Goal: Task Accomplishment & Management: Use online tool/utility

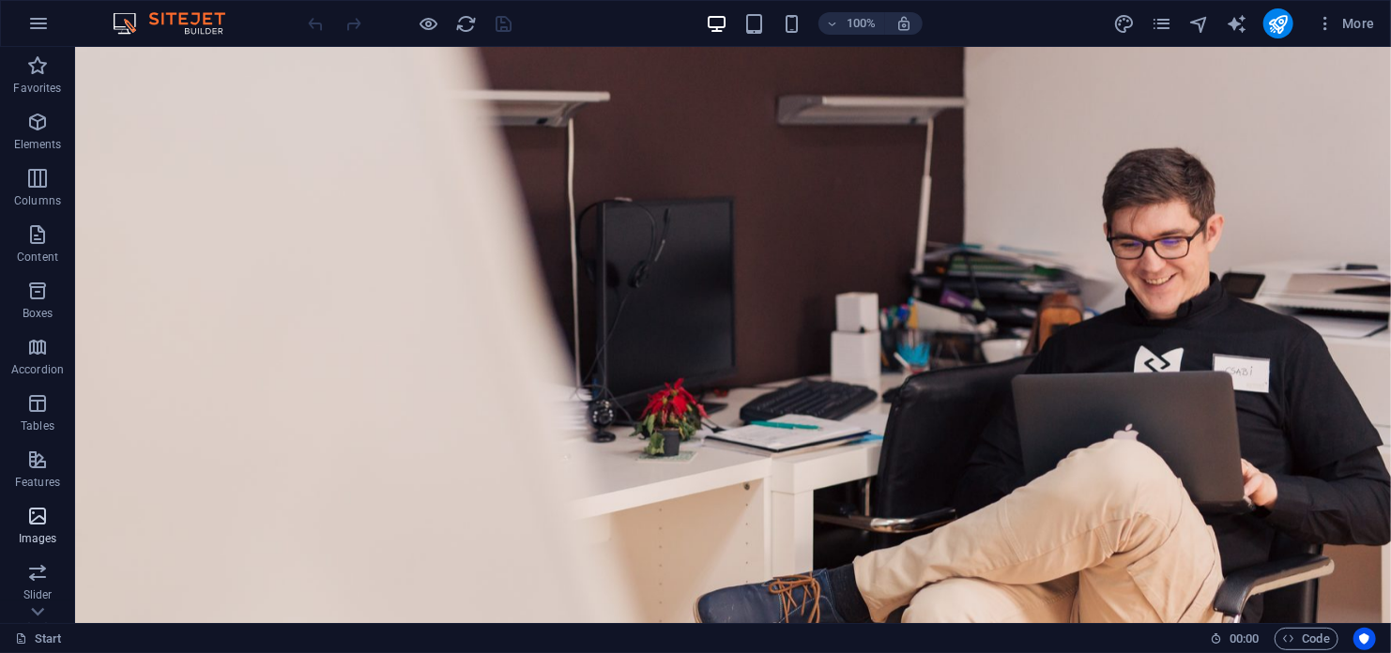
click at [25, 528] on span "Images" at bounding box center [37, 527] width 75 height 45
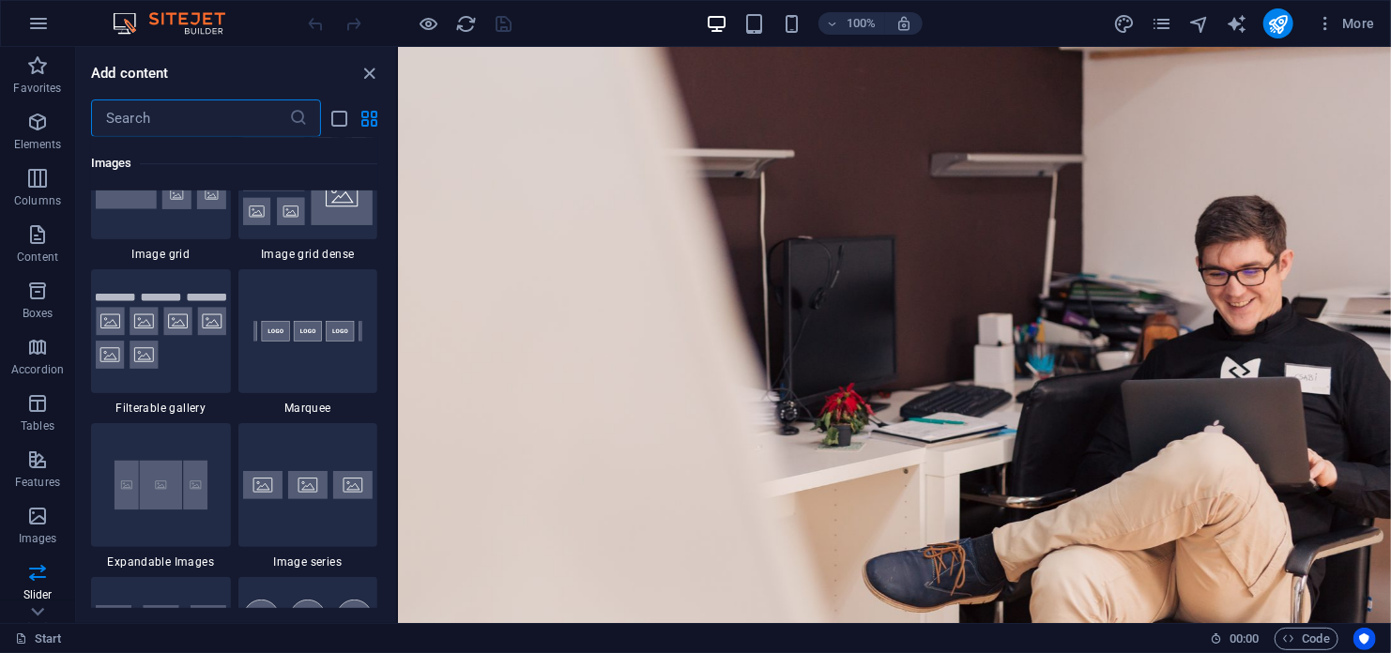
scroll to position [9893, 0]
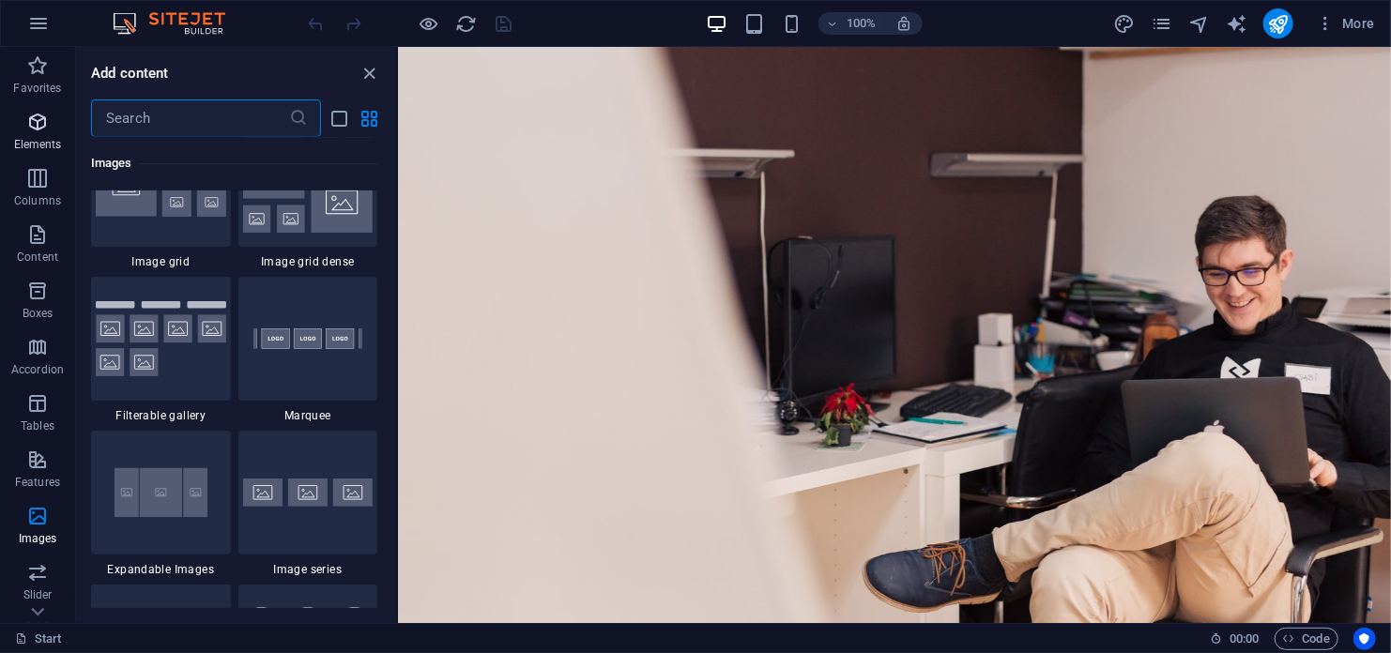
click at [29, 125] on icon "button" at bounding box center [37, 122] width 23 height 23
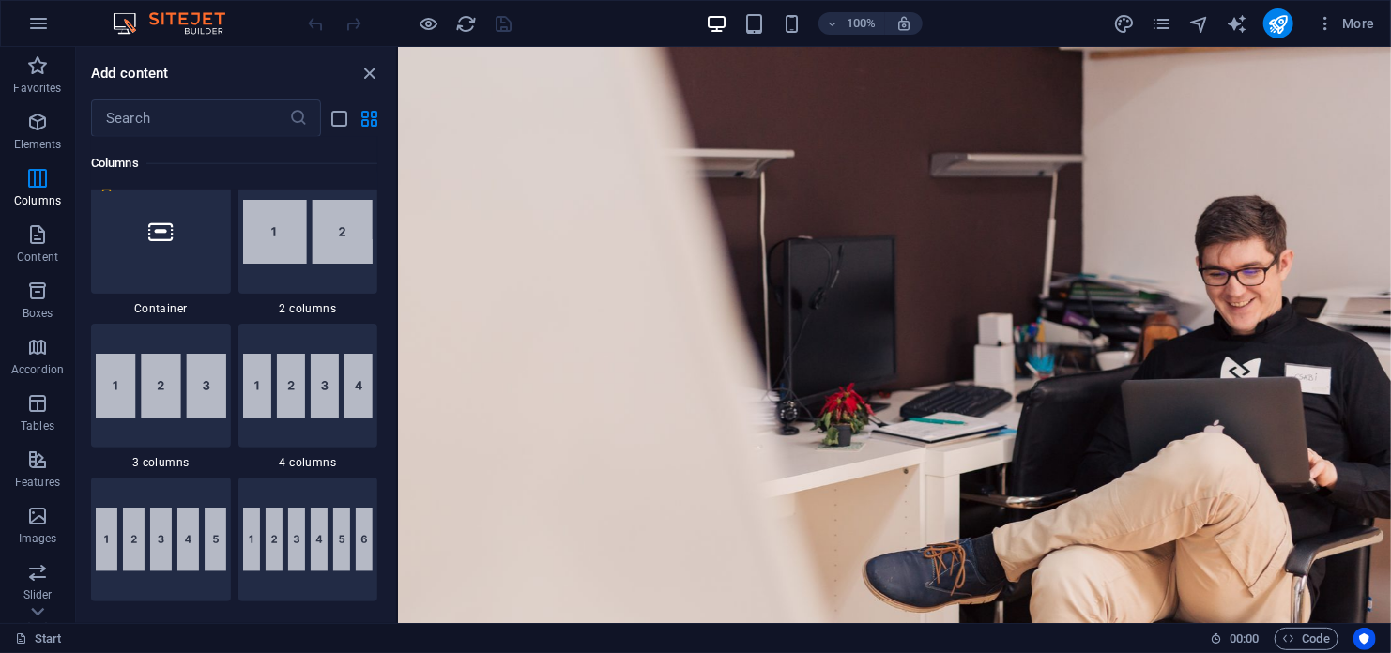
scroll to position [1138, 0]
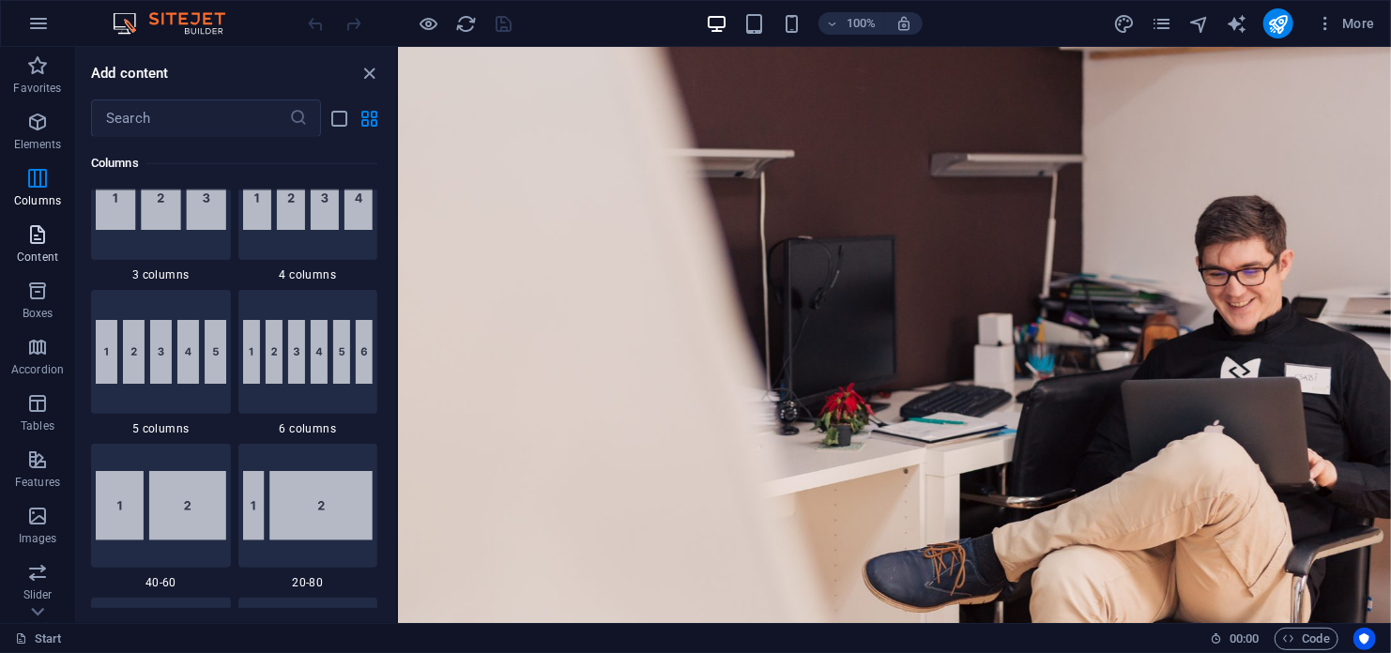
click at [34, 235] on icon "button" at bounding box center [37, 234] width 23 height 23
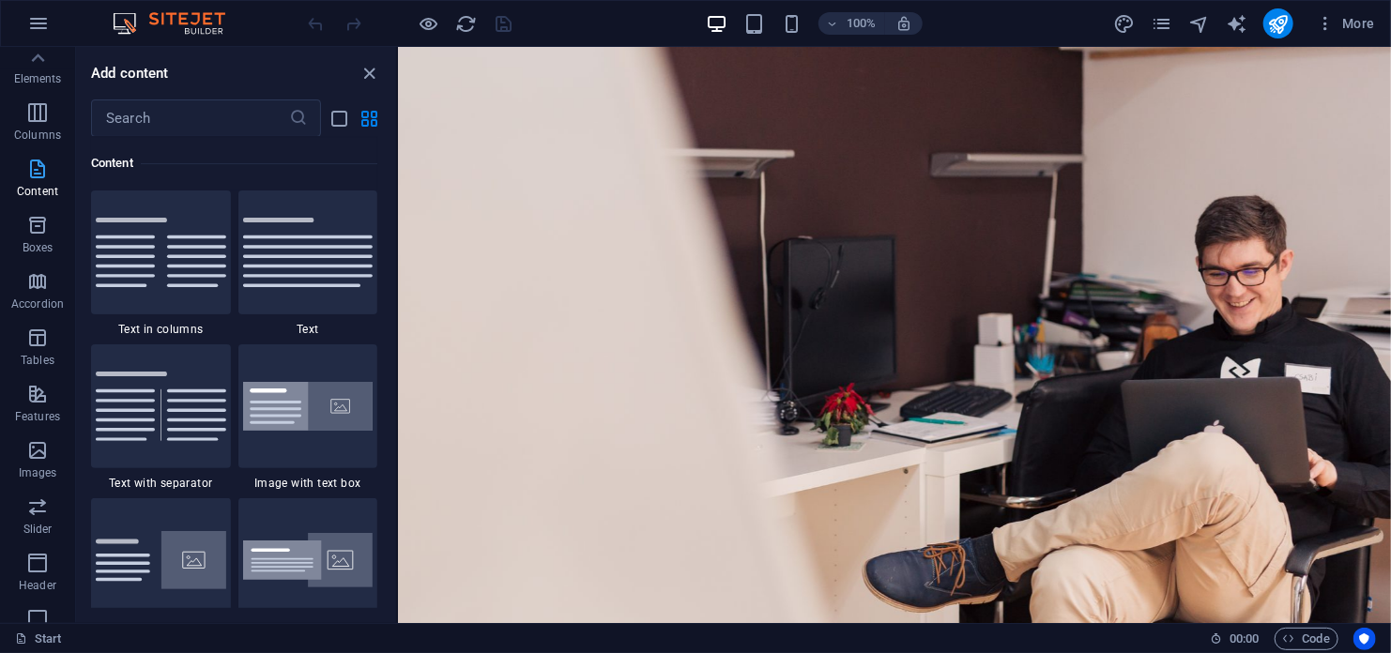
scroll to position [0, 0]
click at [34, 13] on icon "button" at bounding box center [38, 23] width 23 height 23
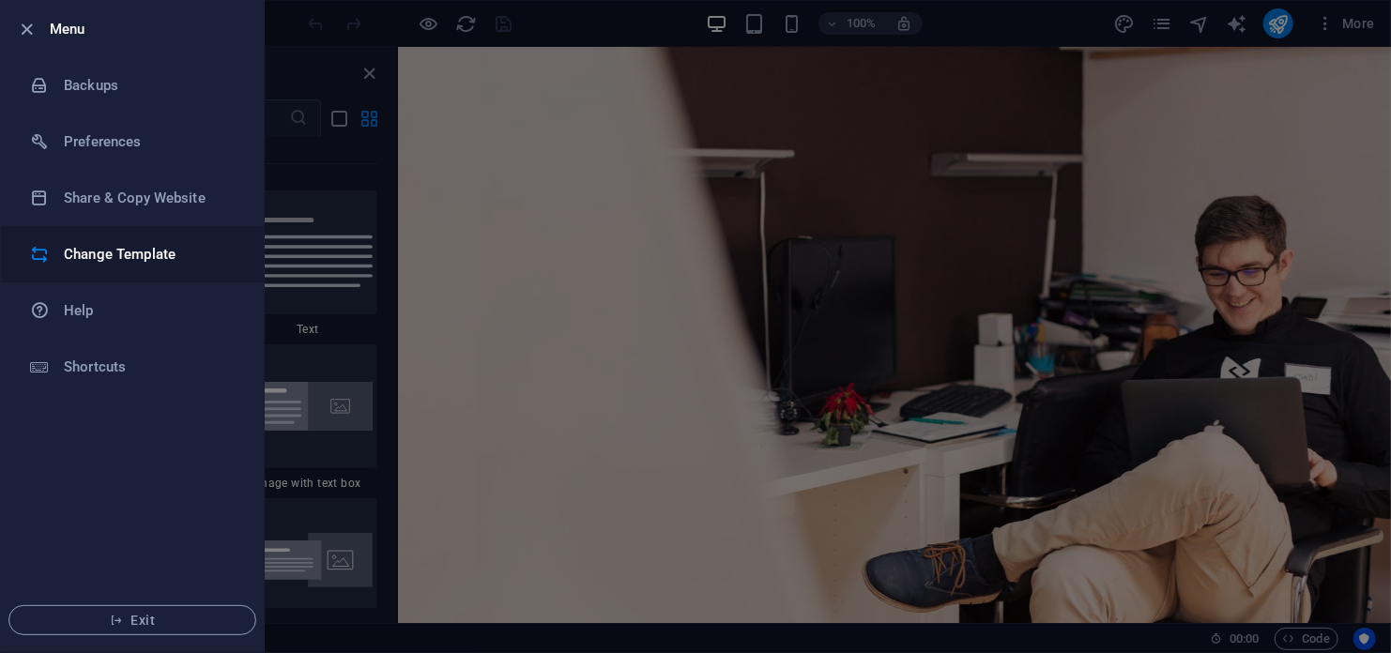
click at [141, 253] on h6 "Change Template" at bounding box center [151, 254] width 174 height 23
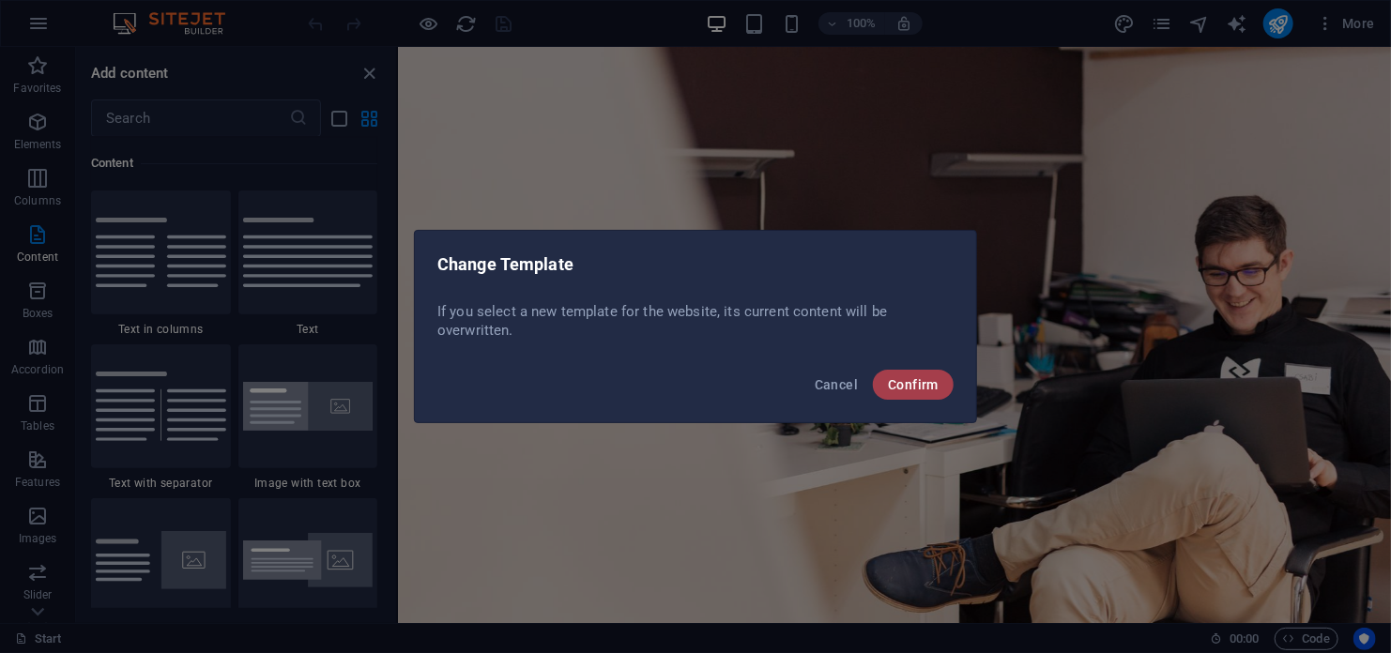
click at [912, 384] on span "Confirm" at bounding box center [913, 384] width 51 height 15
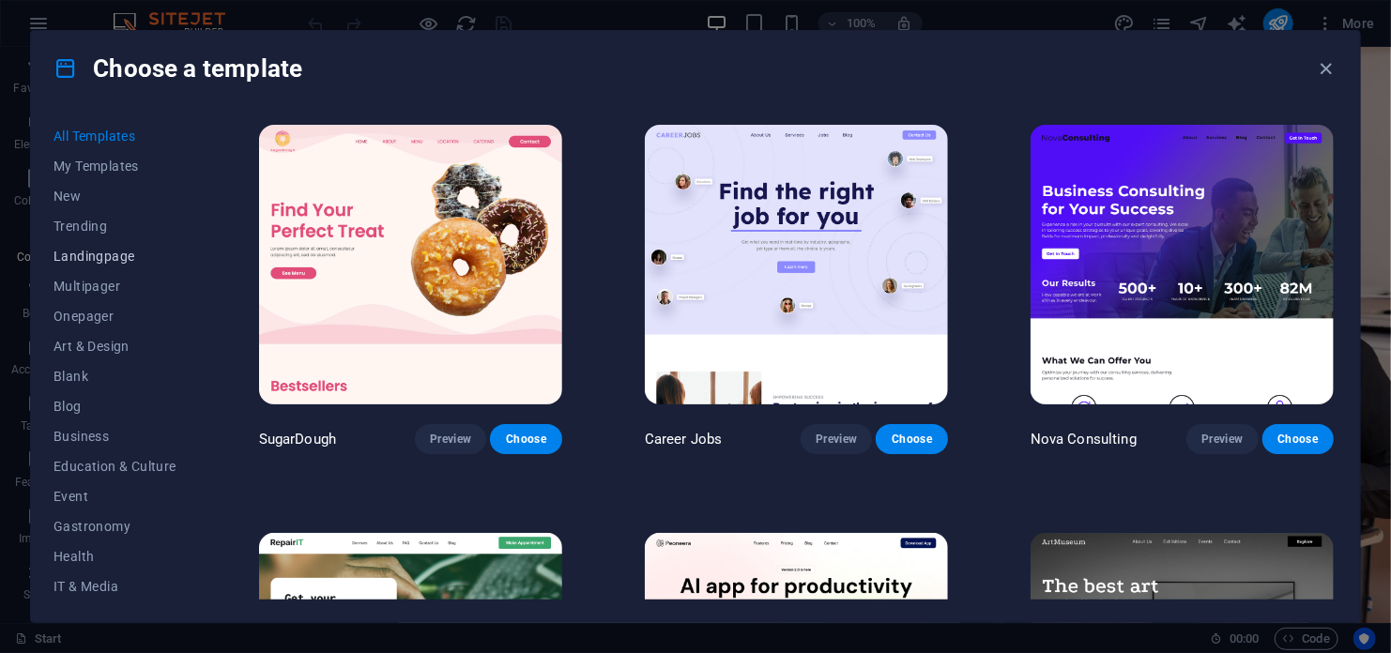
click at [68, 249] on span "Landingpage" at bounding box center [115, 256] width 123 height 15
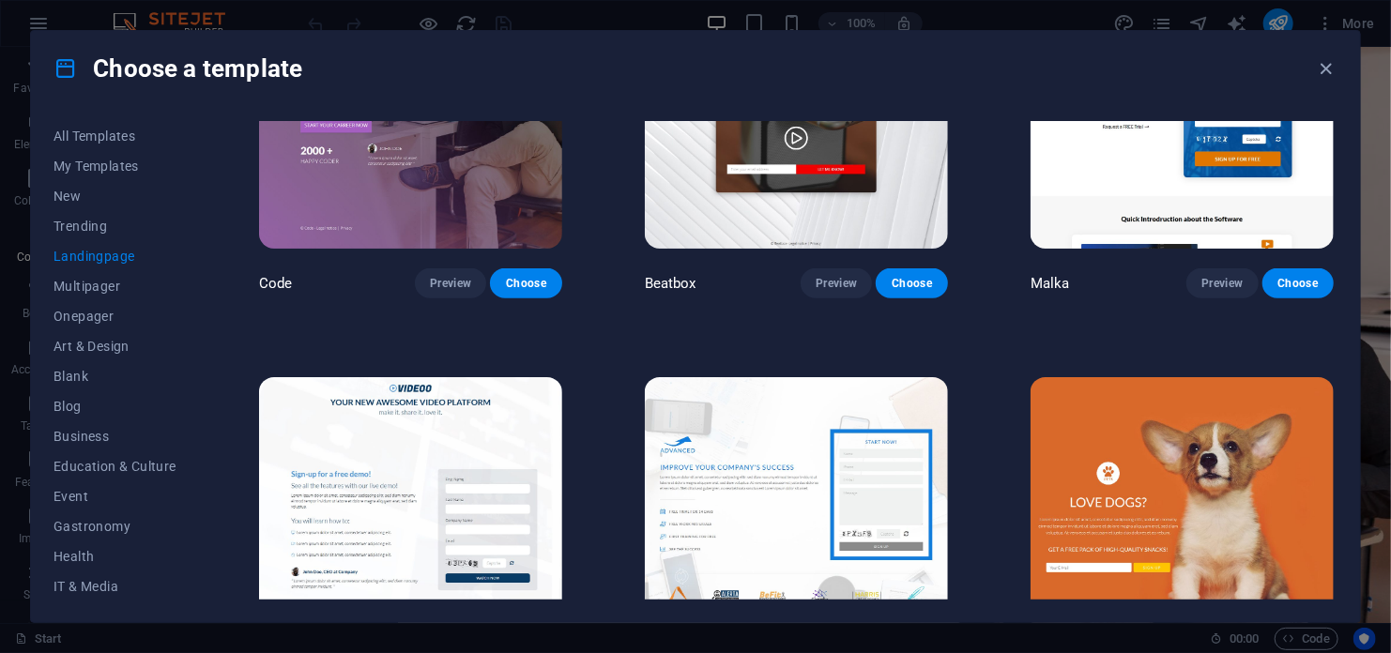
scroll to position [751, 0]
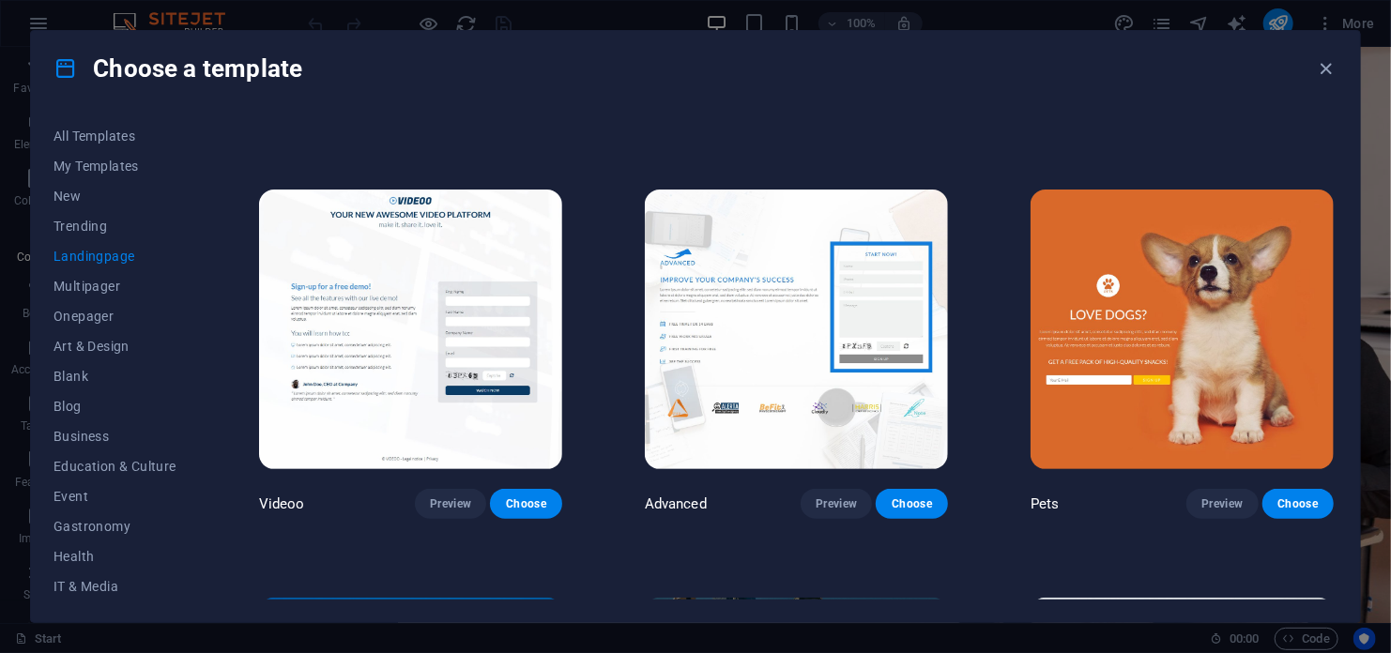
click at [798, 335] on img at bounding box center [796, 330] width 303 height 280
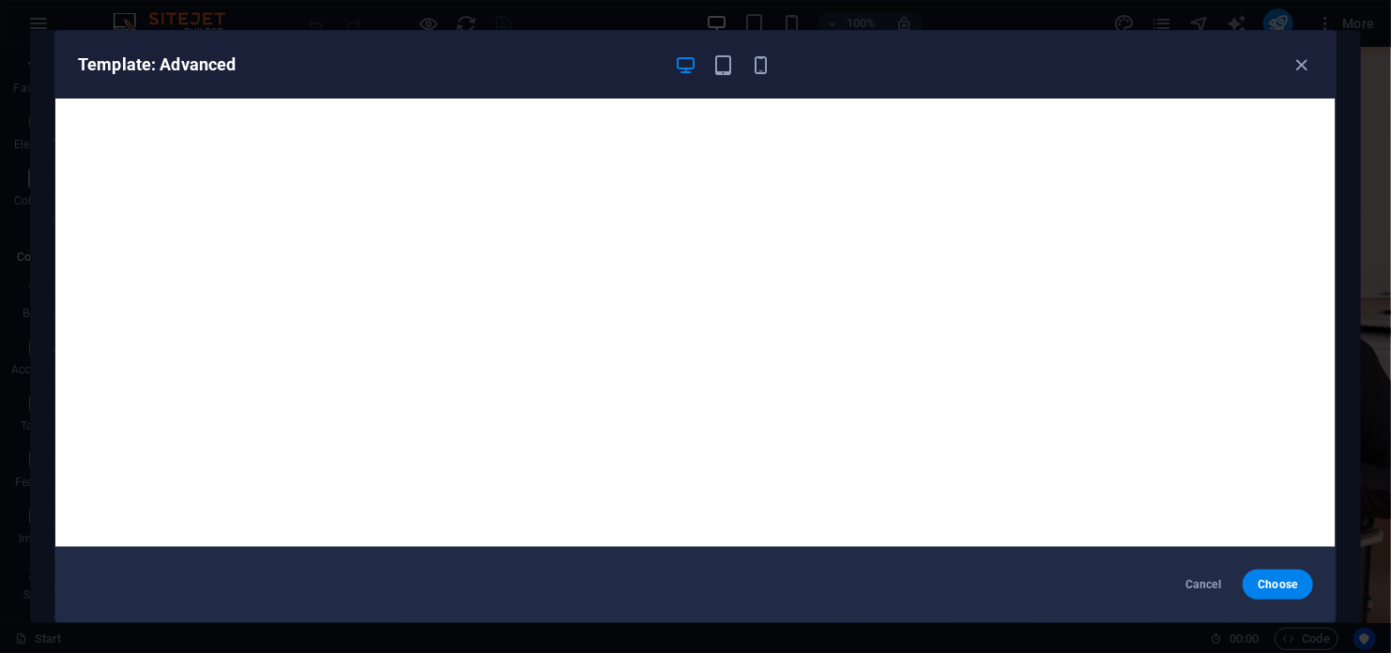
scroll to position [5, 0]
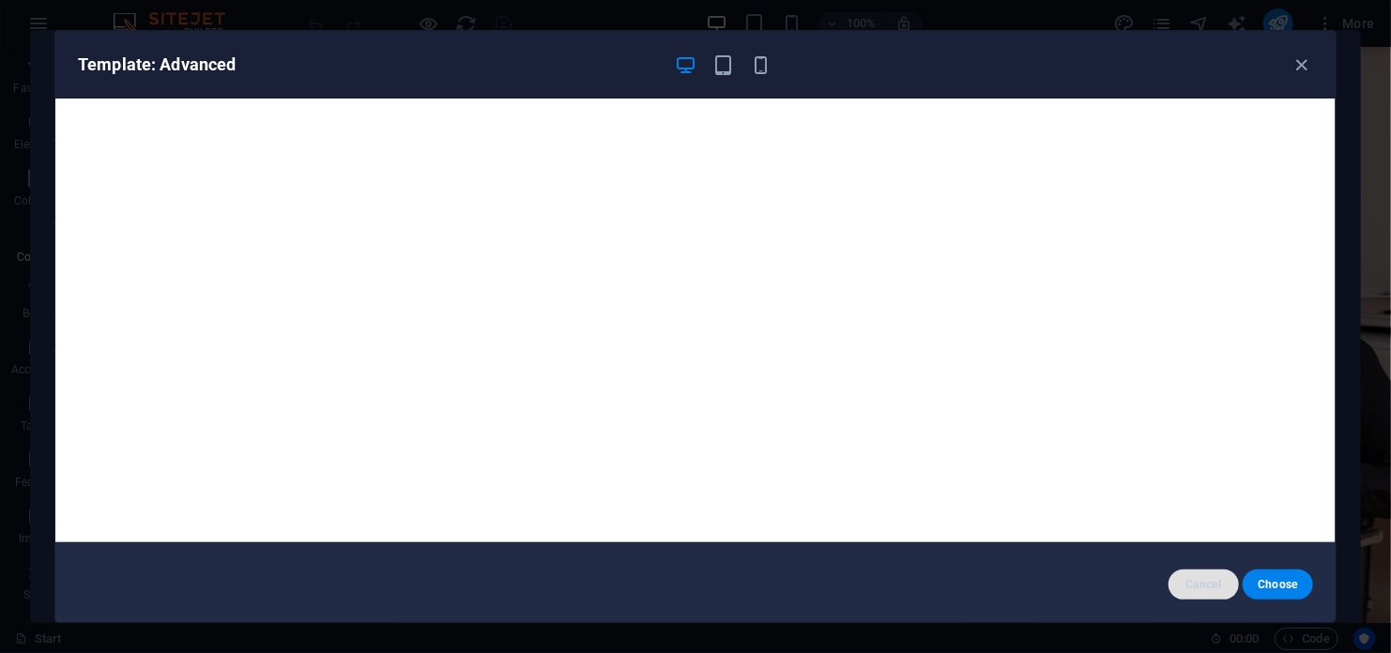
click at [1199, 584] on span "Cancel" at bounding box center [1204, 584] width 40 height 15
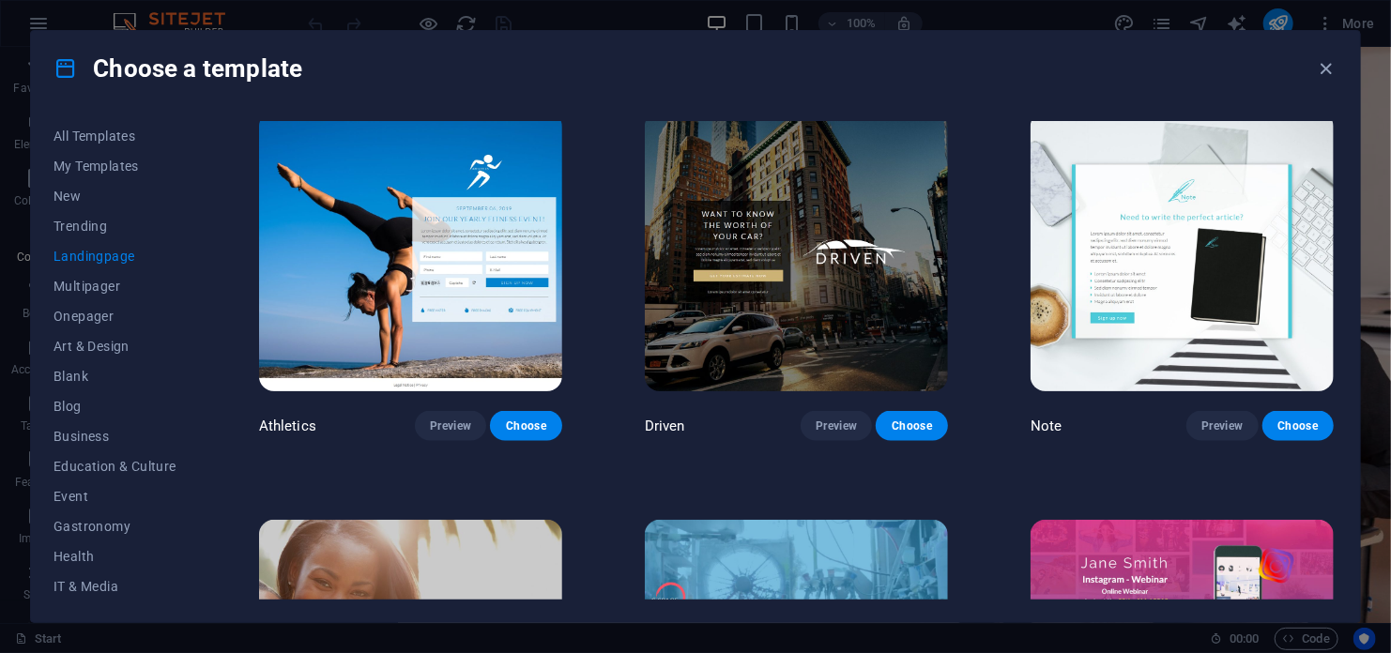
scroll to position [1131, 0]
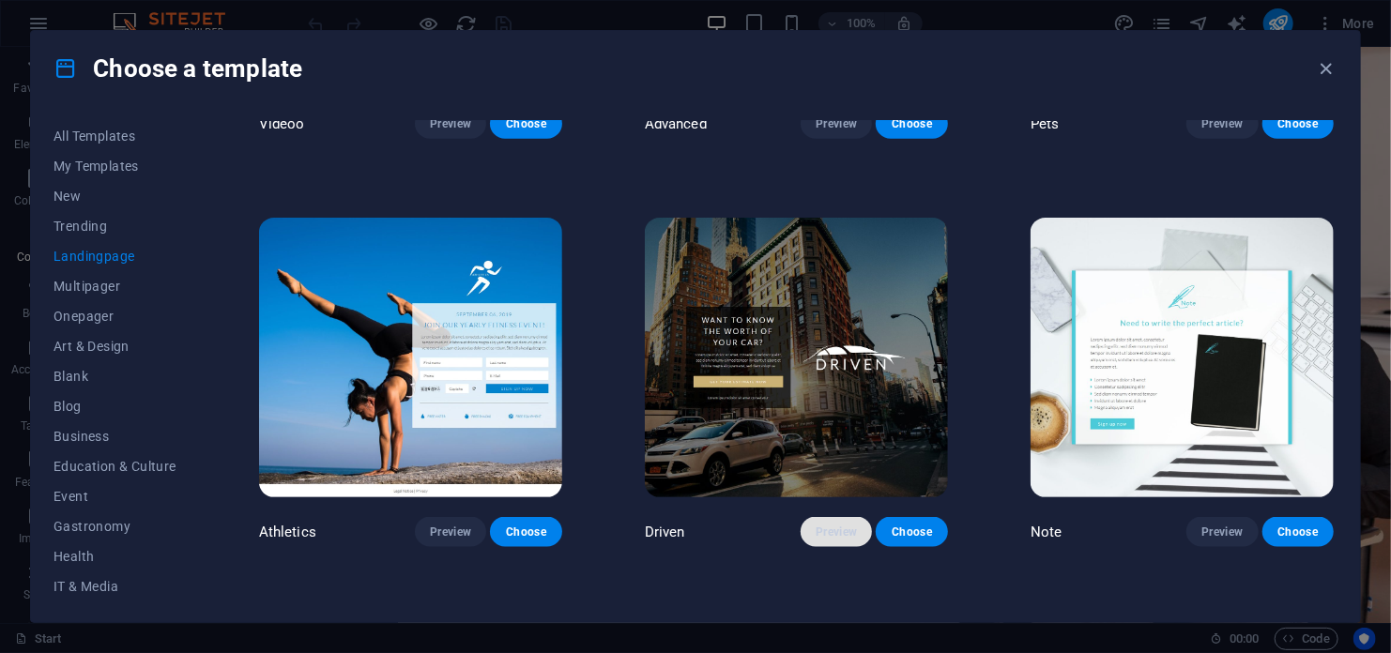
click at [832, 525] on span "Preview" at bounding box center [836, 532] width 41 height 15
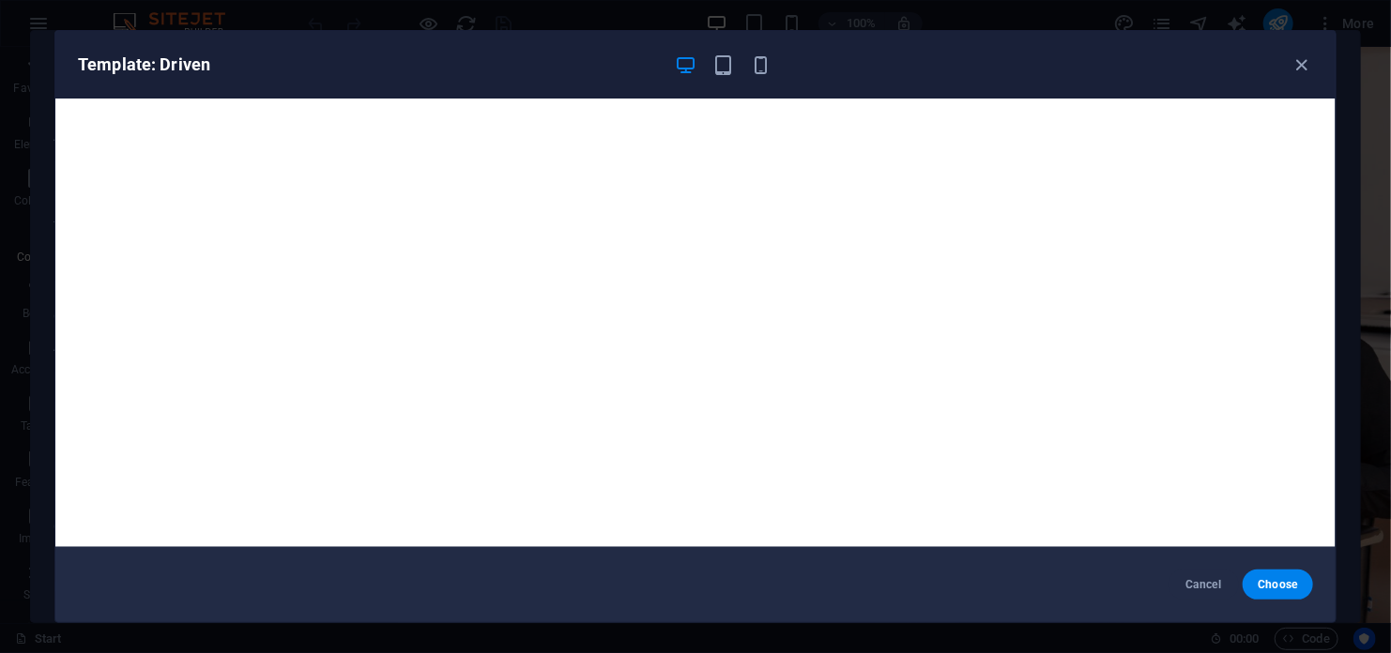
scroll to position [5, 0]
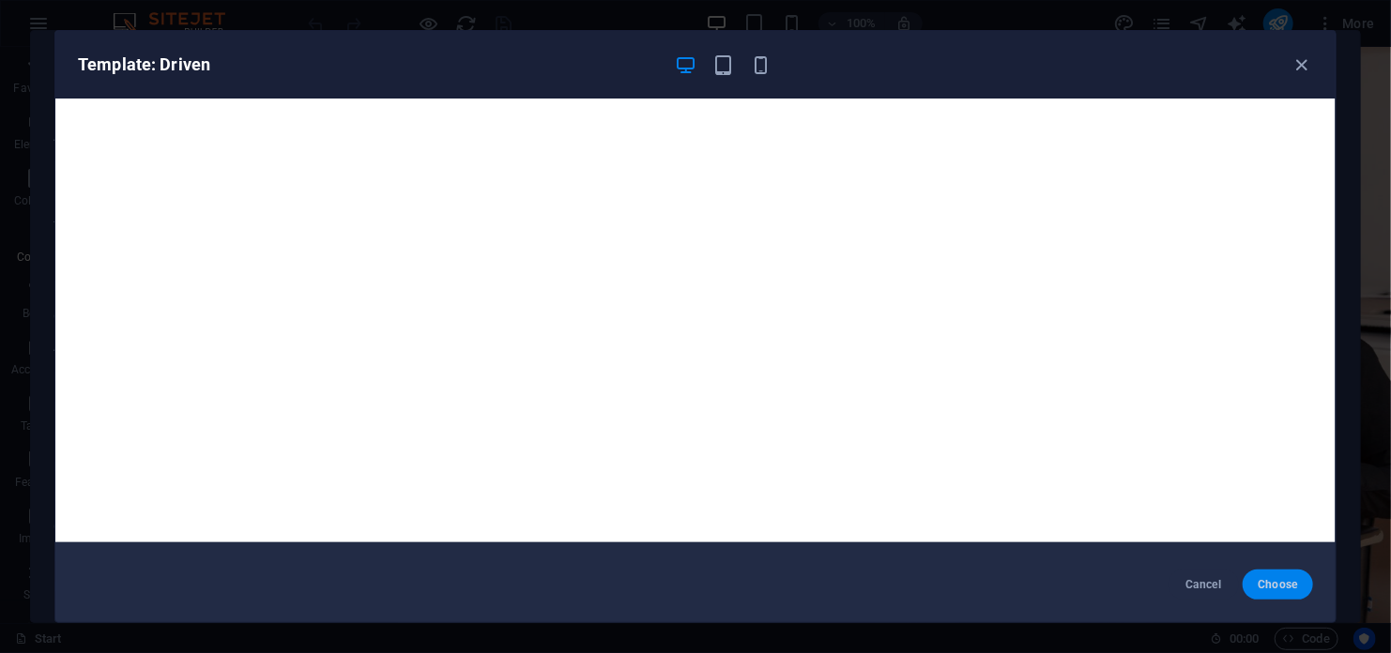
click at [1288, 585] on span "Choose" at bounding box center [1278, 584] width 40 height 15
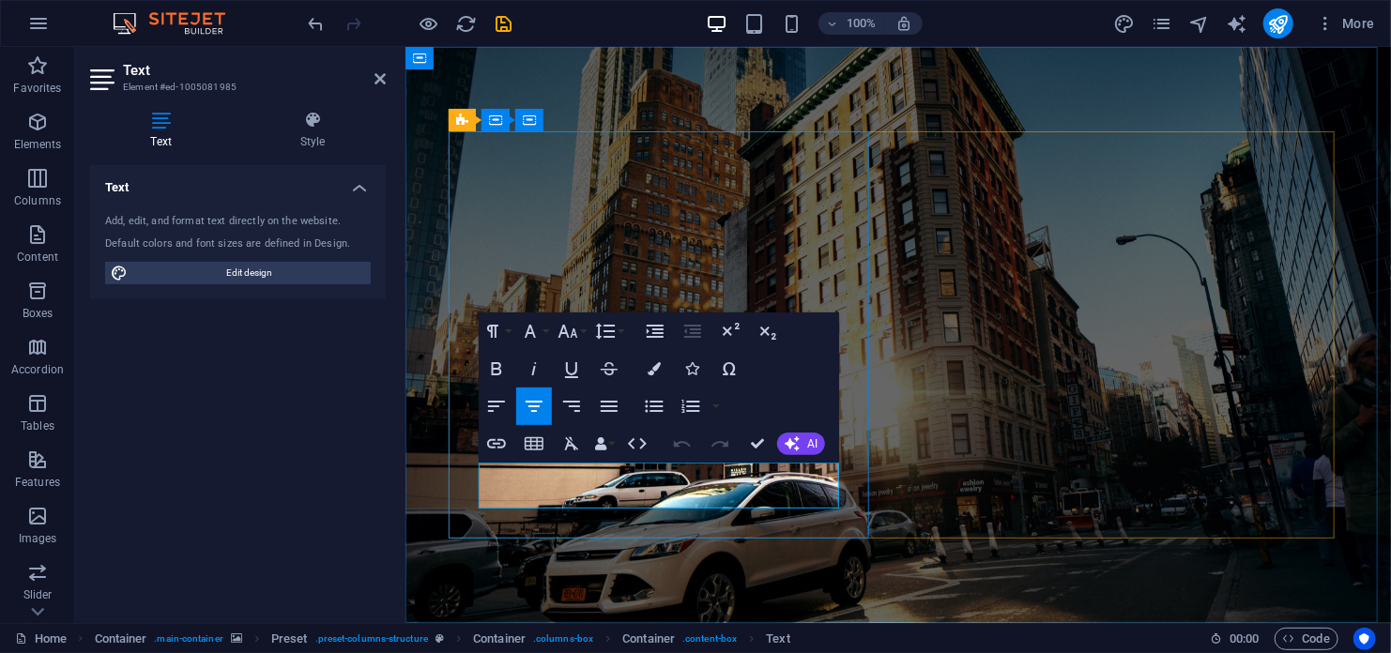
drag, startPoint x: 589, startPoint y: 472, endPoint x: 487, endPoint y: 475, distance: 102.3
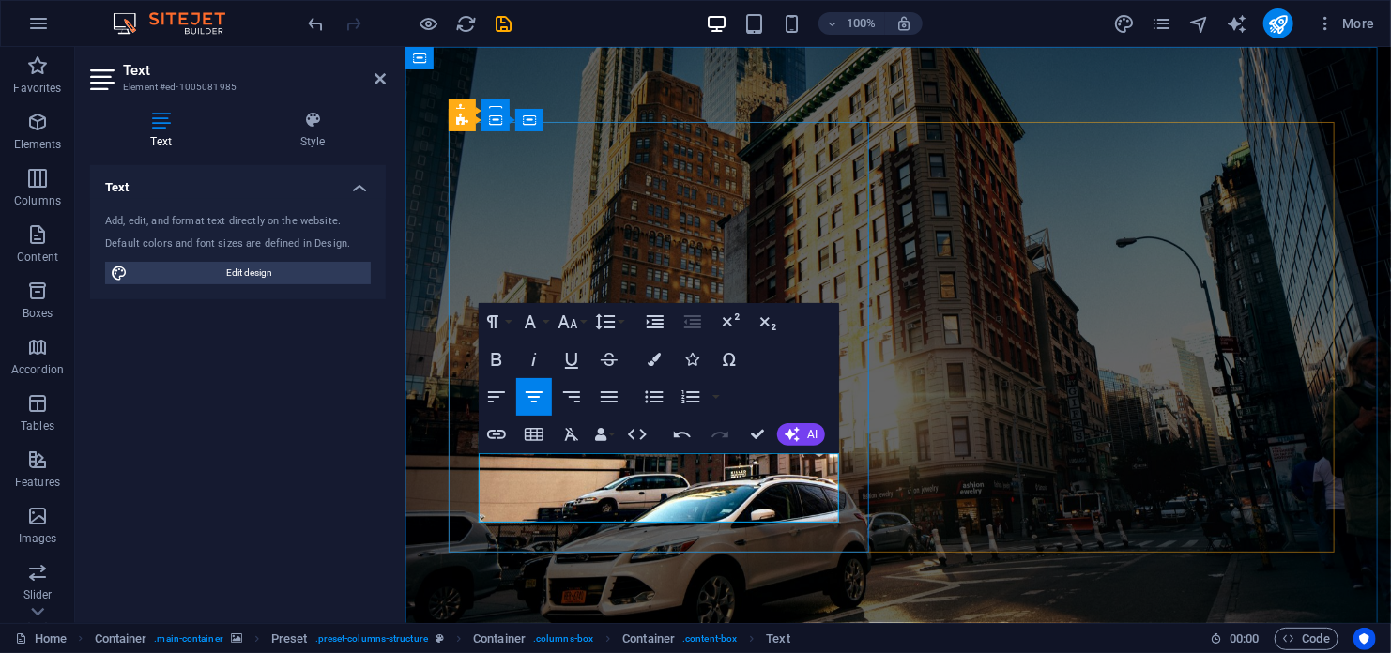
drag, startPoint x: 762, startPoint y: 484, endPoint x: 516, endPoint y: 510, distance: 247.2
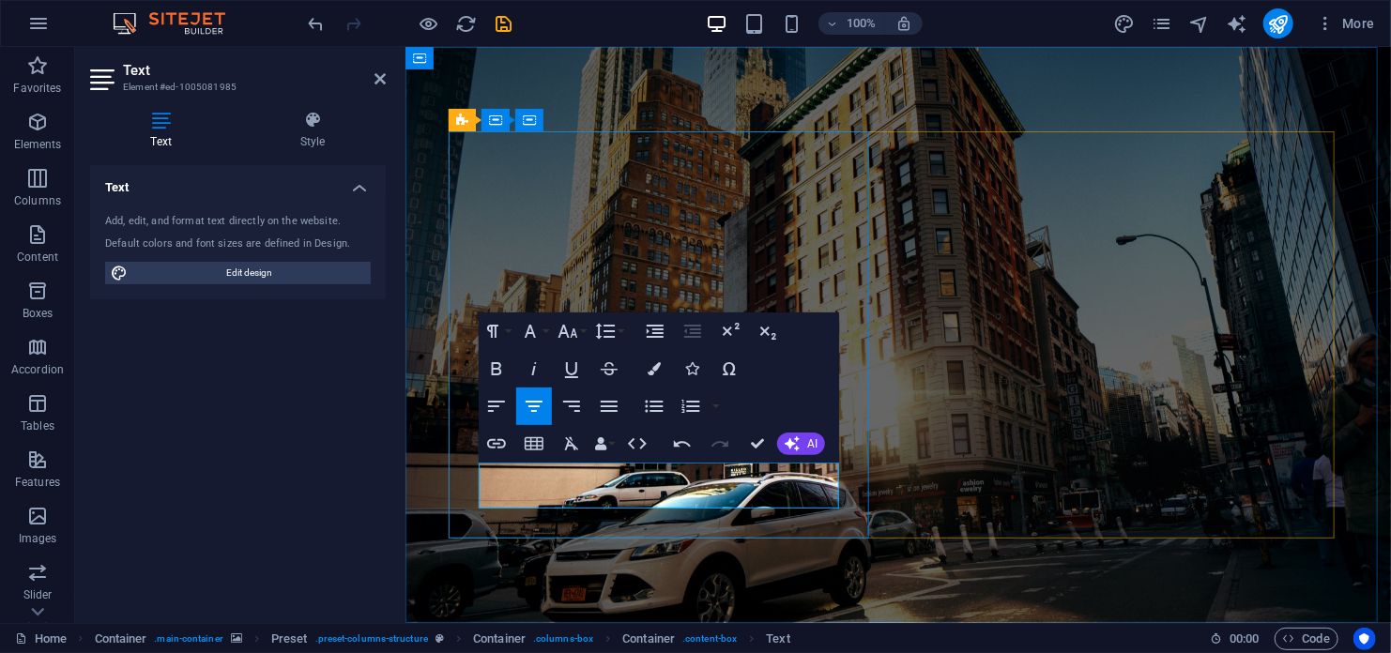
drag, startPoint x: 767, startPoint y: 496, endPoint x: 548, endPoint y: 497, distance: 218.7
click at [950, 574] on figure at bounding box center [898, 334] width 986 height 576
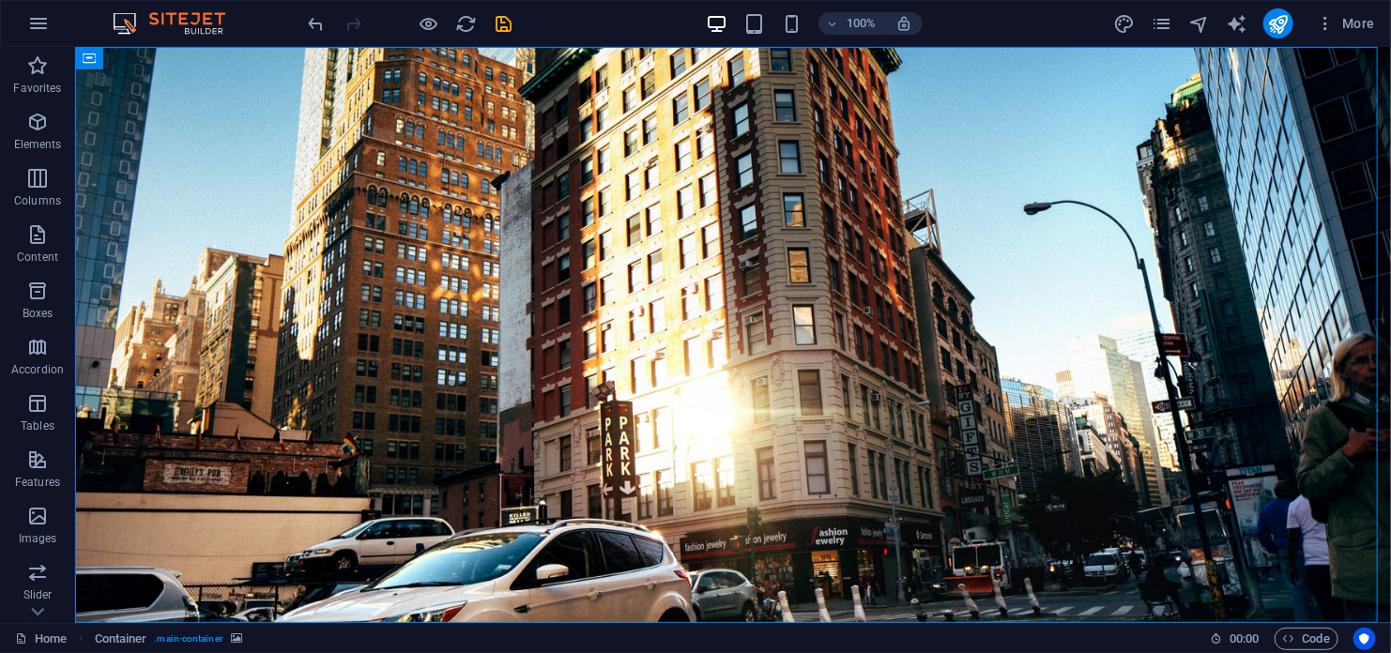
click at [950, 574] on figure at bounding box center [732, 334] width 1316 height 576
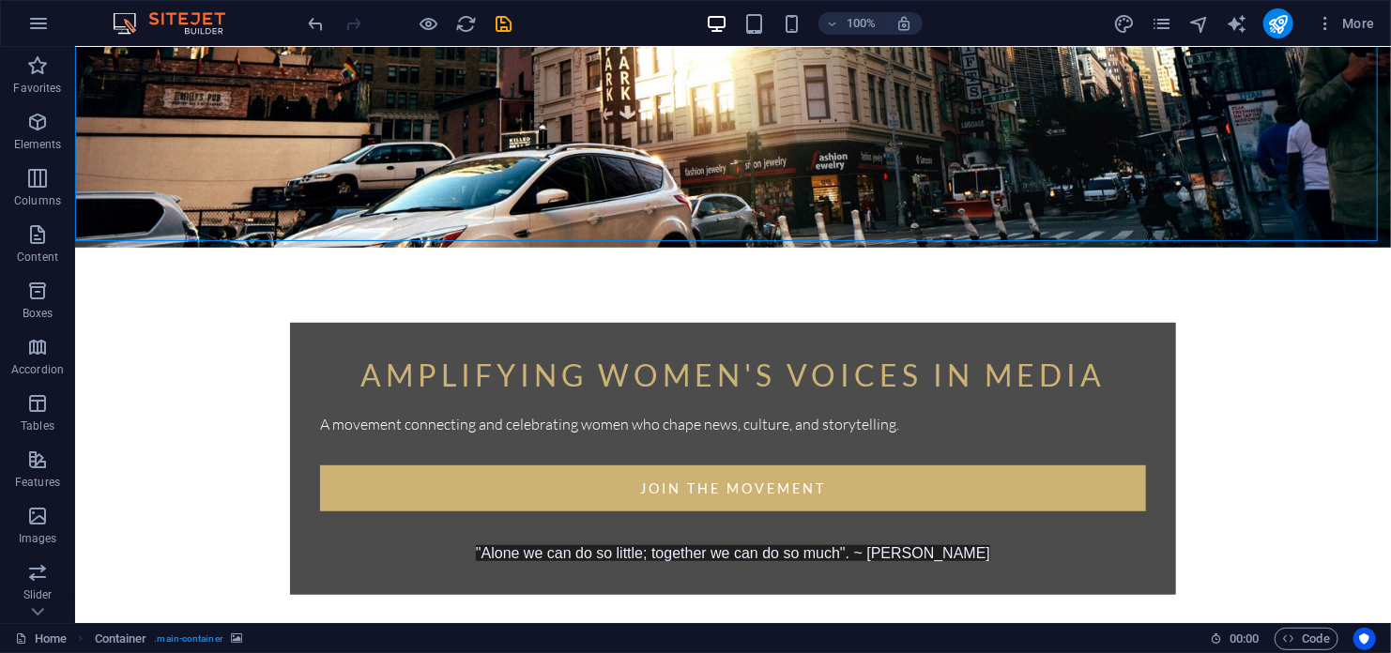
scroll to position [469, 0]
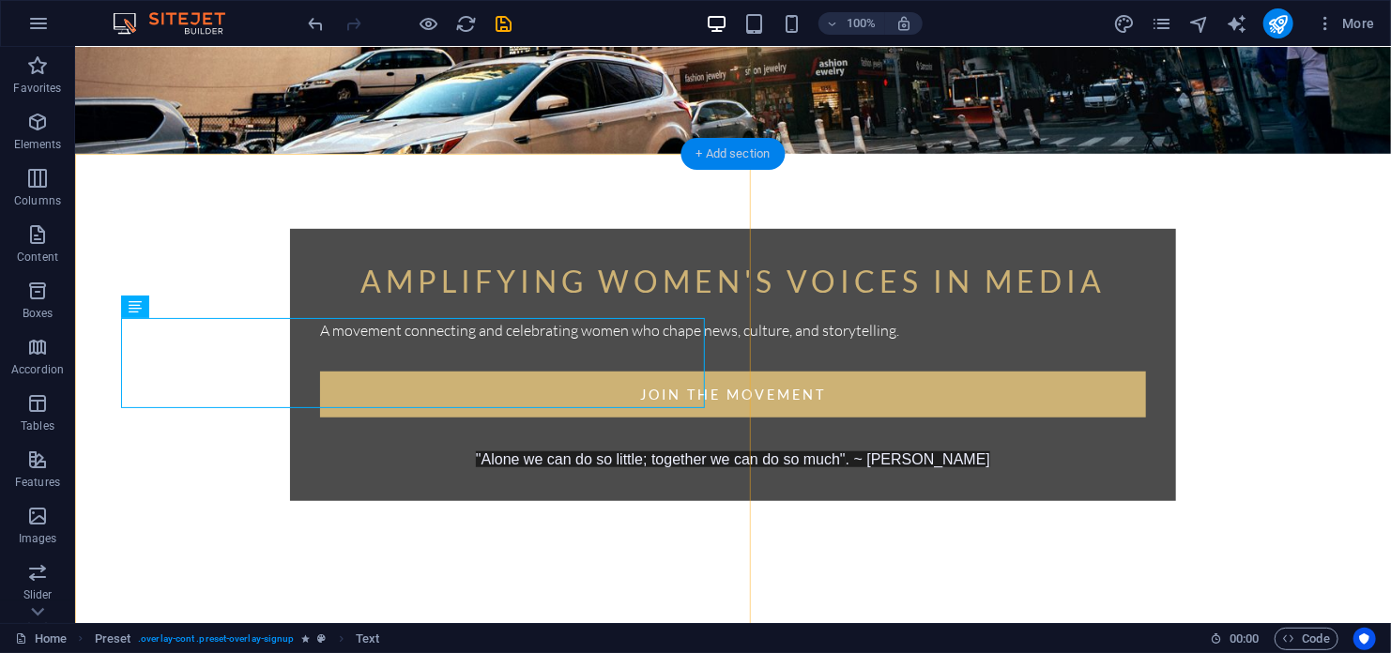
click at [714, 152] on div "+ Add section" at bounding box center [733, 154] width 104 height 32
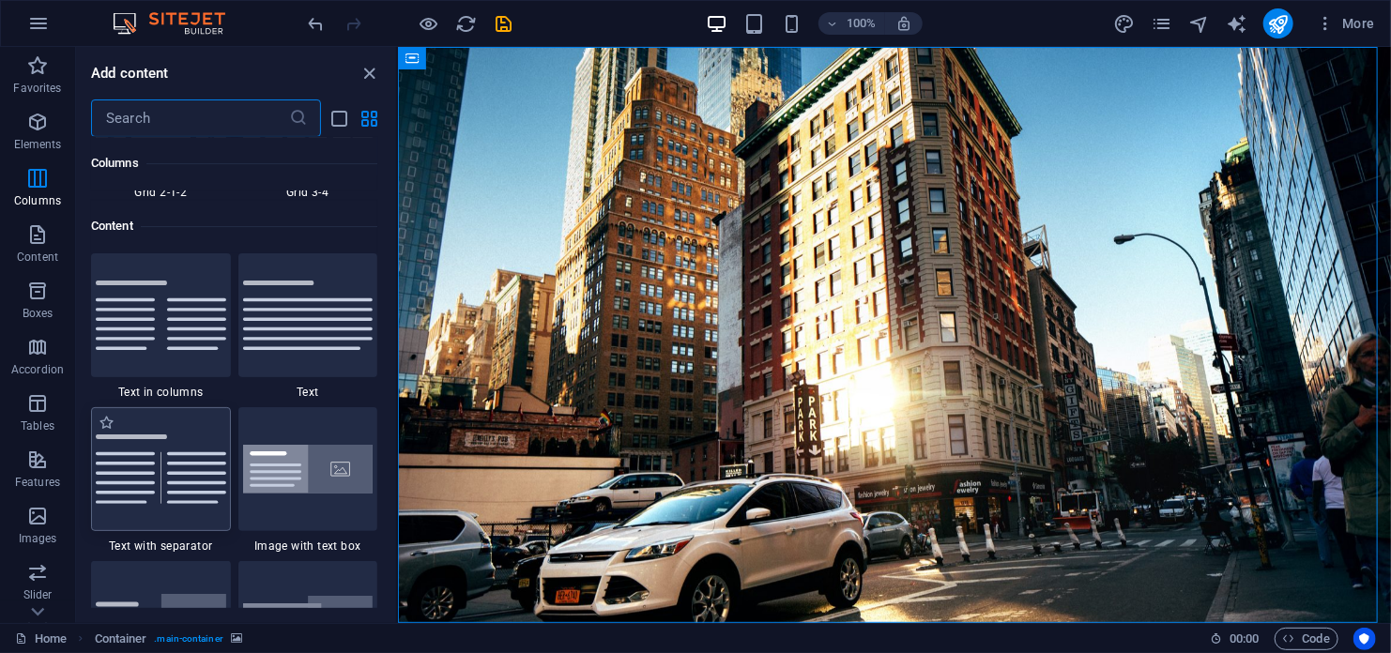
scroll to position [3190, 0]
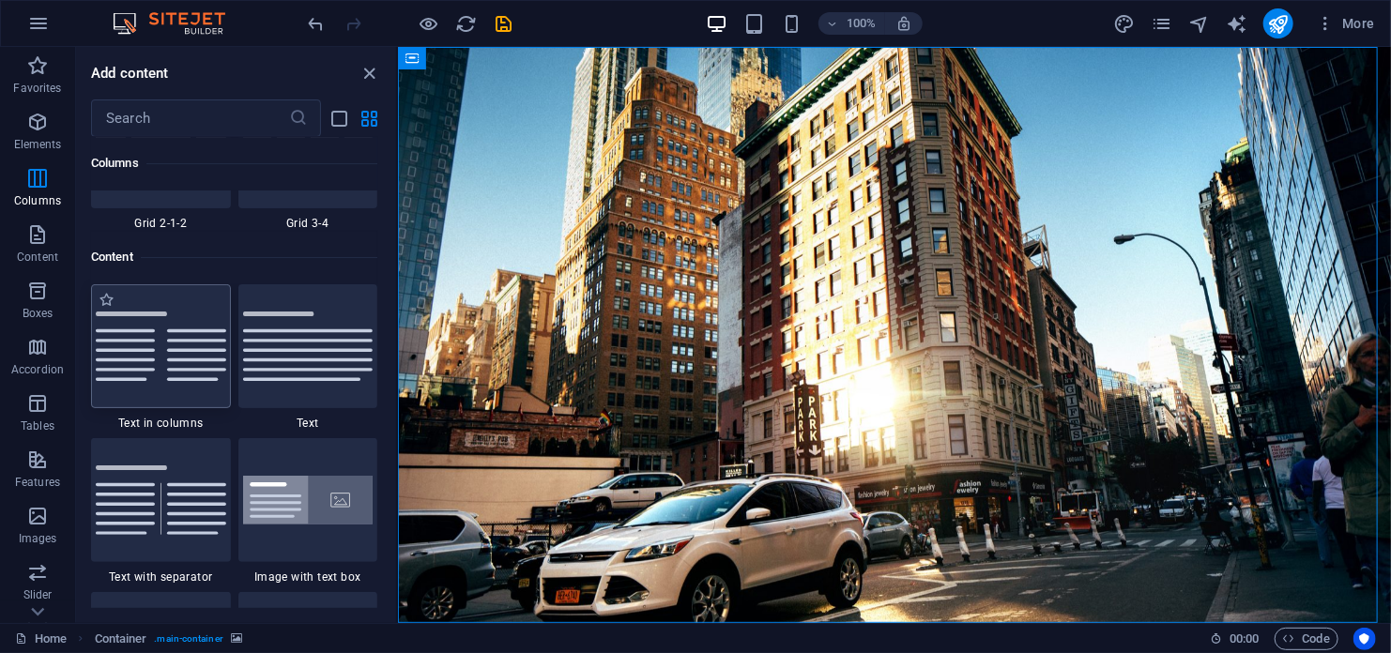
click at [142, 361] on img at bounding box center [161, 346] width 130 height 69
select select "rem"
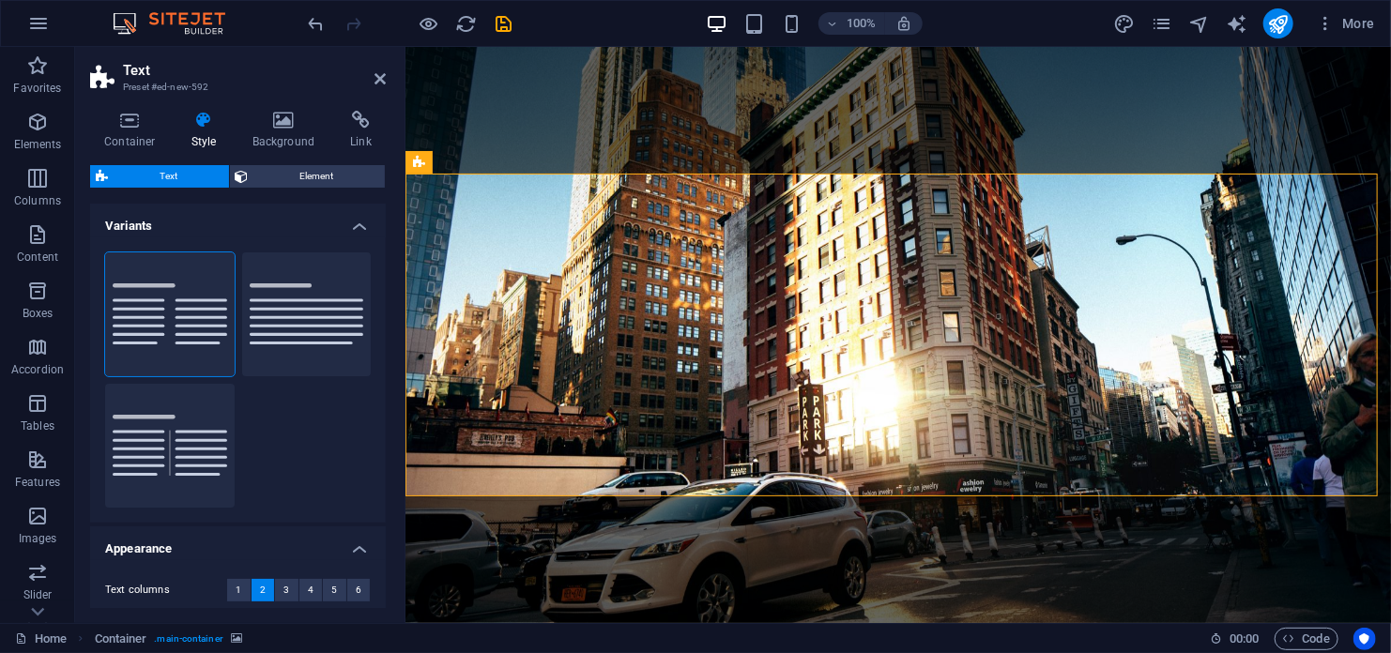
scroll to position [450, 0]
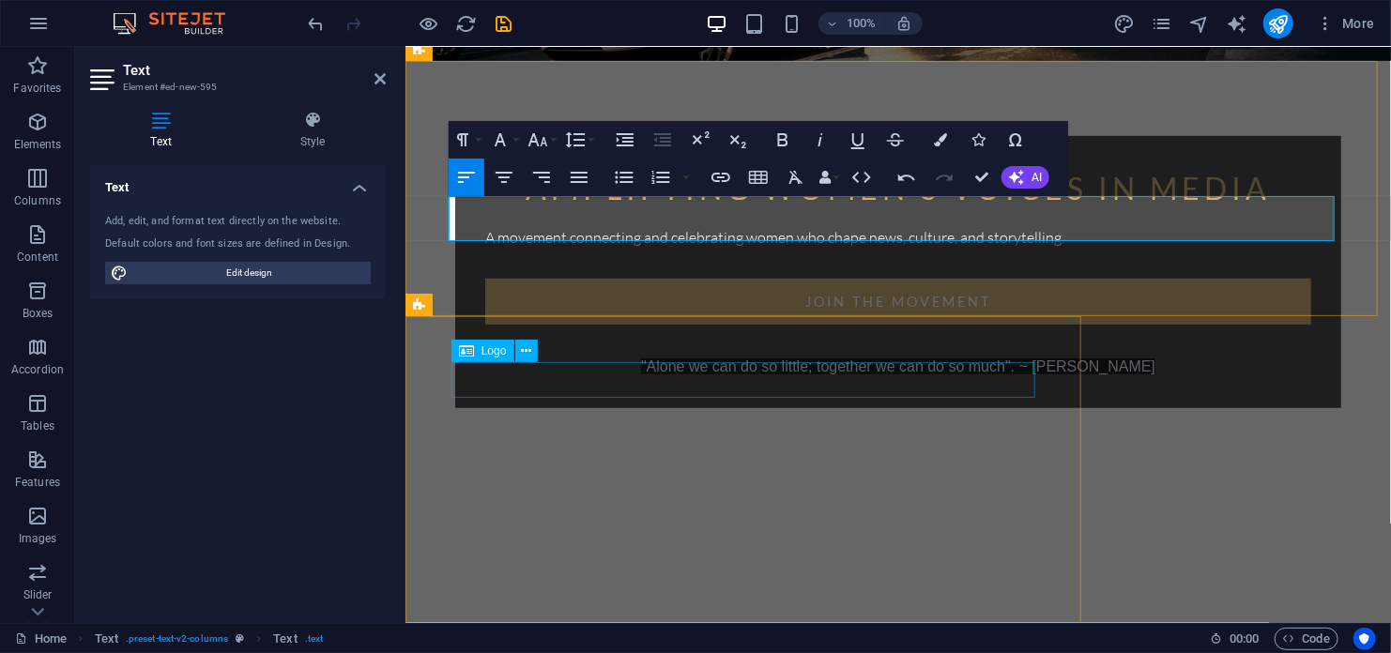
scroll to position [517, 0]
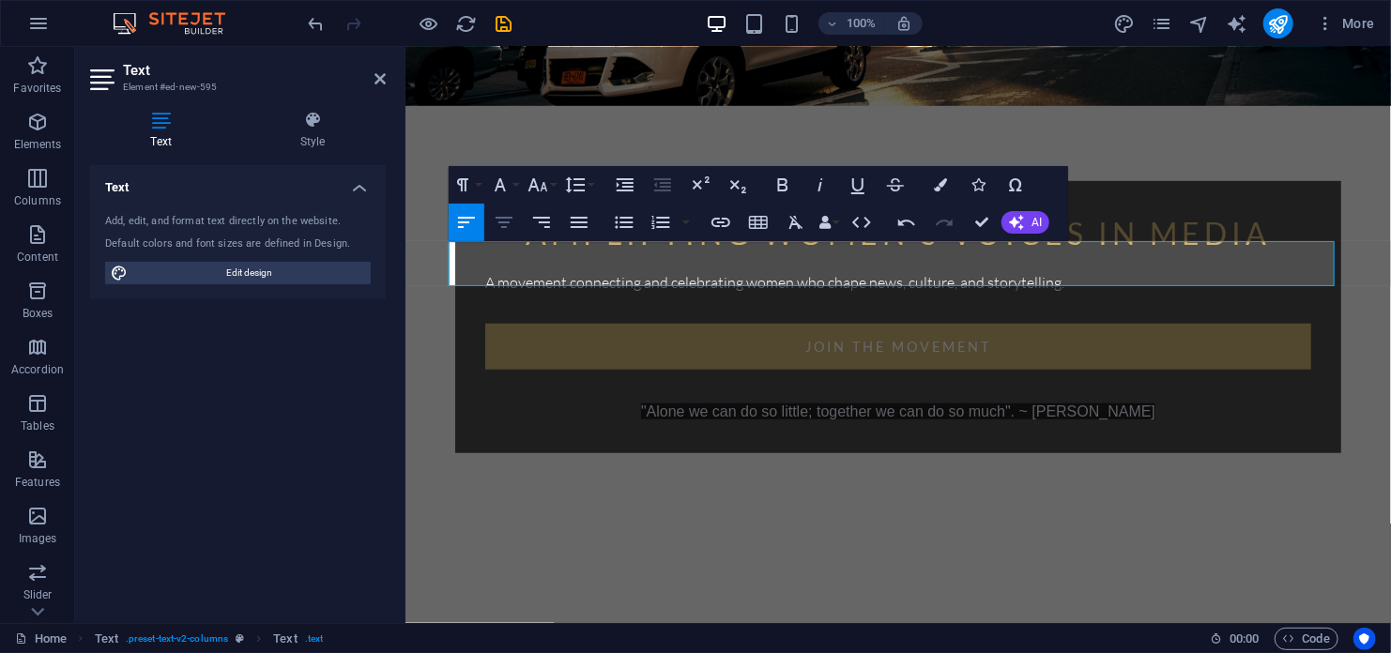
click at [511, 219] on icon "button" at bounding box center [504, 222] width 17 height 11
click at [1199, 432] on div "amplifying women's voices in media A movement connecting and celebrating women …" at bounding box center [898, 542] width 986 height 2027
click at [1181, 439] on div "amplifying women's voices in media A movement connecting and celebrating women …" at bounding box center [898, 542] width 986 height 2027
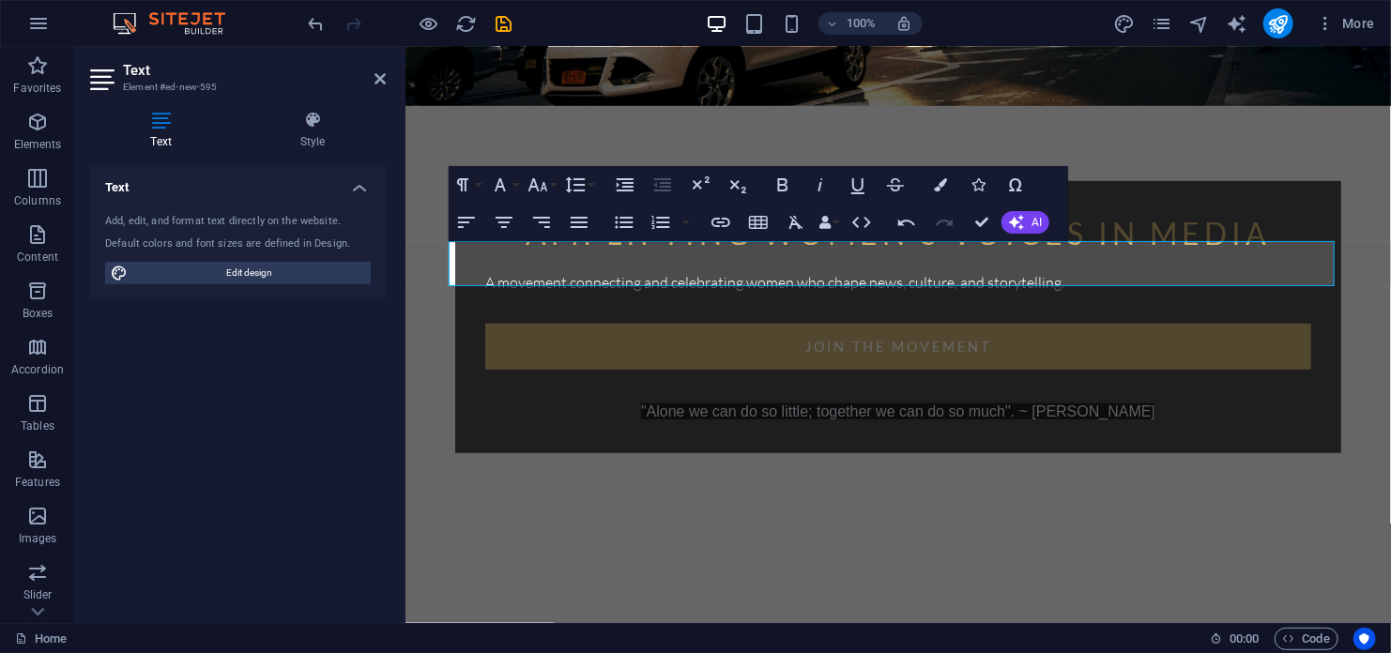
click at [1181, 439] on div "amplifying women's voices in media A movement connecting and celebrating women …" at bounding box center [898, 542] width 986 height 2027
click at [379, 81] on icon at bounding box center [380, 78] width 11 height 15
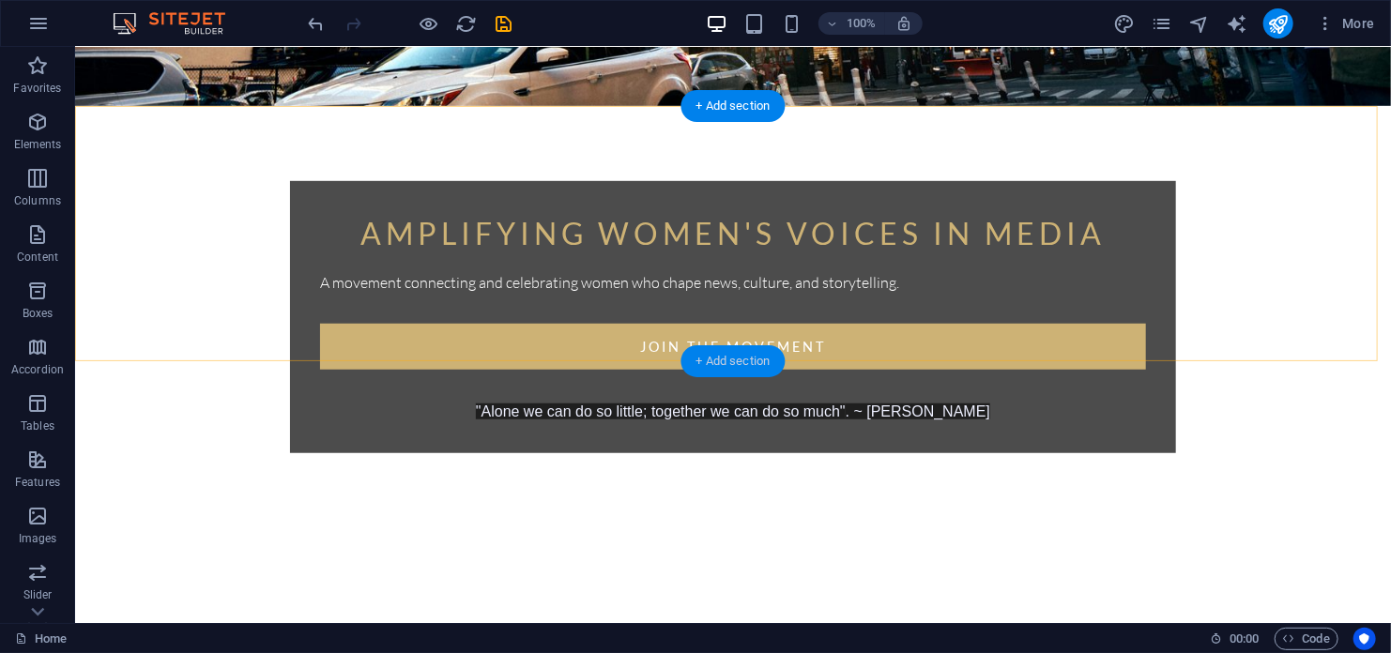
click at [757, 358] on div "+ Add section" at bounding box center [733, 361] width 104 height 32
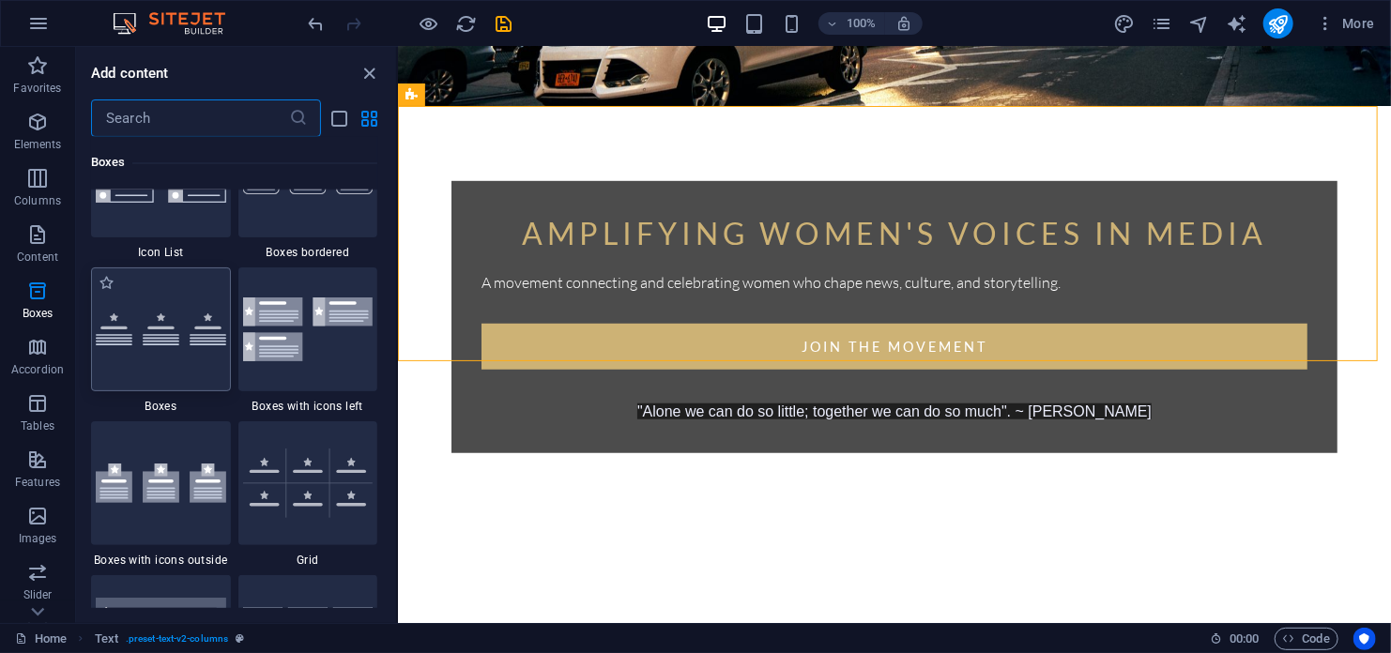
scroll to position [5255, 0]
click at [155, 480] on img at bounding box center [161, 482] width 130 height 39
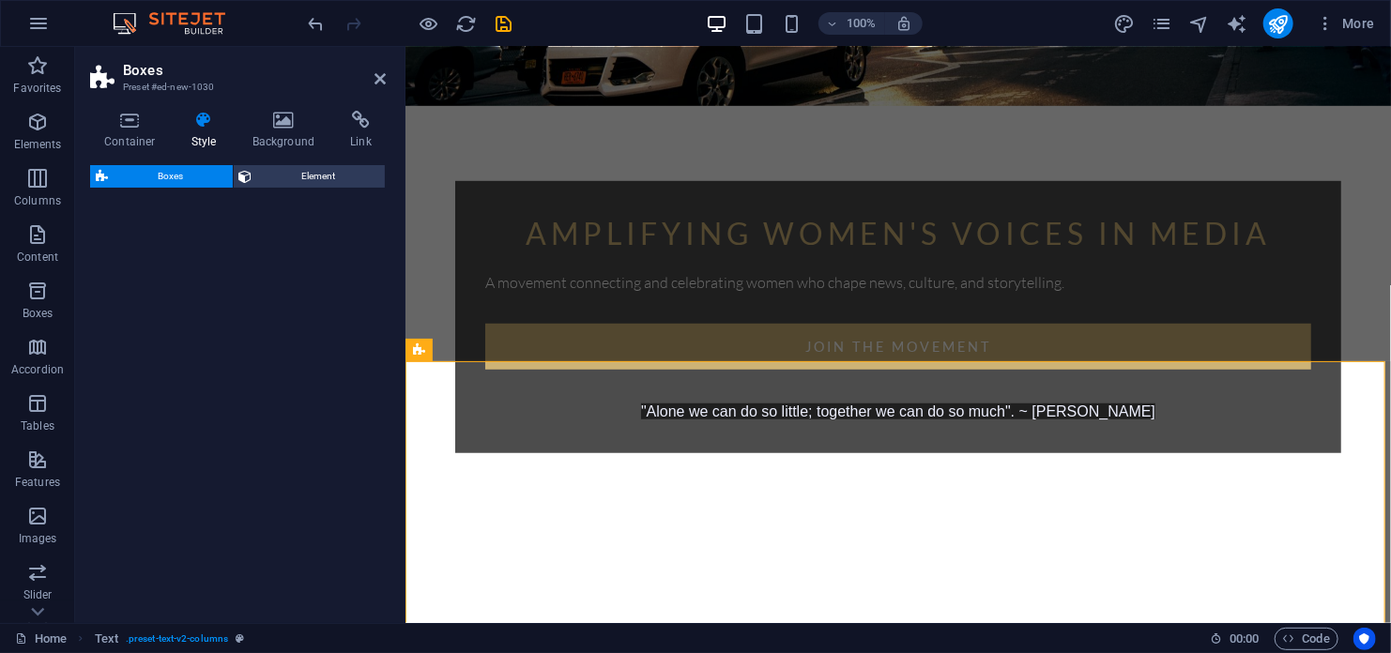
select select "rem"
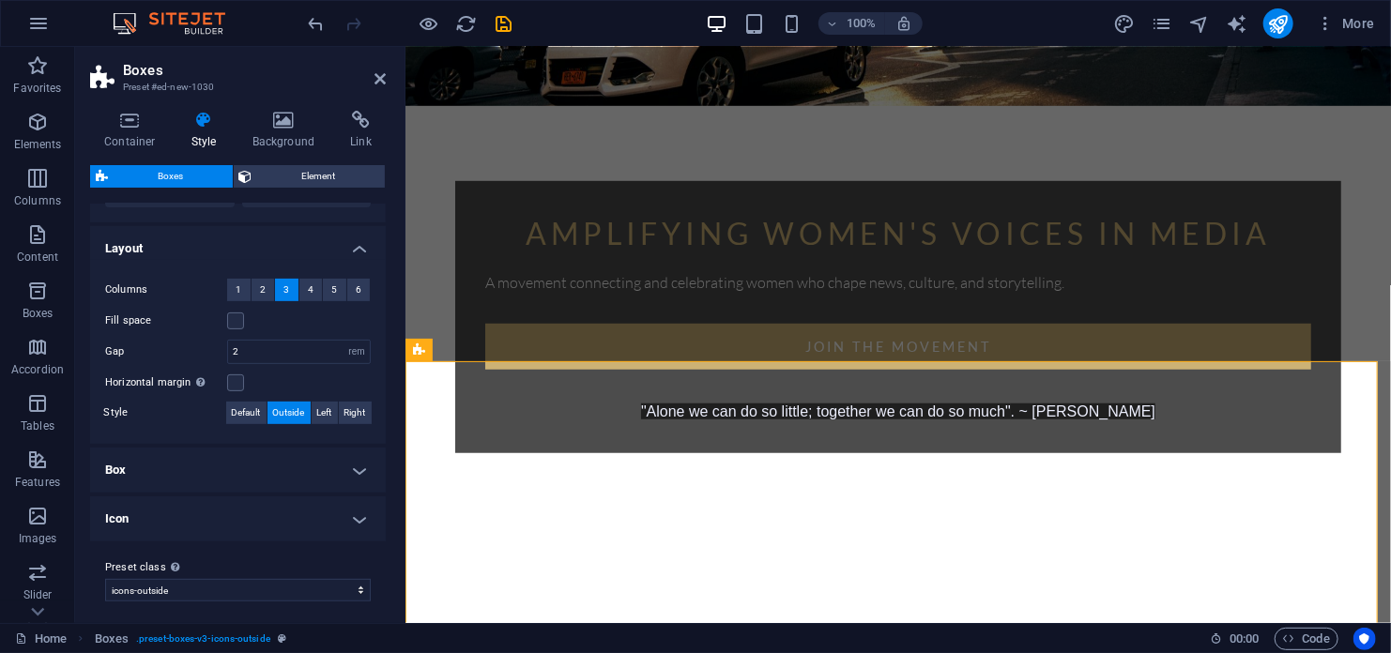
scroll to position [308, 0]
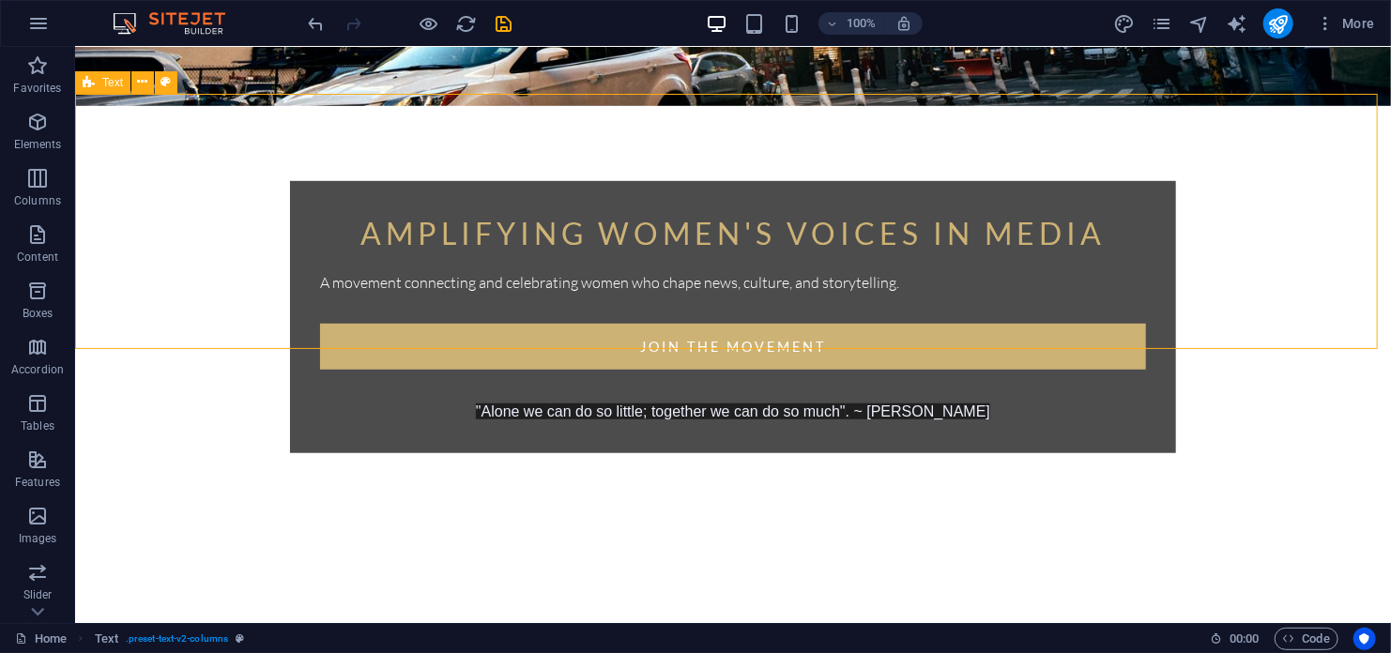
scroll to position [611, 0]
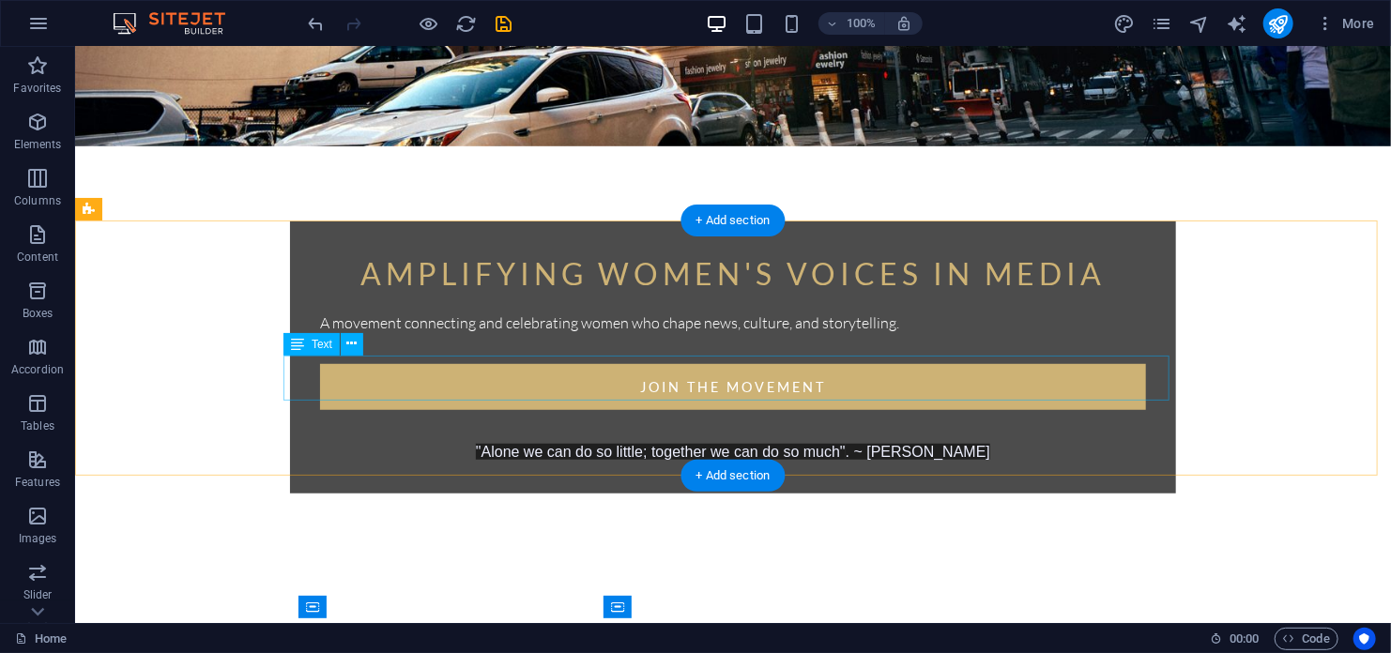
scroll to position [375, 0]
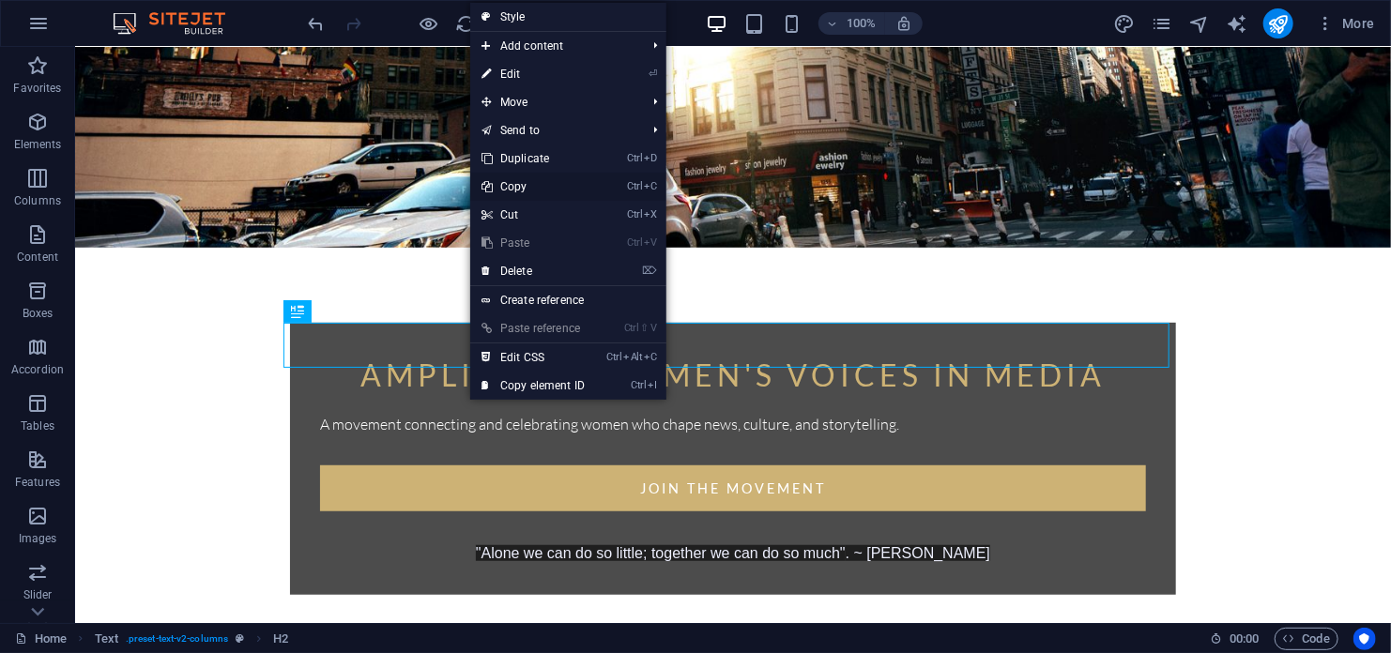
click at [517, 186] on link "Ctrl C Copy" at bounding box center [533, 187] width 126 height 28
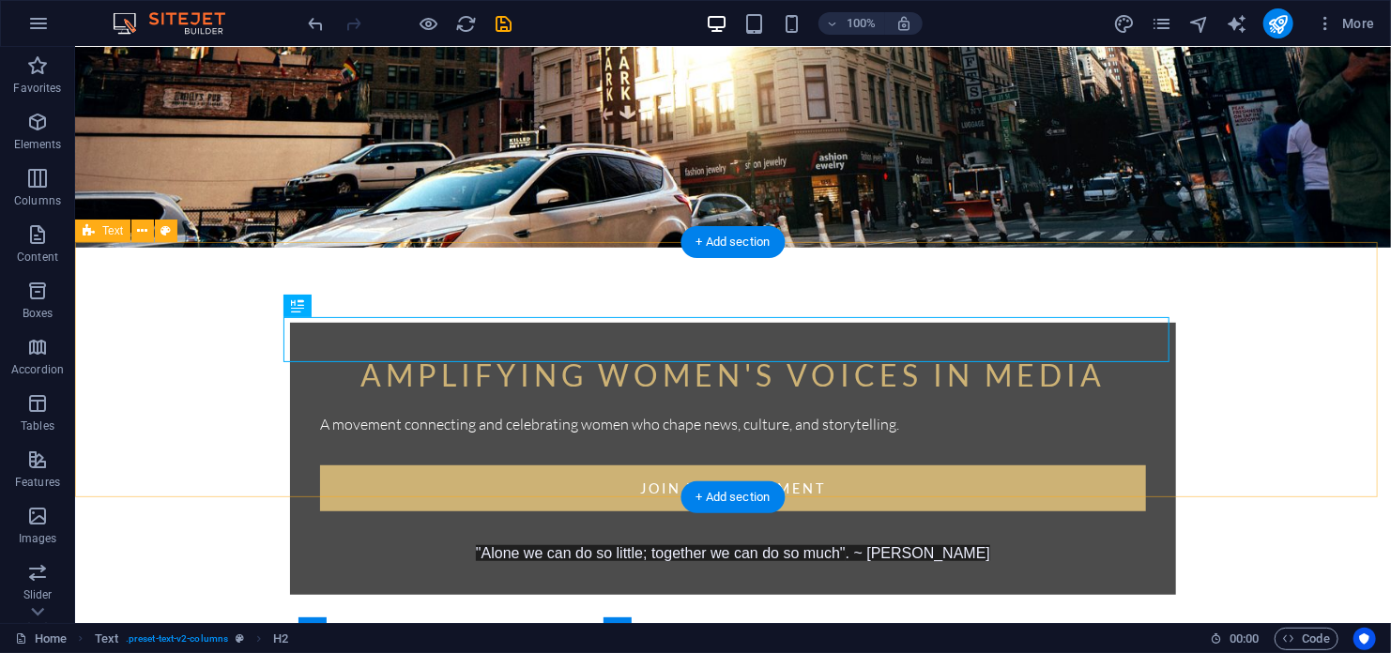
scroll to position [563, 0]
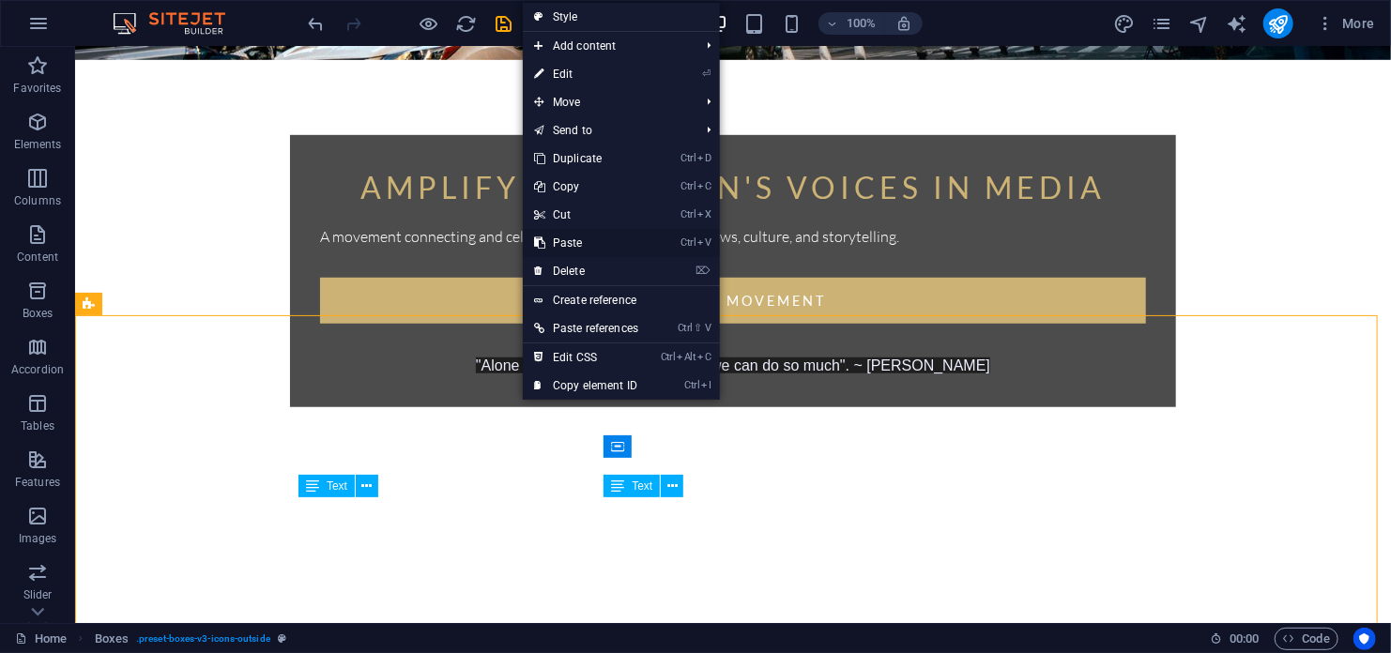
click at [566, 243] on link "Ctrl V Paste" at bounding box center [586, 243] width 127 height 28
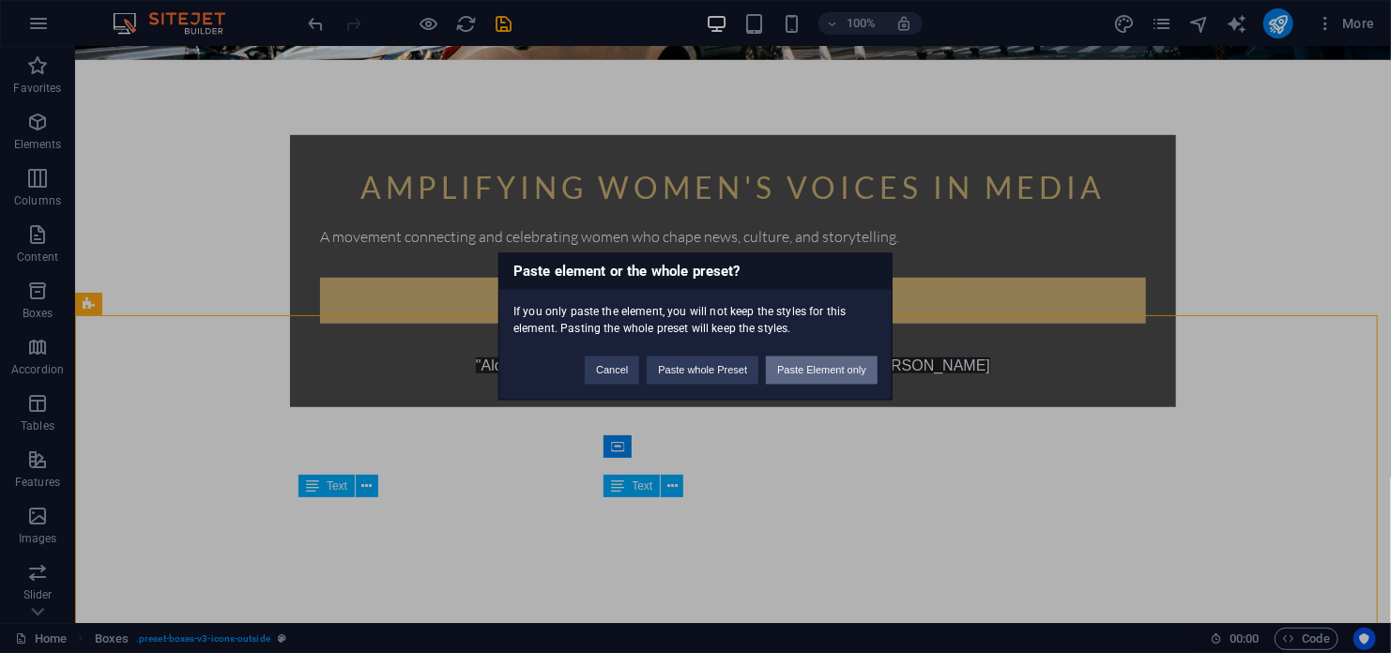
click at [853, 368] on button "Paste Element only" at bounding box center [822, 371] width 112 height 28
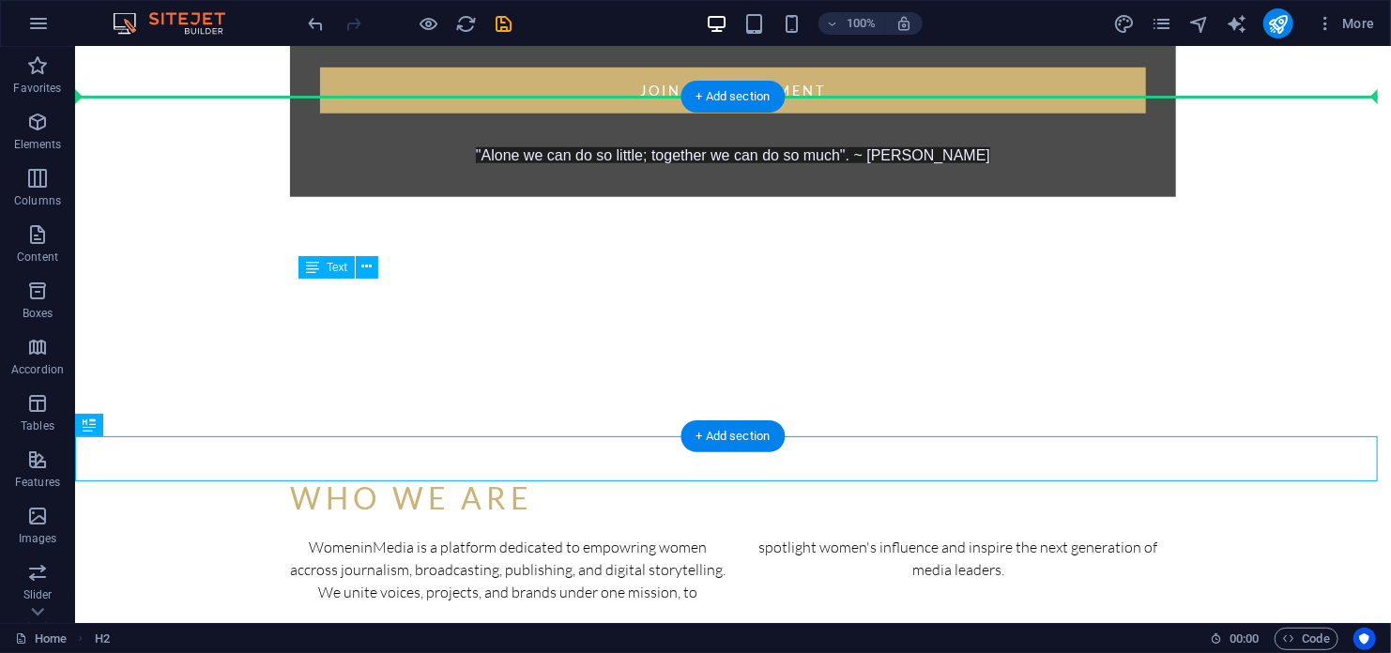
scroll to position [680, 0]
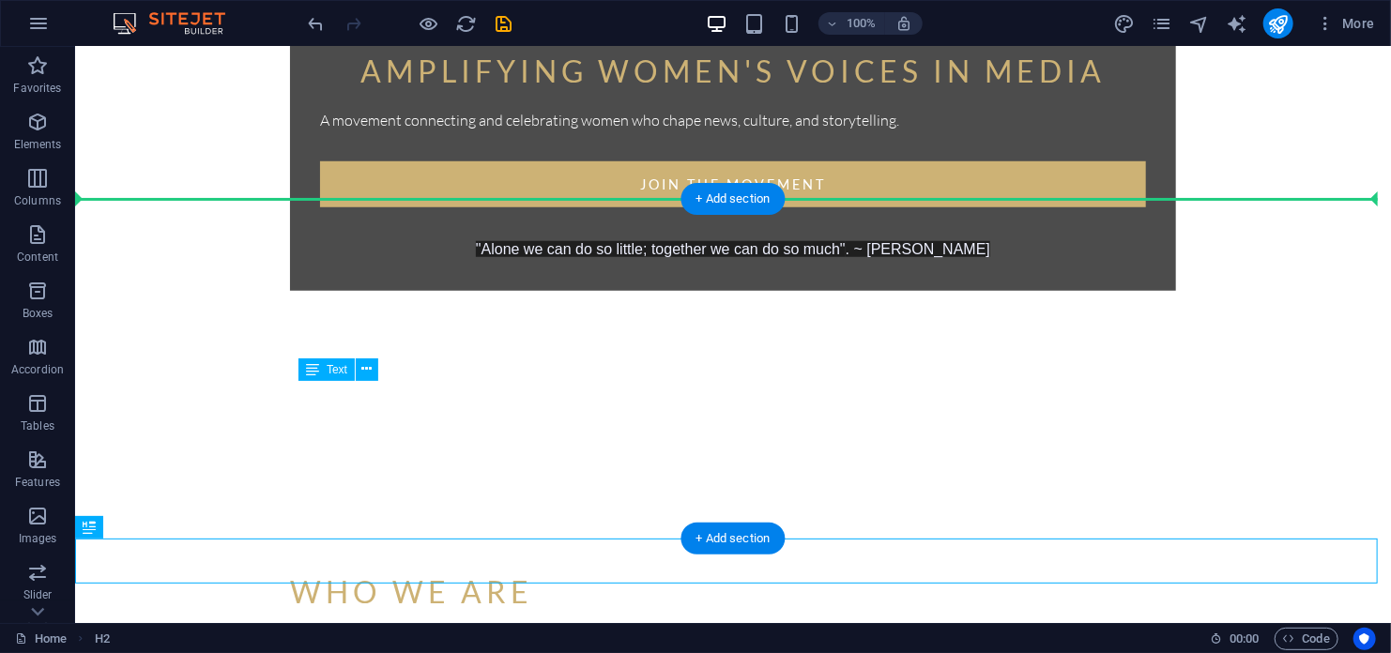
drag, startPoint x: 850, startPoint y: 428, endPoint x: 815, endPoint y: 217, distance: 214.2
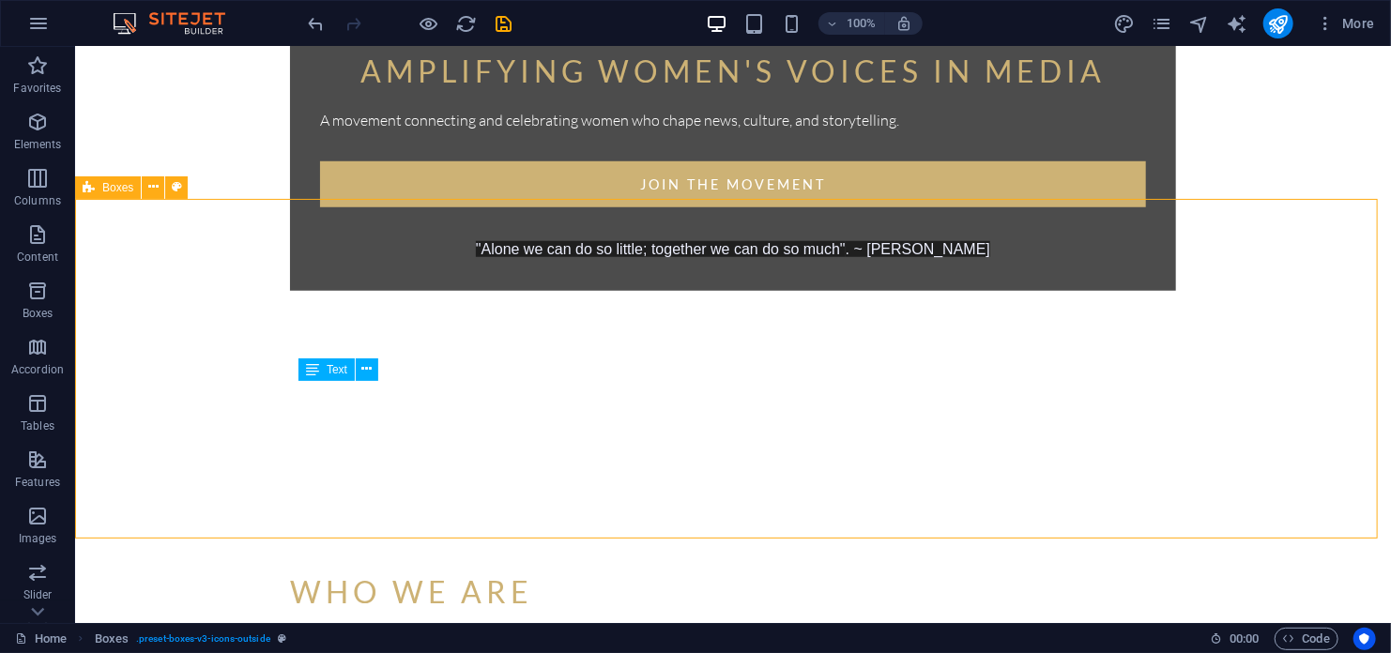
click at [154, 191] on icon at bounding box center [153, 187] width 10 height 20
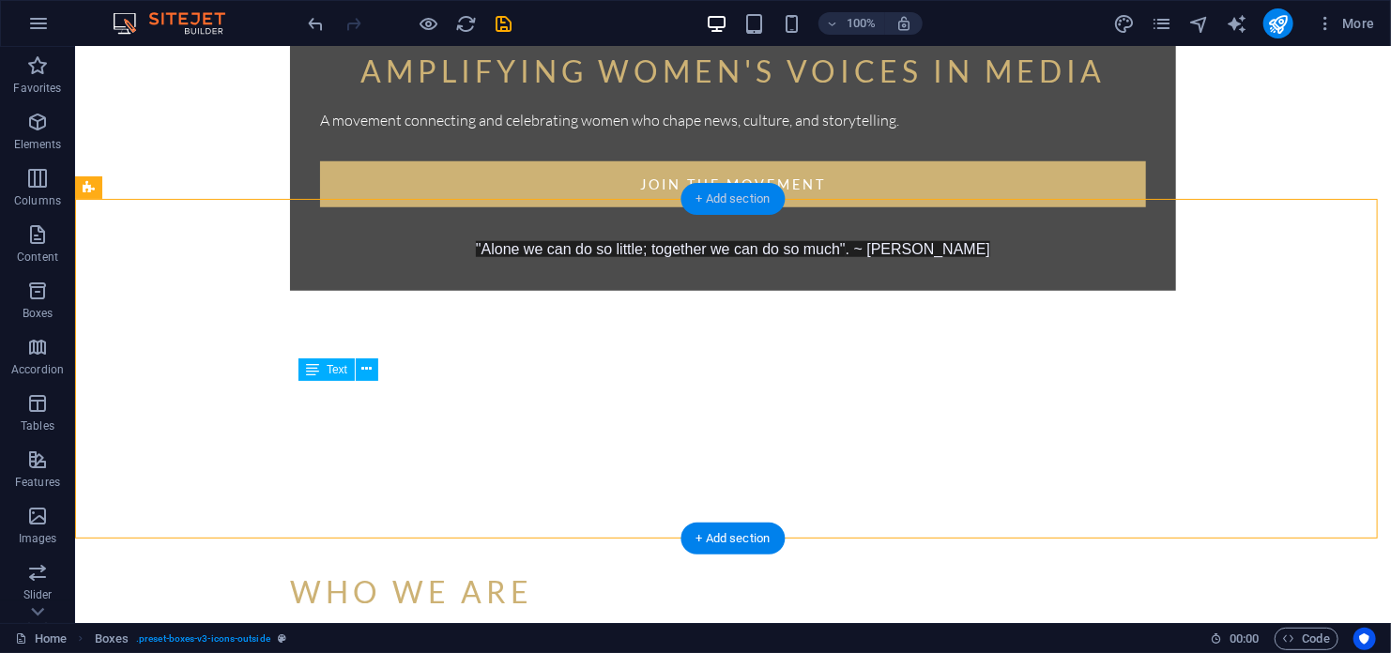
click at [734, 200] on div "+ Add section" at bounding box center [733, 199] width 104 height 32
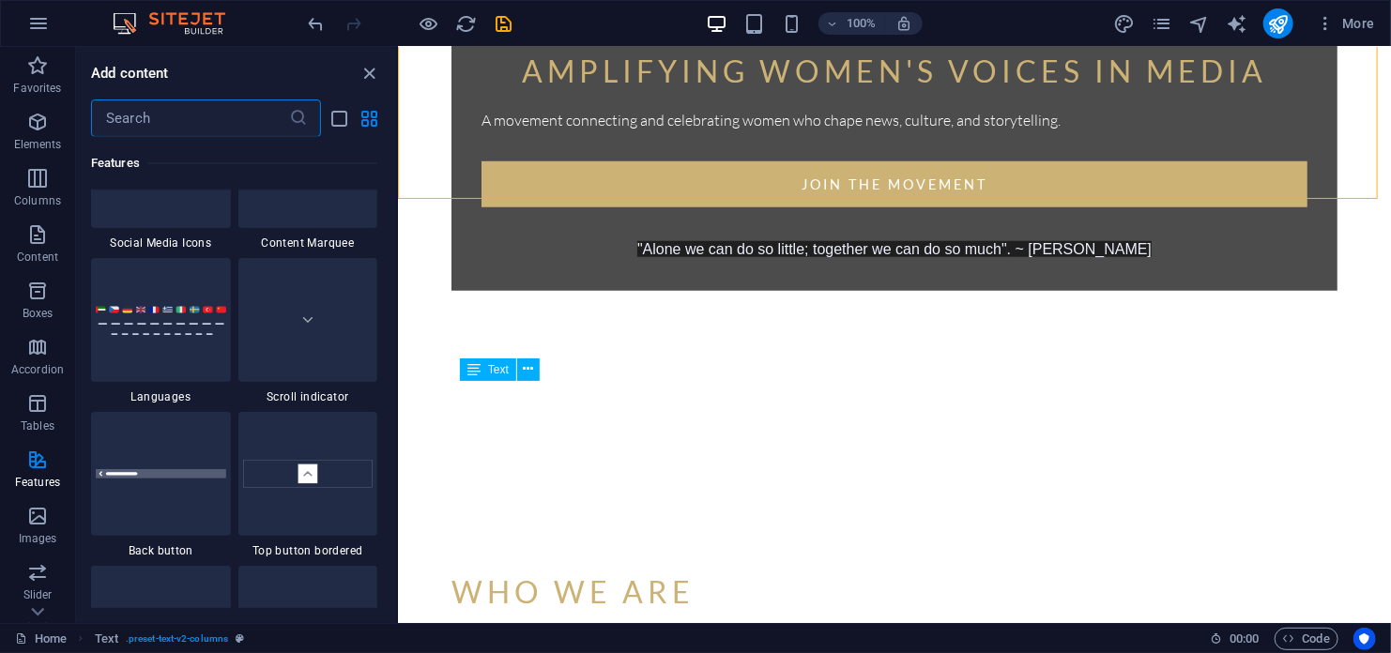
scroll to position [8728, 0]
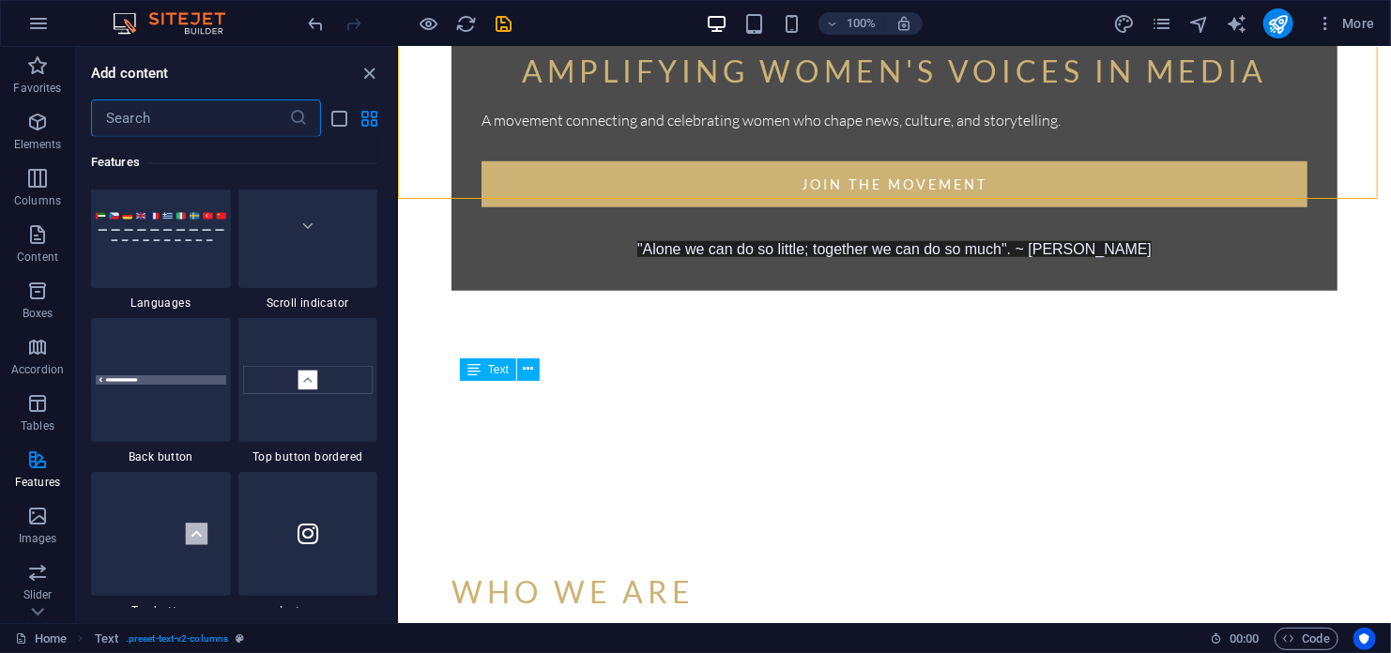
click at [185, 114] on input "text" at bounding box center [190, 118] width 198 height 38
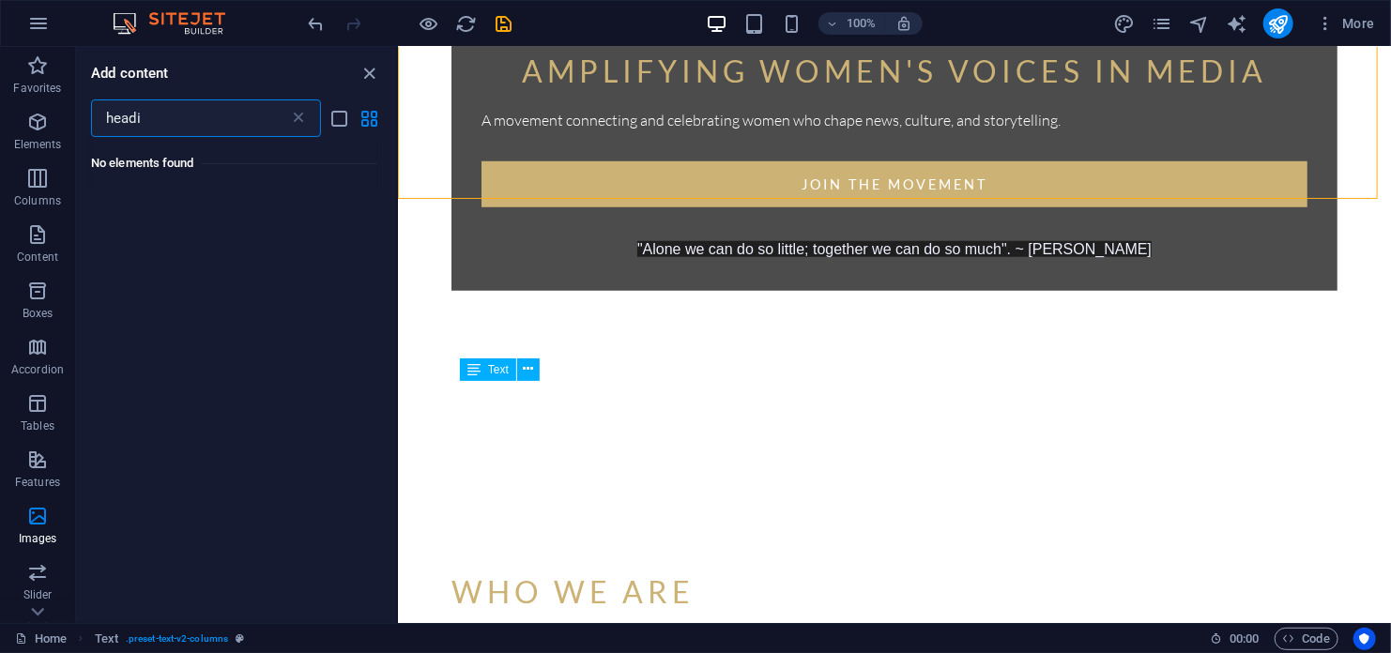
scroll to position [0, 0]
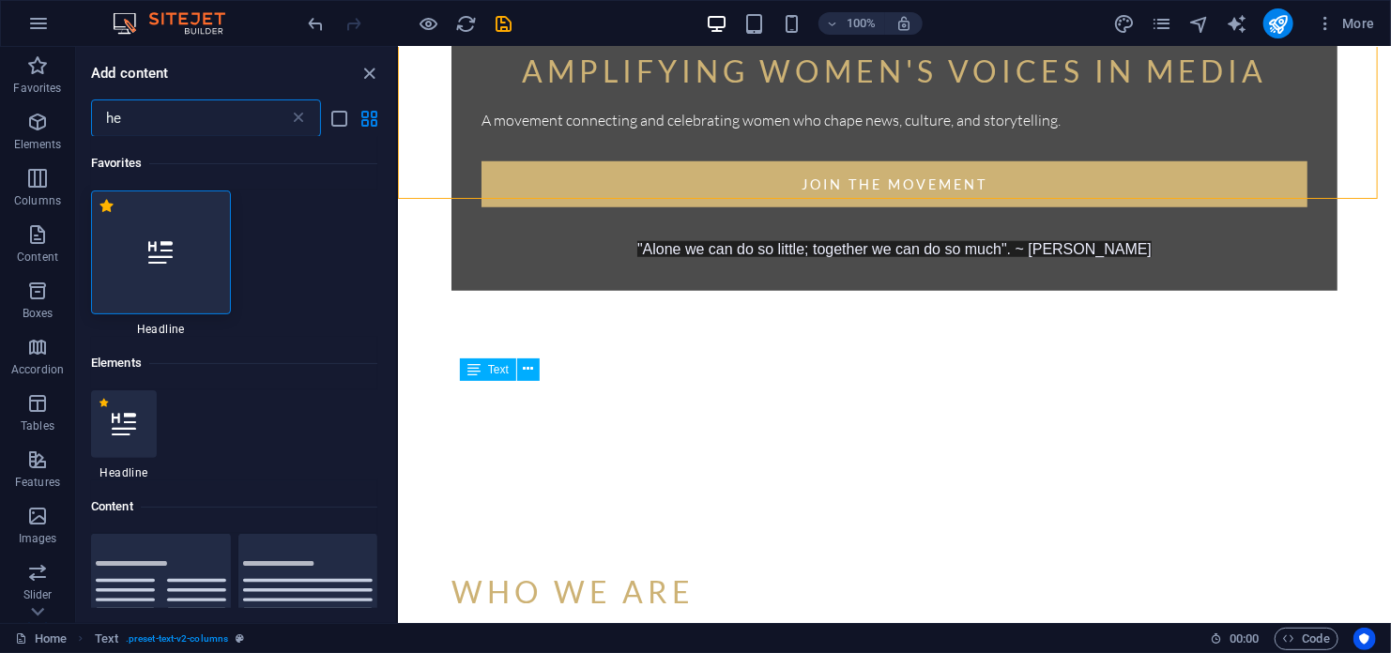
type input "he"
click at [177, 263] on div at bounding box center [161, 253] width 140 height 124
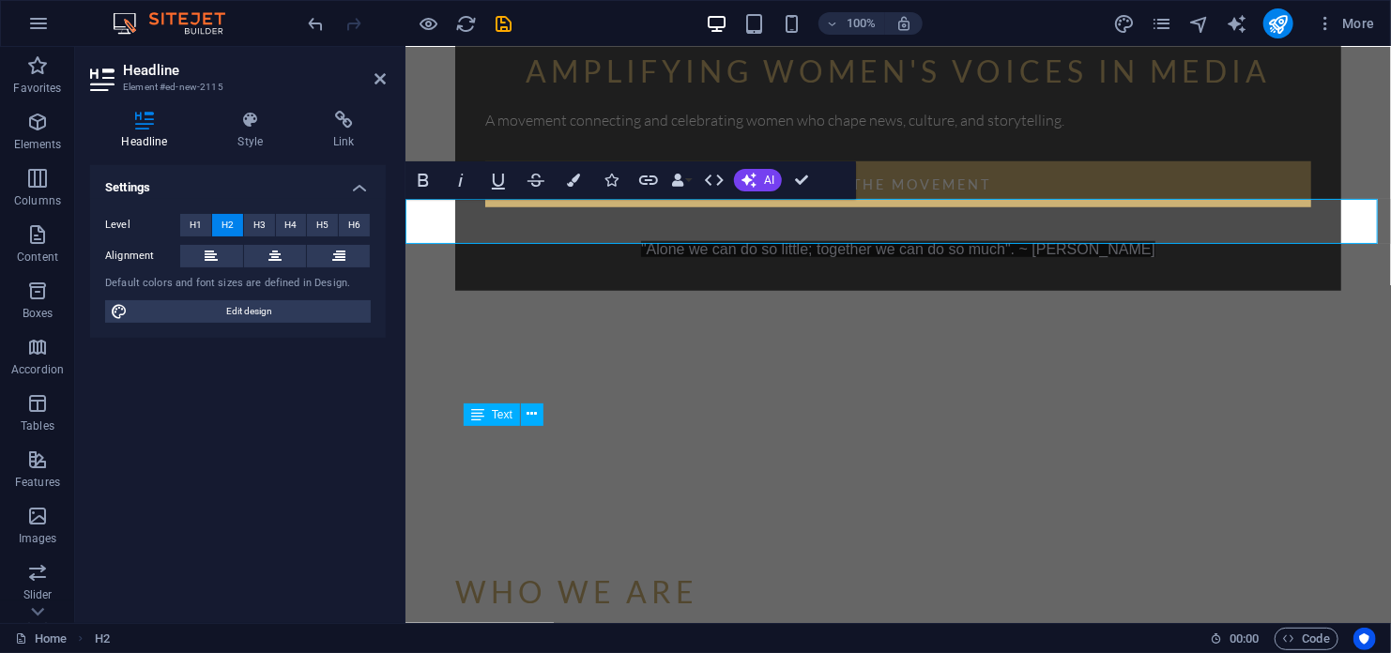
drag, startPoint x: 701, startPoint y: 216, endPoint x: 408, endPoint y: 217, distance: 292.9
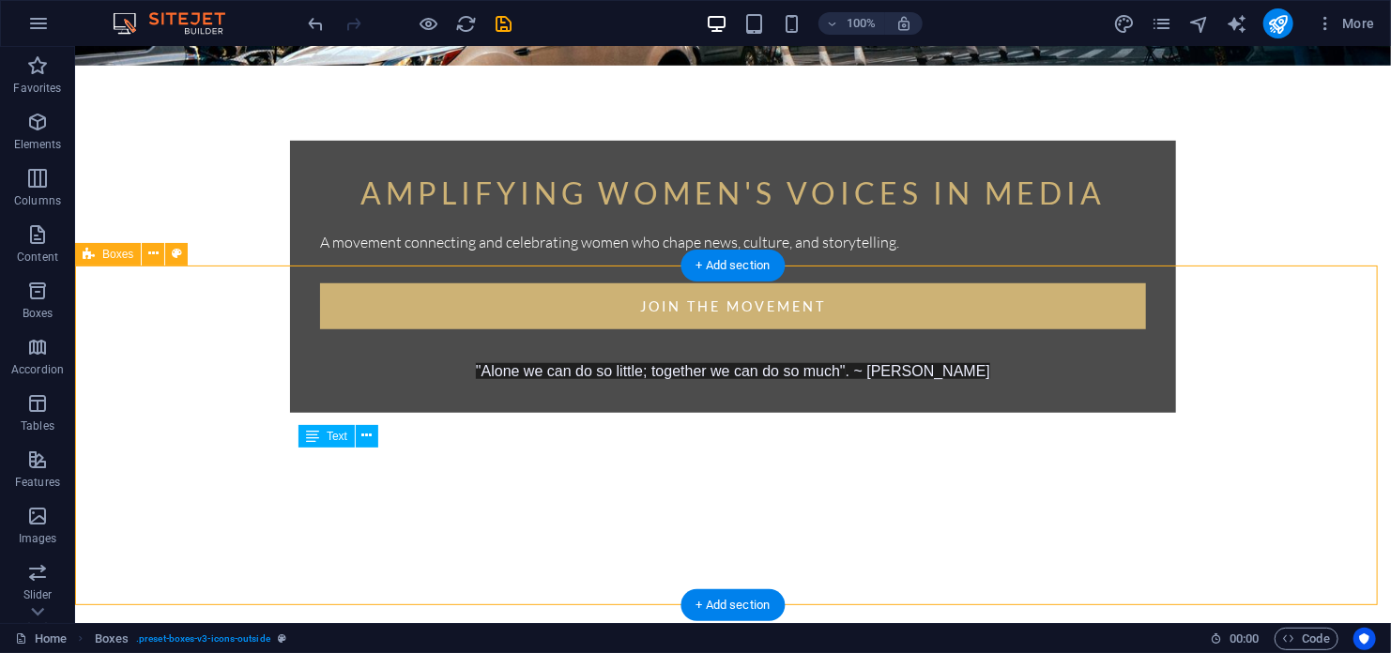
scroll to position [398, 0]
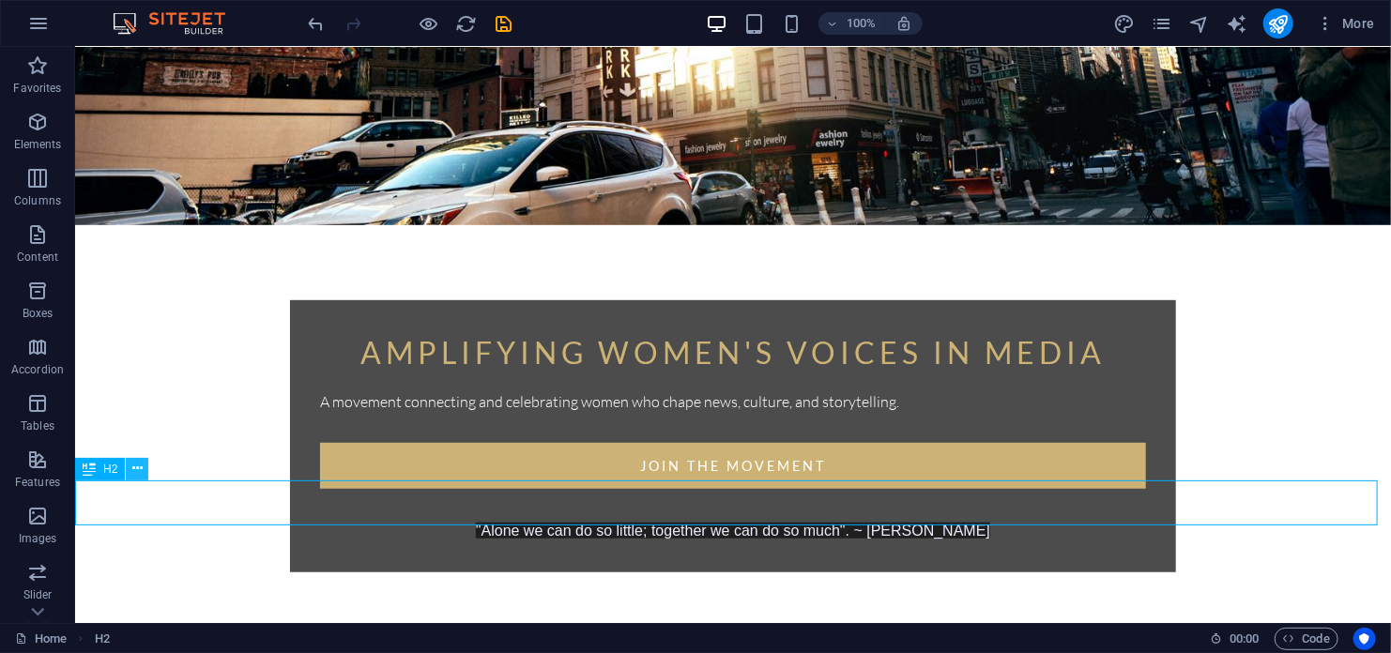
click at [139, 467] on icon at bounding box center [137, 469] width 10 height 20
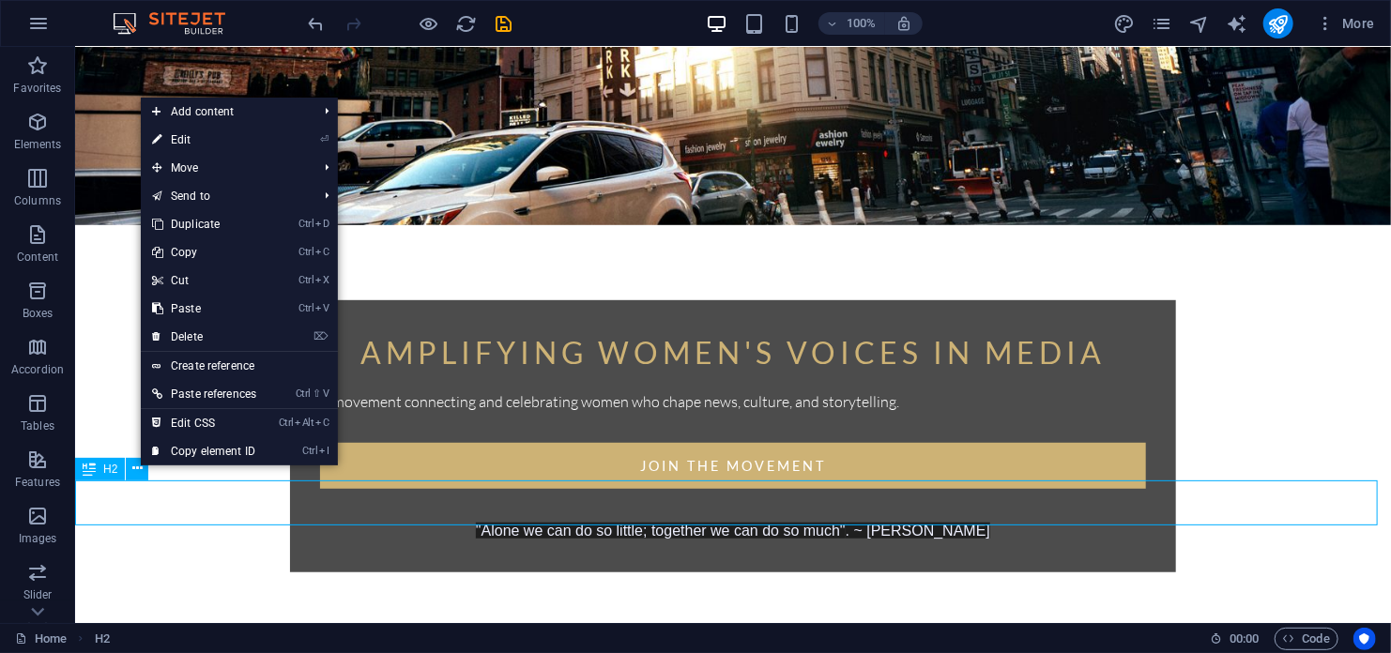
click at [88, 471] on icon at bounding box center [89, 469] width 13 height 23
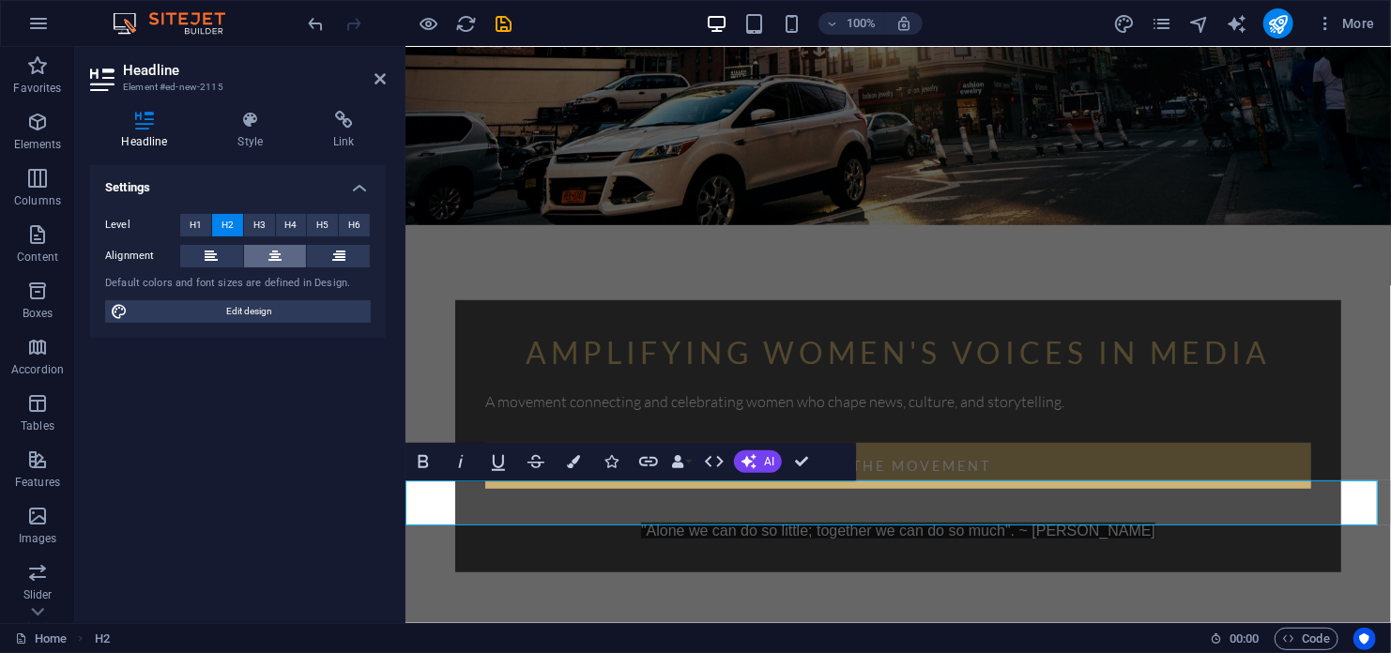
click at [277, 255] on icon at bounding box center [274, 256] width 13 height 23
click at [206, 253] on icon at bounding box center [211, 256] width 13 height 23
click at [273, 257] on icon at bounding box center [274, 256] width 13 height 23
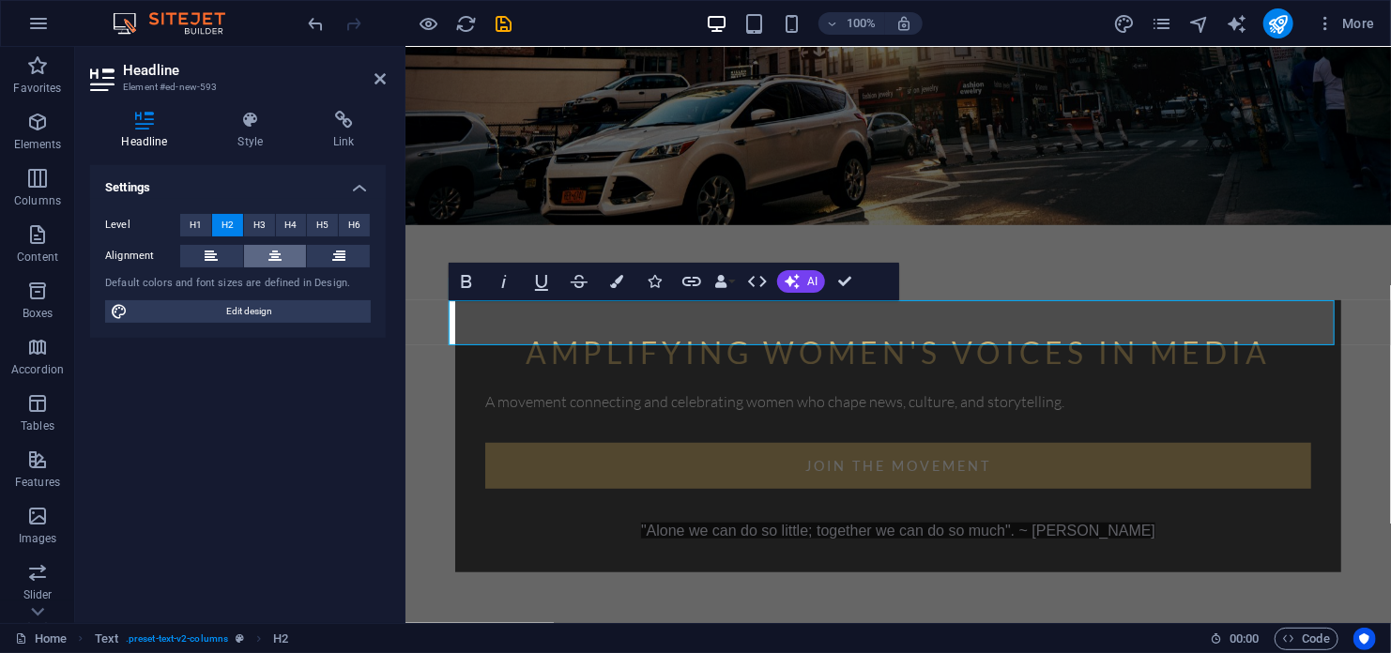
click at [275, 255] on icon at bounding box center [274, 256] width 13 height 23
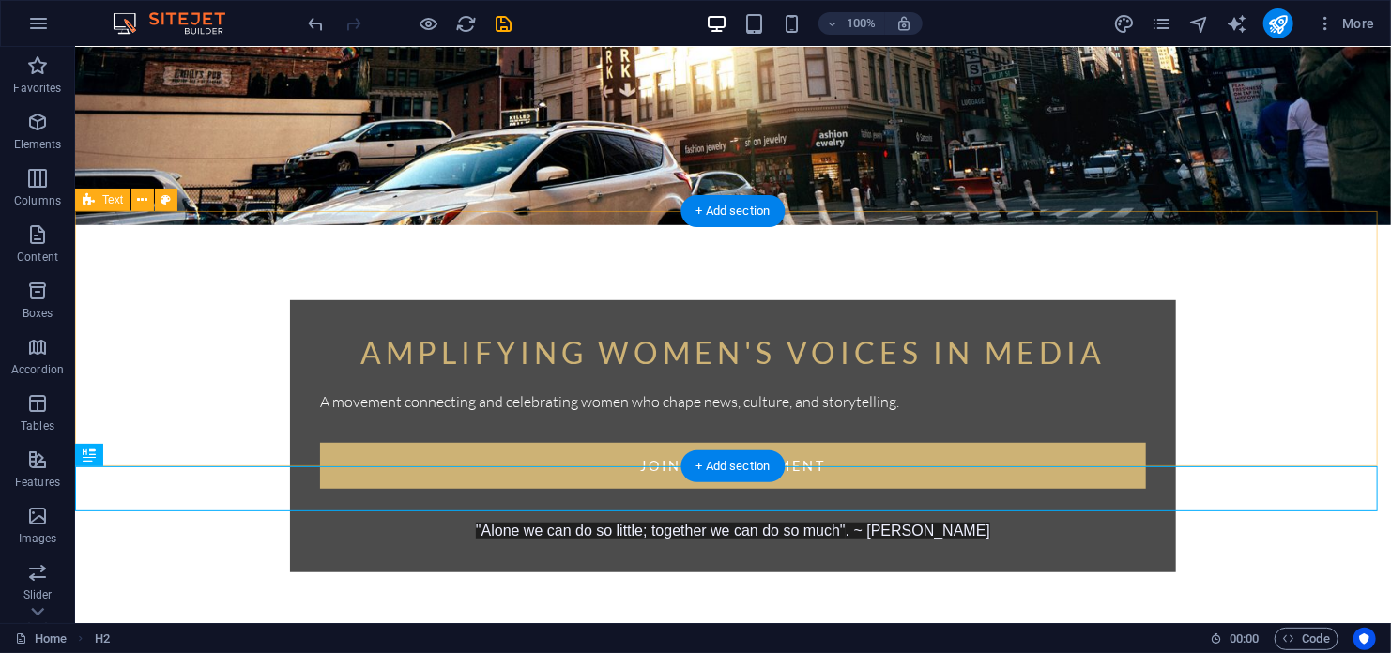
scroll to position [586, 0]
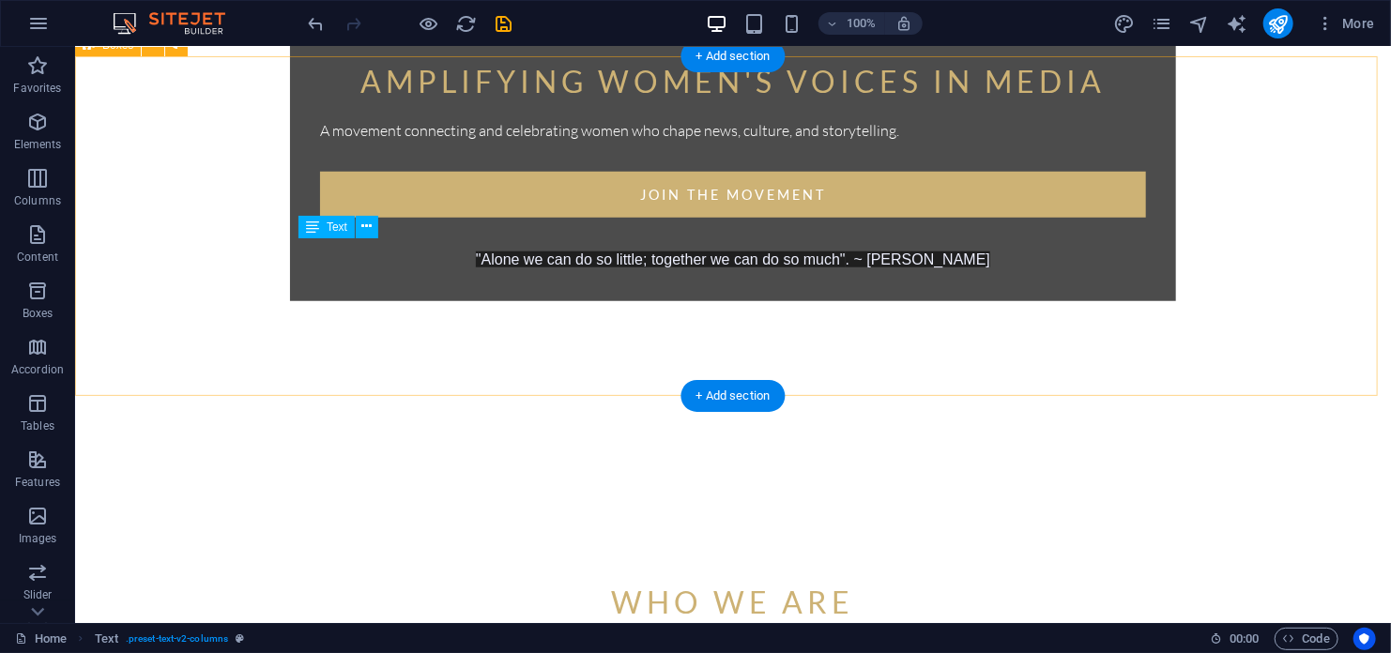
scroll to position [867, 0]
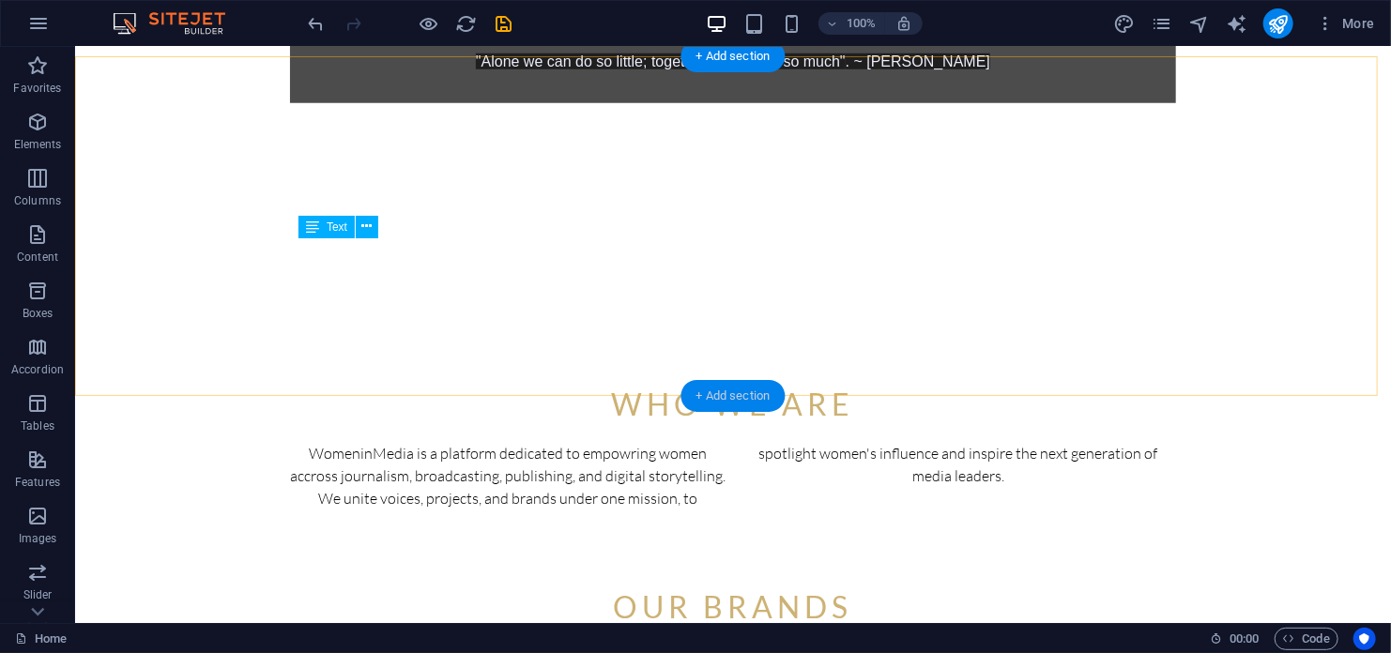
click at [727, 389] on div "+ Add section" at bounding box center [733, 396] width 104 height 32
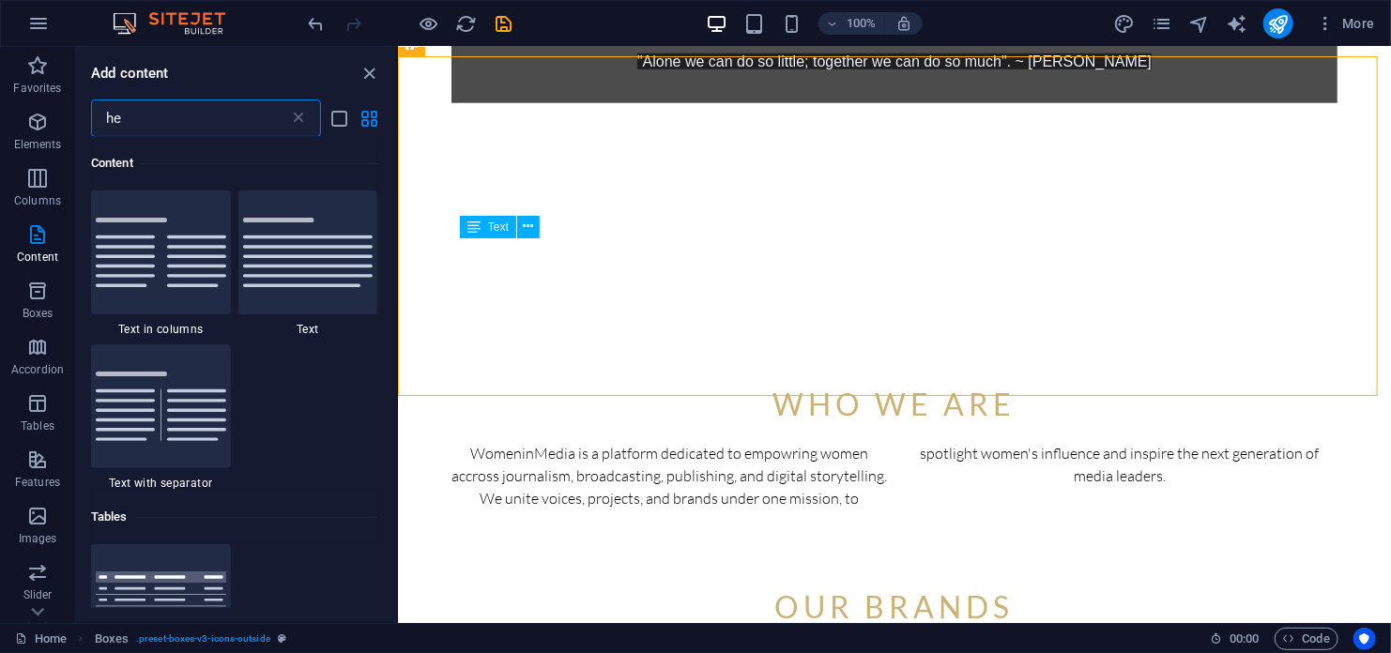
scroll to position [62, 0]
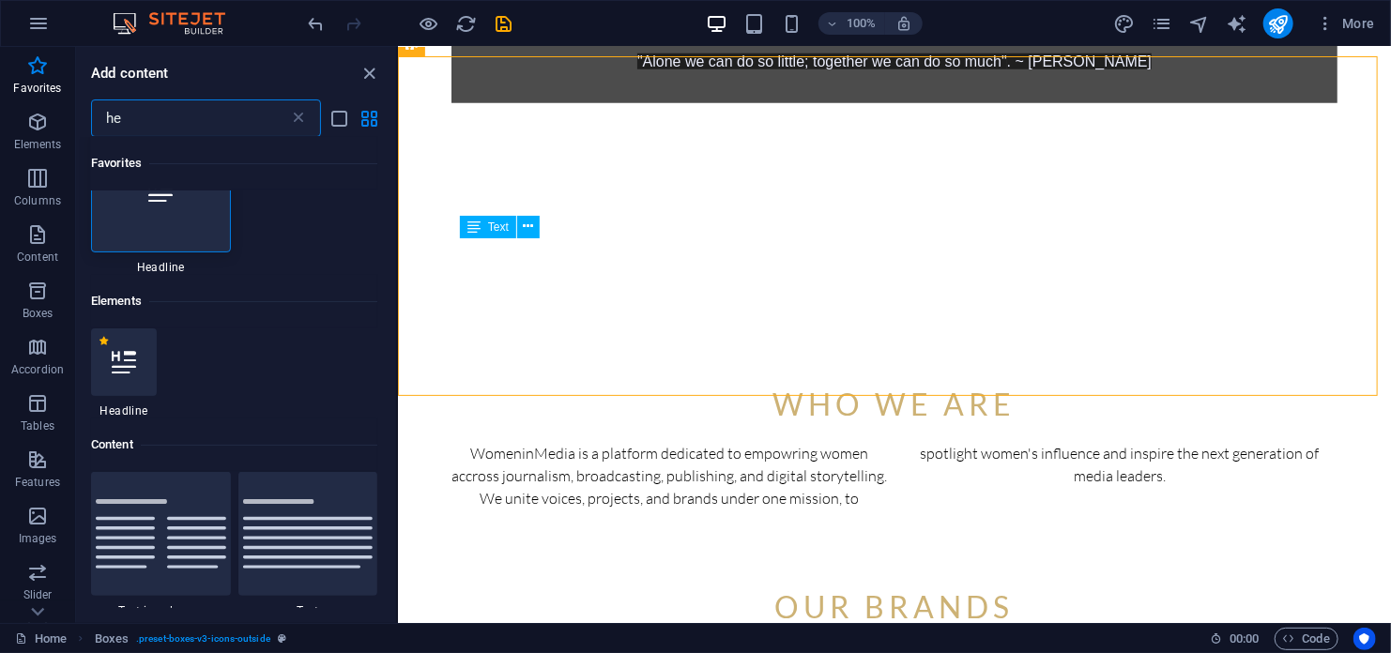
drag, startPoint x: 145, startPoint y: 121, endPoint x: 97, endPoint y: 117, distance: 49.0
click at [97, 117] on input "he" at bounding box center [190, 118] width 198 height 38
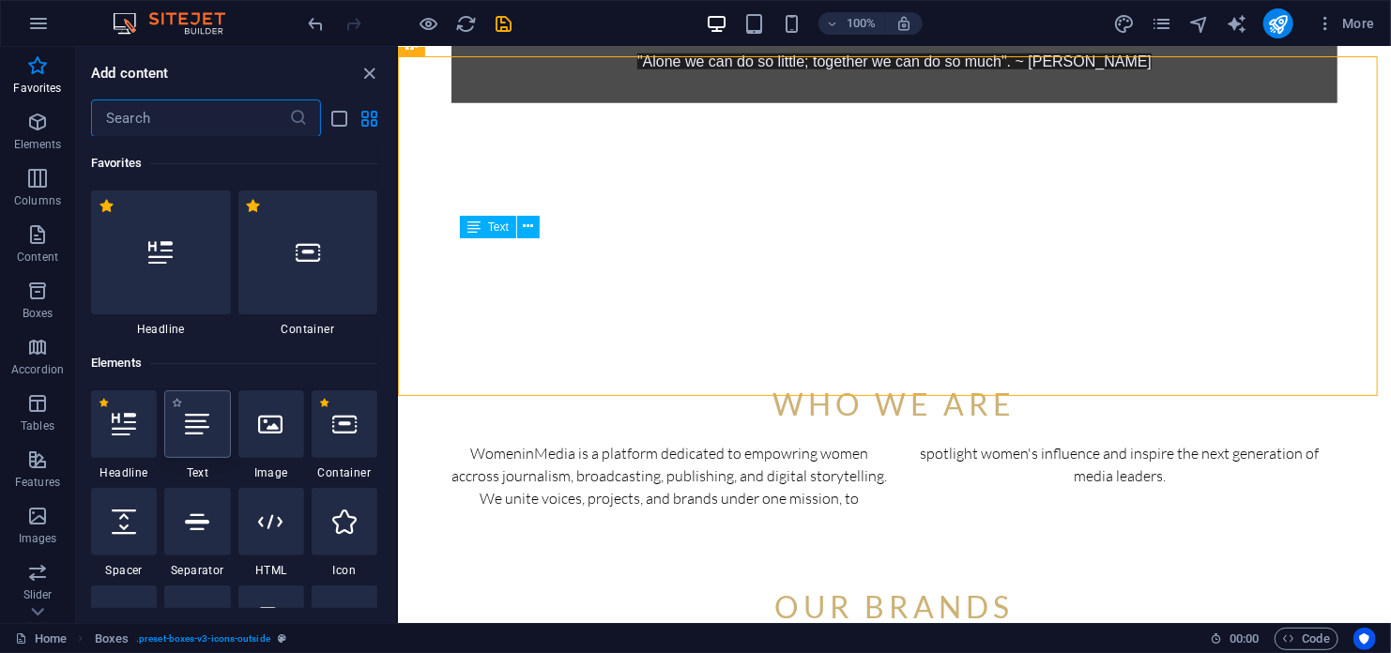
scroll to position [0, 0]
click at [884, 390] on div "+ Add section" at bounding box center [895, 396] width 104 height 32
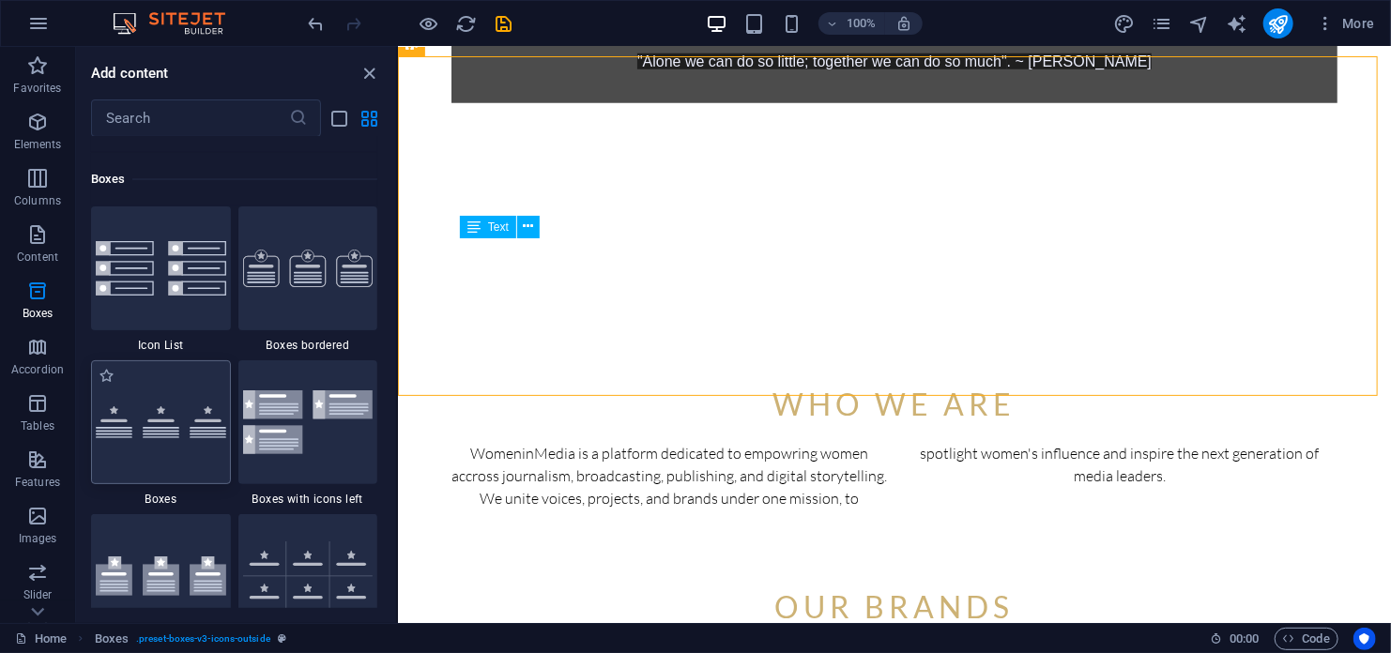
scroll to position [5255, 0]
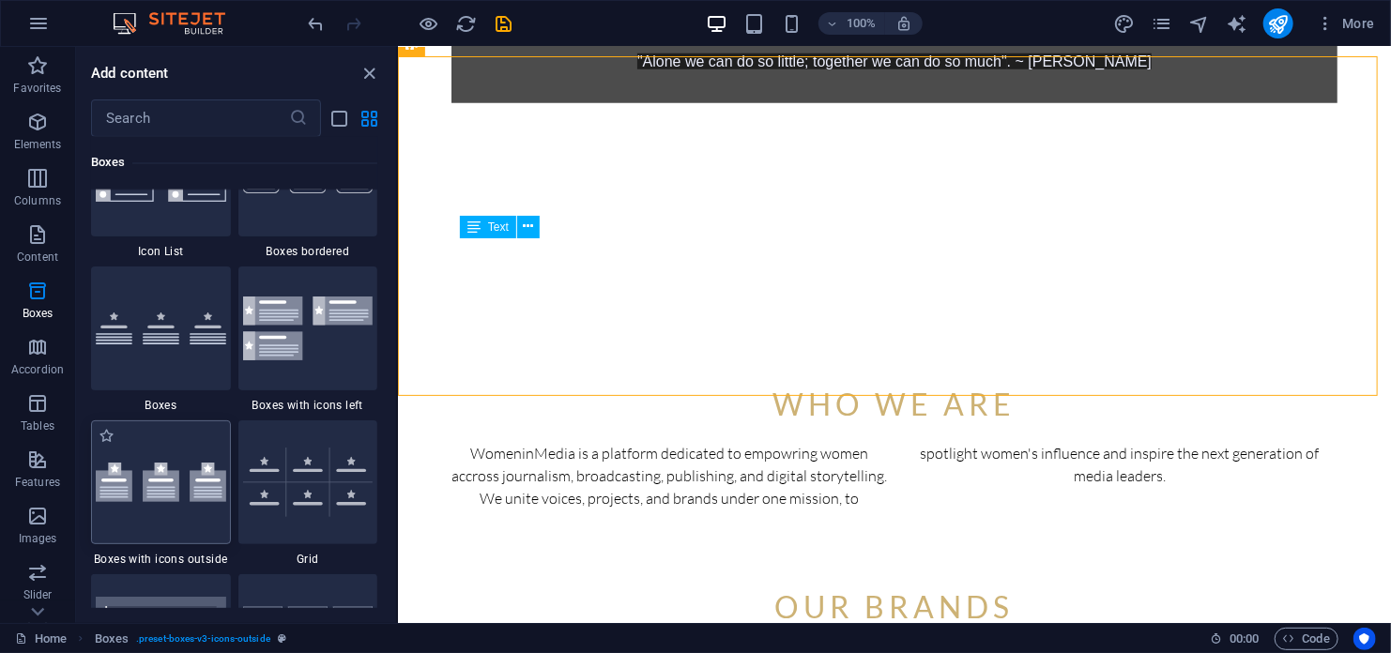
click at [159, 488] on img at bounding box center [161, 482] width 130 height 39
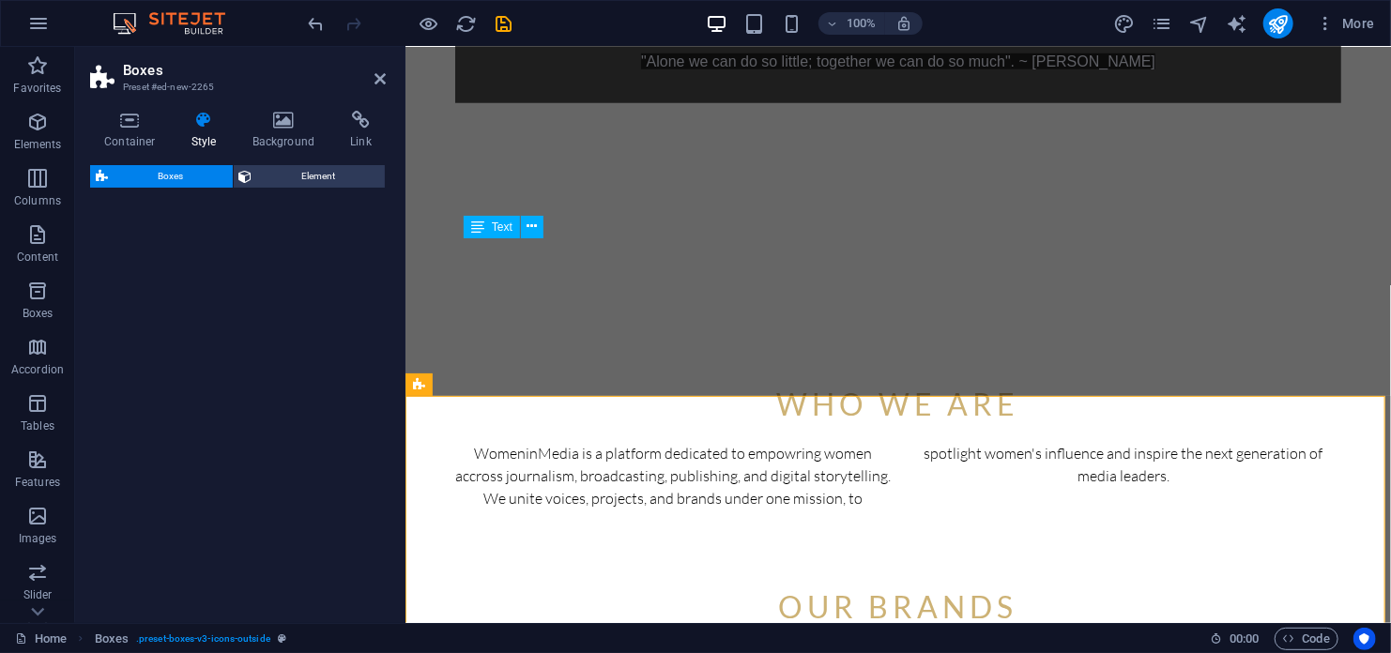
select select "rem"
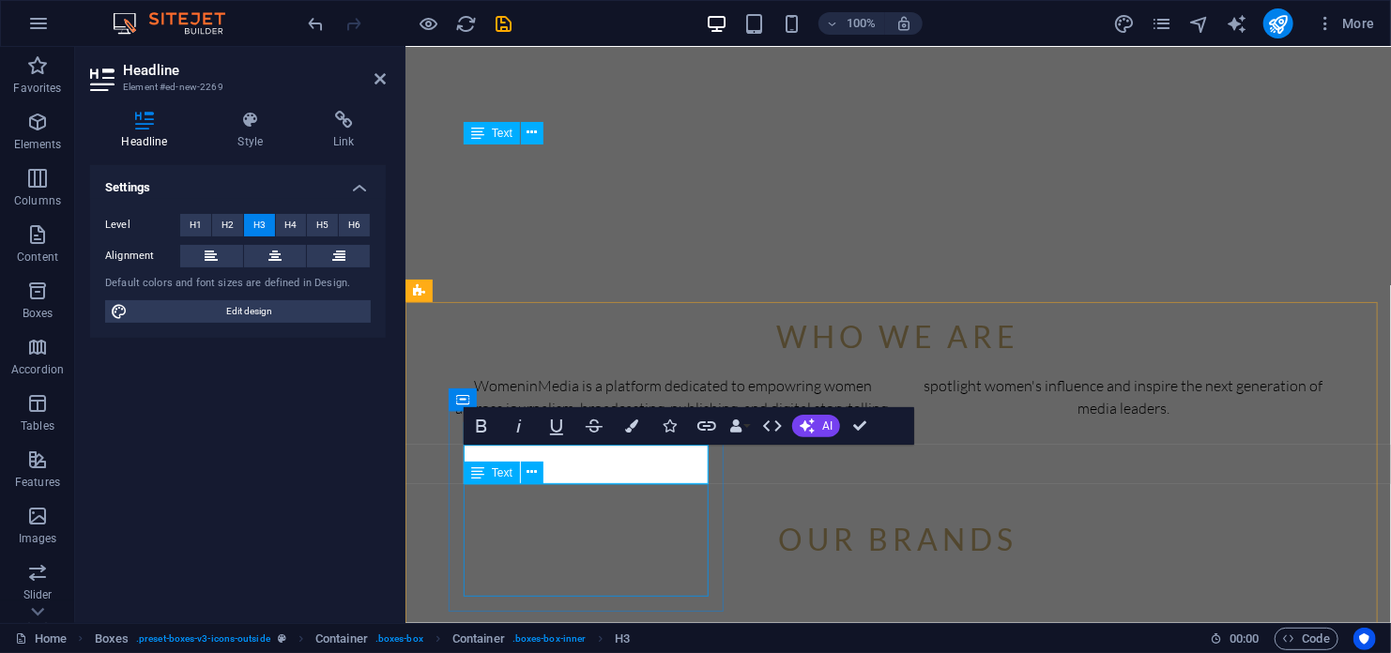
scroll to position [961, 0]
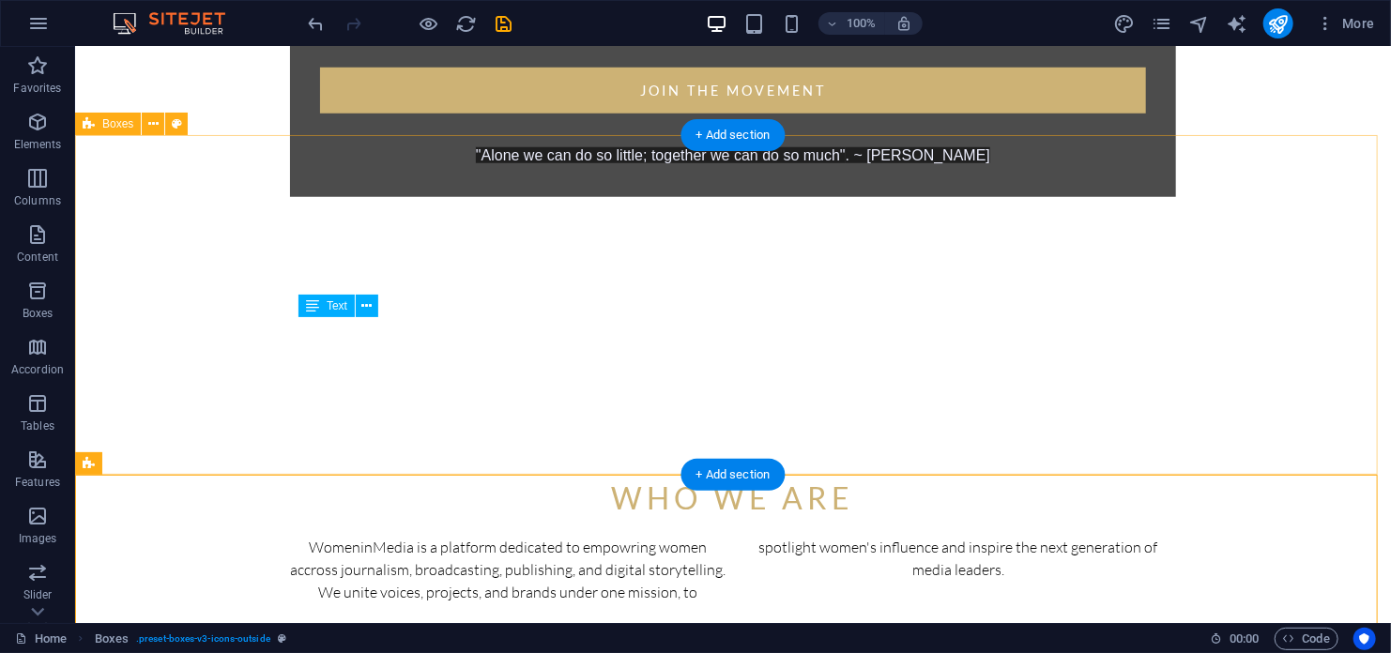
scroll to position [867, 0]
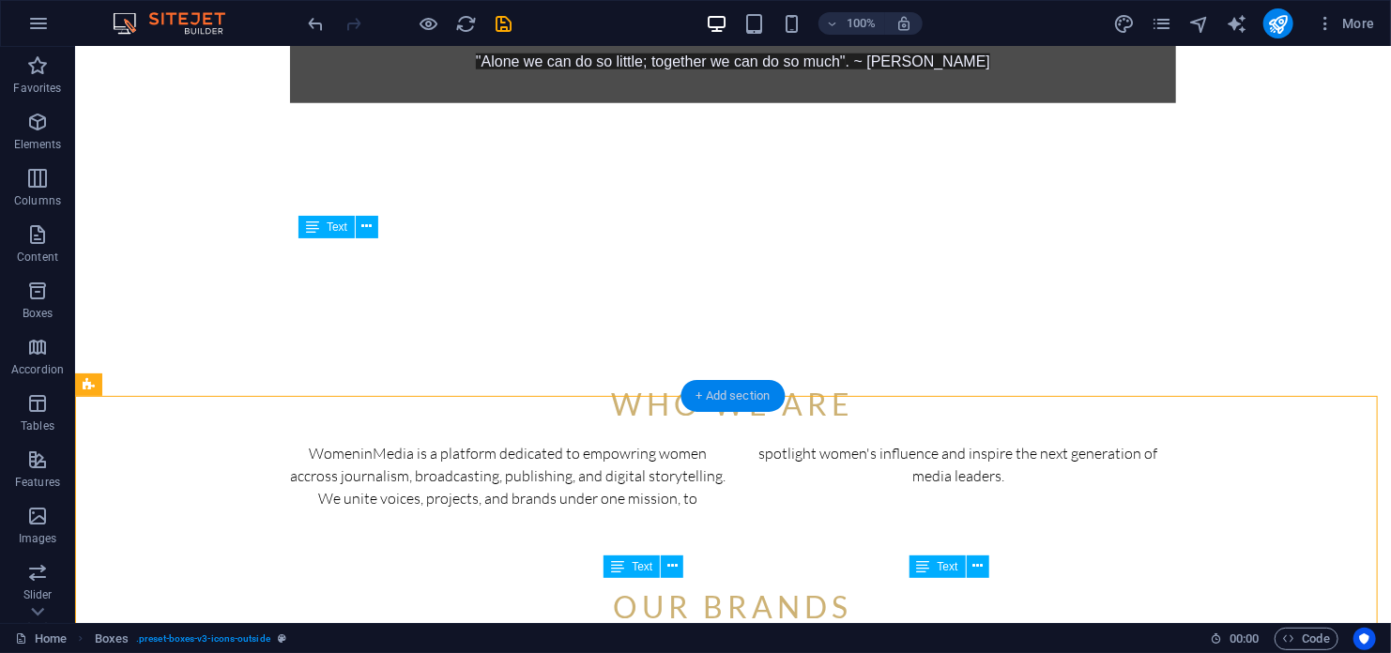
click at [724, 403] on div "+ Add section" at bounding box center [733, 396] width 104 height 32
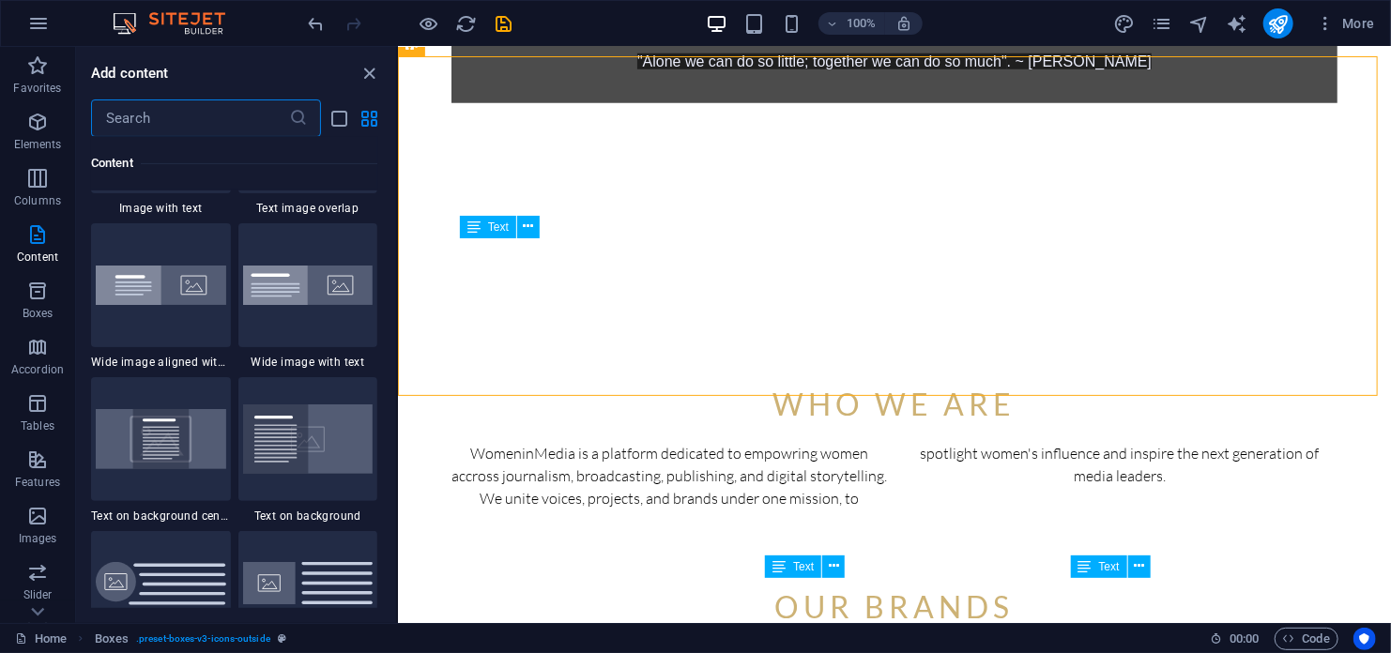
scroll to position [3566, 0]
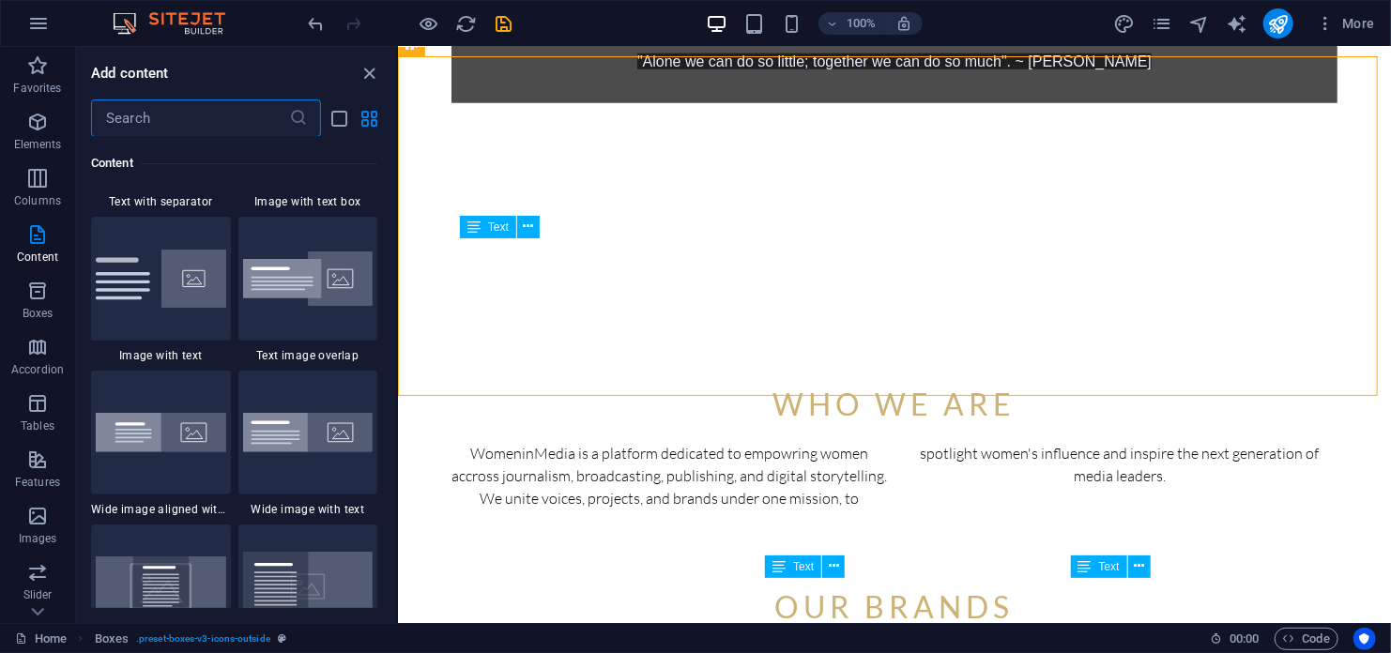
click at [191, 121] on input "text" at bounding box center [190, 118] width 198 height 38
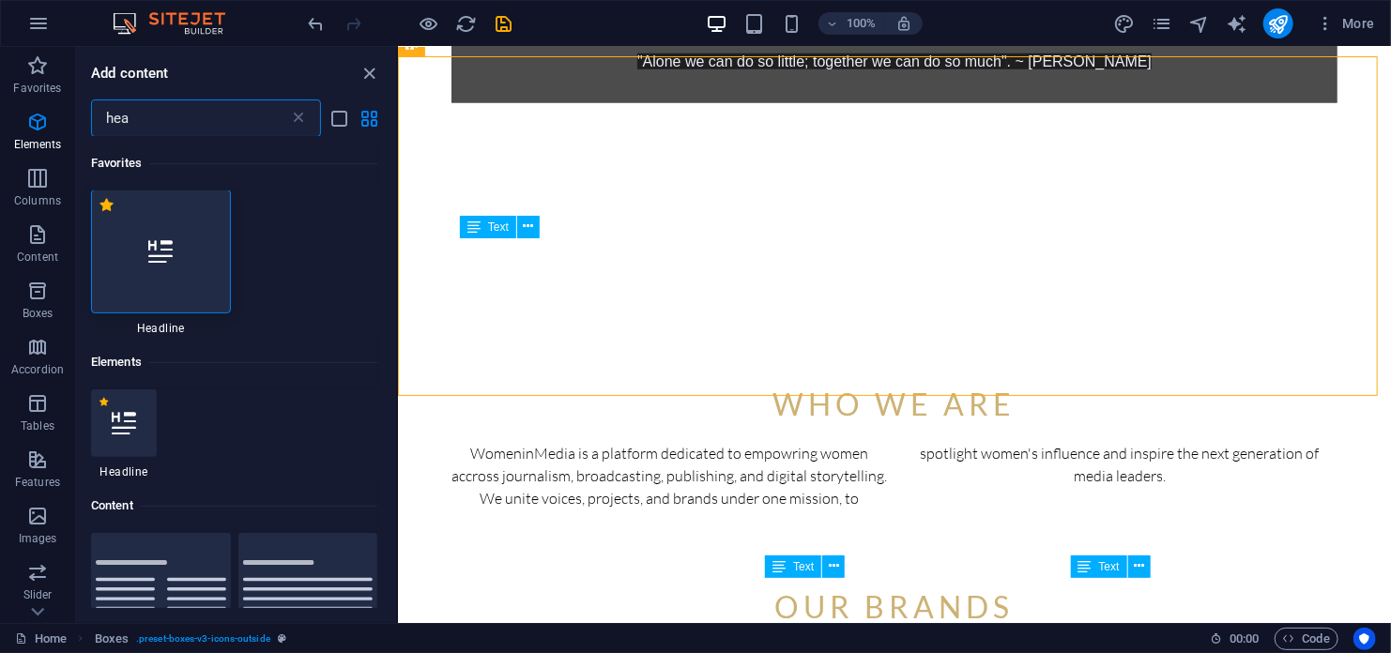
scroll to position [0, 0]
type input "hea"
click at [161, 259] on icon at bounding box center [160, 252] width 24 height 24
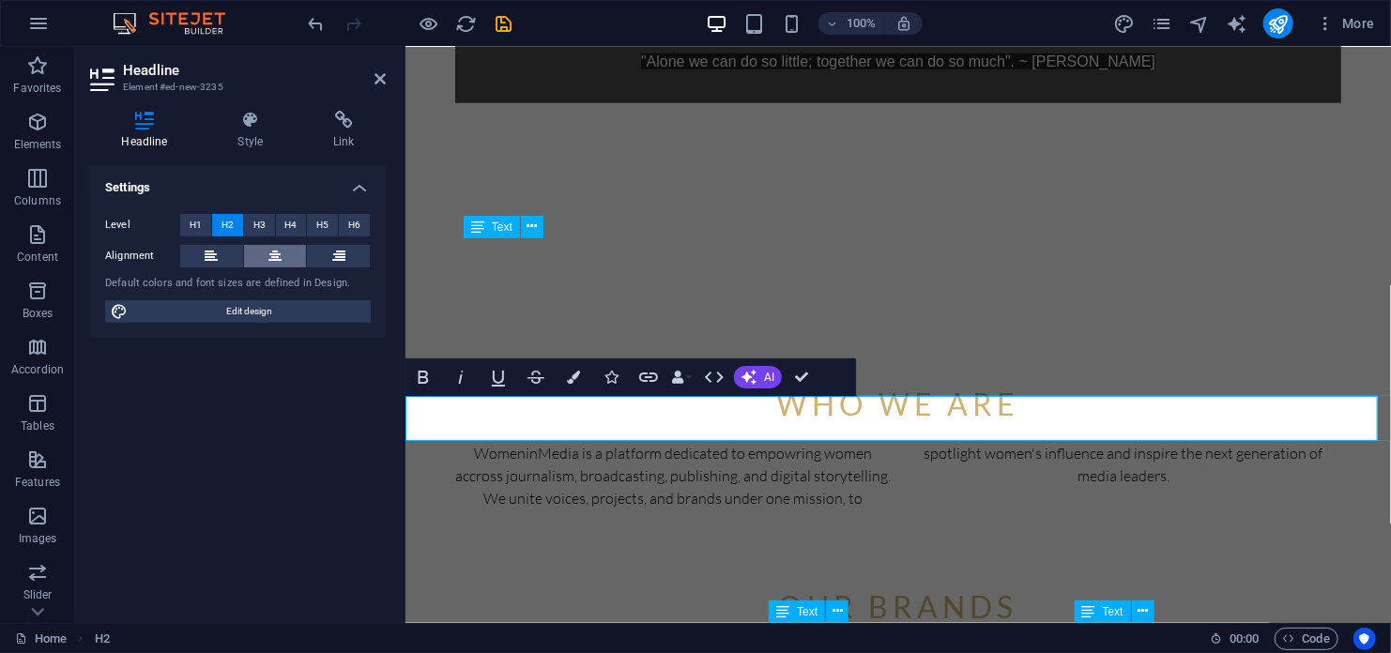
click at [281, 261] on icon at bounding box center [274, 256] width 13 height 23
drag, startPoint x: 1046, startPoint y: 417, endPoint x: 747, endPoint y: 425, distance: 298.6
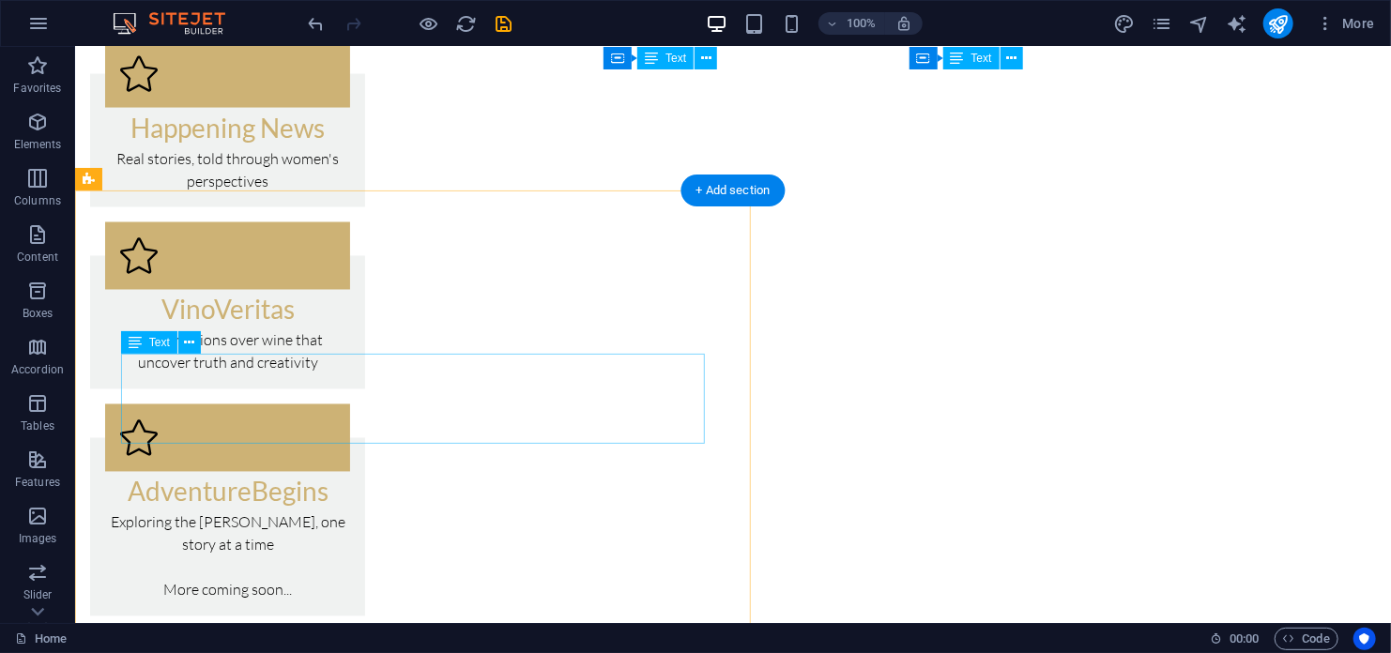
scroll to position [1342, 0]
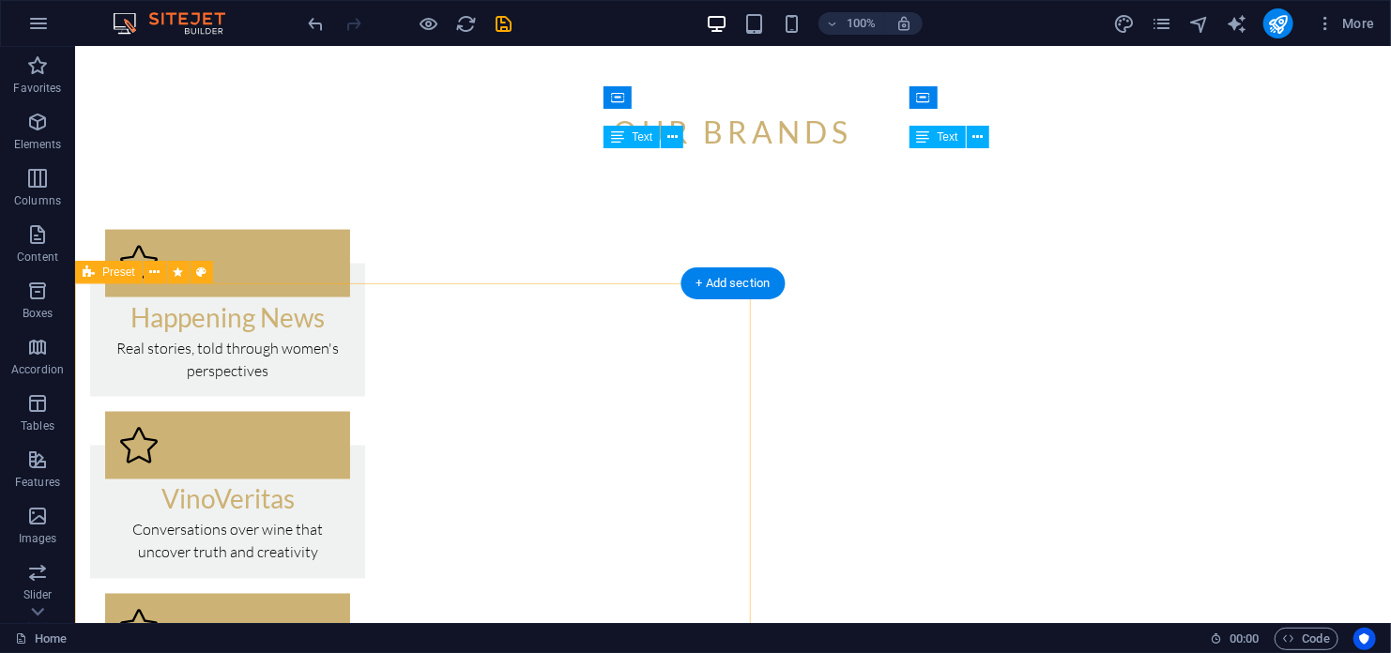
click at [150, 271] on icon at bounding box center [154, 273] width 10 height 20
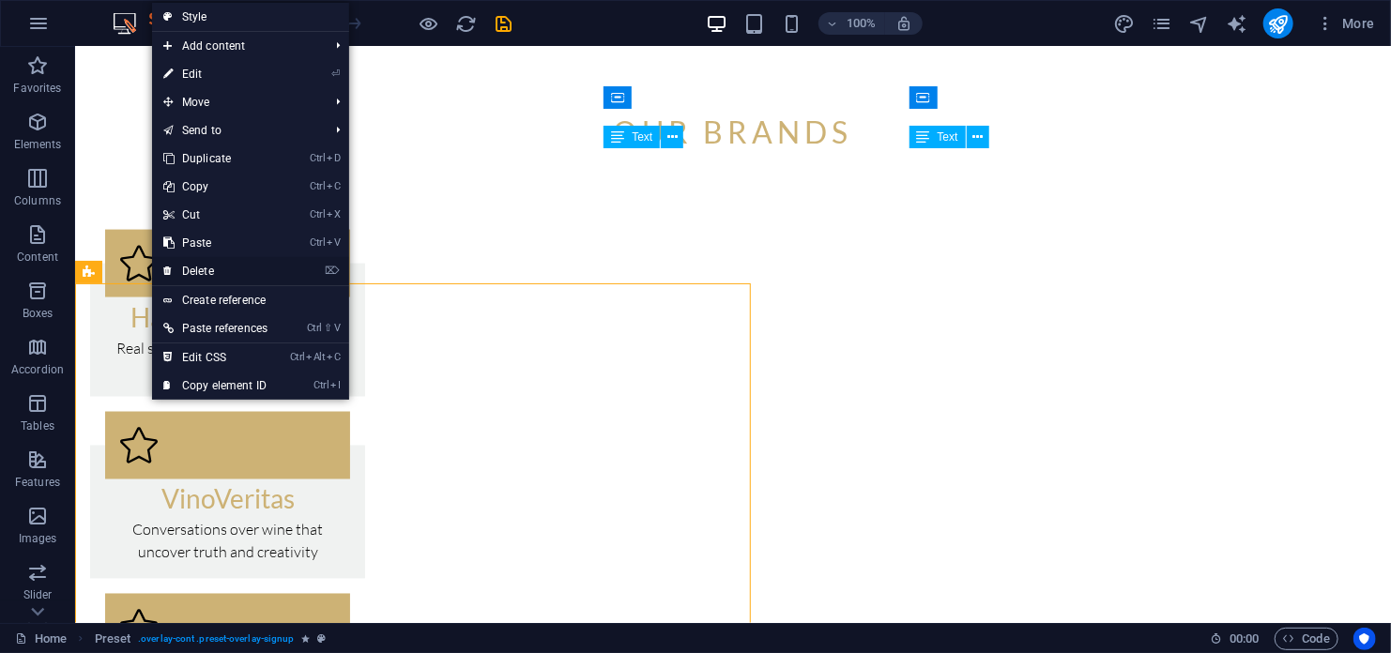
click at [235, 267] on link "⌦ Delete" at bounding box center [215, 271] width 127 height 28
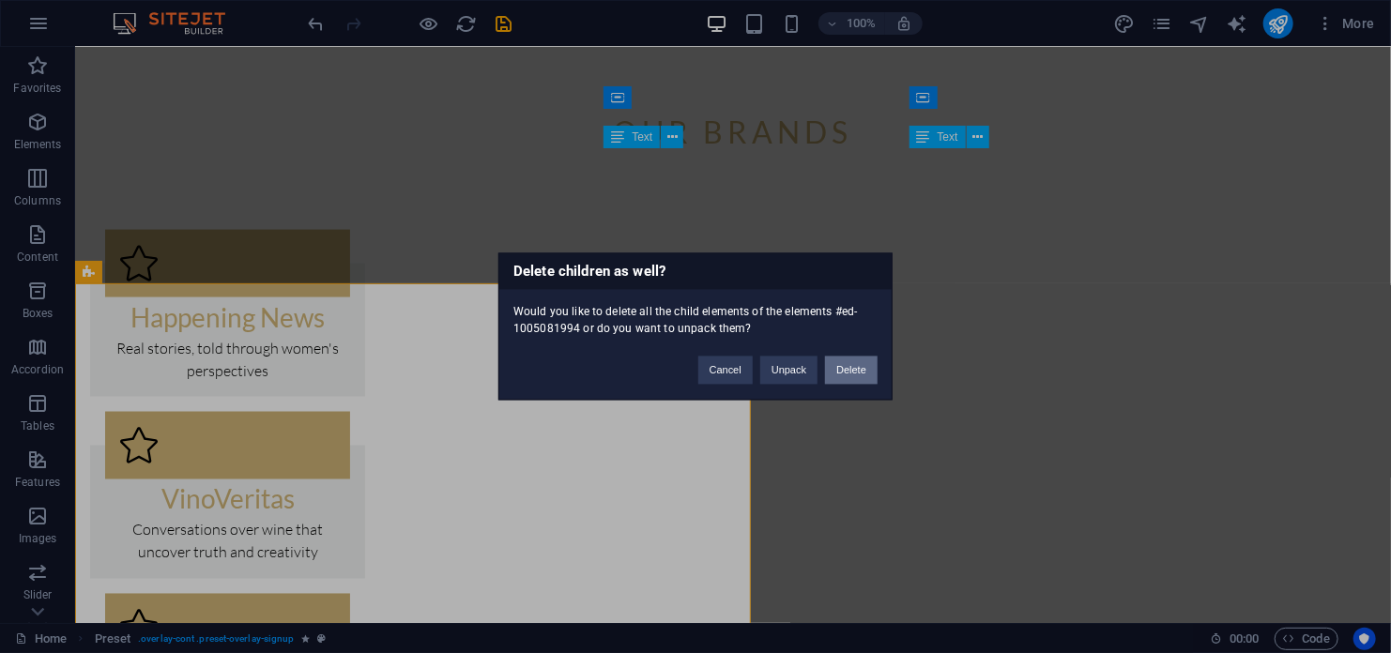
click at [849, 376] on button "Delete" at bounding box center [851, 371] width 53 height 28
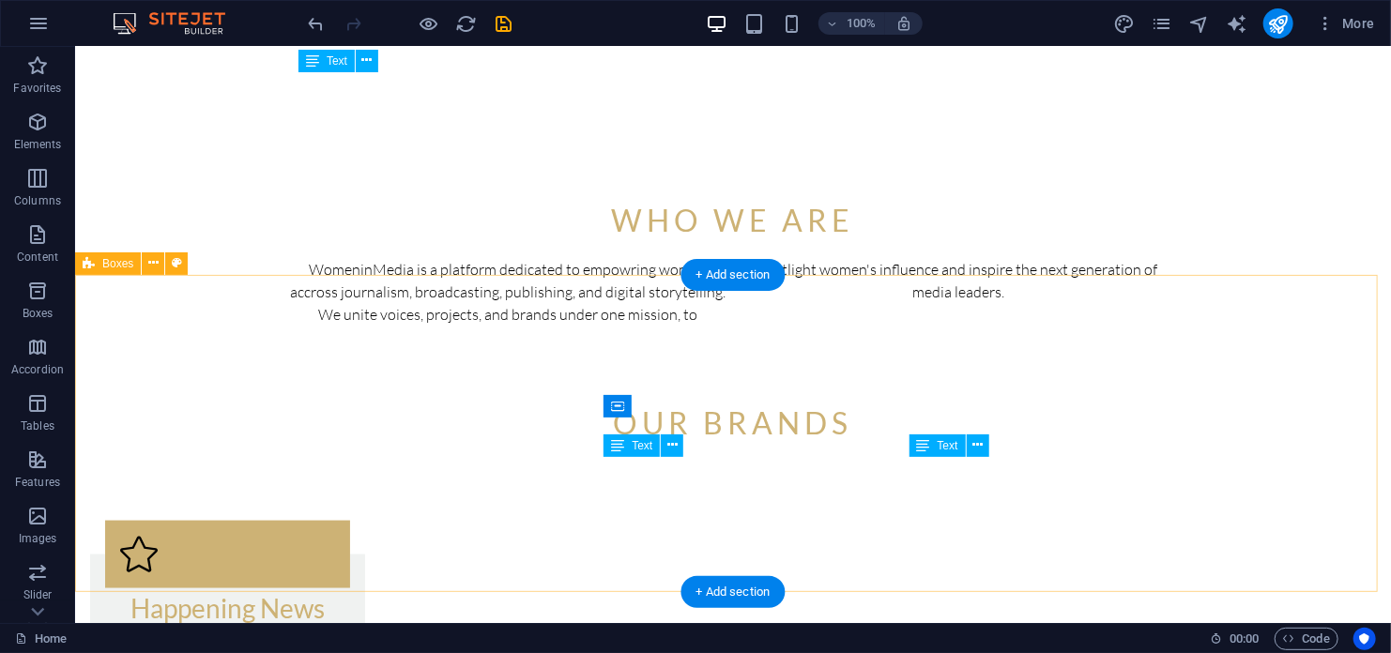
scroll to position [1055, 0]
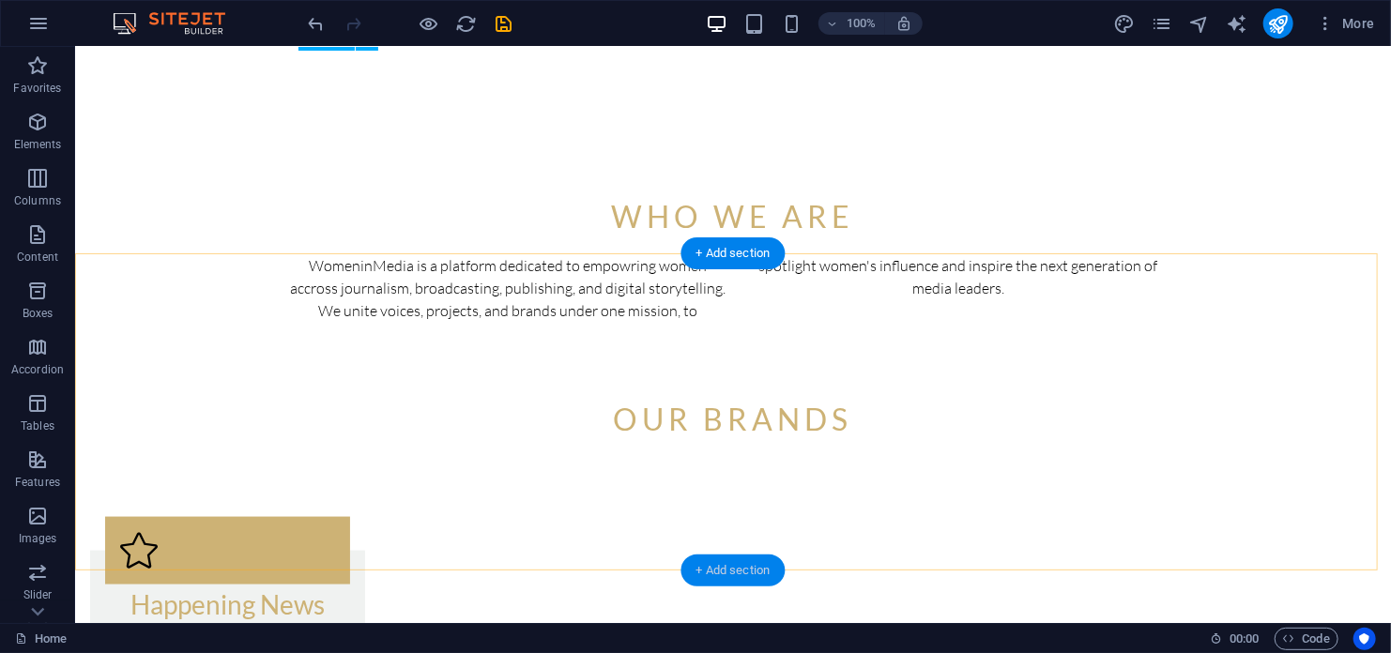
click at [745, 566] on div "+ Add section" at bounding box center [733, 571] width 104 height 32
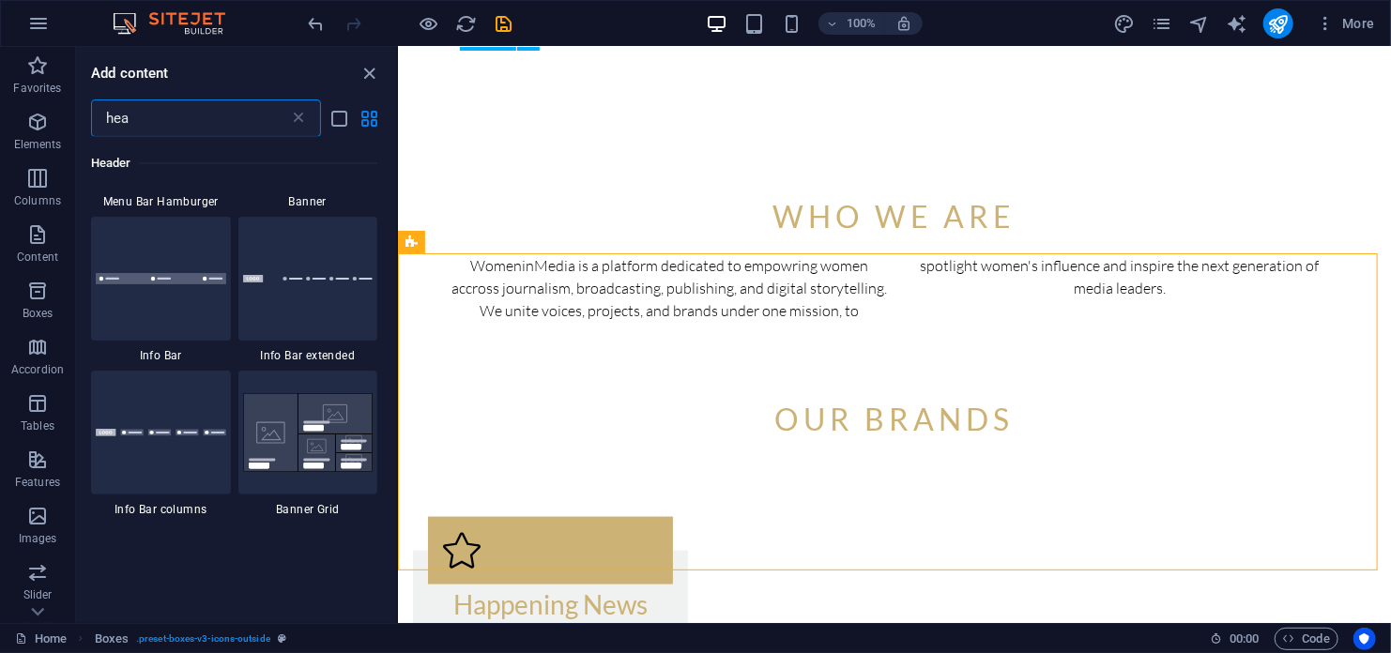
scroll to position [1751, 0]
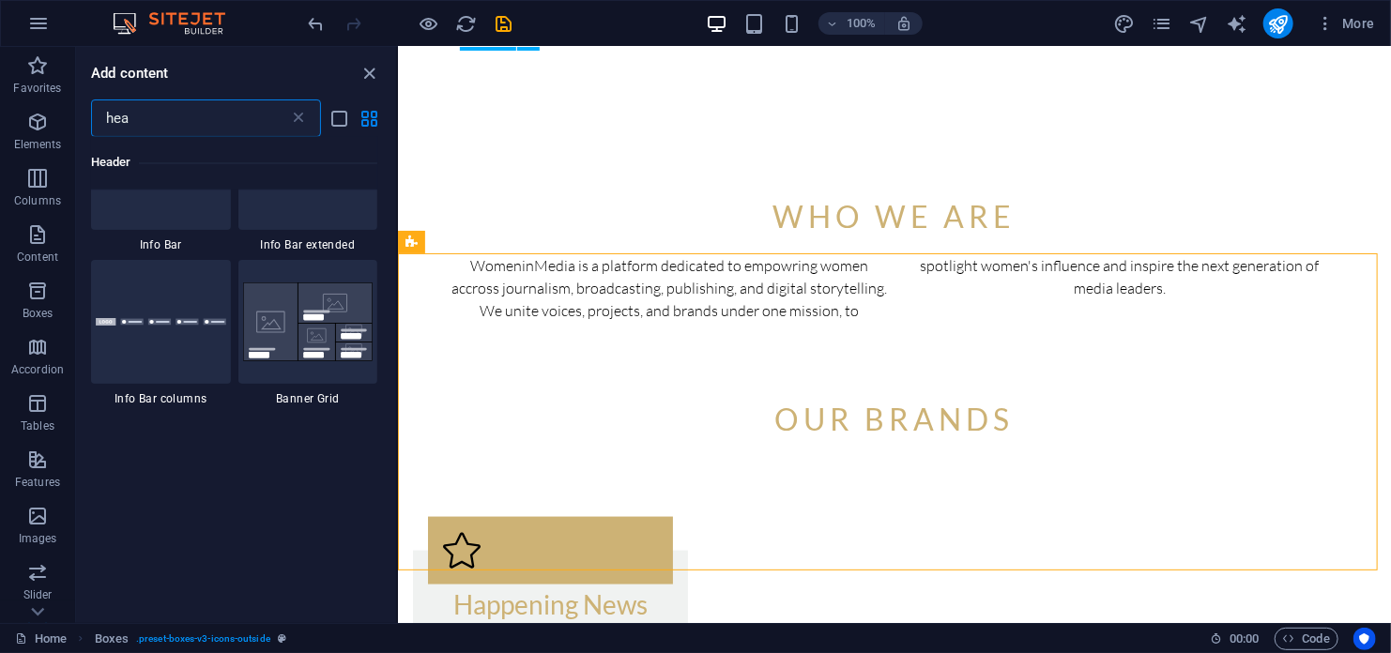
drag, startPoint x: 146, startPoint y: 122, endPoint x: 104, endPoint y: 120, distance: 42.3
click at [104, 120] on input "hea" at bounding box center [190, 118] width 198 height 38
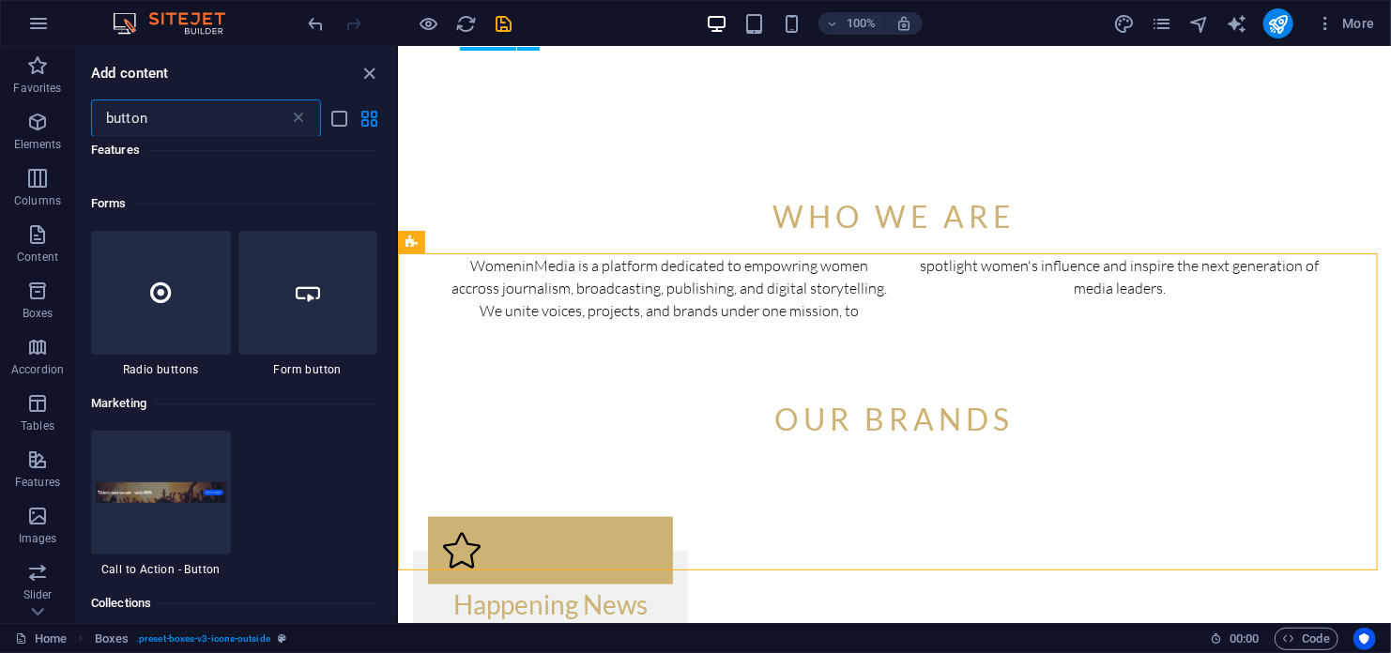
scroll to position [751, 0]
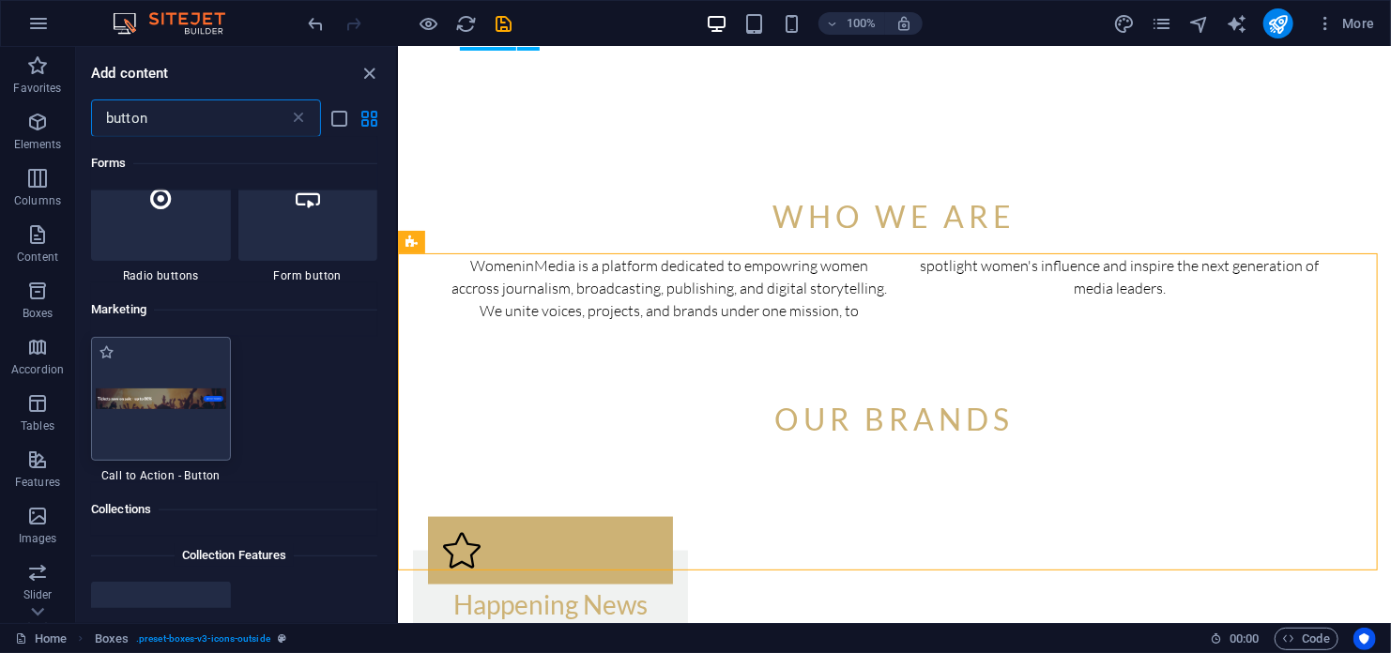
type input "button"
click at [120, 403] on img at bounding box center [161, 400] width 130 height 22
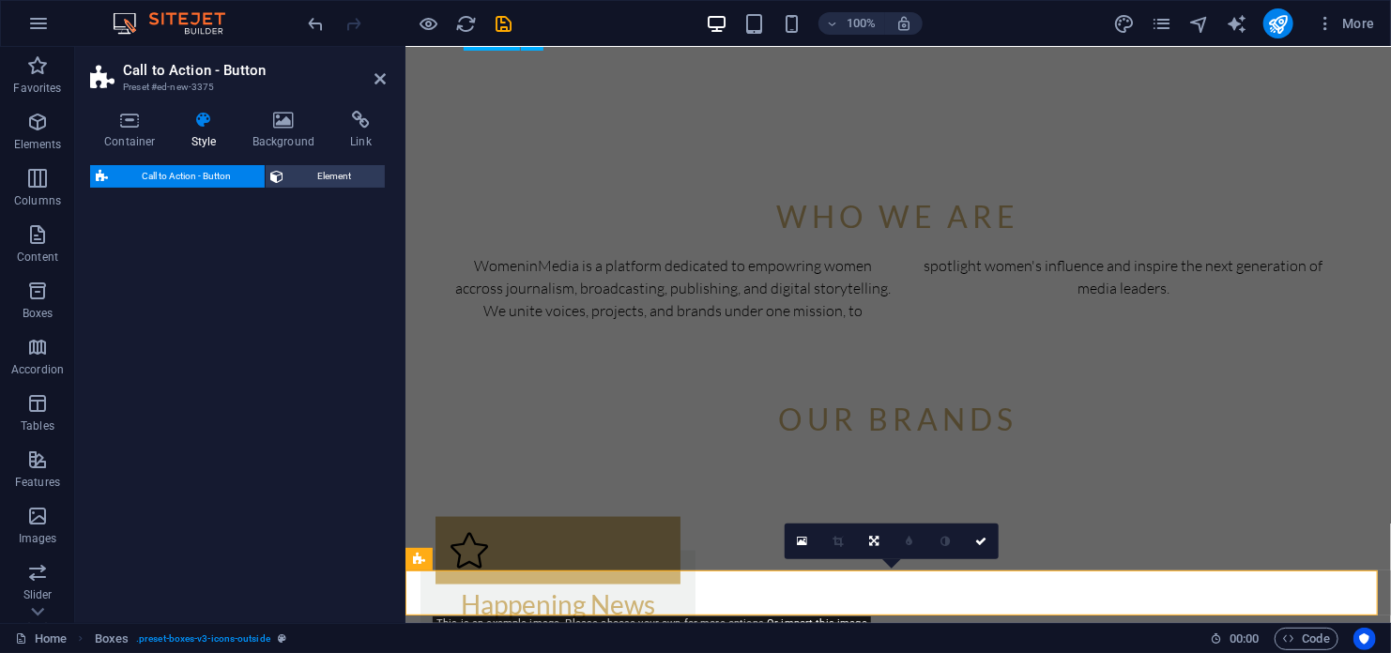
select select "rem"
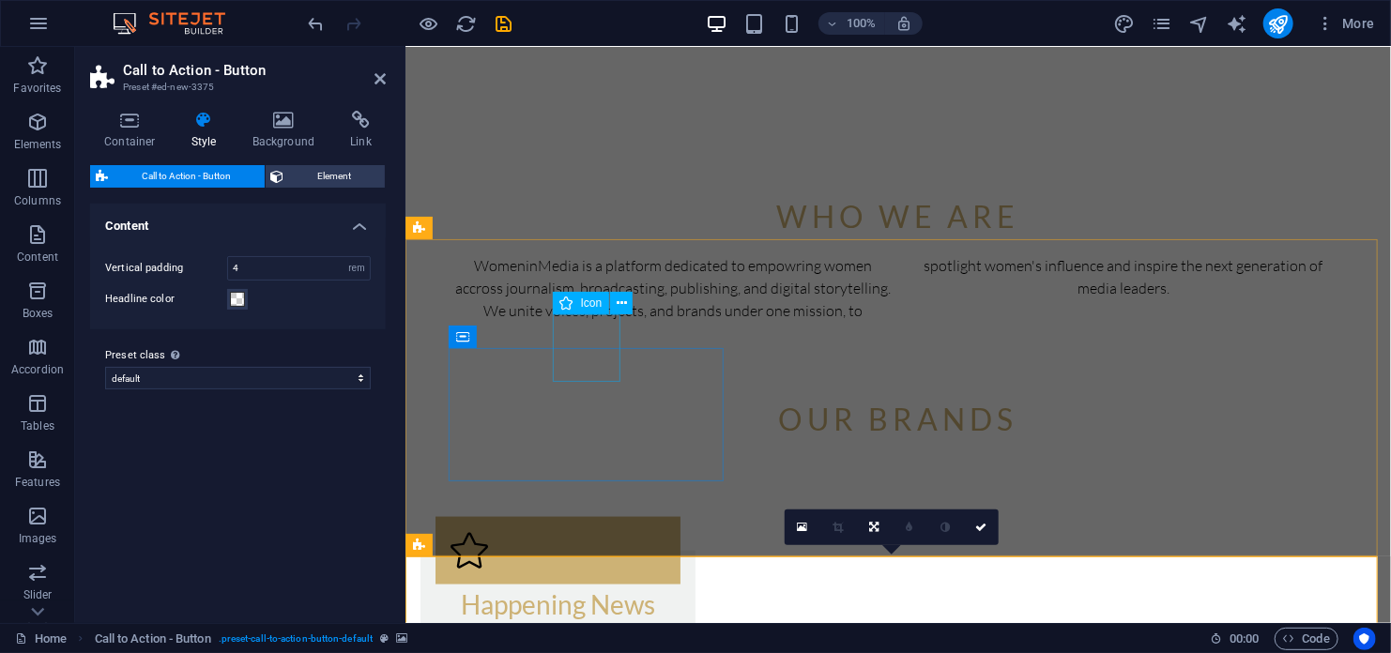
scroll to position [1220, 0]
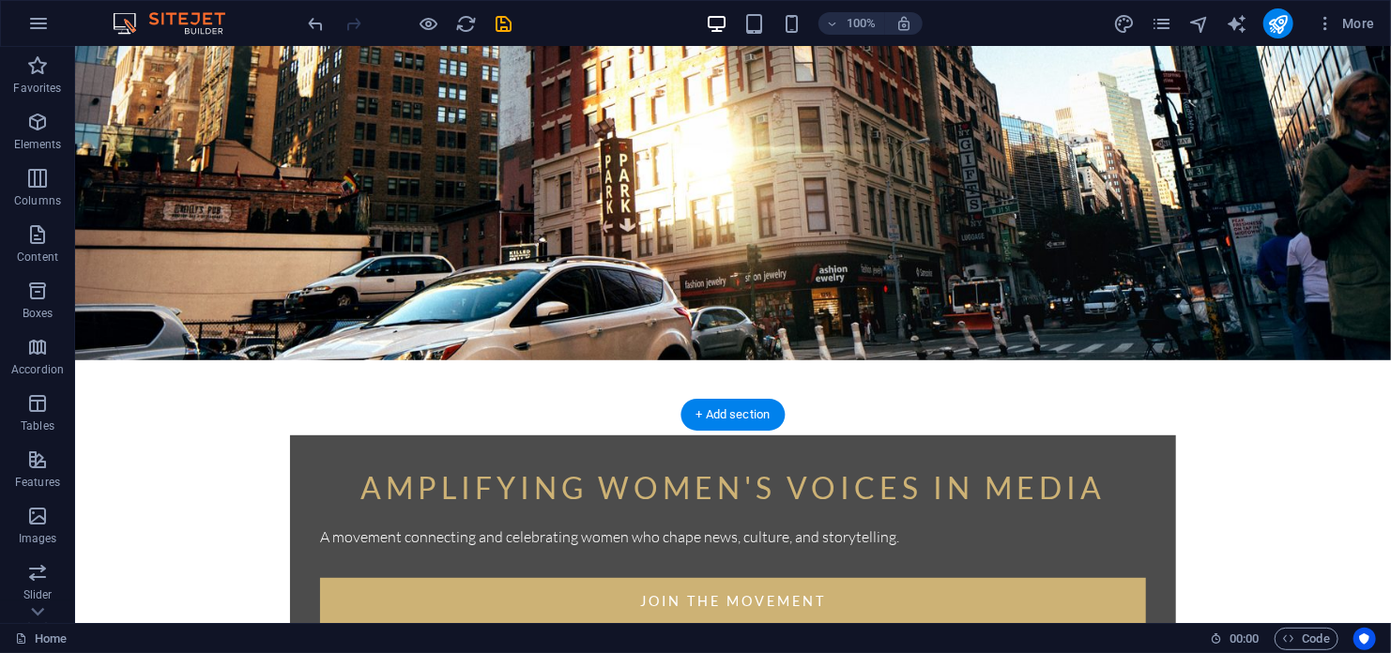
scroll to position [0, 0]
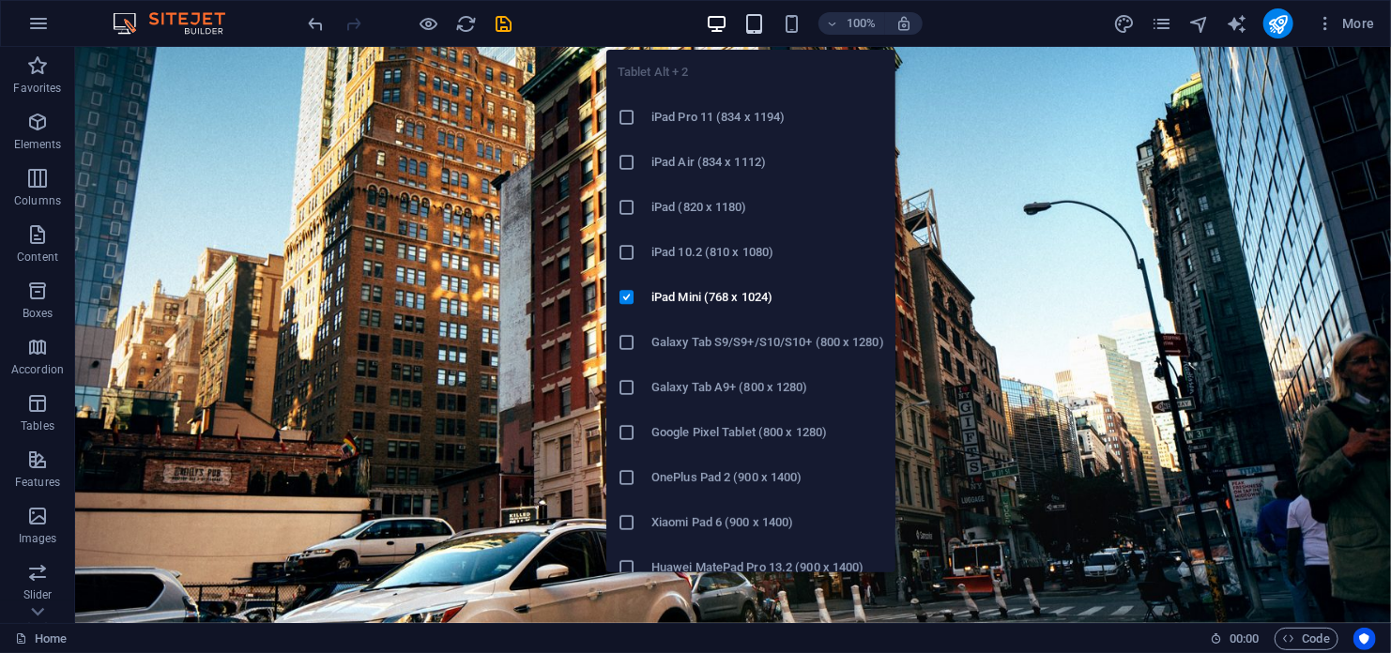
click at [755, 24] on icon "button" at bounding box center [754, 24] width 22 height 22
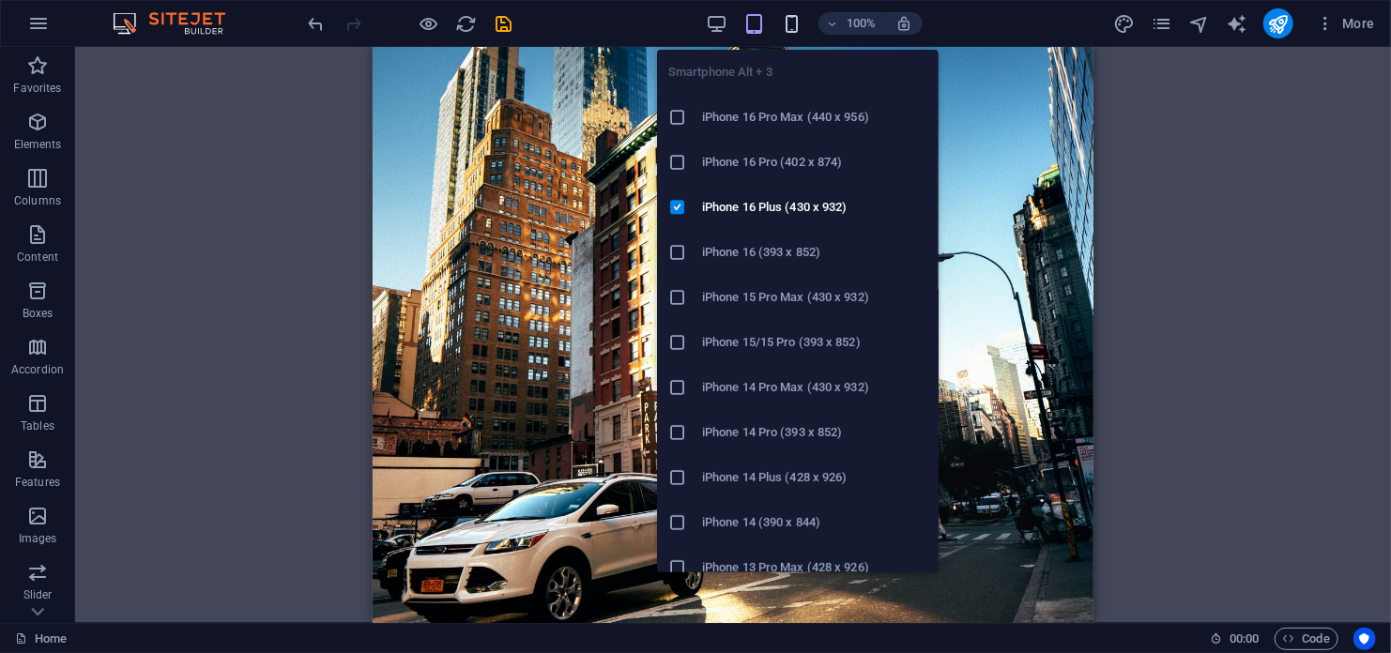
click at [786, 21] on icon "button" at bounding box center [792, 24] width 22 height 22
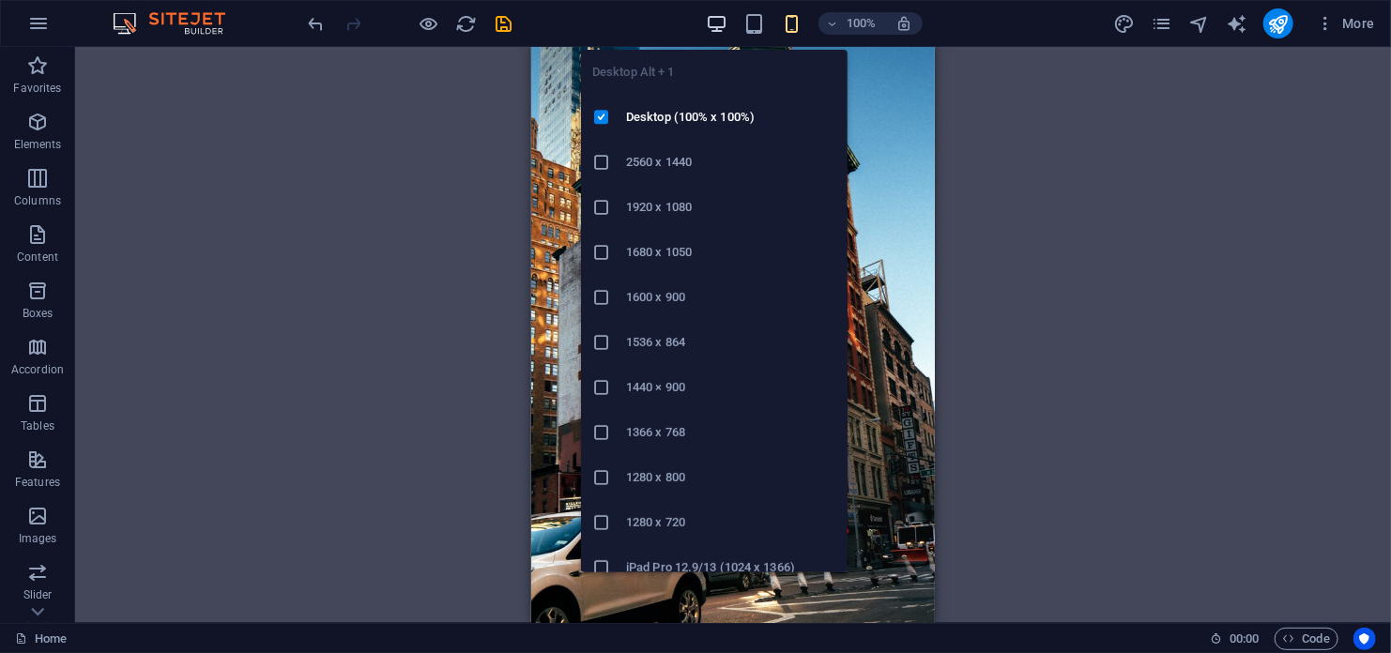
click at [716, 20] on icon "button" at bounding box center [717, 24] width 22 height 22
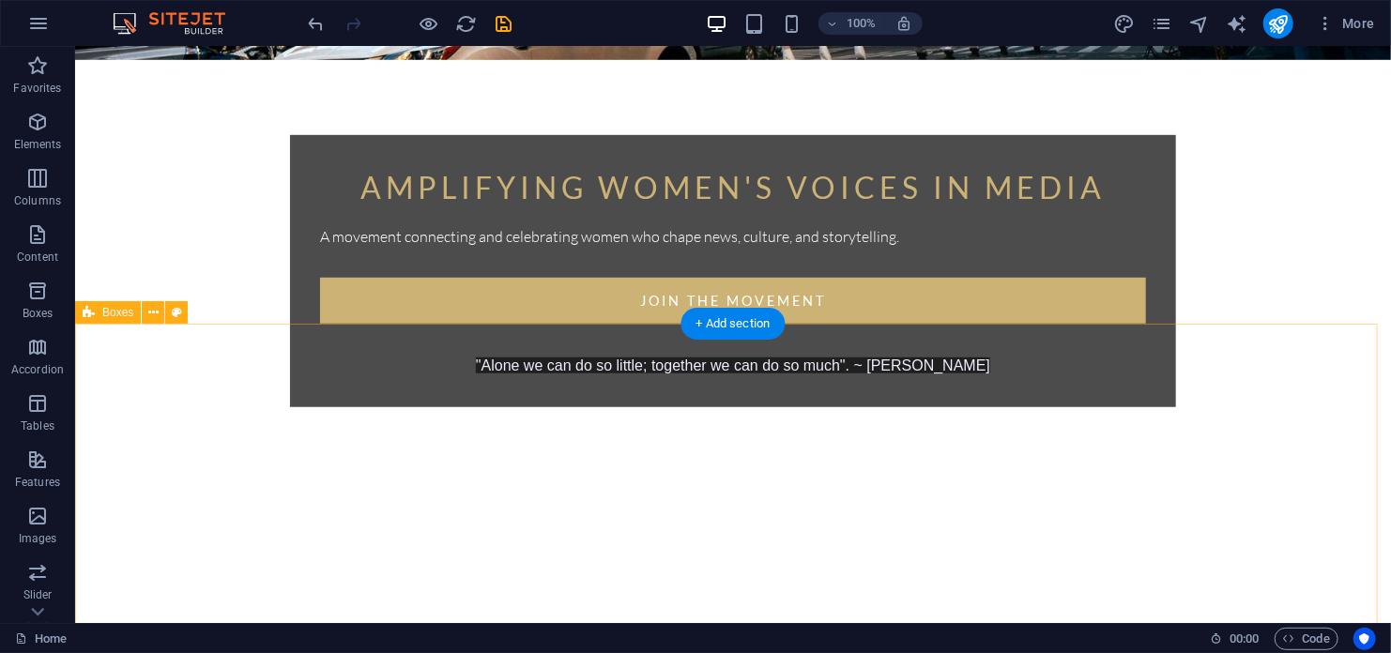
scroll to position [751, 0]
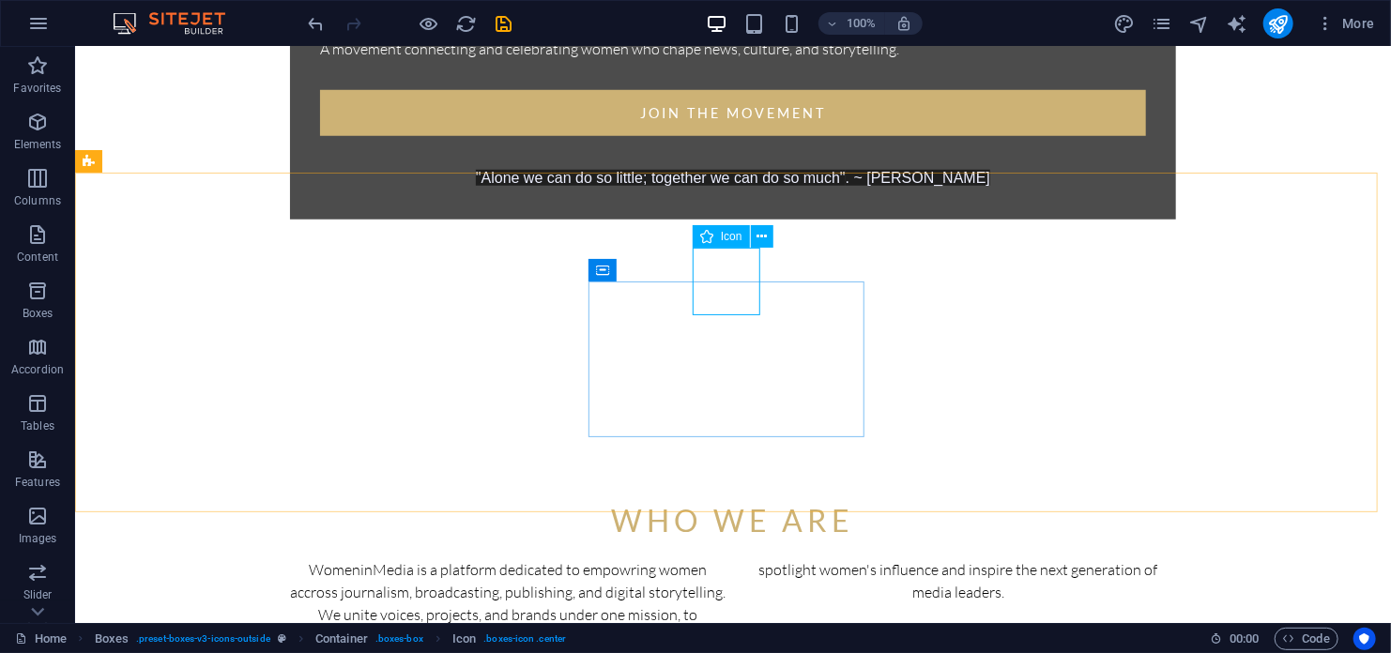
click at [730, 235] on span "Icon" at bounding box center [732, 236] width 22 height 11
select select "xMidYMid"
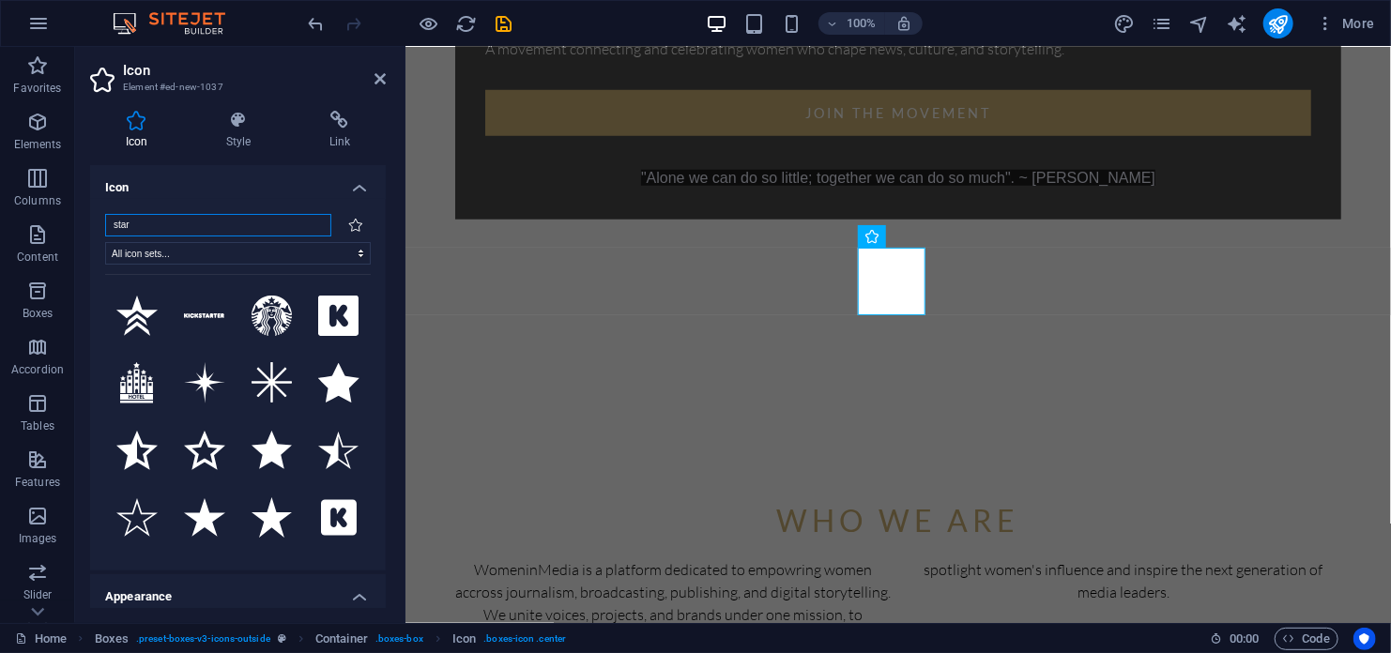
scroll to position [0, 0]
click at [330, 117] on icon at bounding box center [340, 120] width 92 height 19
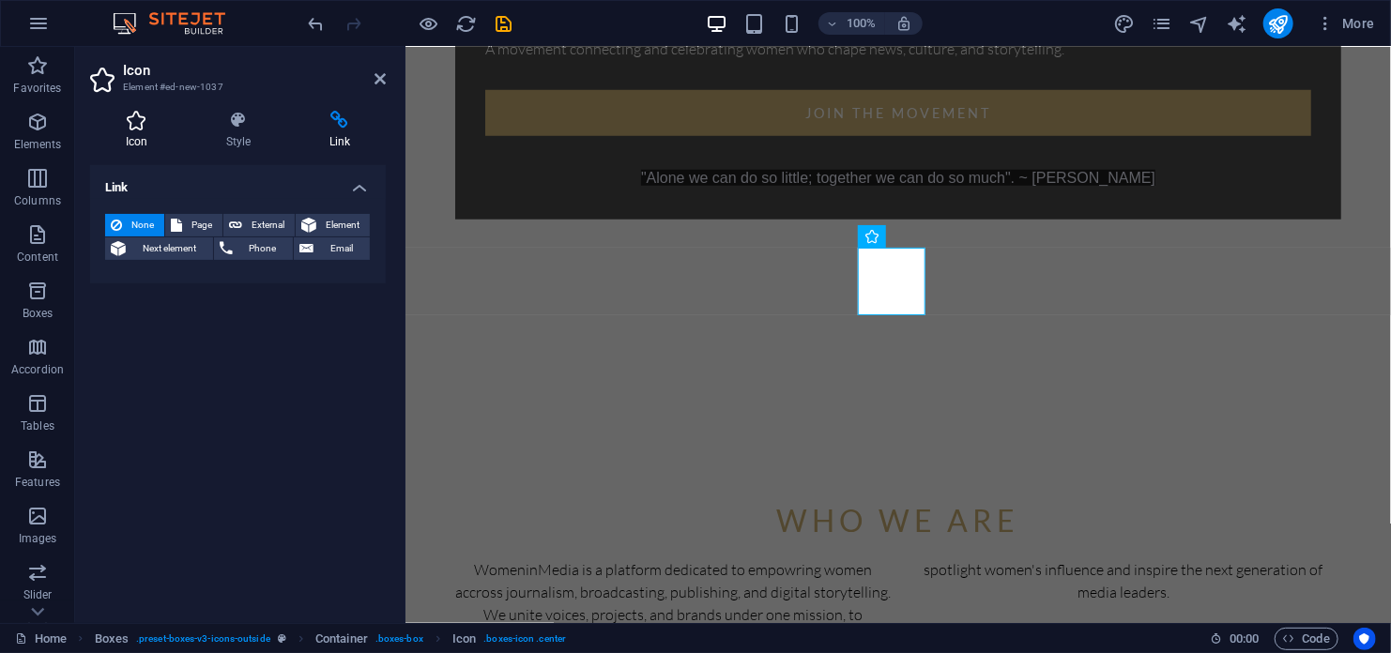
click at [134, 123] on icon at bounding box center [136, 120] width 93 height 19
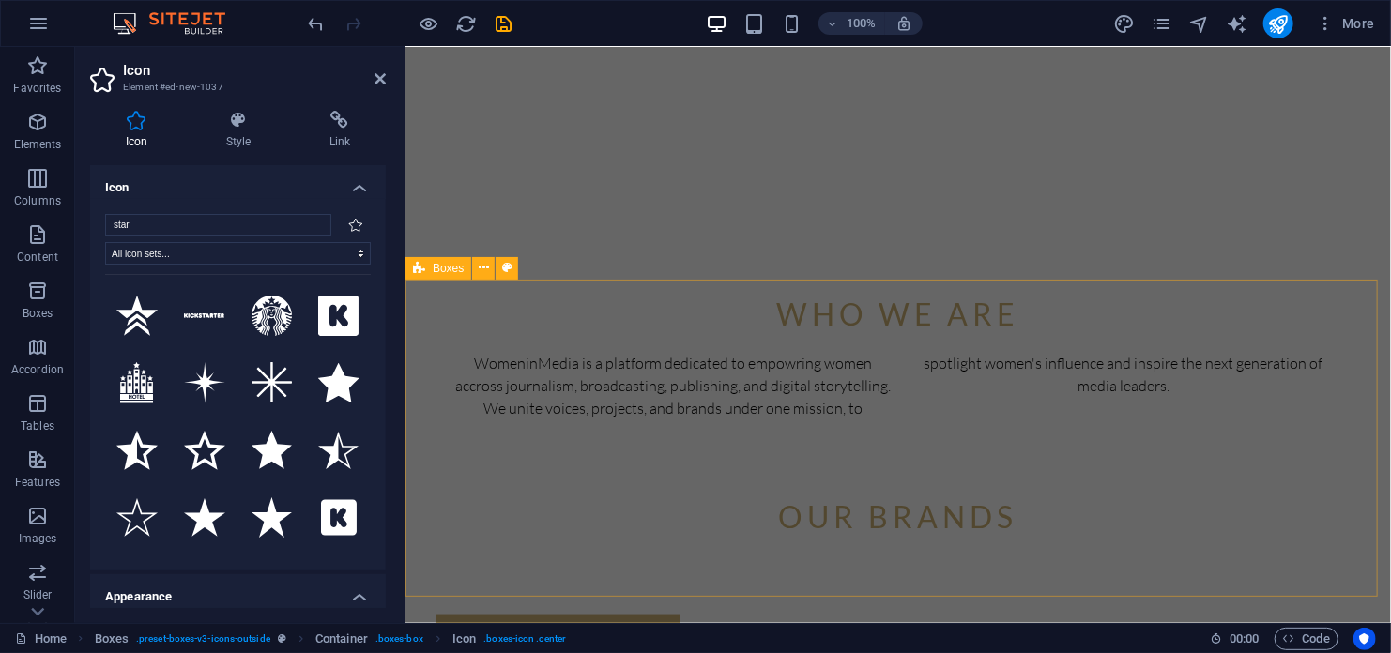
scroll to position [1032, 0]
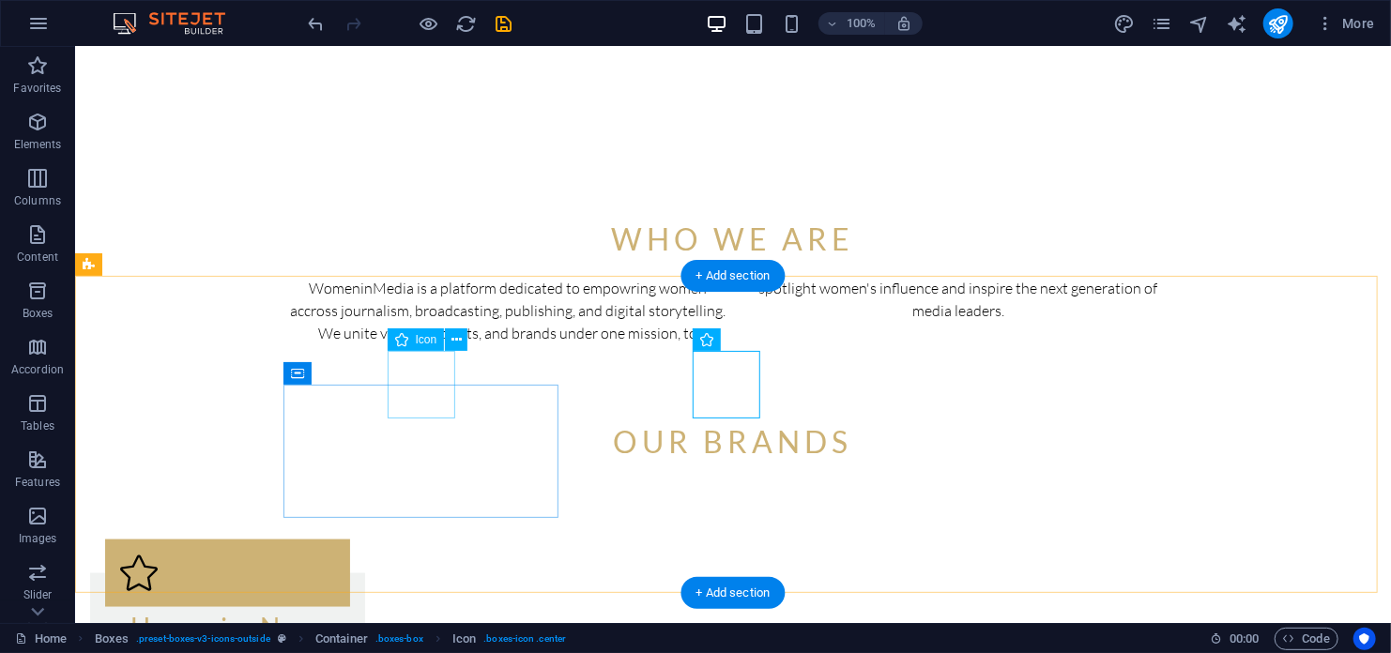
select select "xMidYMid"
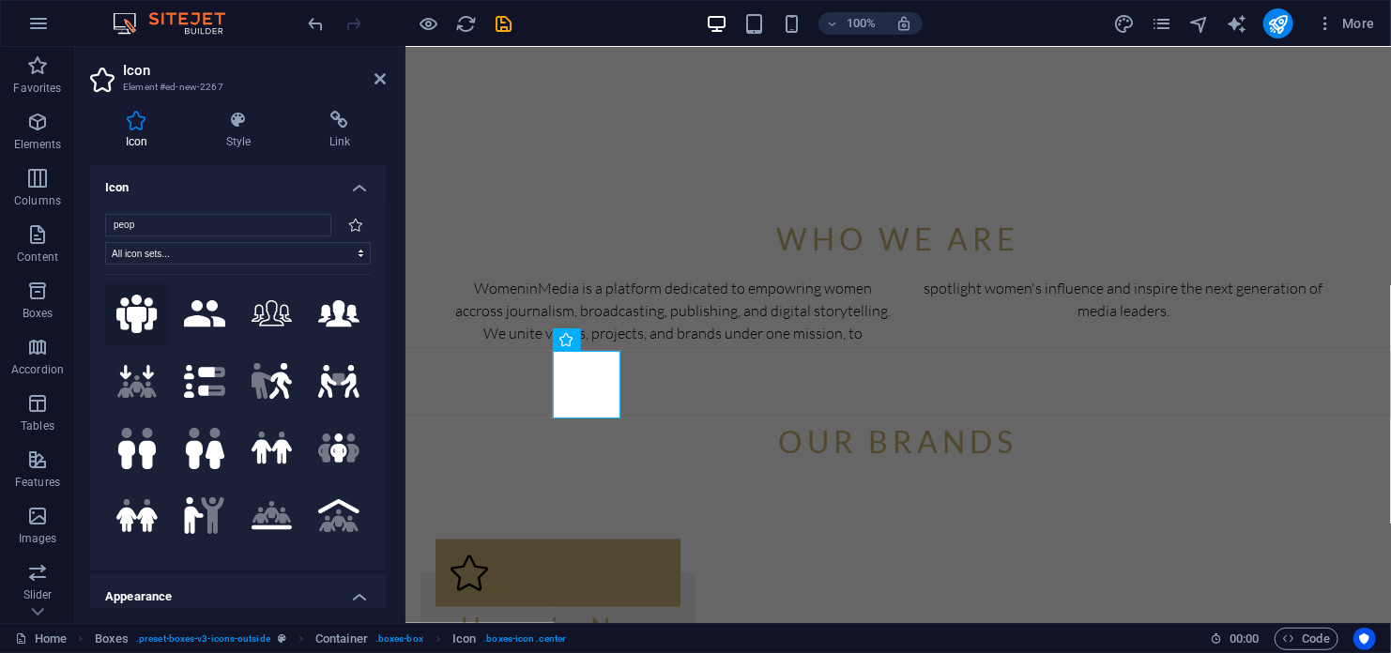
scroll to position [0, 0]
type input "peop"
click at [137, 311] on icon at bounding box center [136, 316] width 41 height 39
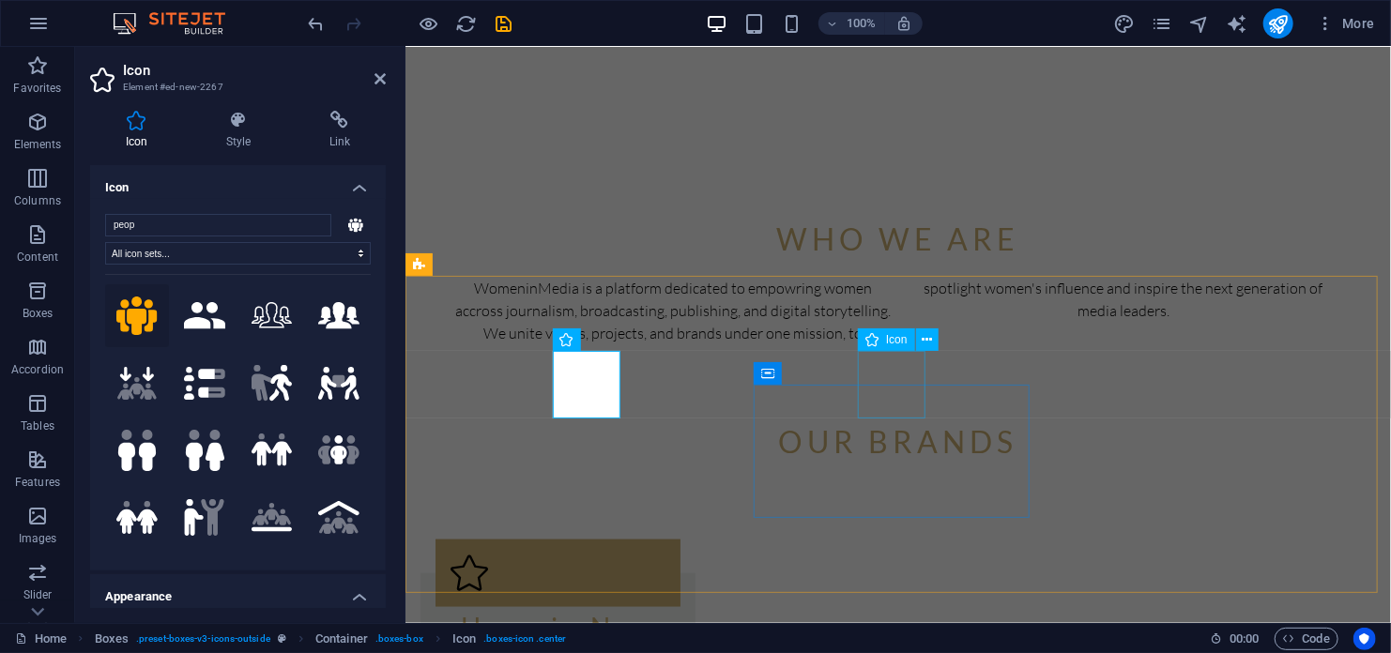
select select "xMidYMid"
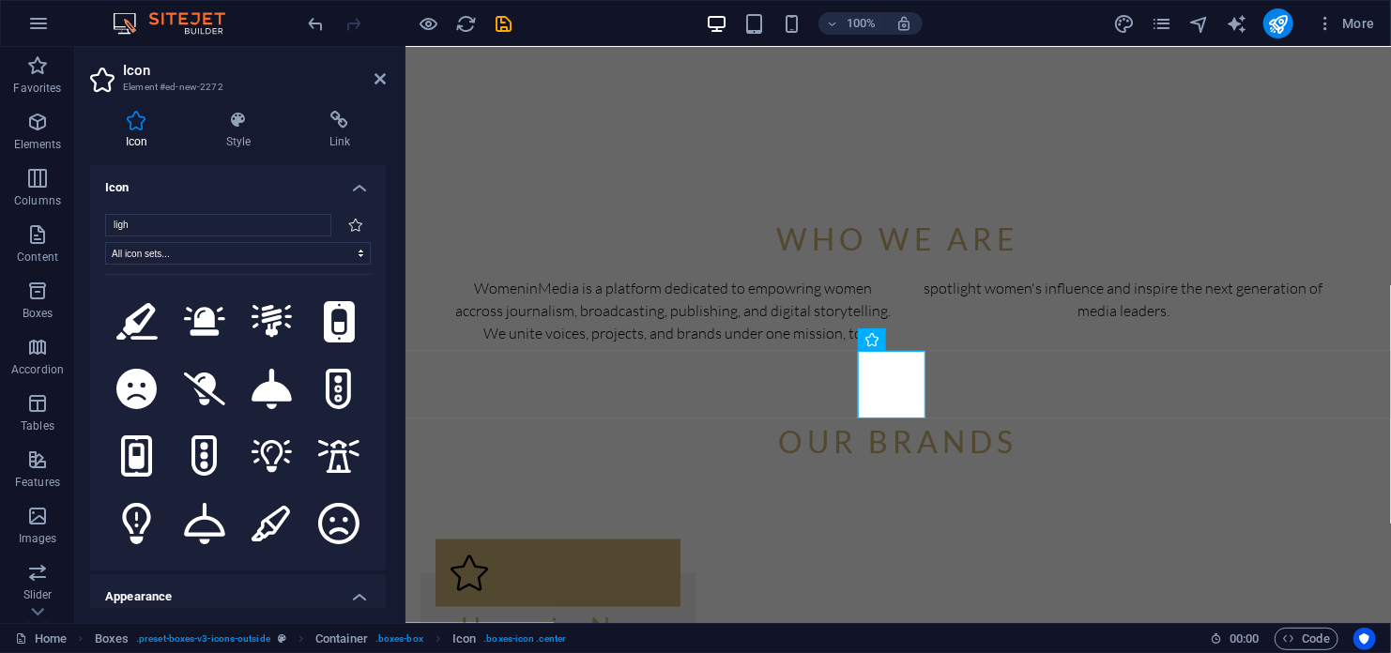
scroll to position [1032, 0]
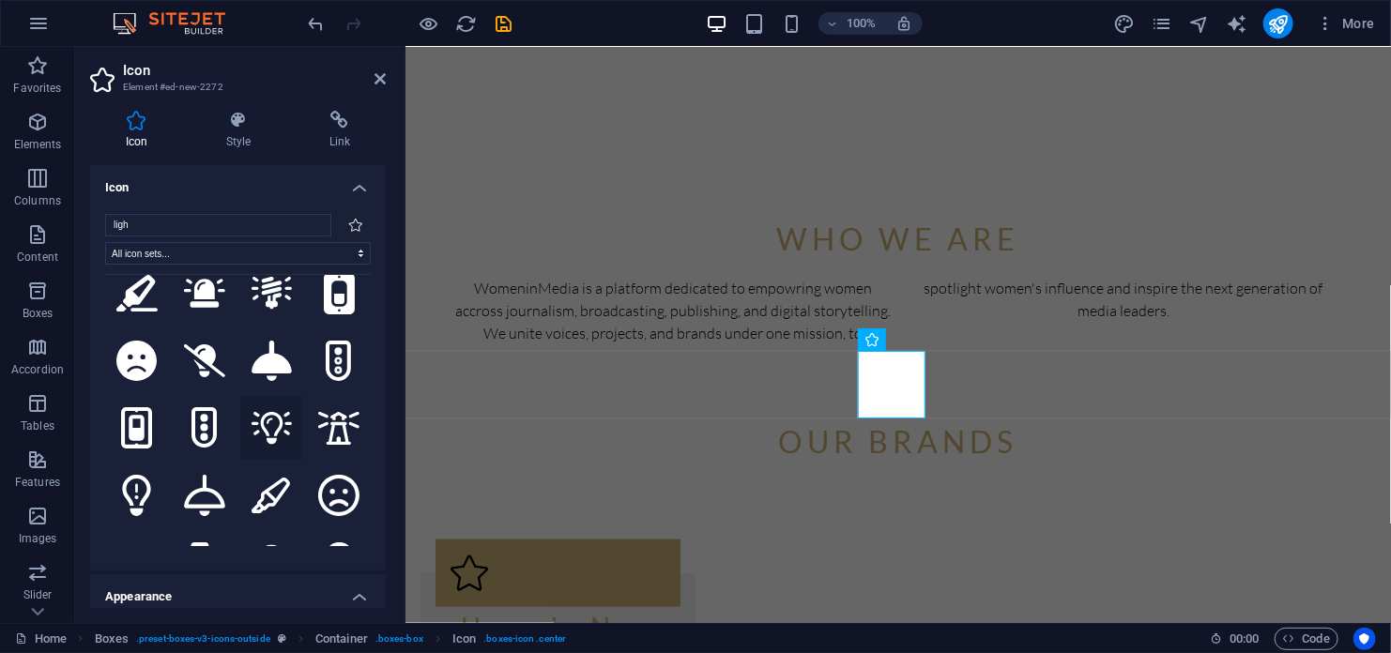
type input "ligh"
click at [267, 412] on icon at bounding box center [272, 428] width 41 height 33
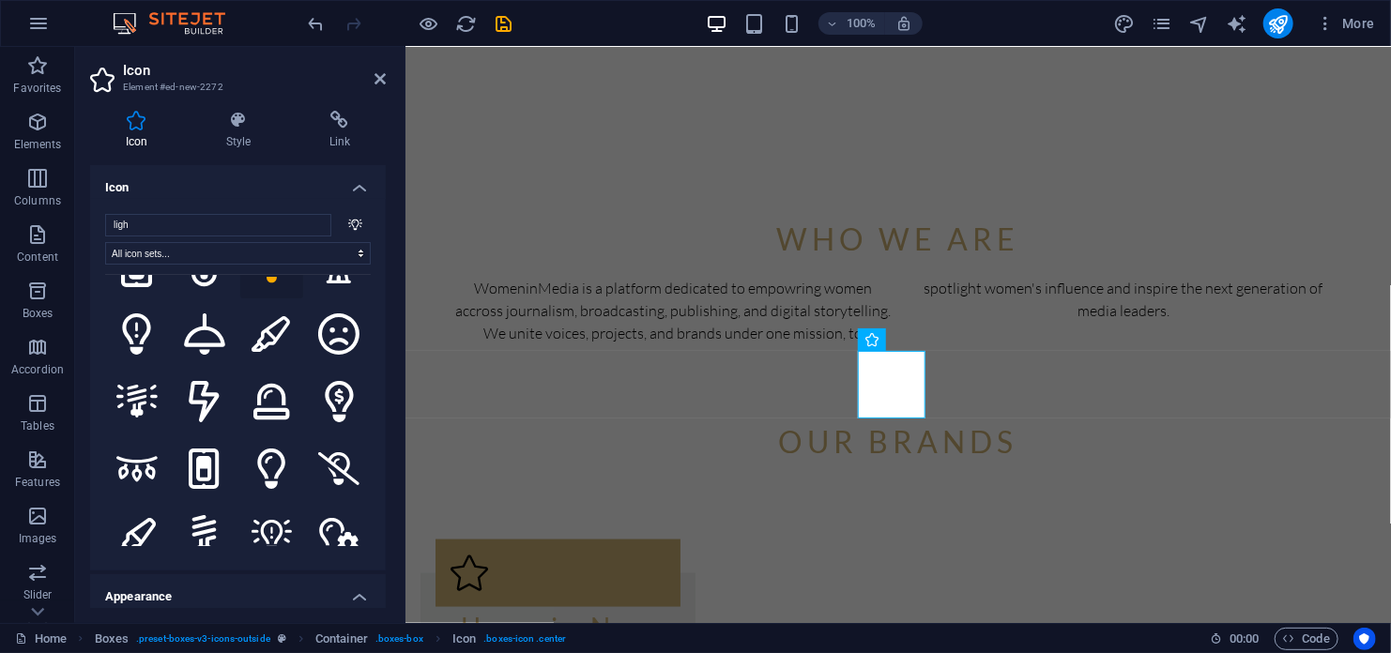
scroll to position [1220, 0]
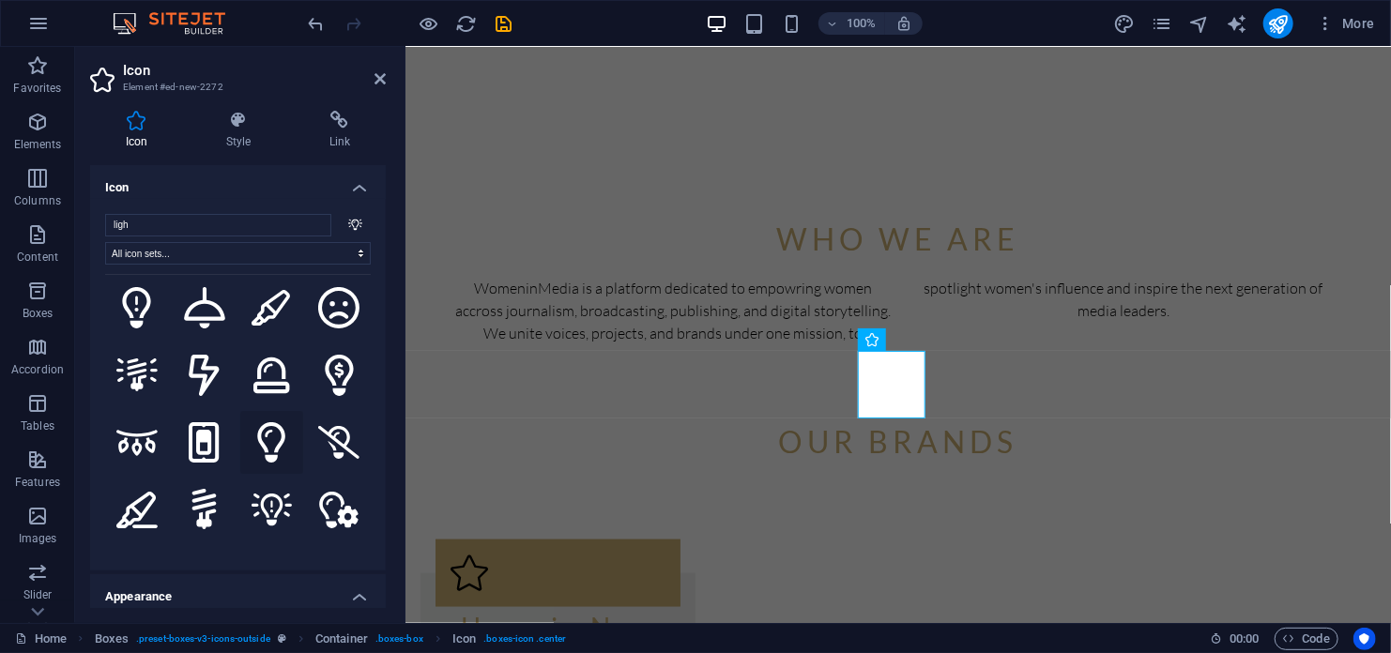
click at [262, 422] on icon at bounding box center [271, 442] width 31 height 41
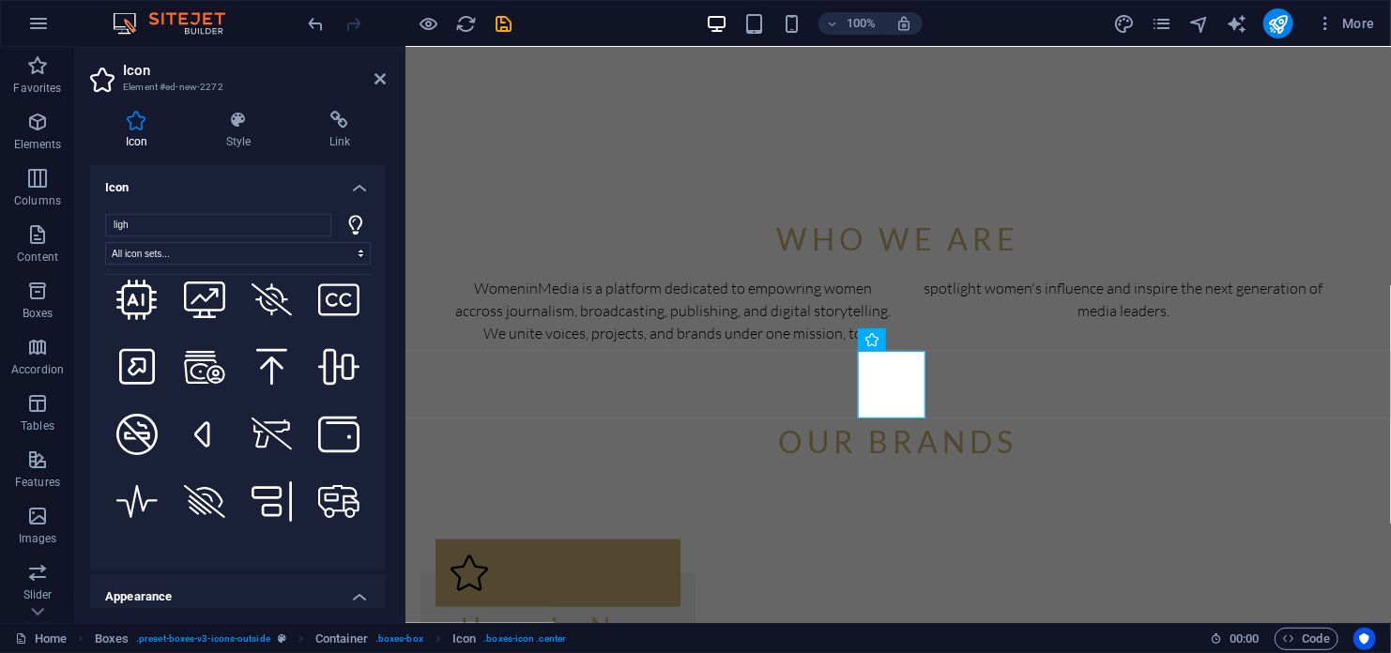
scroll to position [2534, 0]
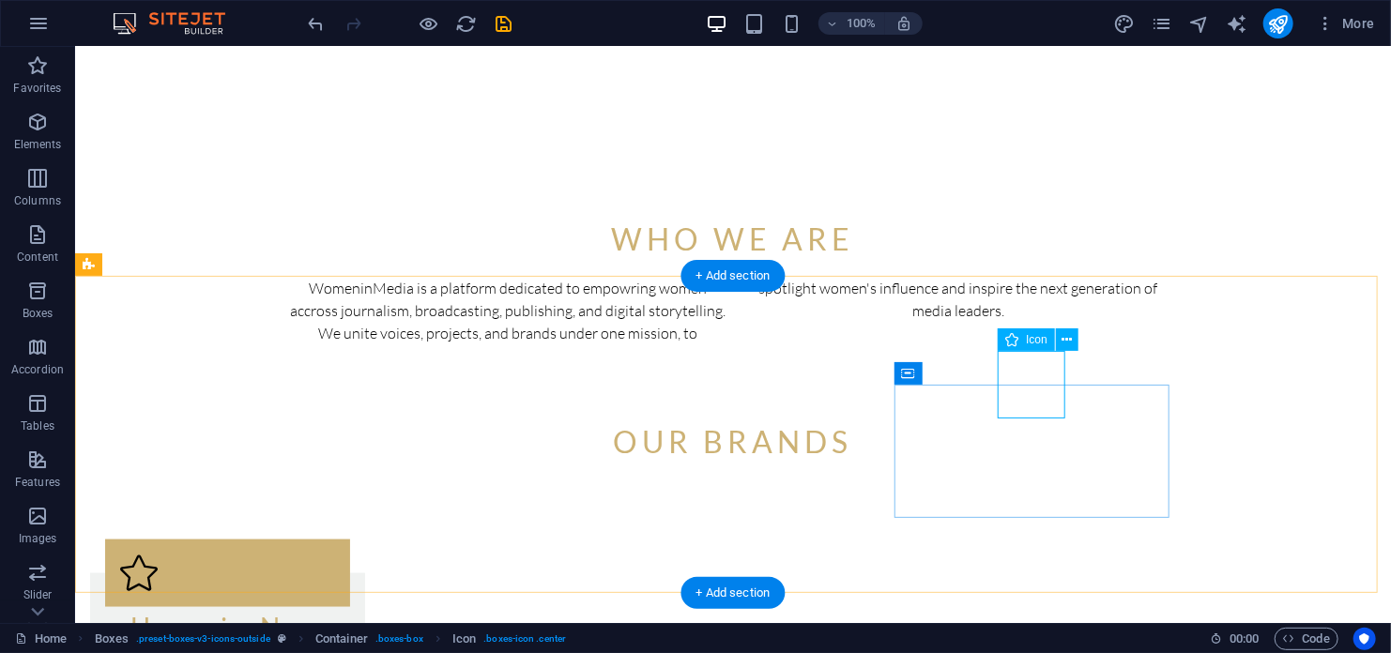
select select "xMidYMid"
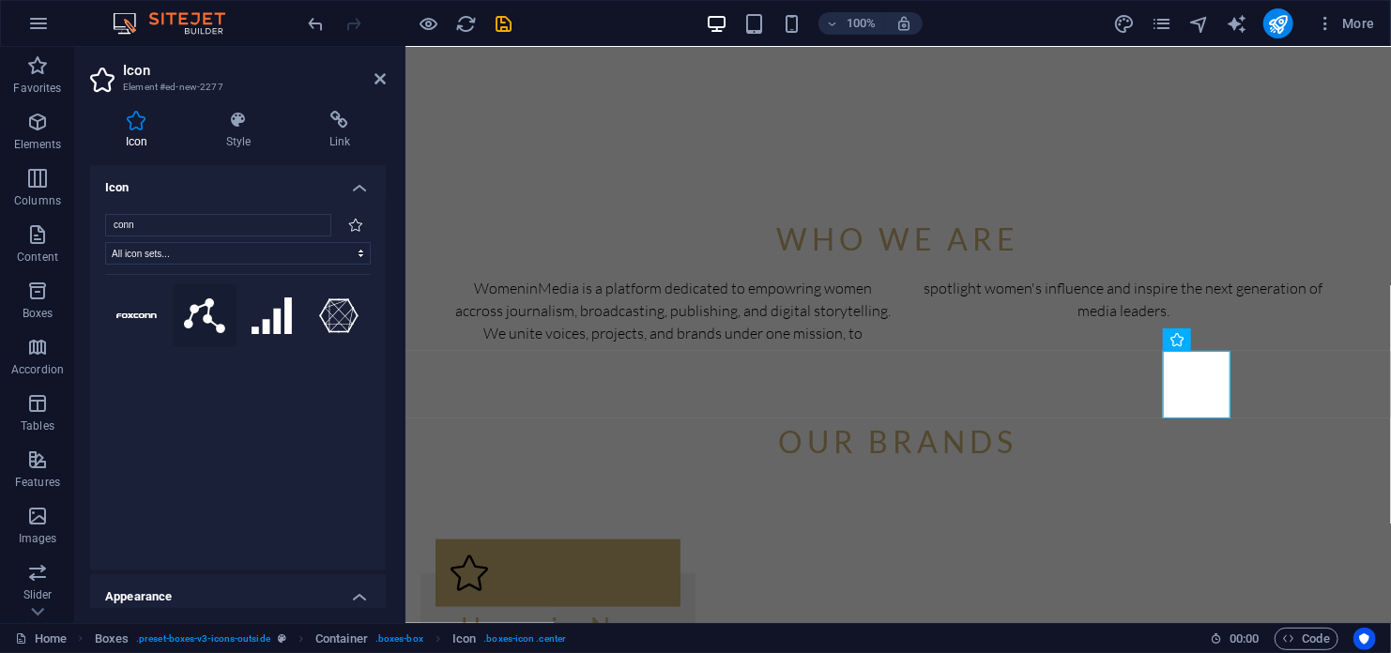
type input "conn"
click at [198, 319] on icon at bounding box center [204, 315] width 41 height 35
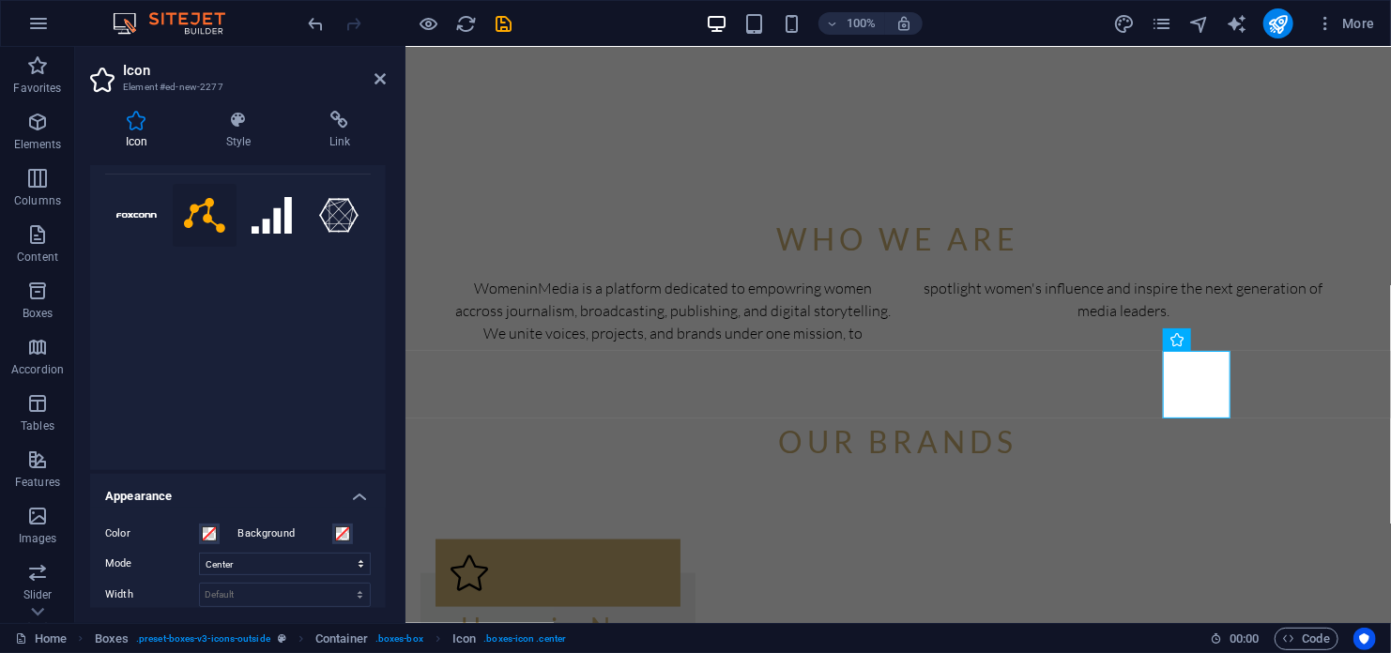
scroll to position [0, 0]
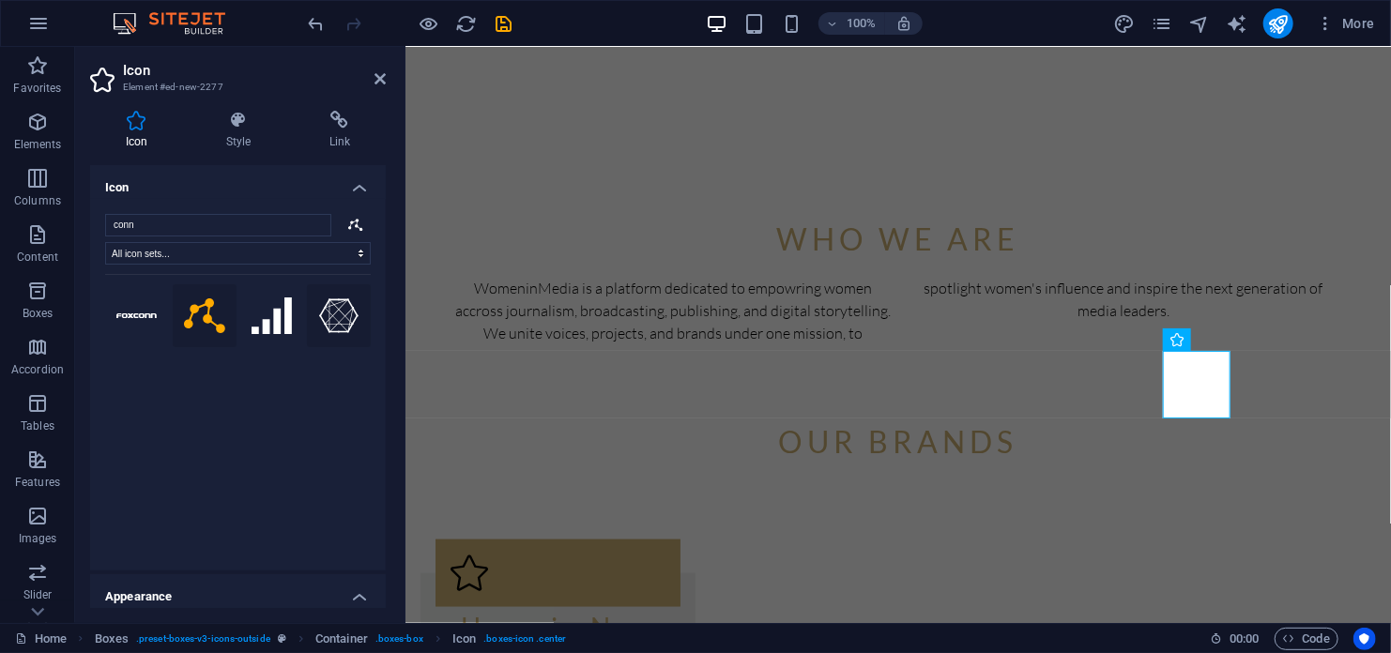
click at [331, 305] on icon at bounding box center [338, 316] width 41 height 37
click at [201, 316] on icon at bounding box center [204, 315] width 41 height 35
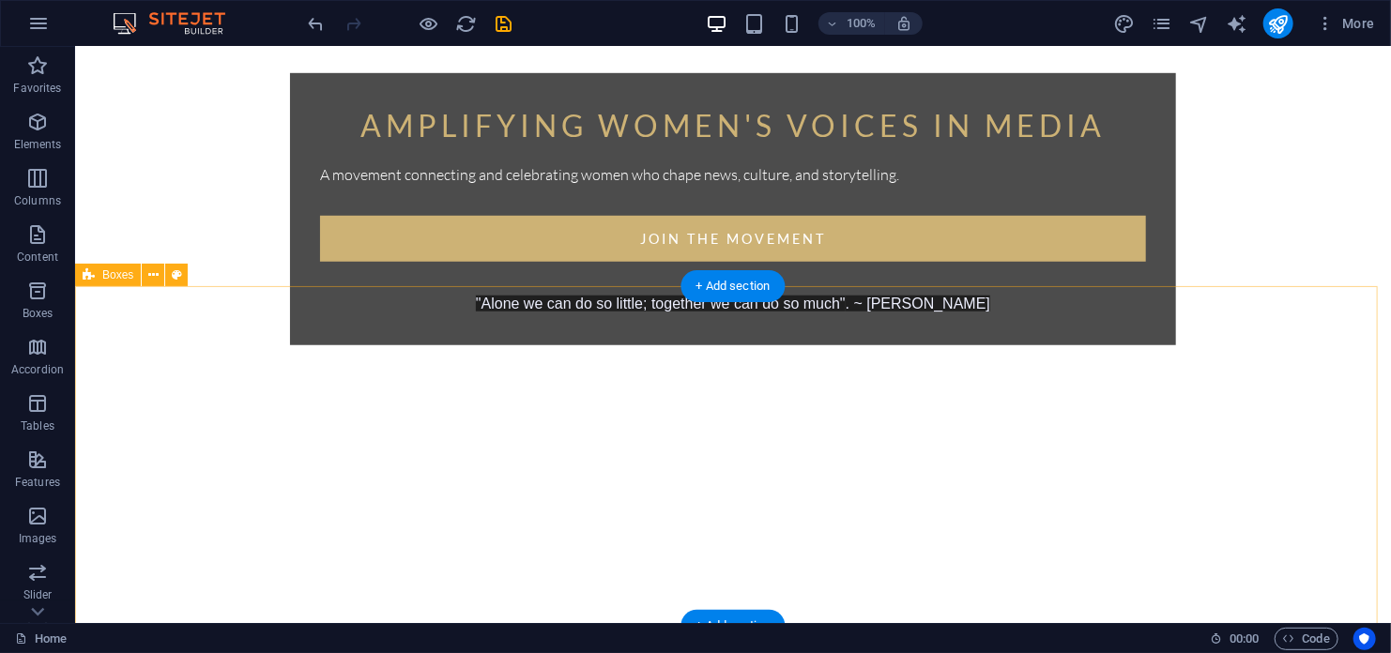
scroll to position [657, 0]
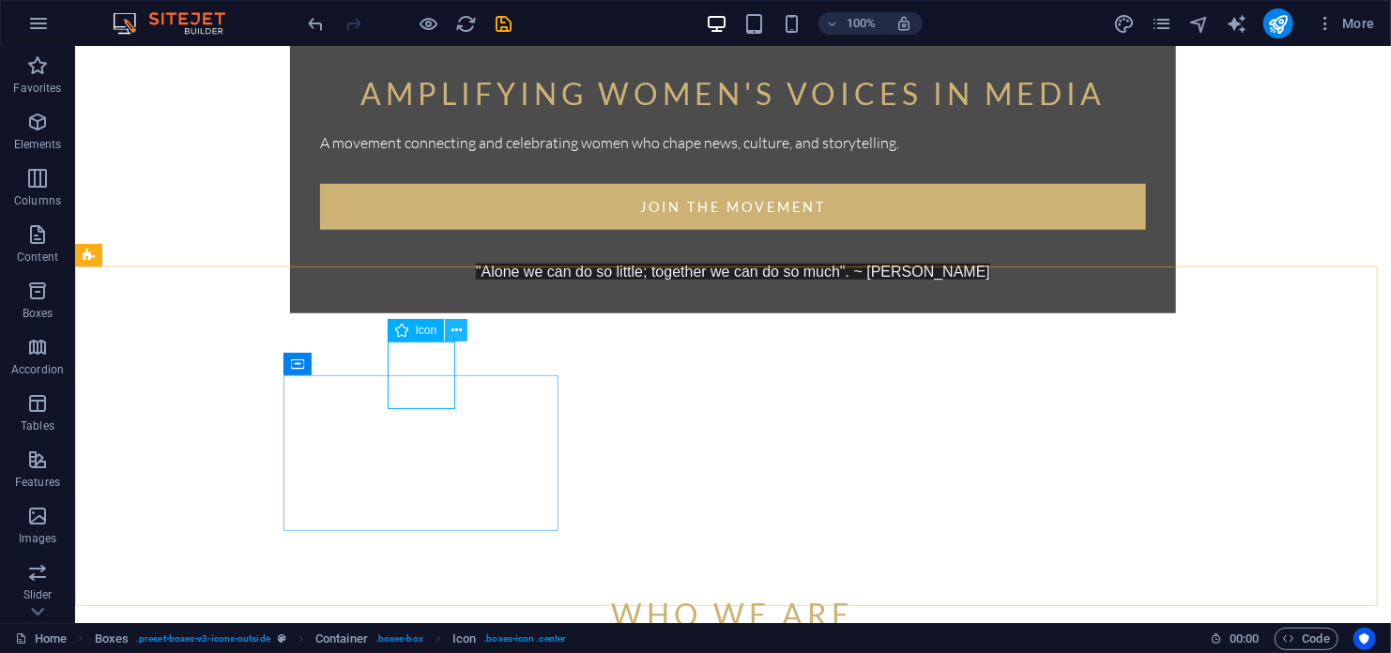
click at [458, 329] on icon at bounding box center [456, 331] width 10 height 20
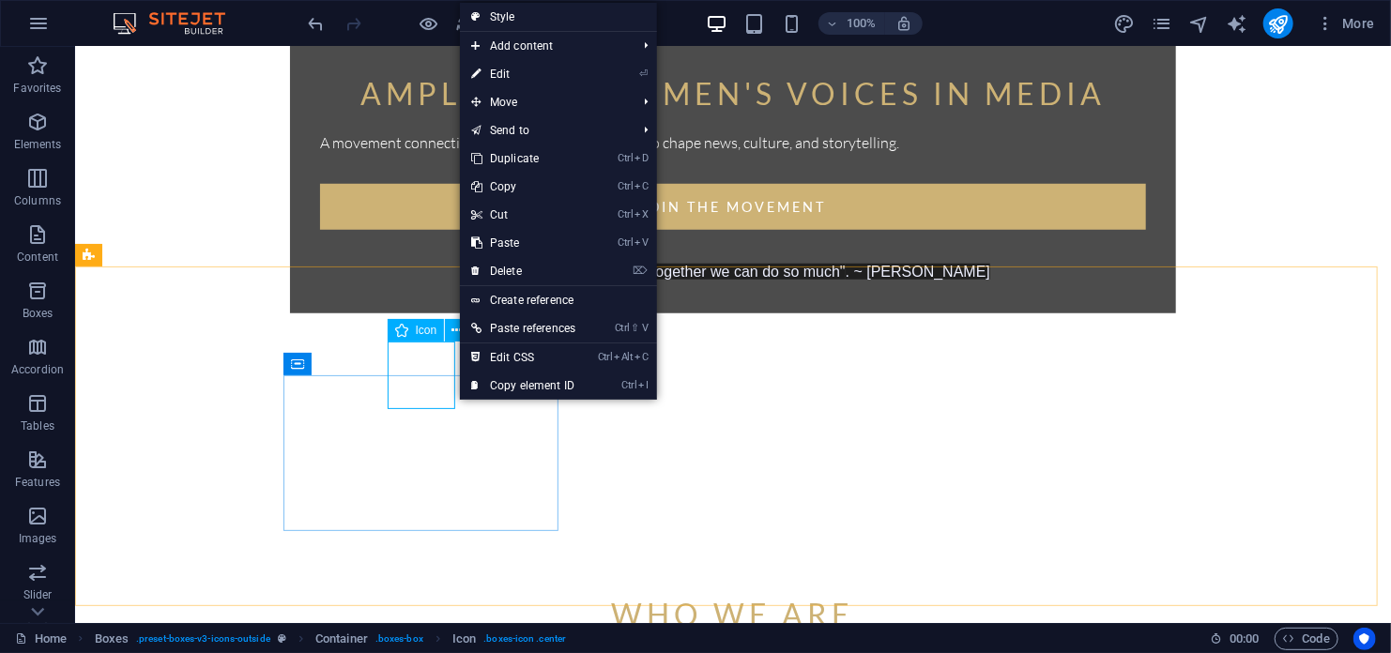
click at [402, 337] on icon at bounding box center [401, 330] width 13 height 23
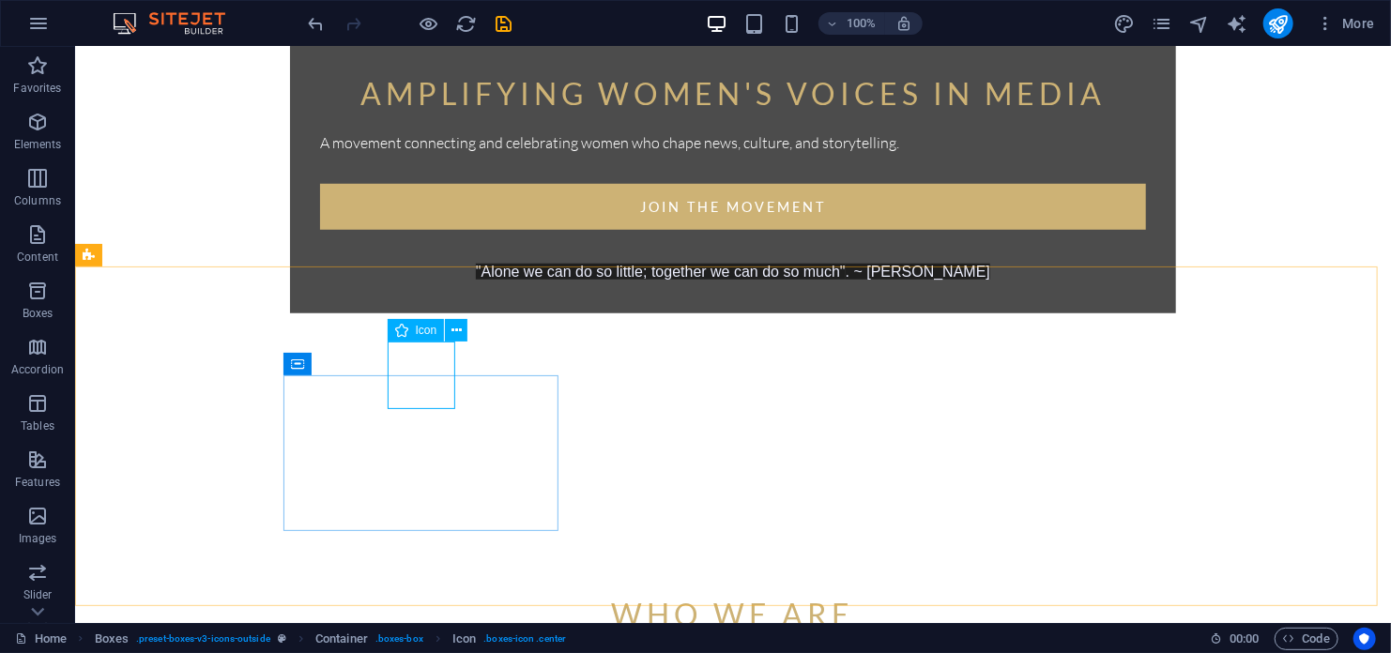
click at [402, 337] on icon at bounding box center [401, 330] width 13 height 23
select select "xMidYMid"
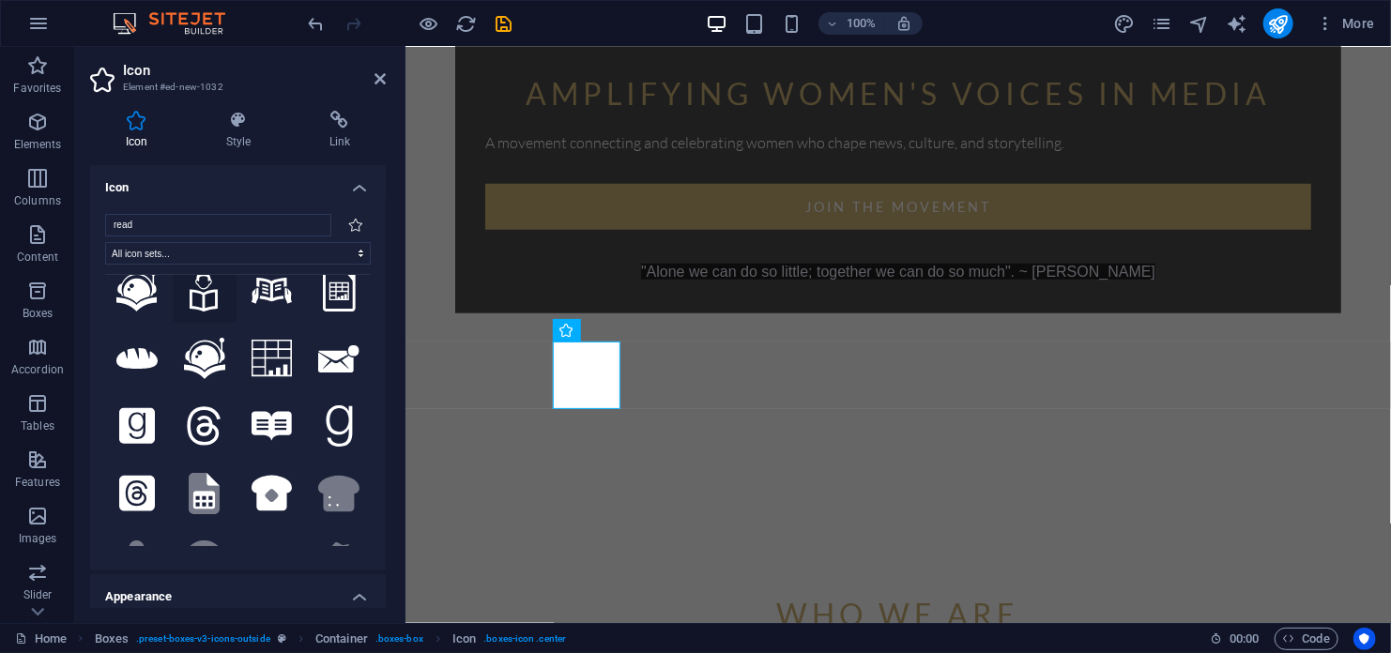
scroll to position [0, 0]
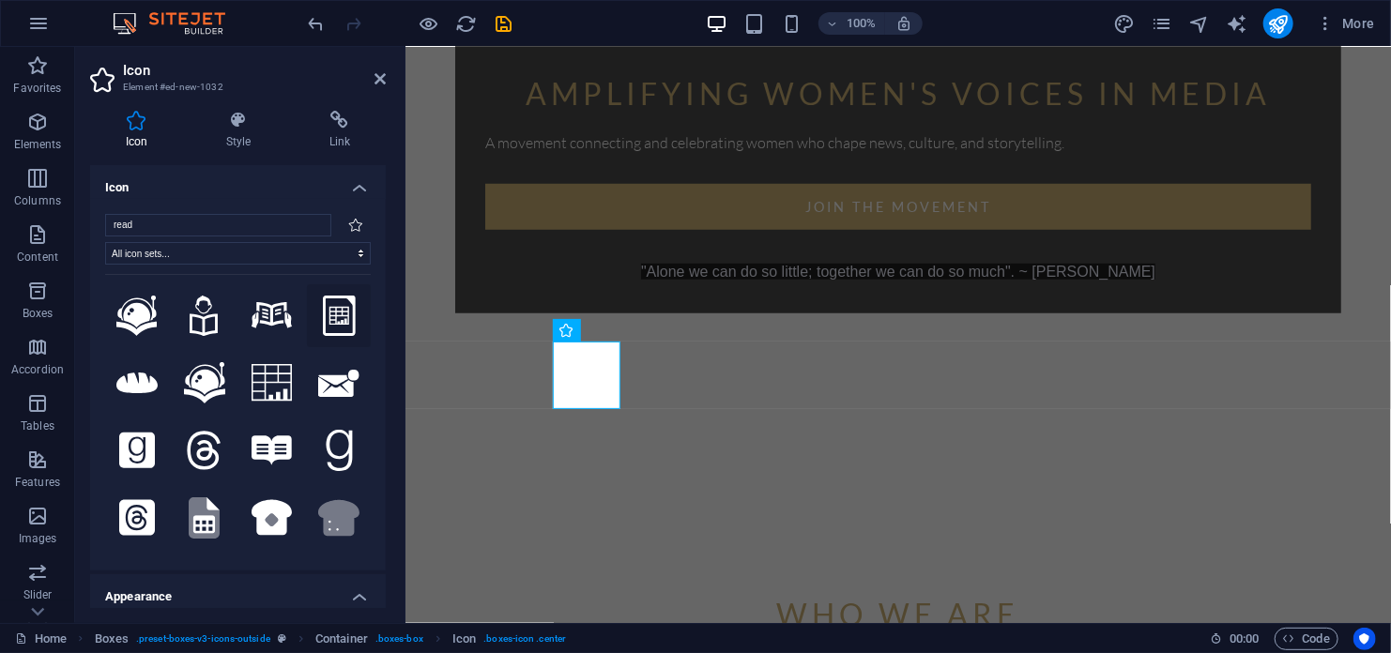
click at [333, 305] on icon at bounding box center [339, 316] width 33 height 41
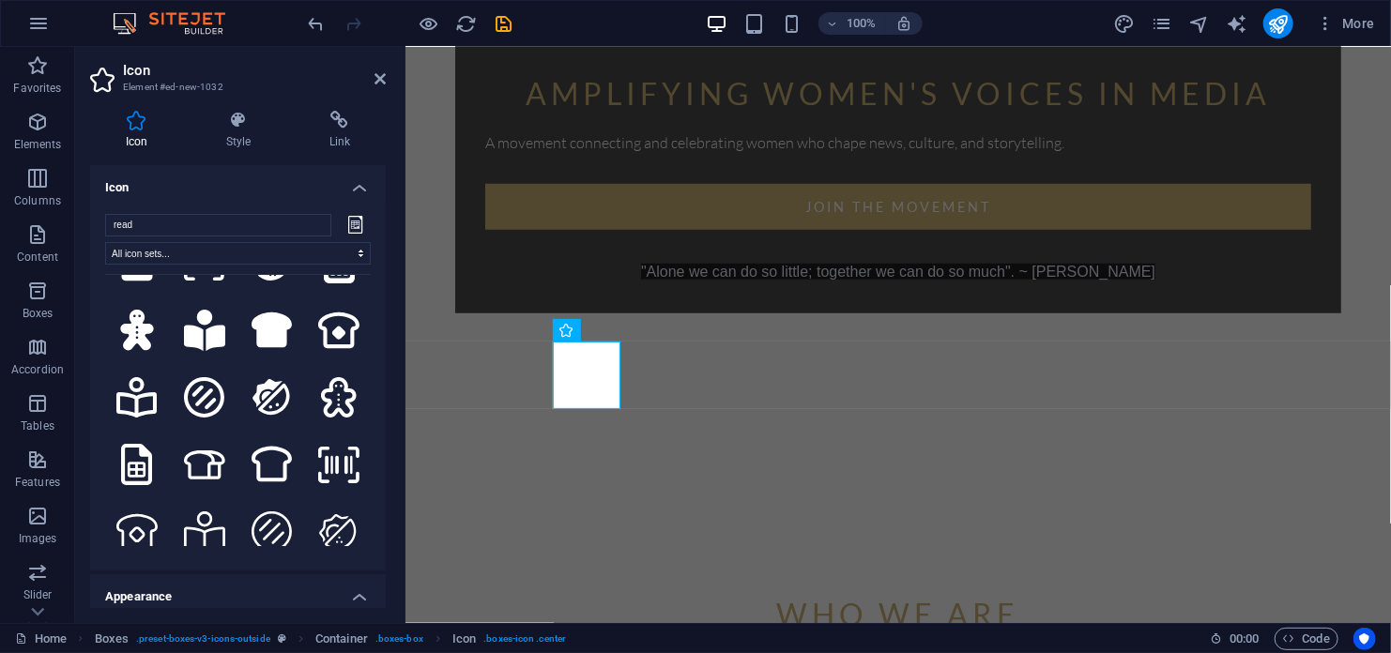
scroll to position [469, 0]
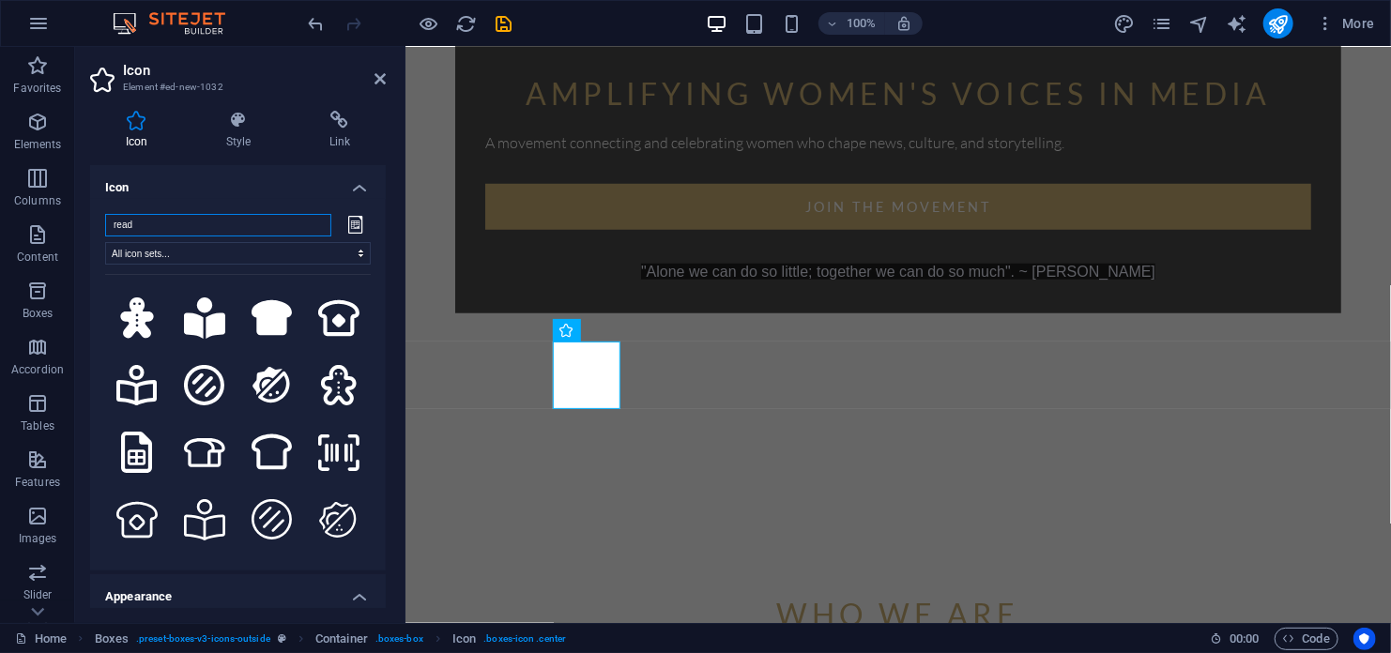
drag, startPoint x: 160, startPoint y: 226, endPoint x: 99, endPoint y: 219, distance: 60.5
click at [99, 219] on div "read All icon sets... IcoFont Ionicons FontAwesome Brands FontAwesome Duotone F…" at bounding box center [238, 385] width 296 height 372
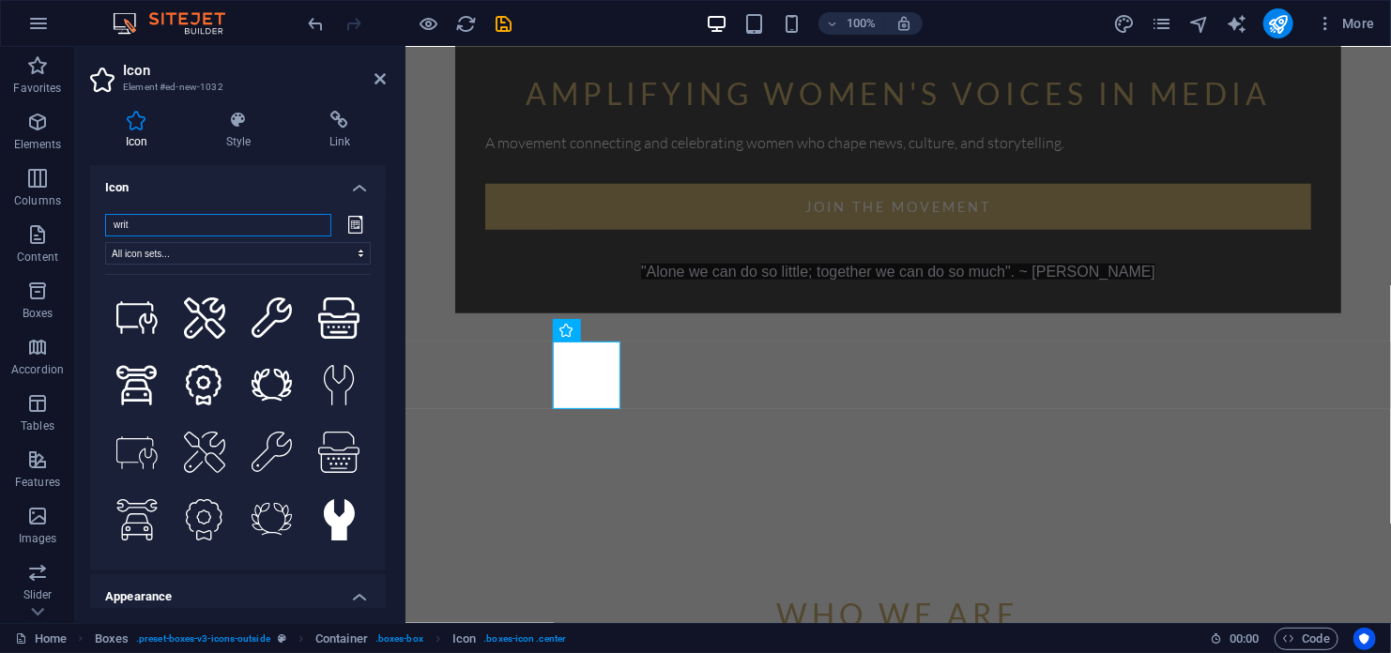
scroll to position [0, 0]
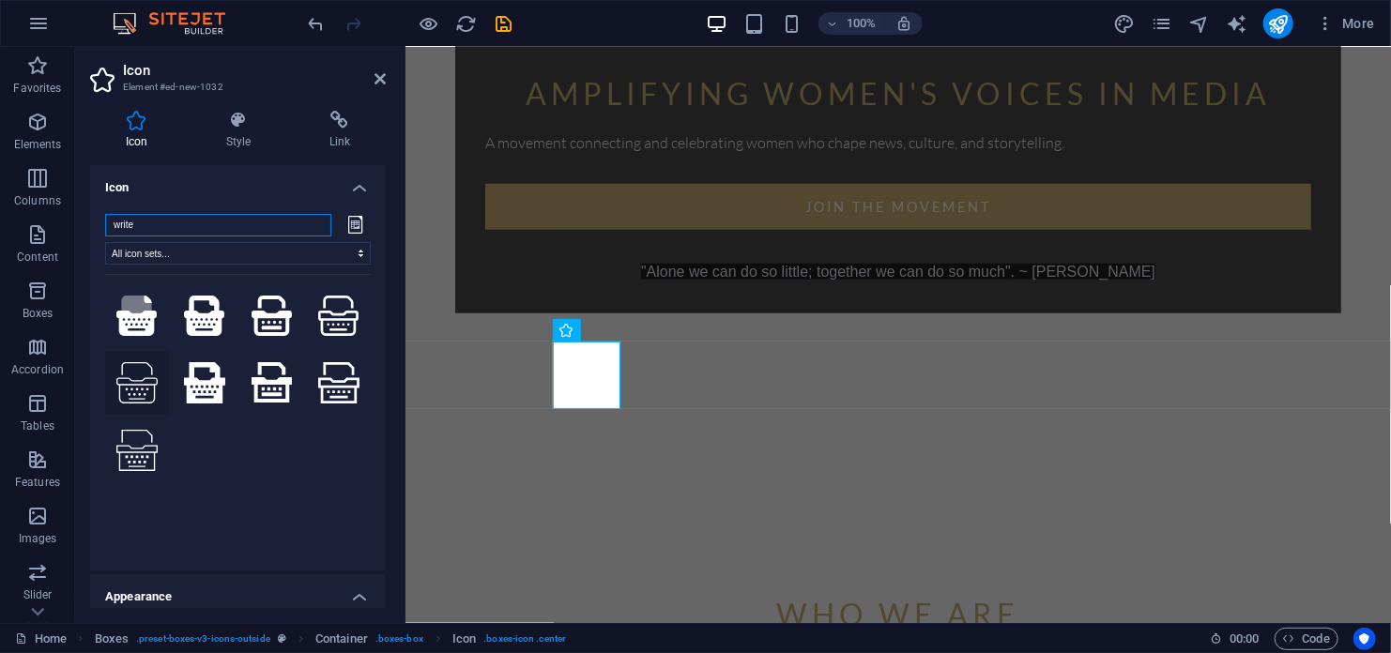
type input "write"
click at [134, 384] on icon at bounding box center [136, 382] width 41 height 41
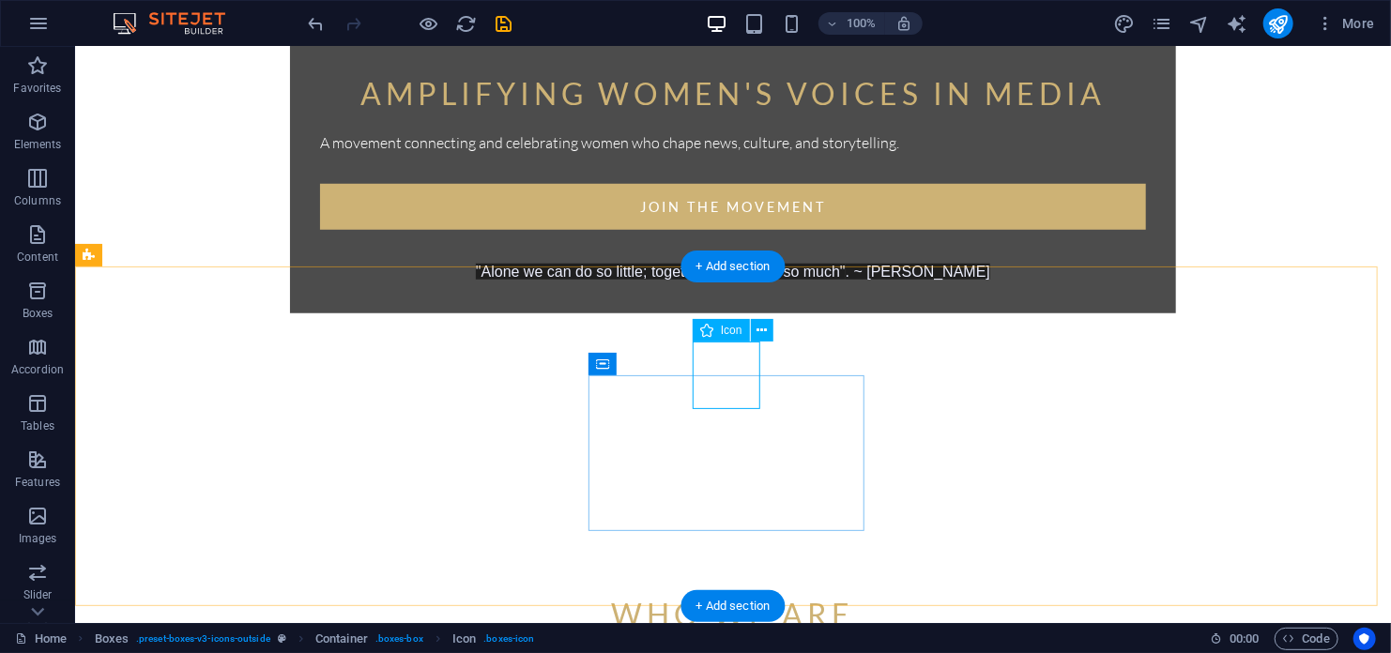
select select "xMidYMid"
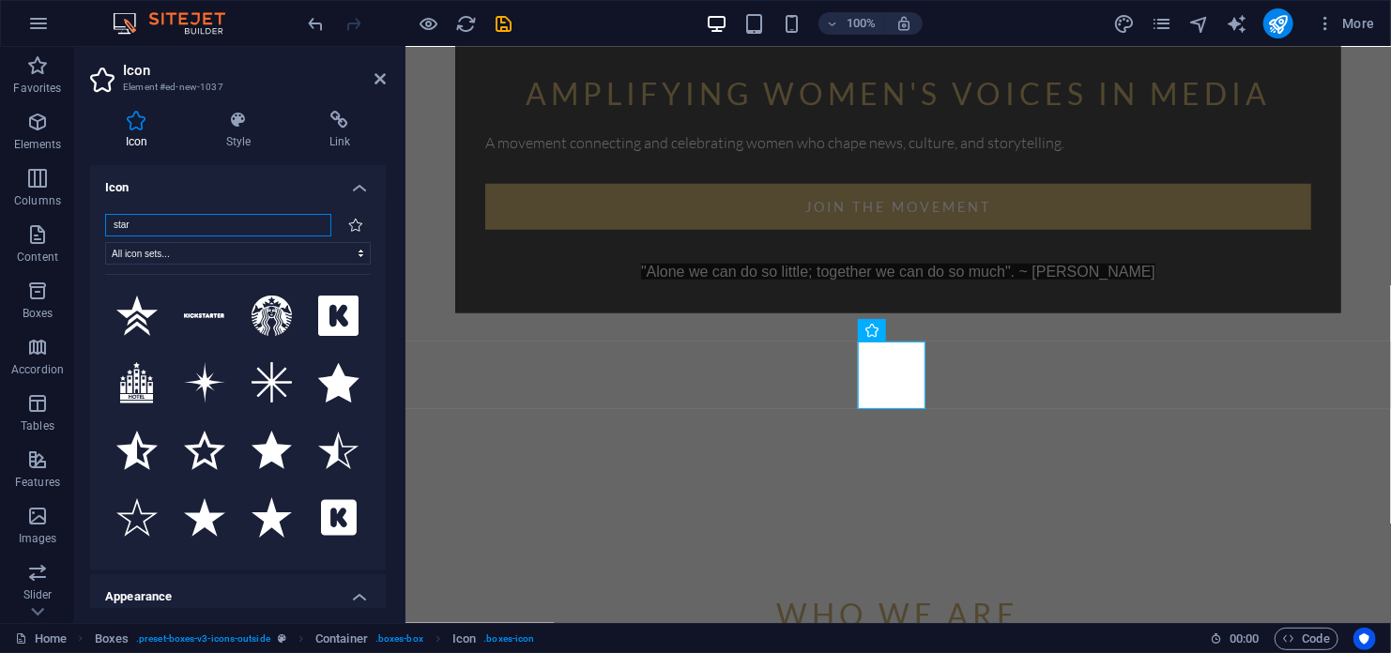
drag, startPoint x: 149, startPoint y: 227, endPoint x: 89, endPoint y: 221, distance: 60.4
click at [90, 221] on div "star All icon sets... IcoFont Ionicons FontAwesome Brands FontAwesome Duotone F…" at bounding box center [238, 385] width 296 height 372
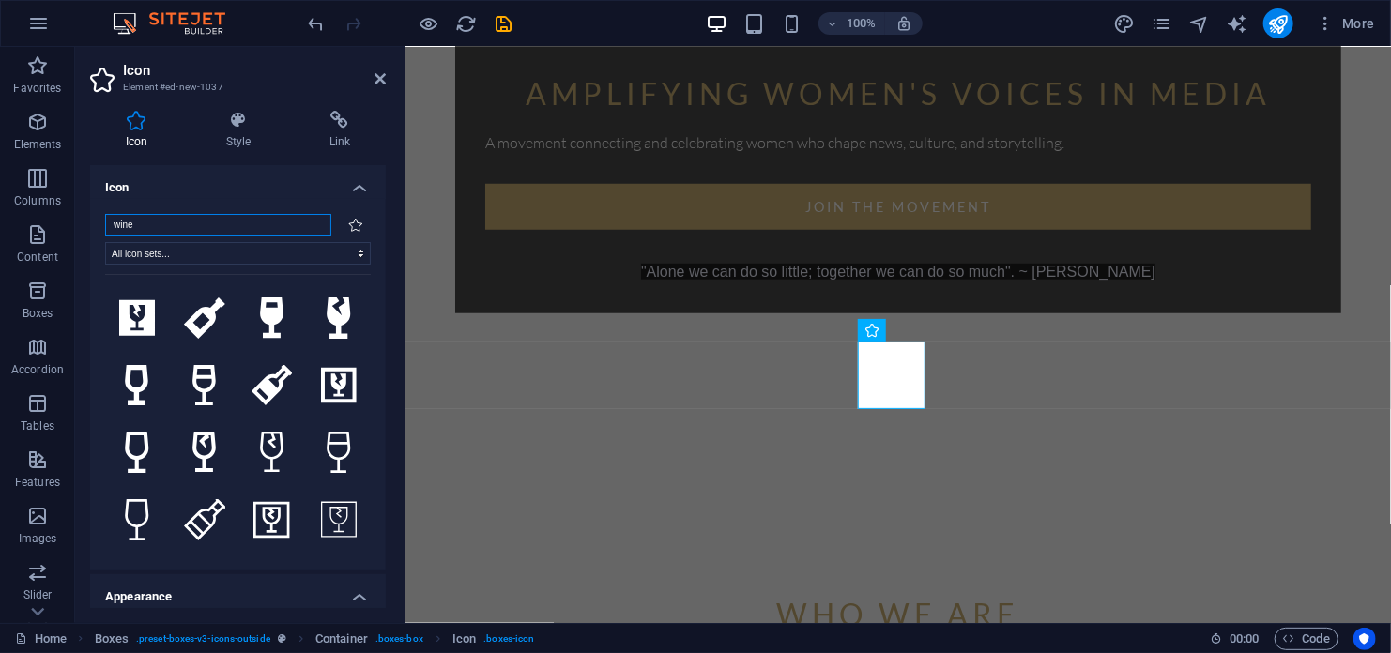
scroll to position [520, 0]
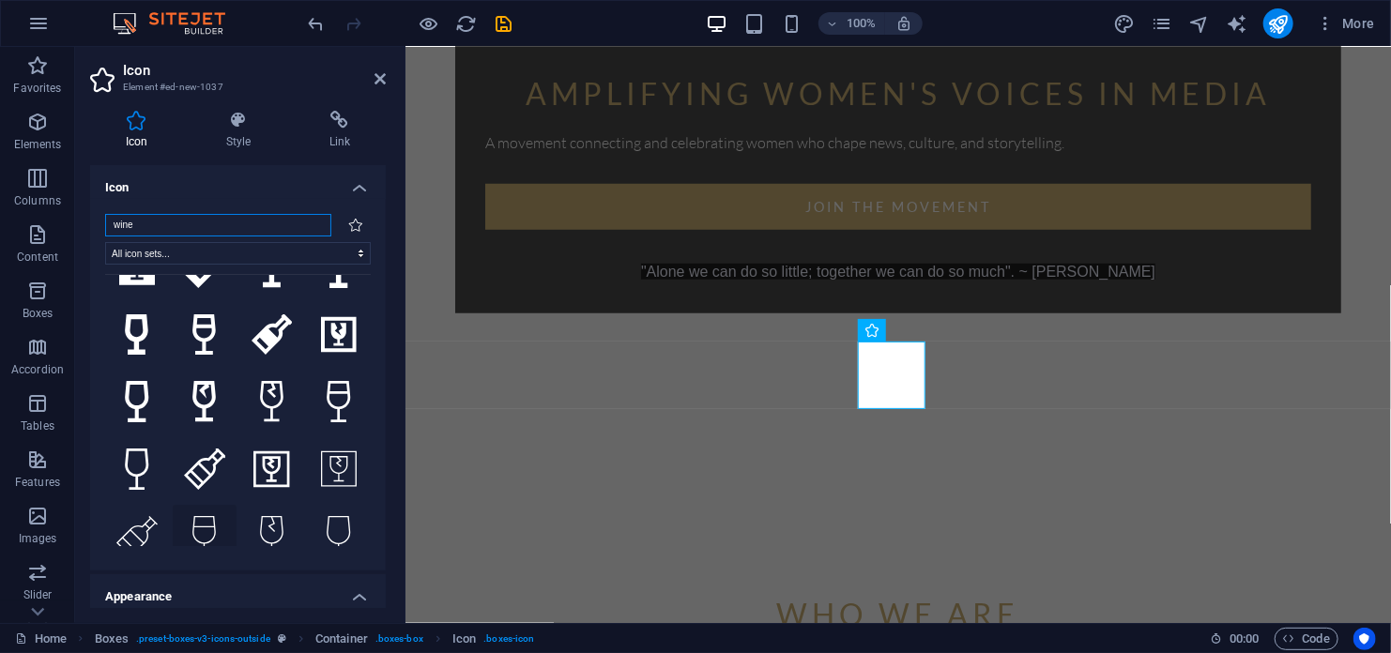
type input "wine"
click at [196, 516] on icon at bounding box center [203, 536] width 25 height 41
select select "xMidYMid"
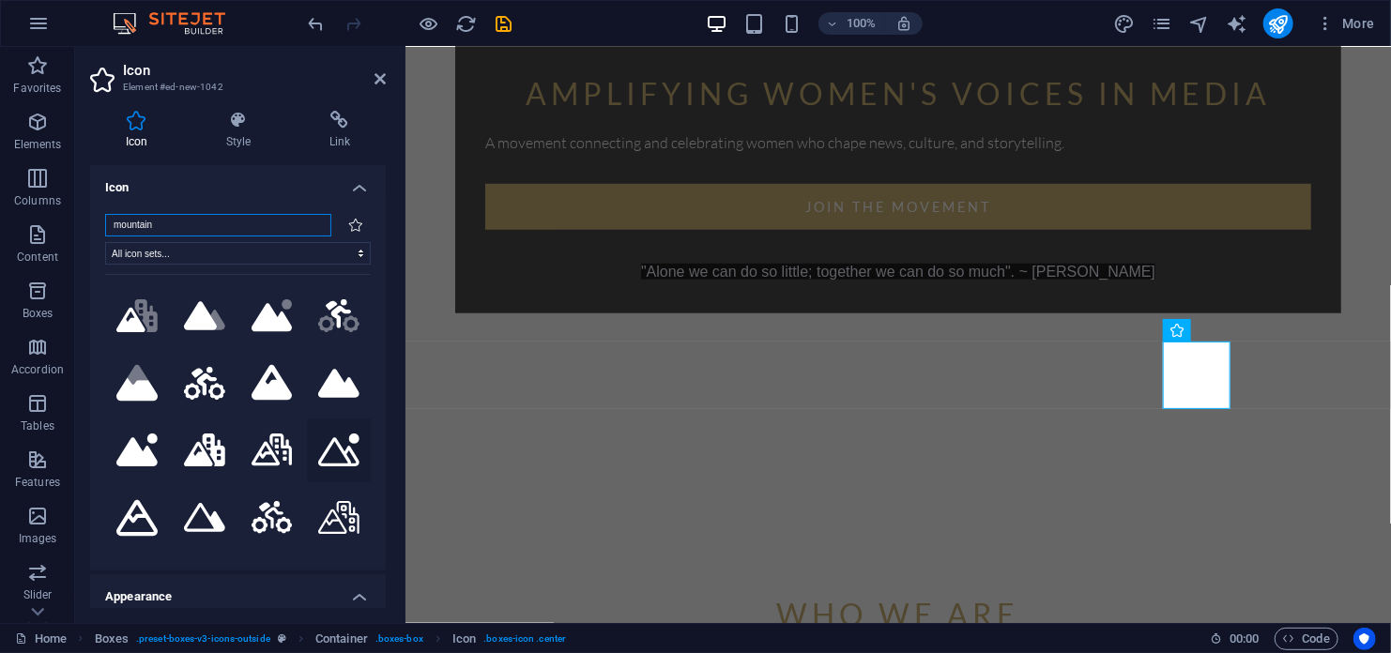
type input "mountain"
click at [329, 445] on icon at bounding box center [338, 450] width 41 height 33
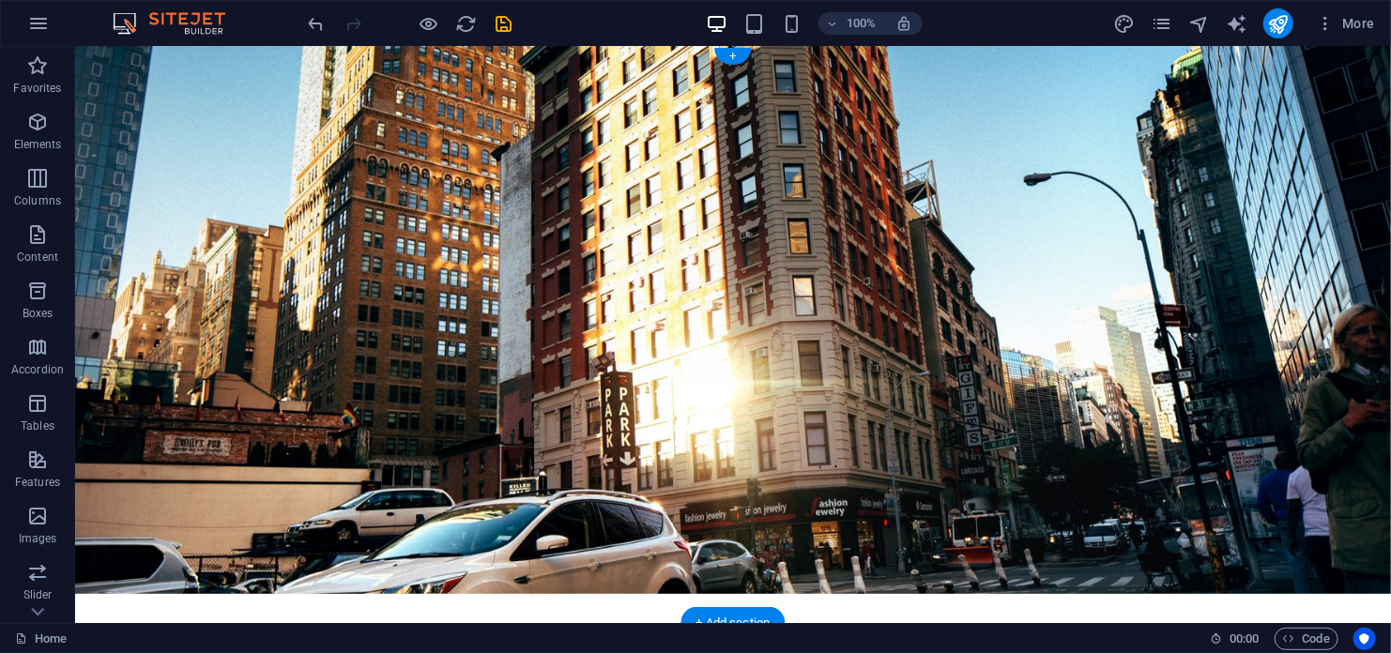
scroll to position [0, 0]
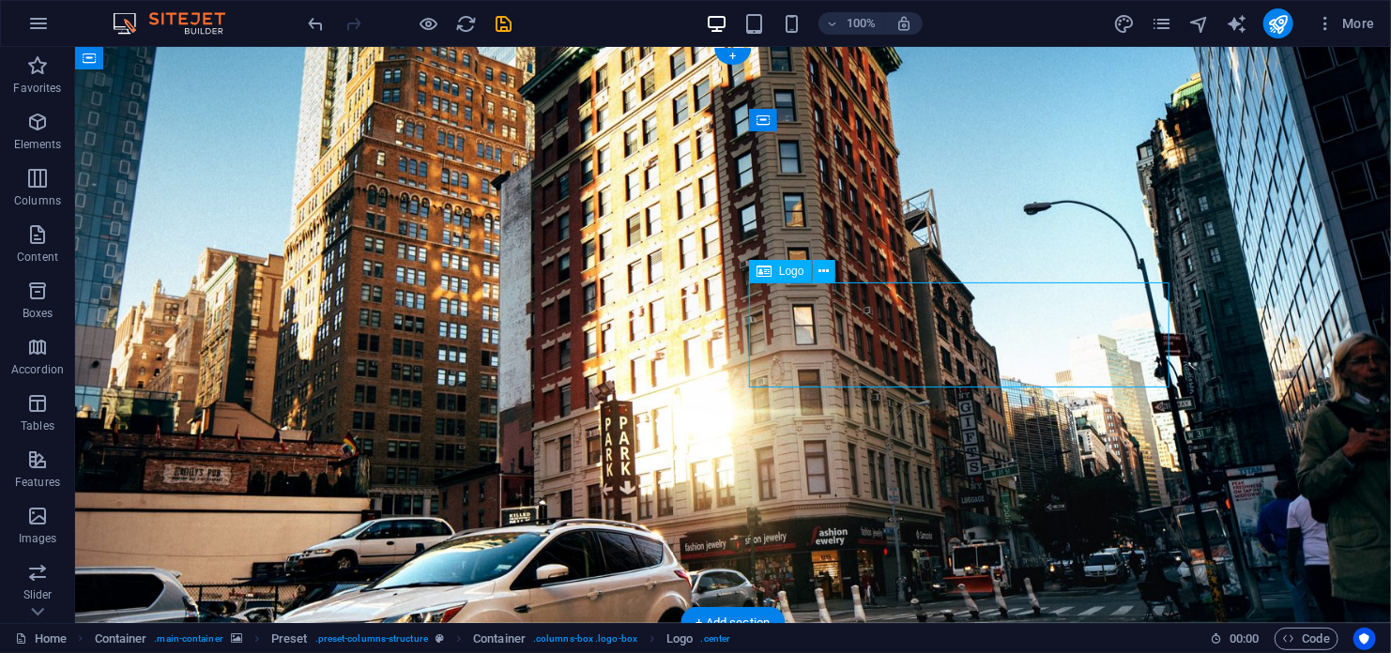
select select "px"
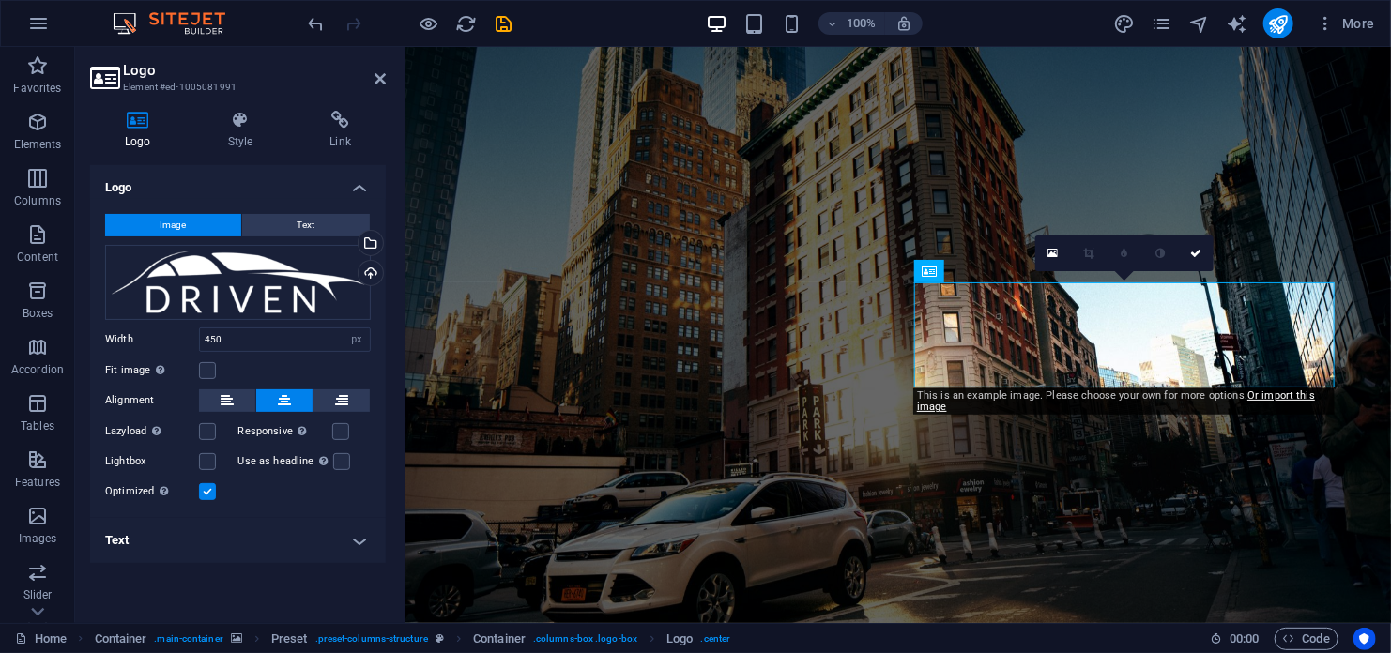
click at [861, 603] on figure at bounding box center [898, 334] width 986 height 576
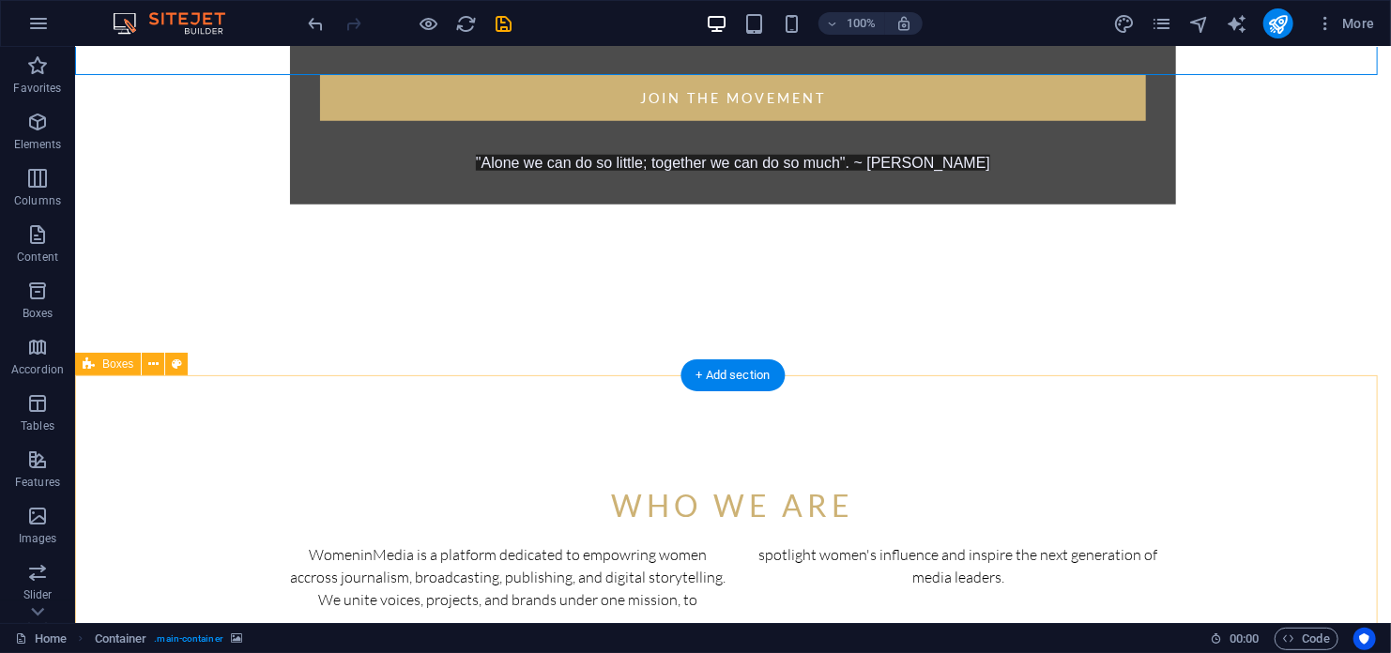
scroll to position [845, 0]
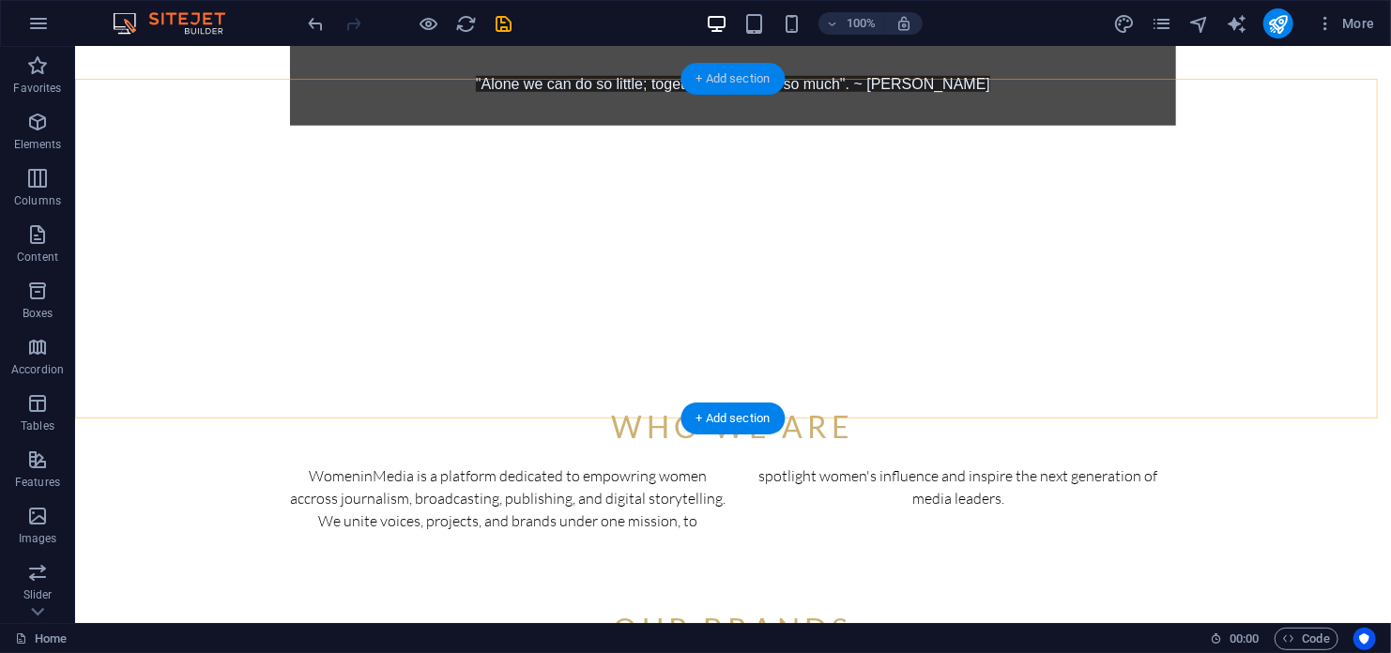
click at [712, 85] on div "+ Add section" at bounding box center [733, 79] width 104 height 32
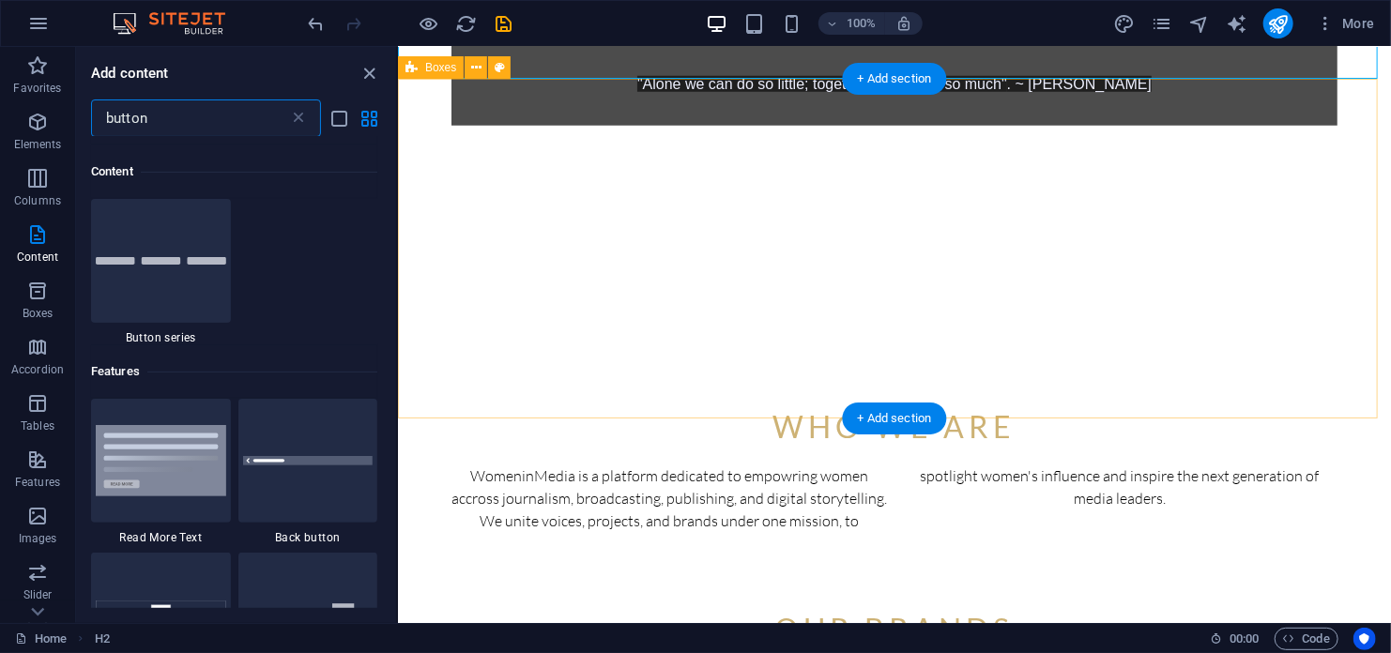
scroll to position [143, 0]
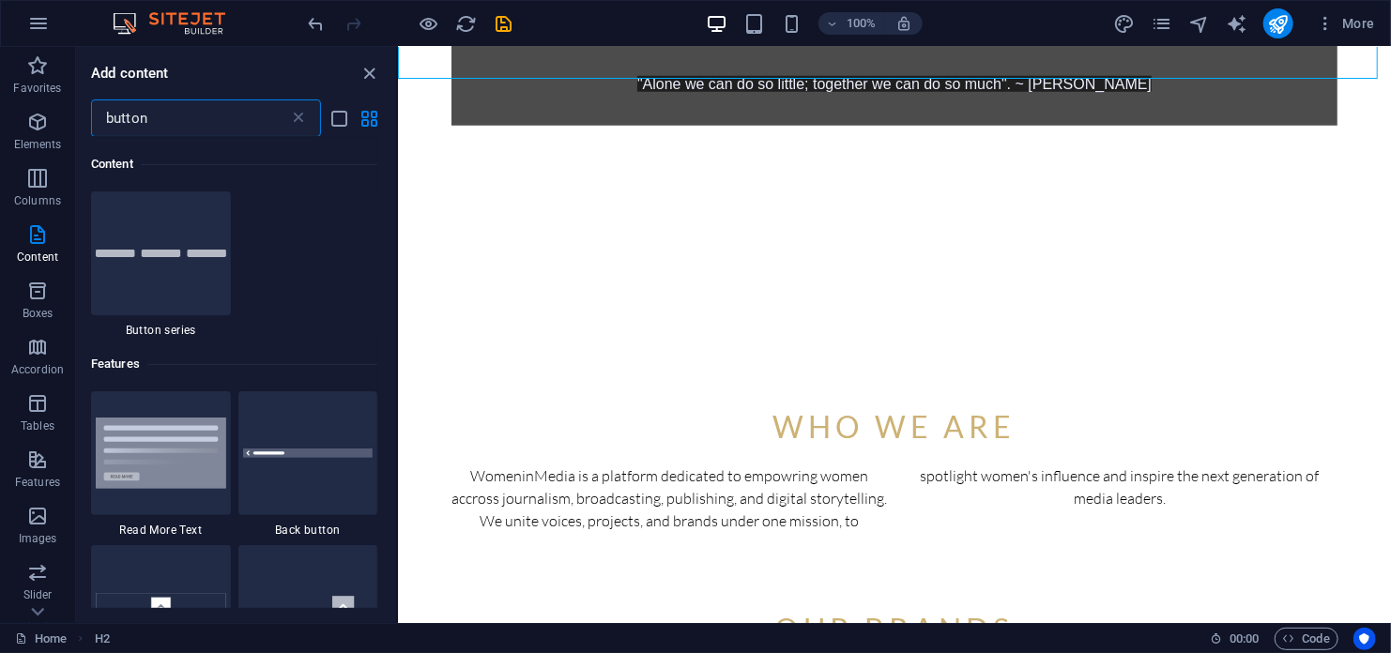
drag, startPoint x: 168, startPoint y: 115, endPoint x: 97, endPoint y: 112, distance: 71.4
click at [97, 112] on input "button" at bounding box center [190, 118] width 198 height 38
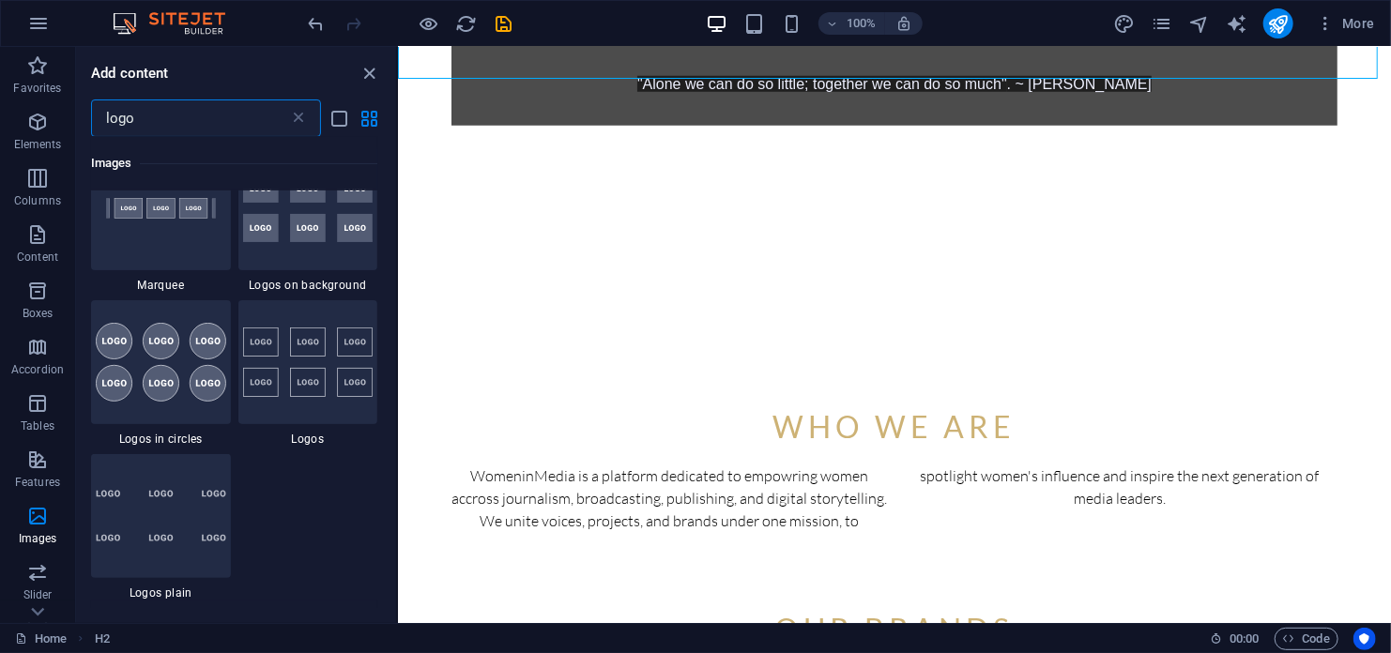
scroll to position [0, 0]
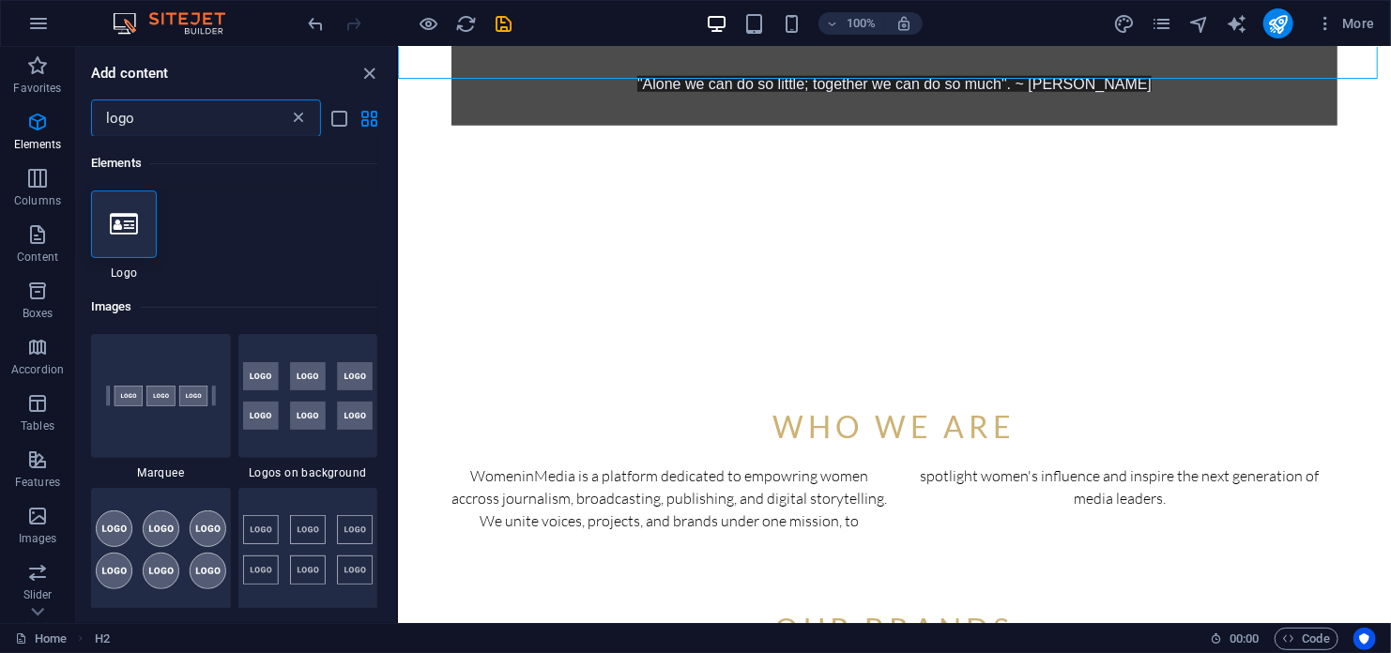
type input "logo"
click at [297, 116] on icon at bounding box center [298, 118] width 19 height 19
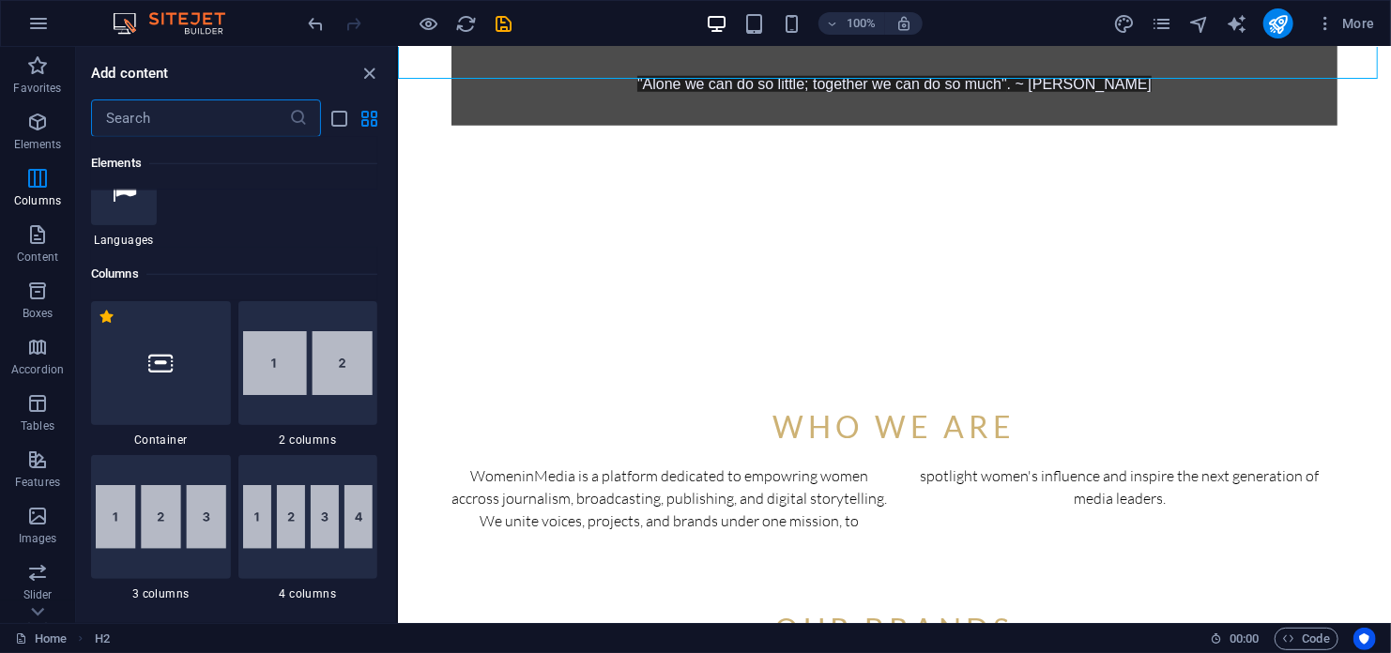
scroll to position [939, 0]
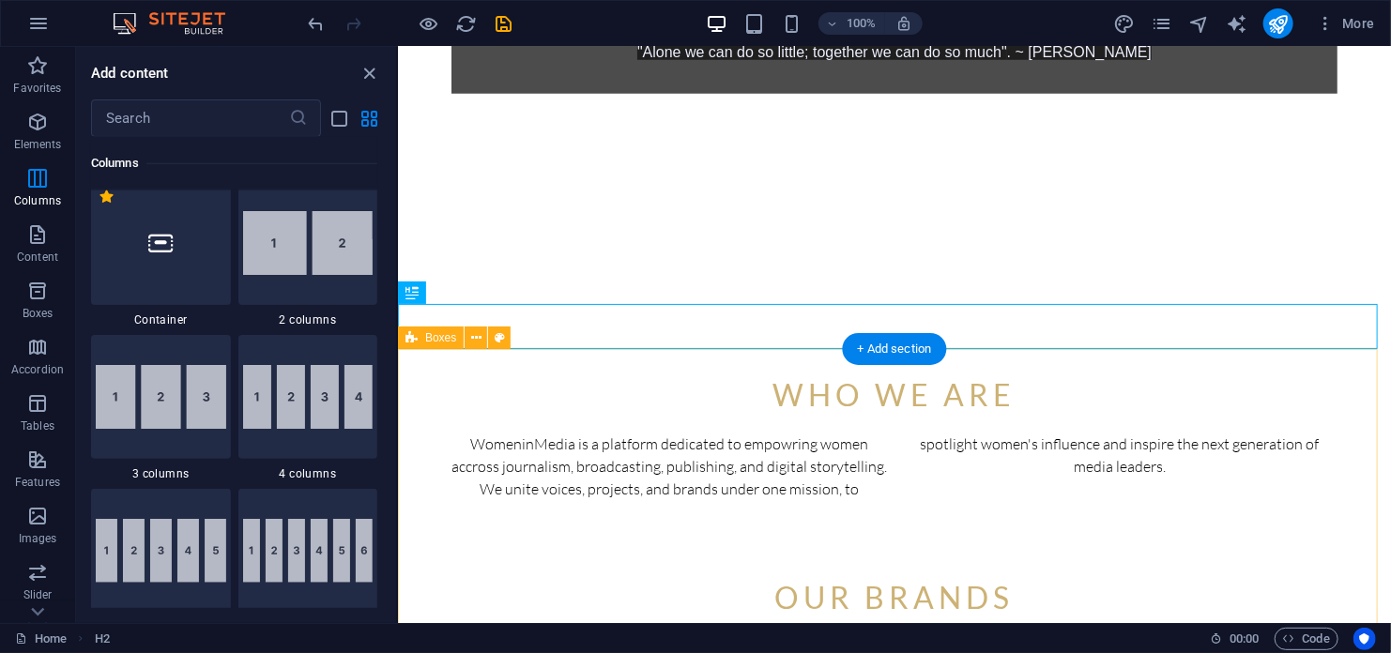
scroll to position [845, 0]
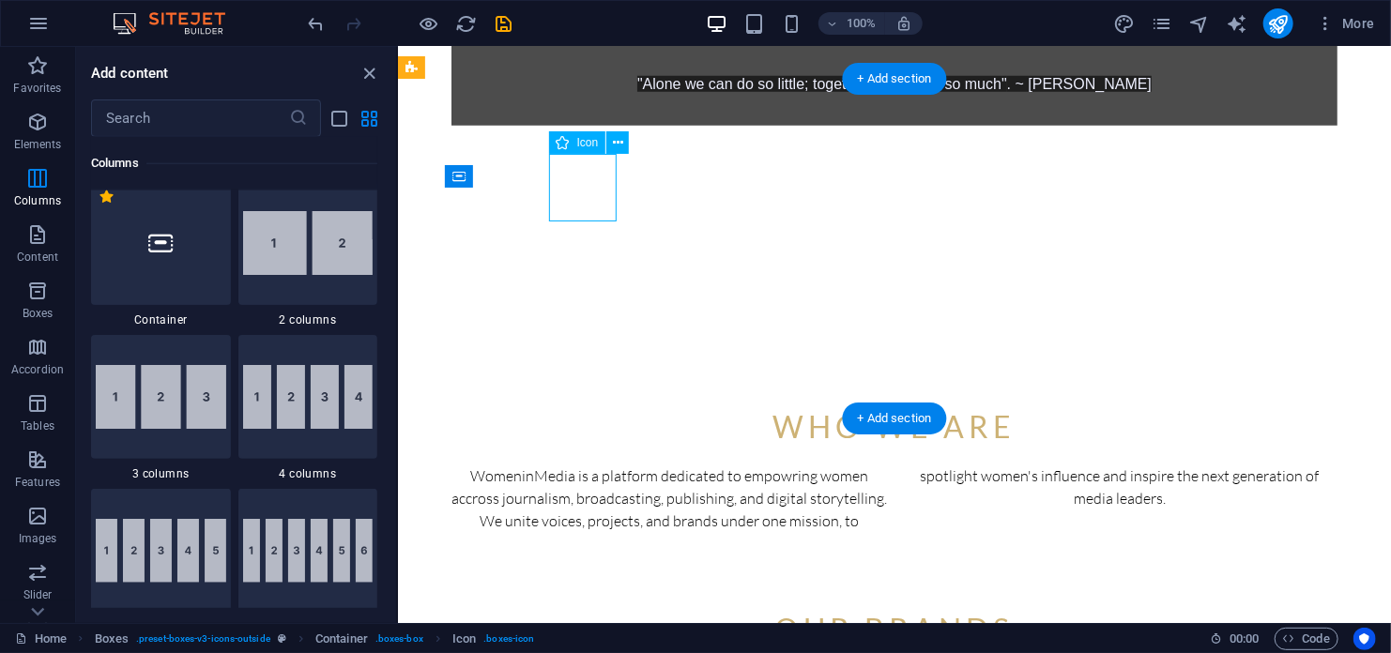
select select "xMidYMid"
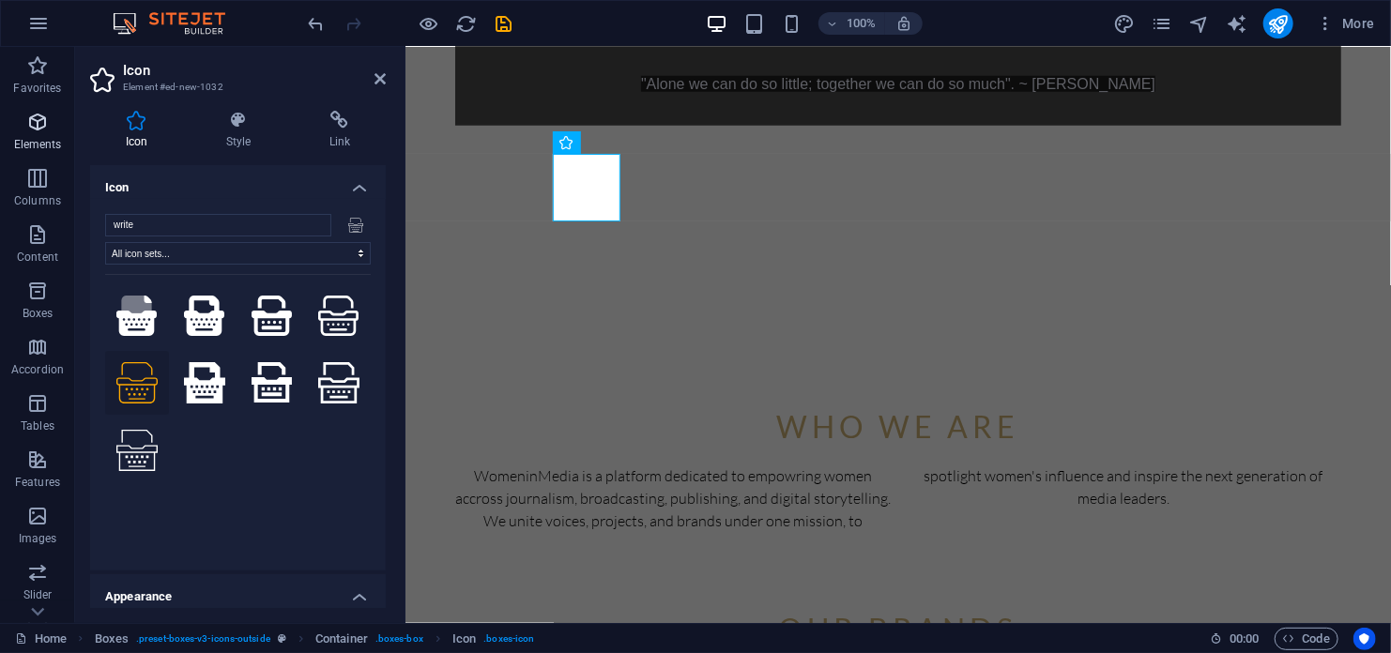
click at [35, 137] on p "Elements" at bounding box center [38, 144] width 48 height 15
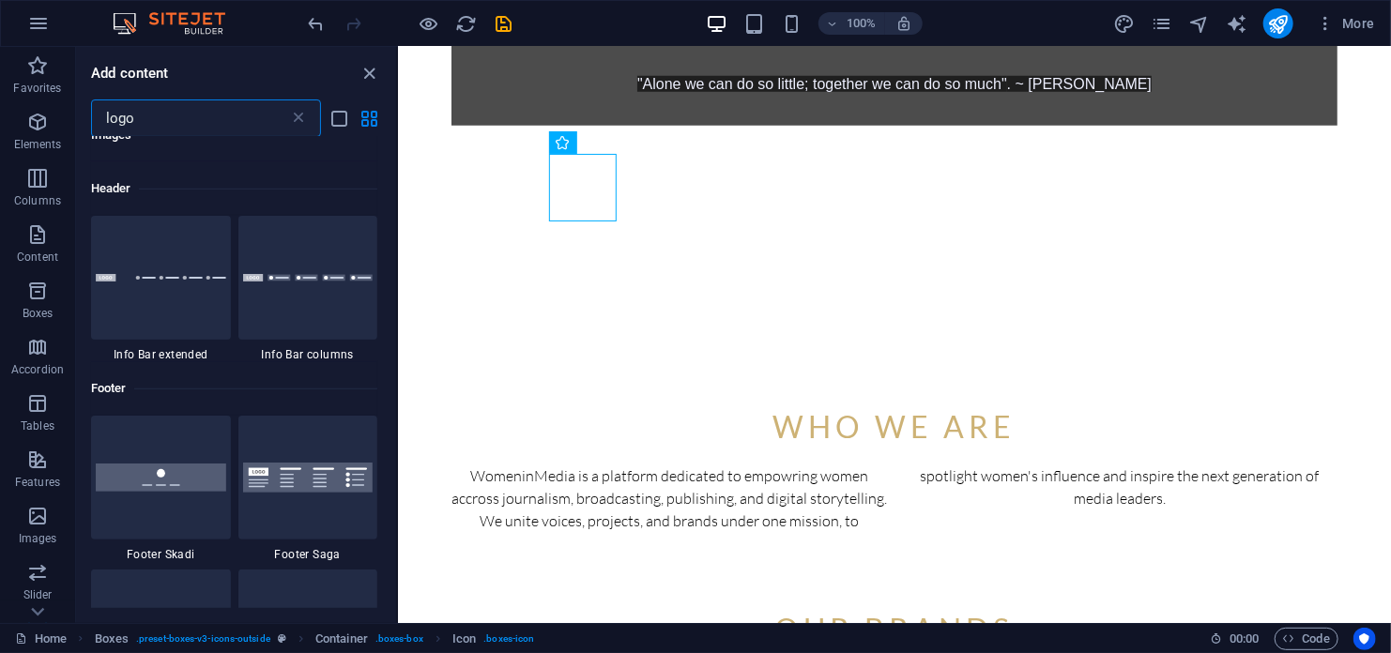
scroll to position [657, 0]
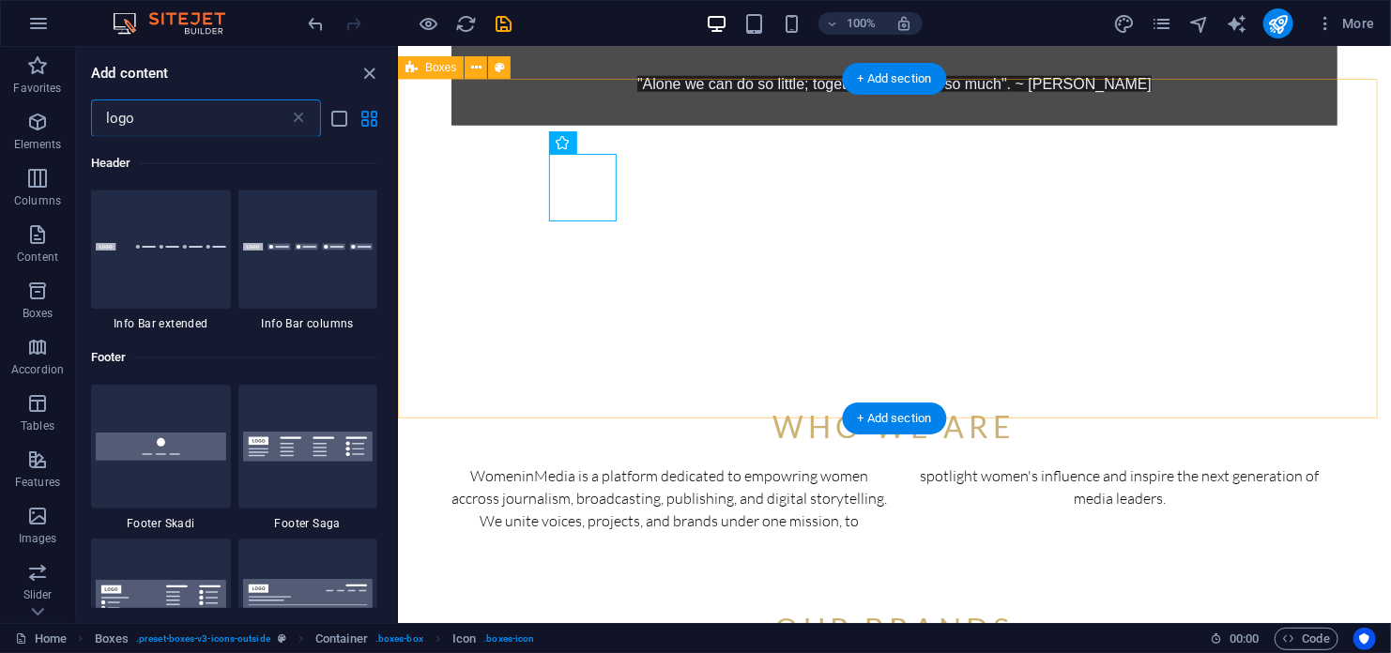
type input "logo"
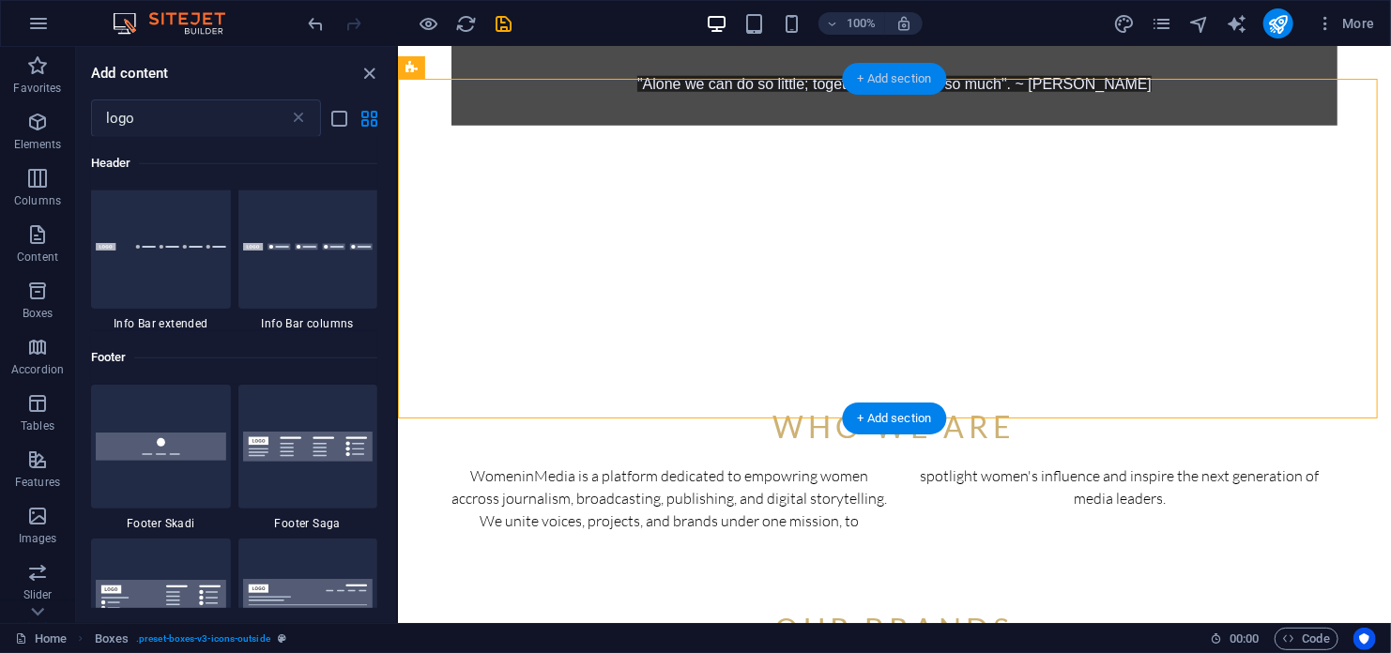
click at [871, 84] on div "+ Add section" at bounding box center [895, 79] width 104 height 32
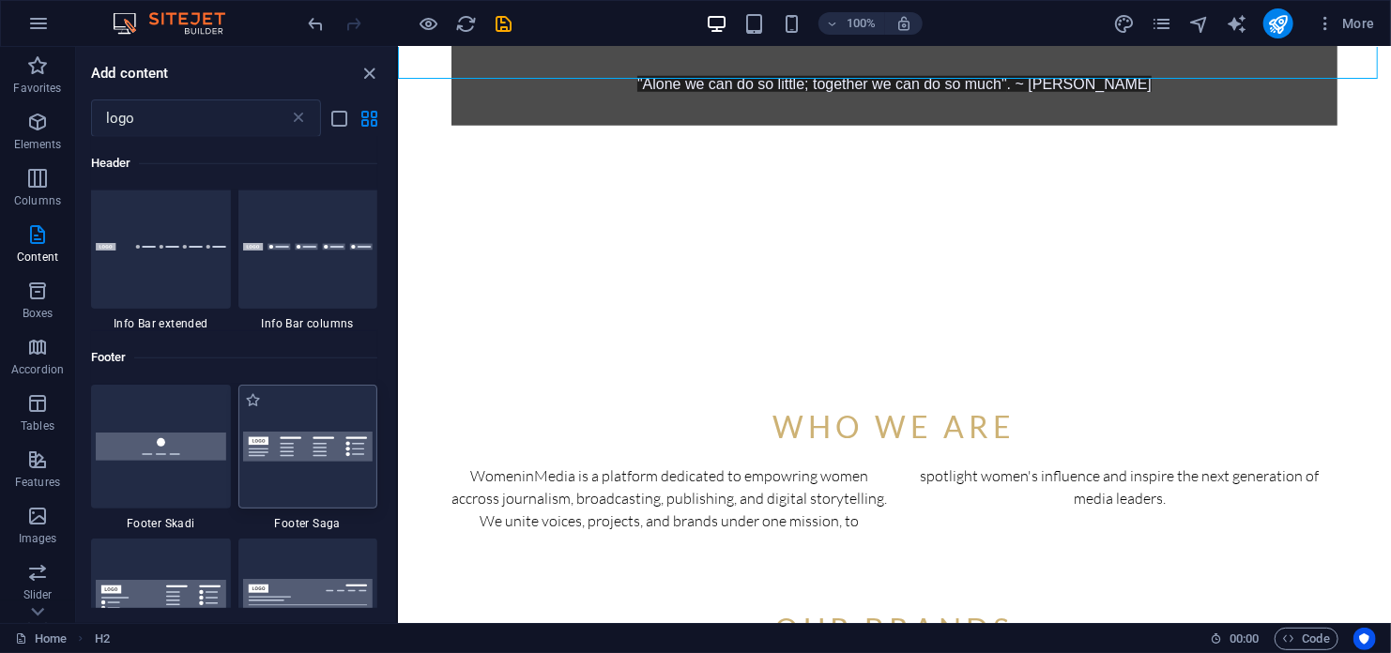
click at [277, 450] on img at bounding box center [308, 447] width 130 height 31
select select "rem"
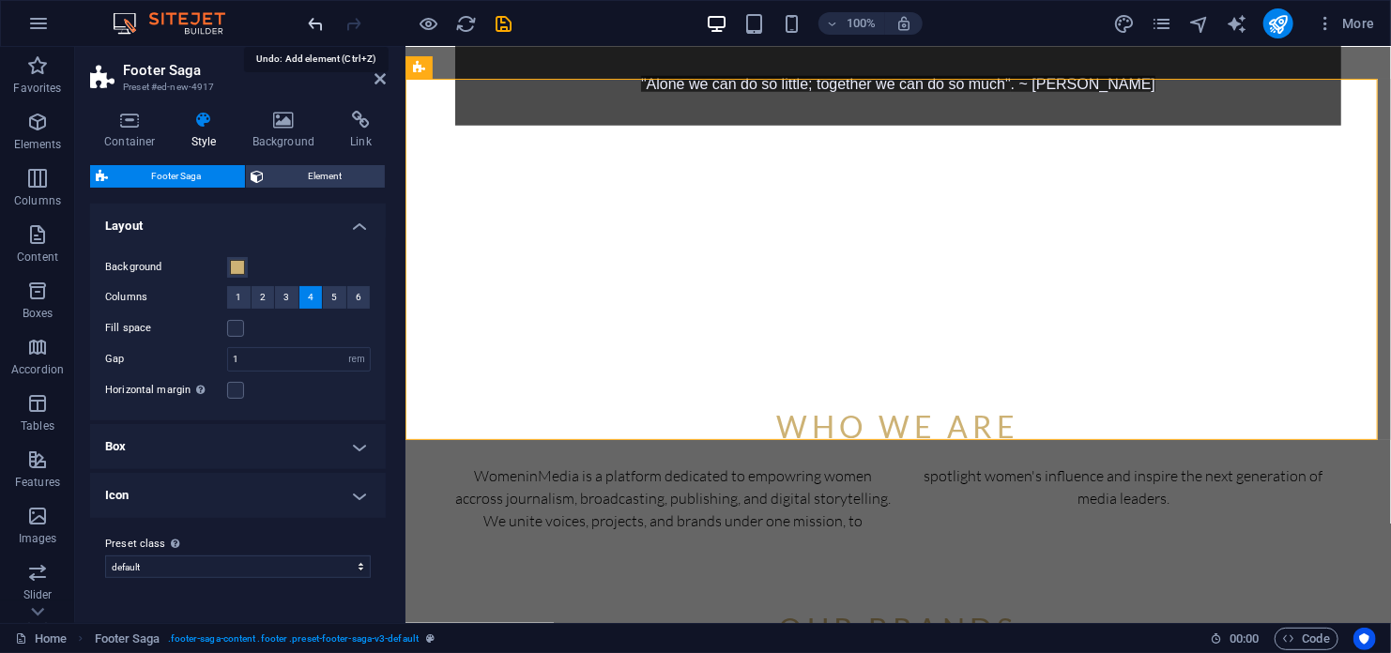
click at [311, 22] on icon "undo" at bounding box center [317, 24] width 22 height 22
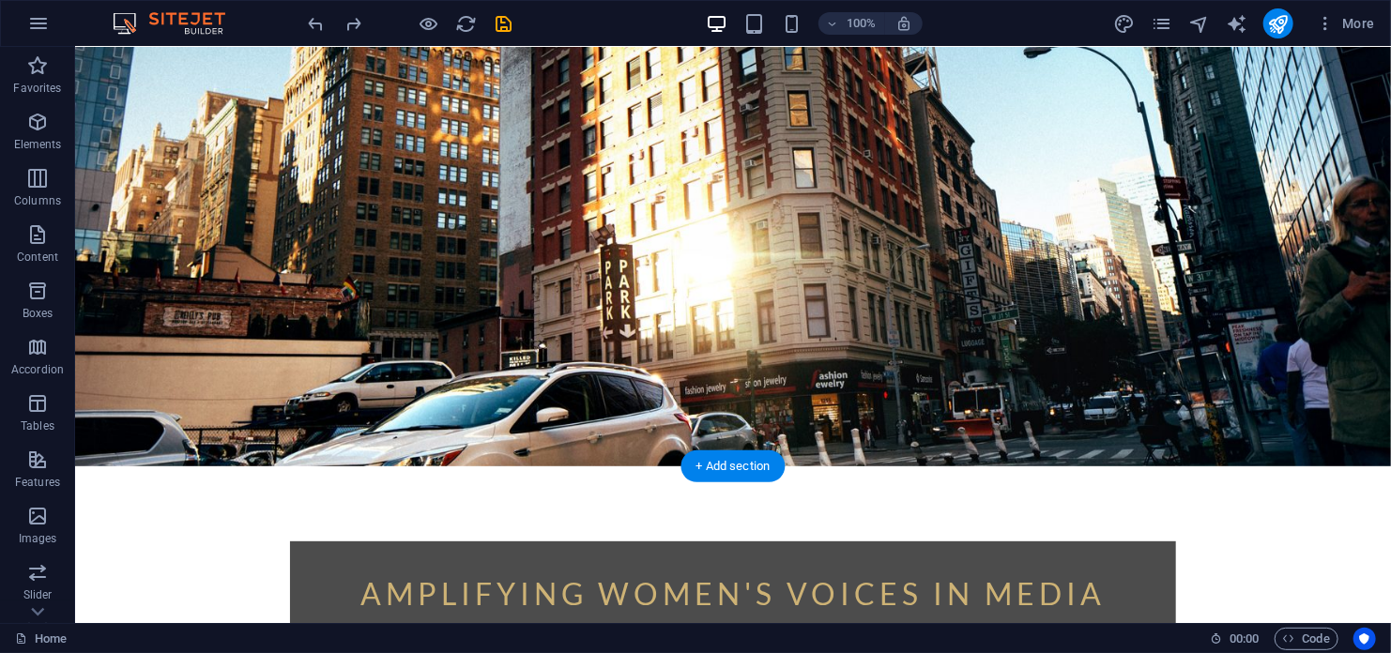
scroll to position [0, 0]
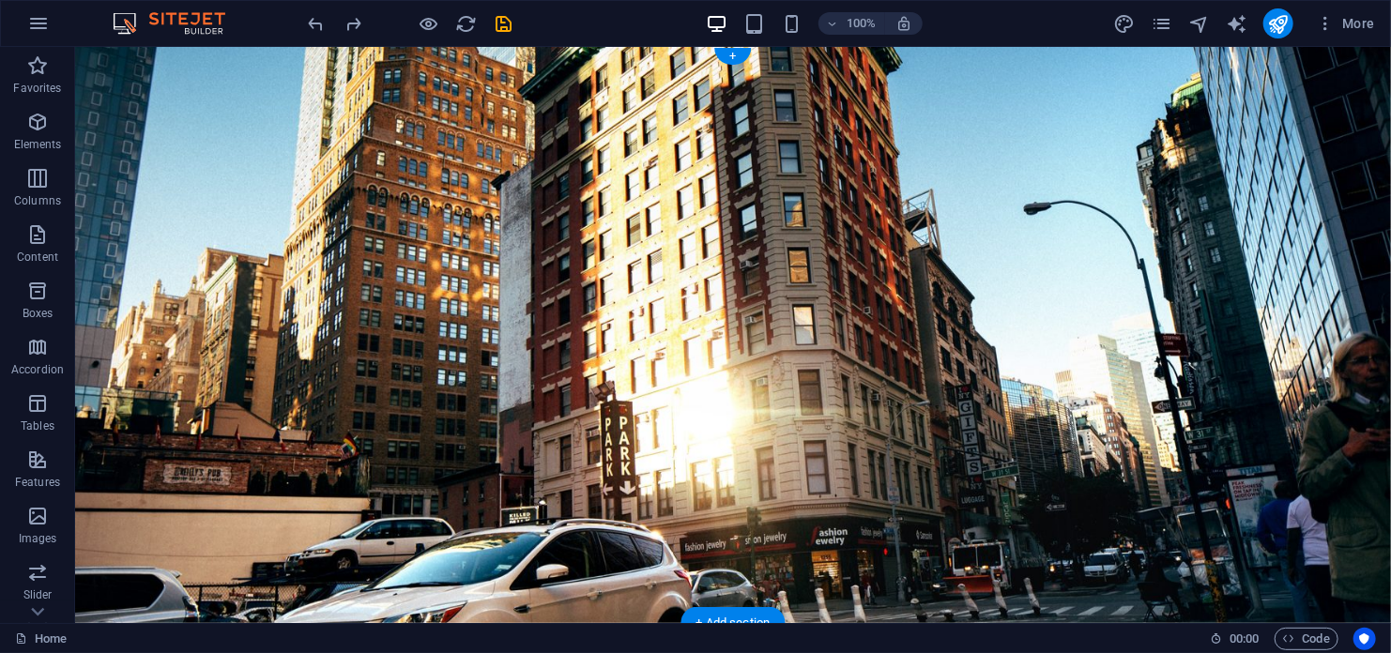
click at [1282, 473] on figure at bounding box center [732, 334] width 1316 height 576
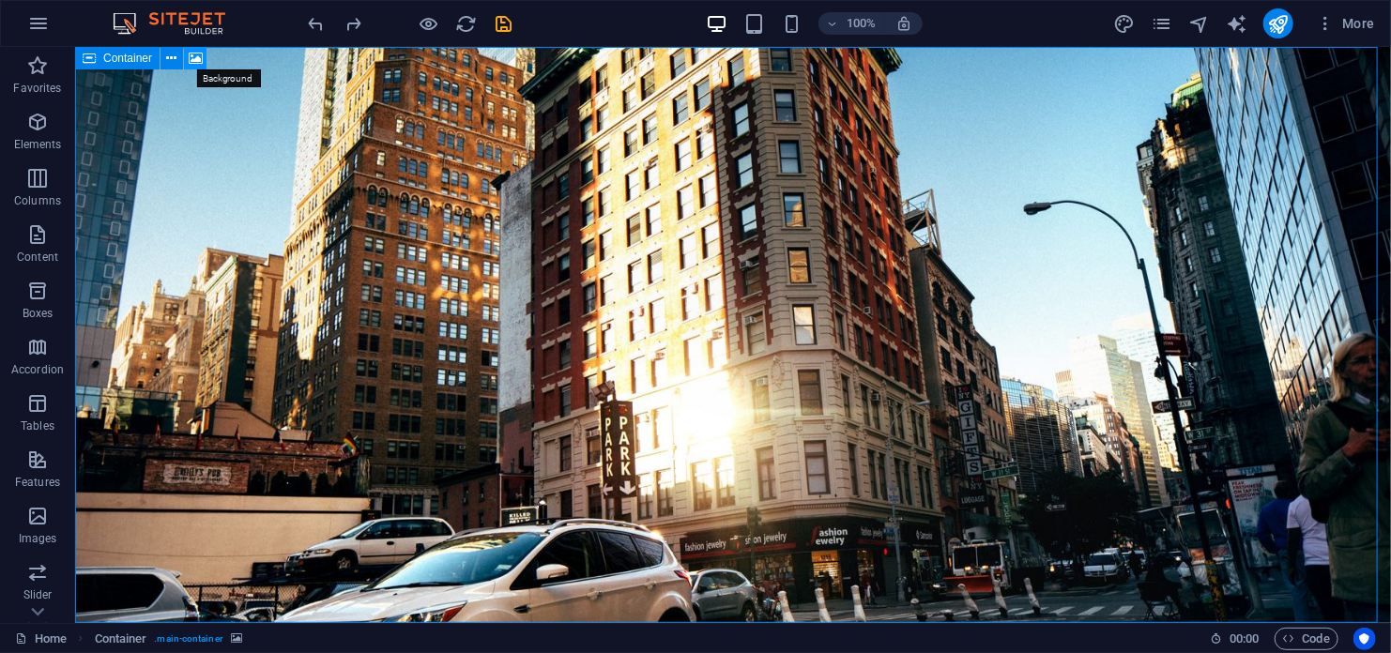
click at [198, 64] on icon at bounding box center [196, 59] width 14 height 20
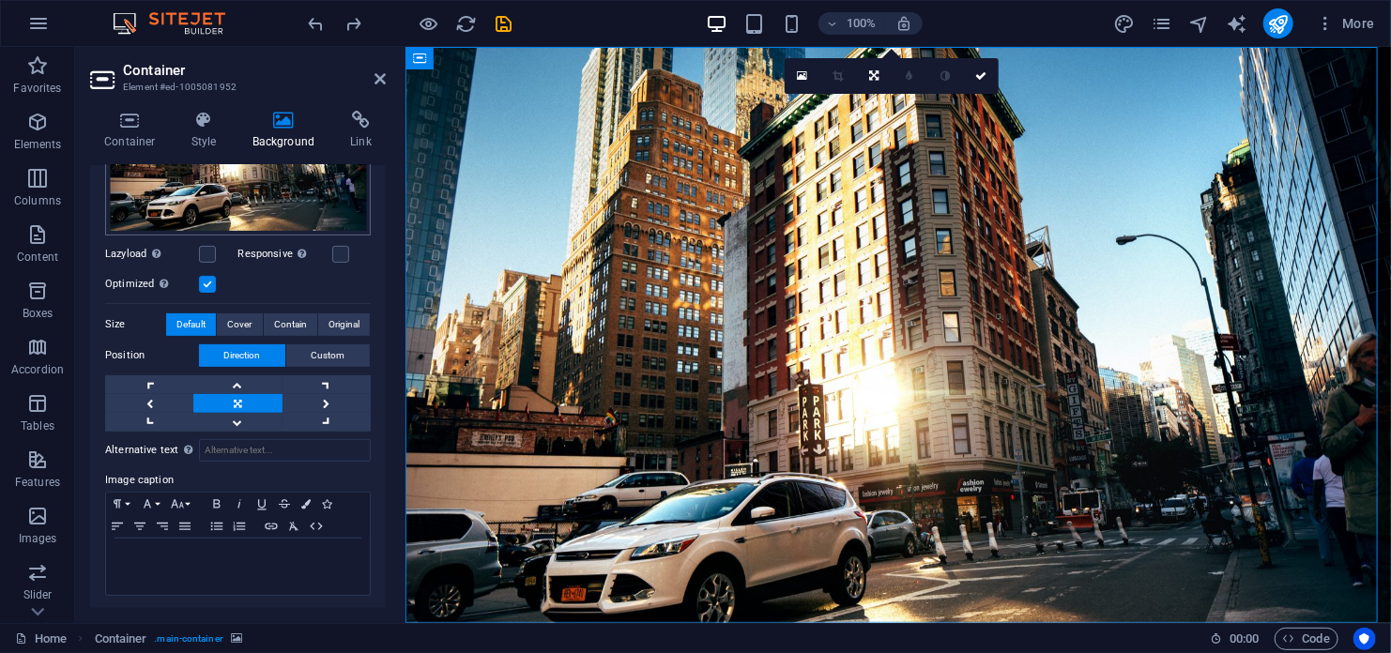
scroll to position [88, 0]
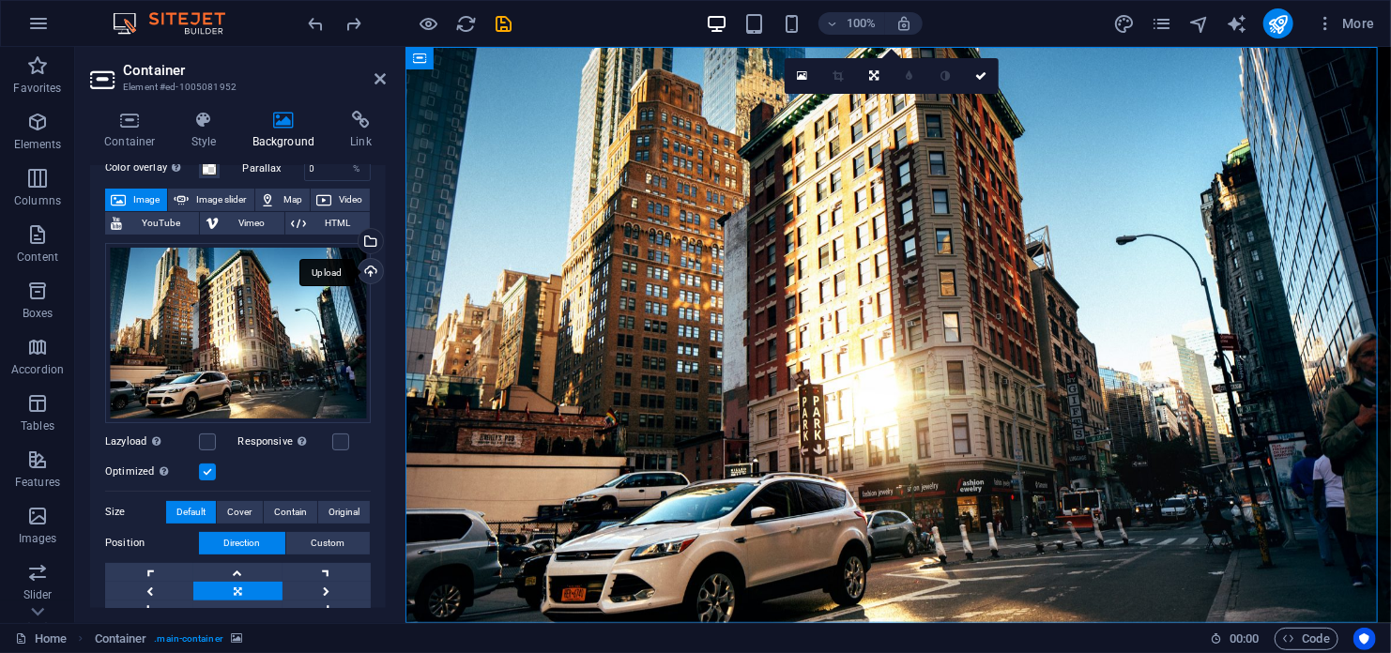
click at [364, 267] on div "Upload" at bounding box center [369, 273] width 28 height 28
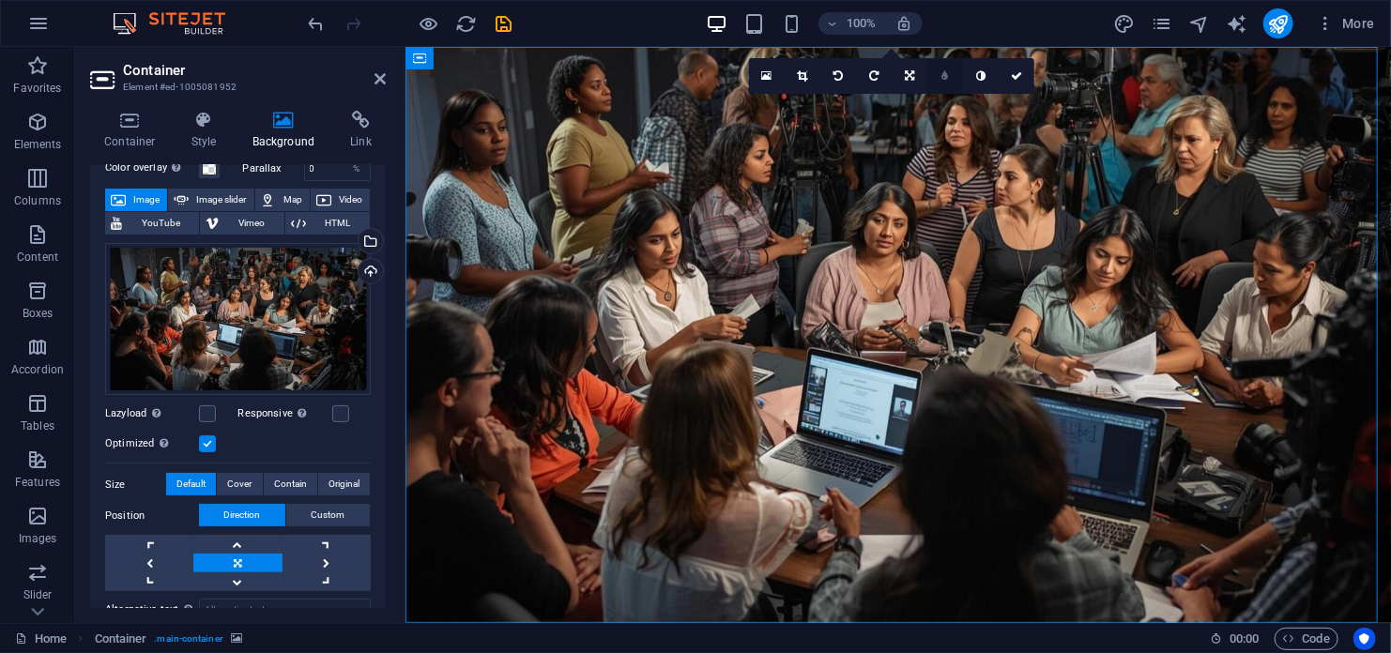
click at [944, 81] on link at bounding box center [945, 76] width 36 height 36
click at [990, 78] on icon at bounding box center [994, 75] width 9 height 11
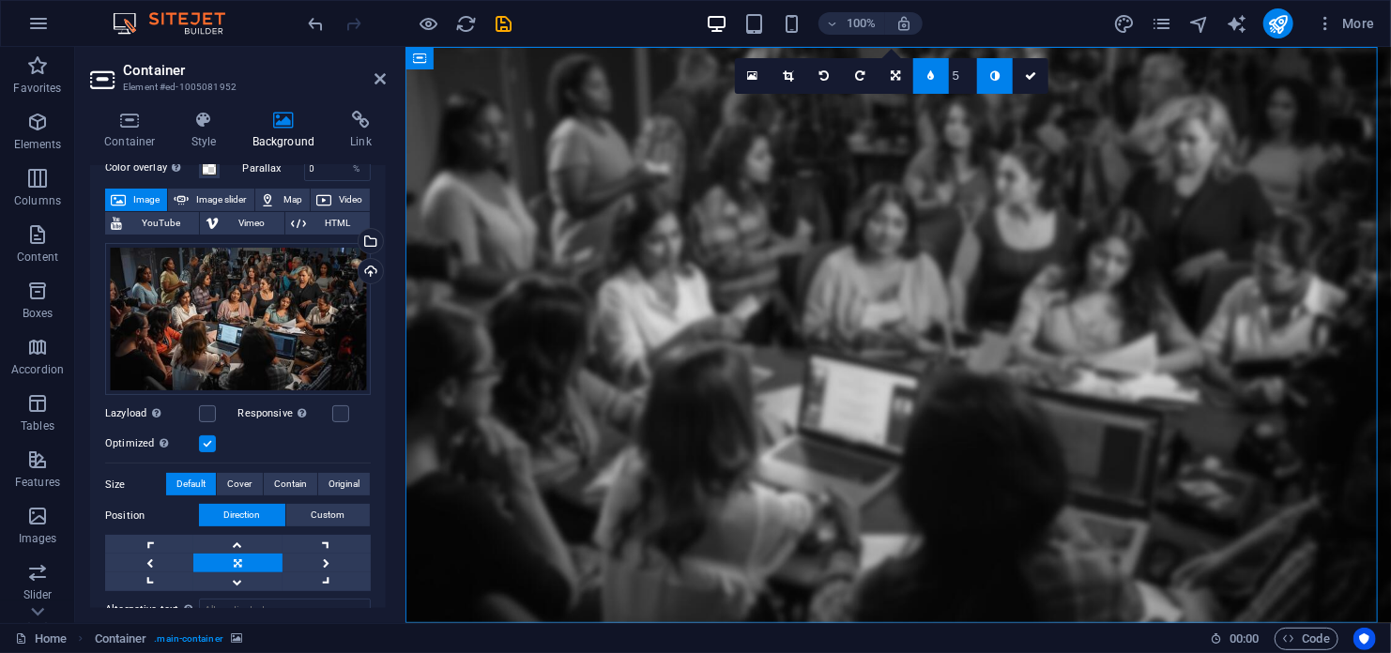
click at [990, 78] on icon at bounding box center [994, 75] width 9 height 11
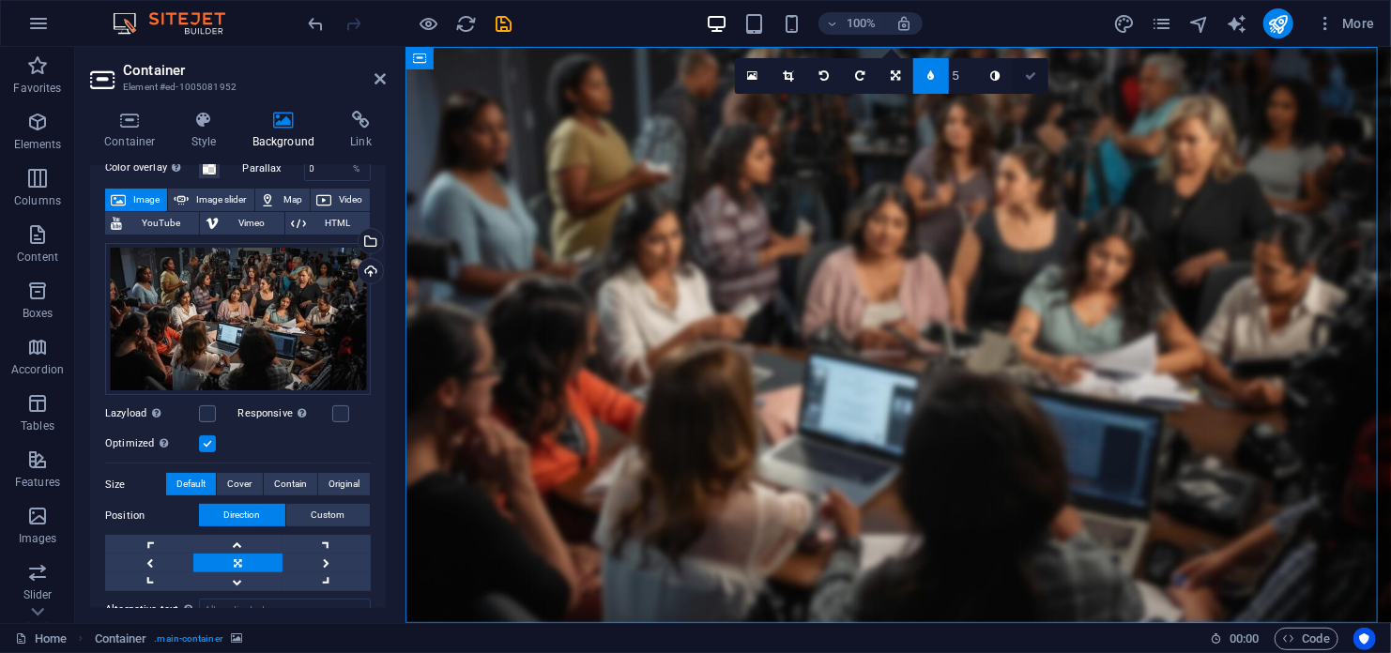
click at [1032, 74] on icon at bounding box center [1030, 75] width 11 height 11
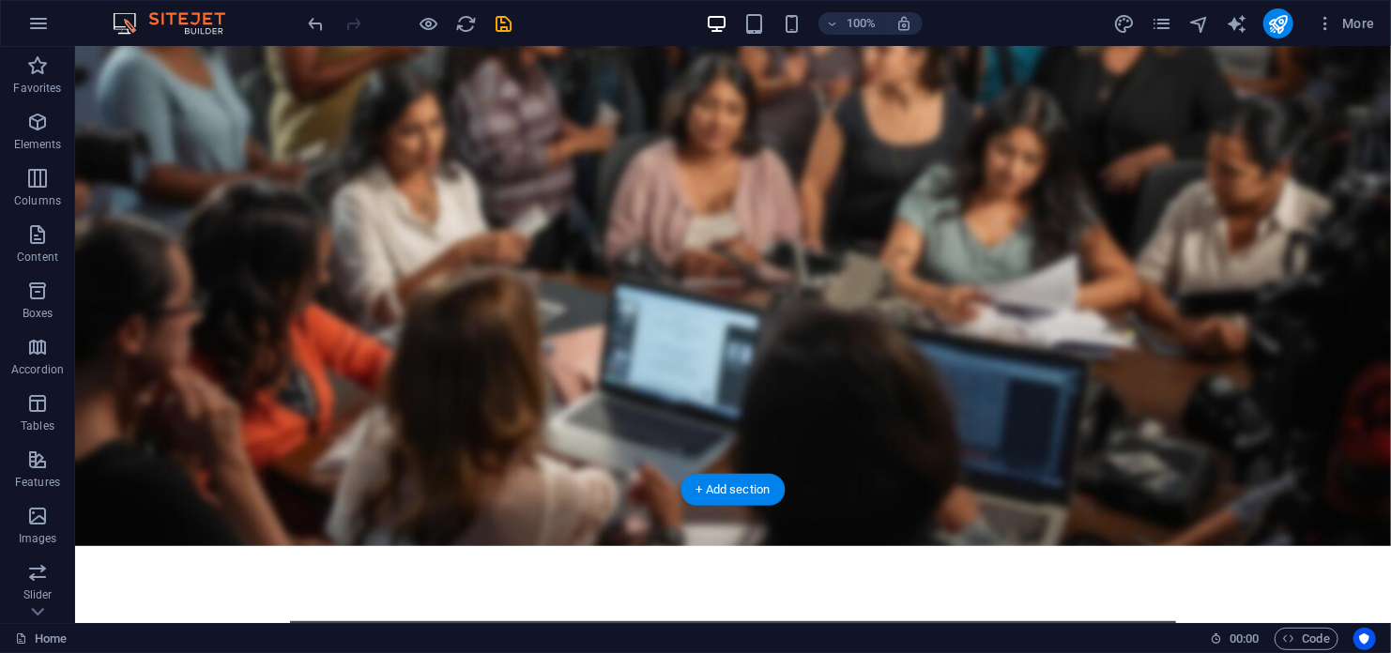
scroll to position [0, 0]
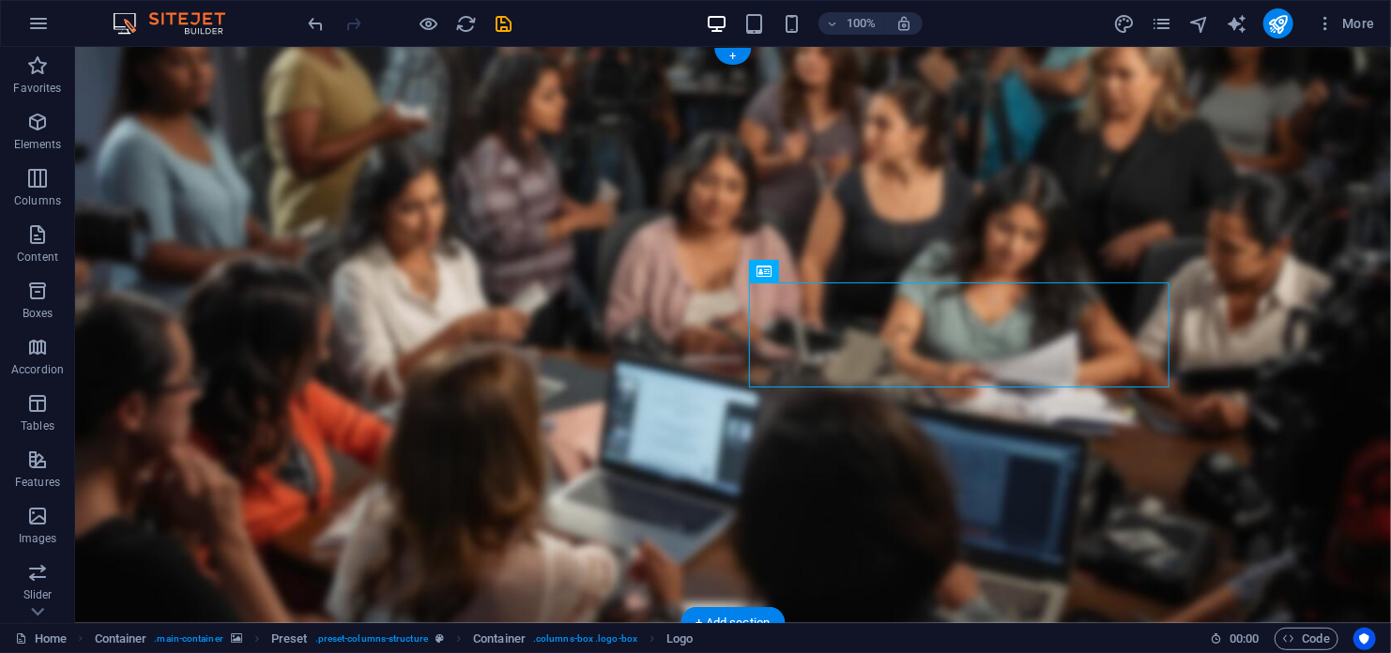
click at [1316, 189] on figure at bounding box center [732, 334] width 1316 height 576
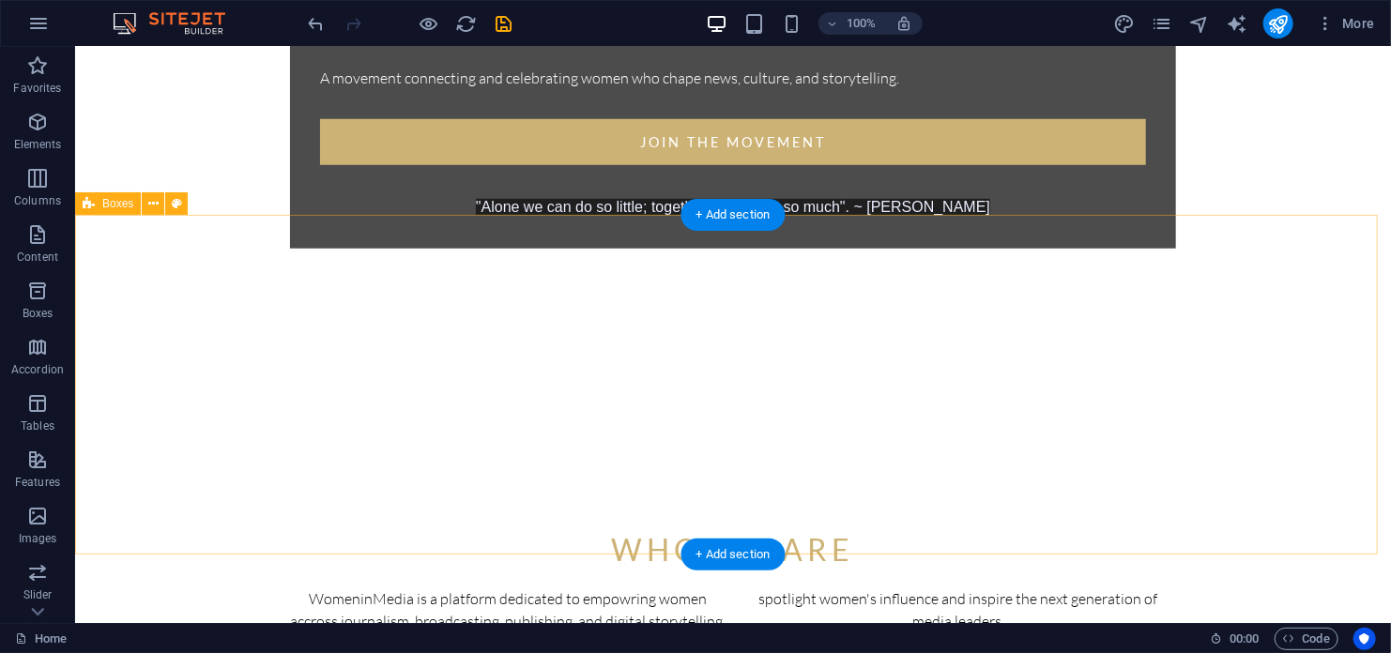
scroll to position [751, 0]
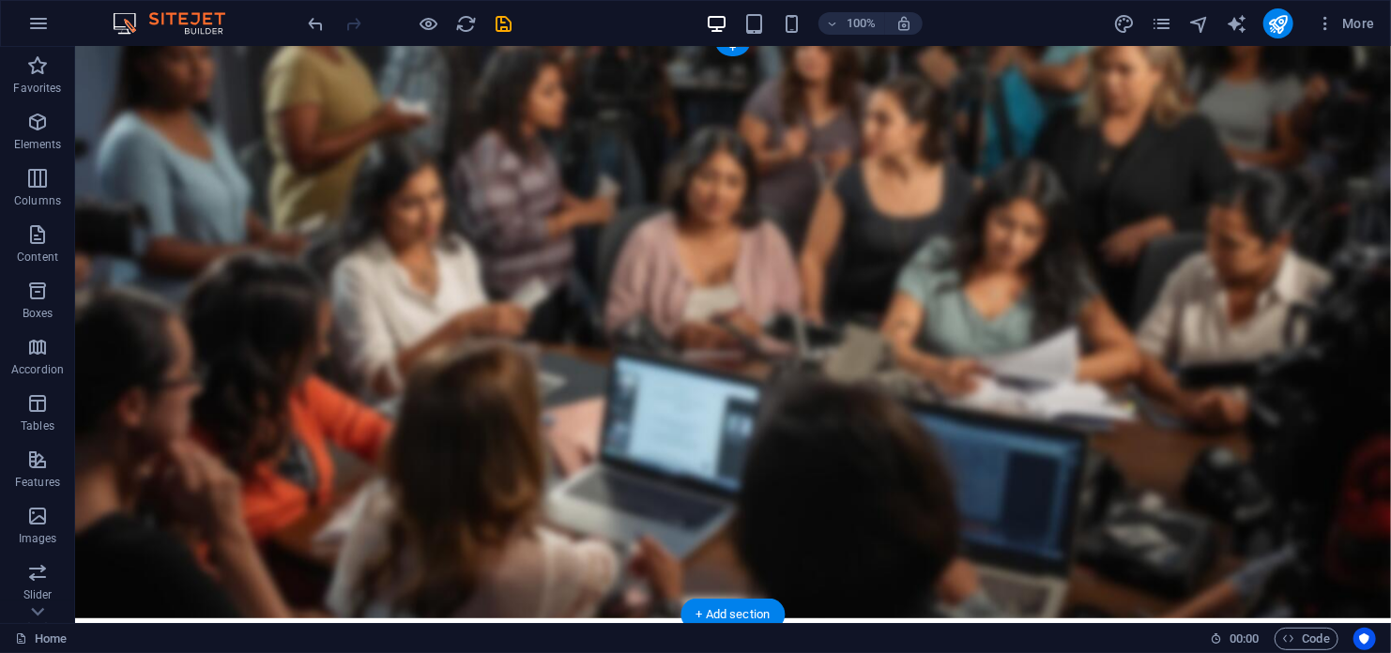
scroll to position [0, 0]
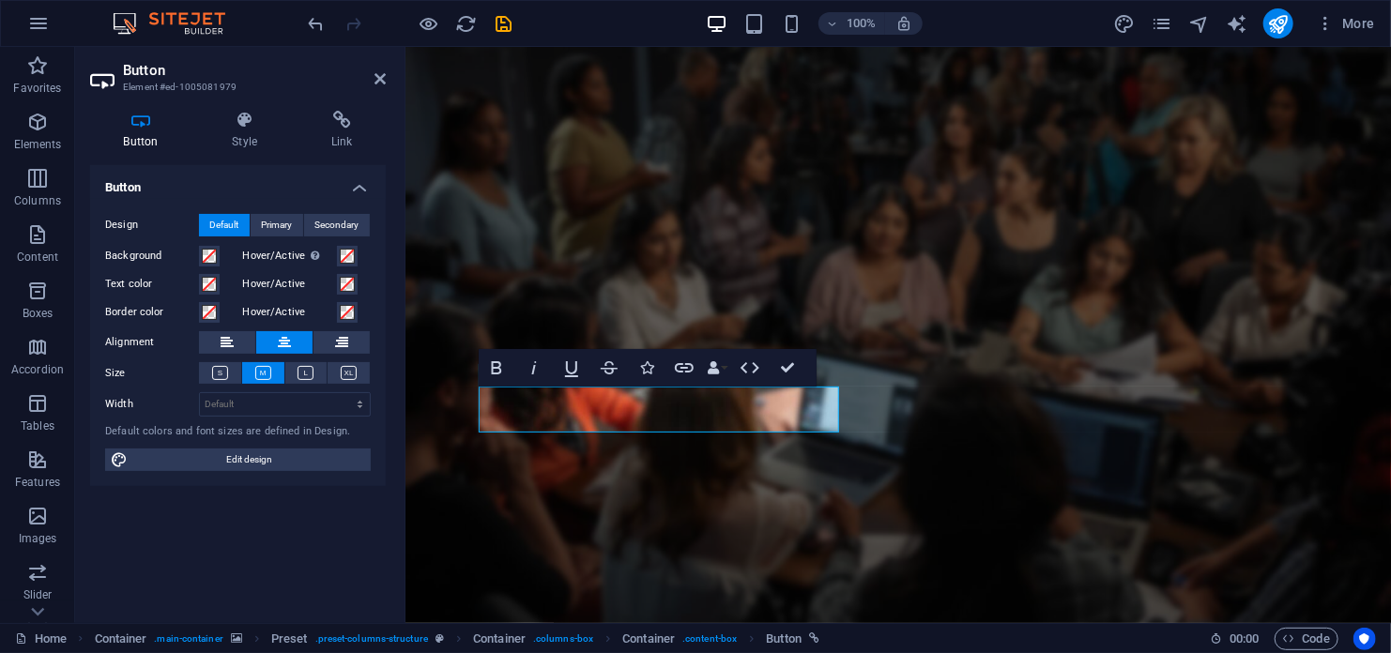
click at [952, 543] on figure at bounding box center [898, 334] width 986 height 576
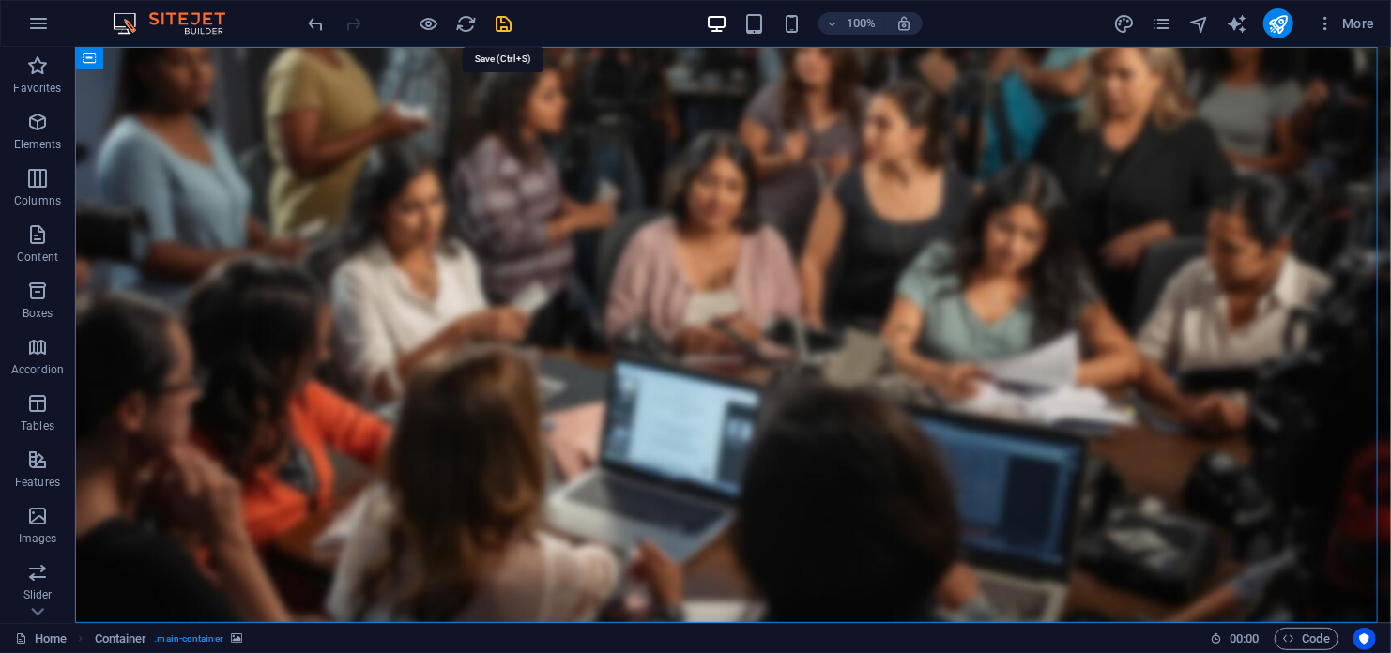
click at [504, 23] on icon "save" at bounding box center [505, 24] width 22 height 22
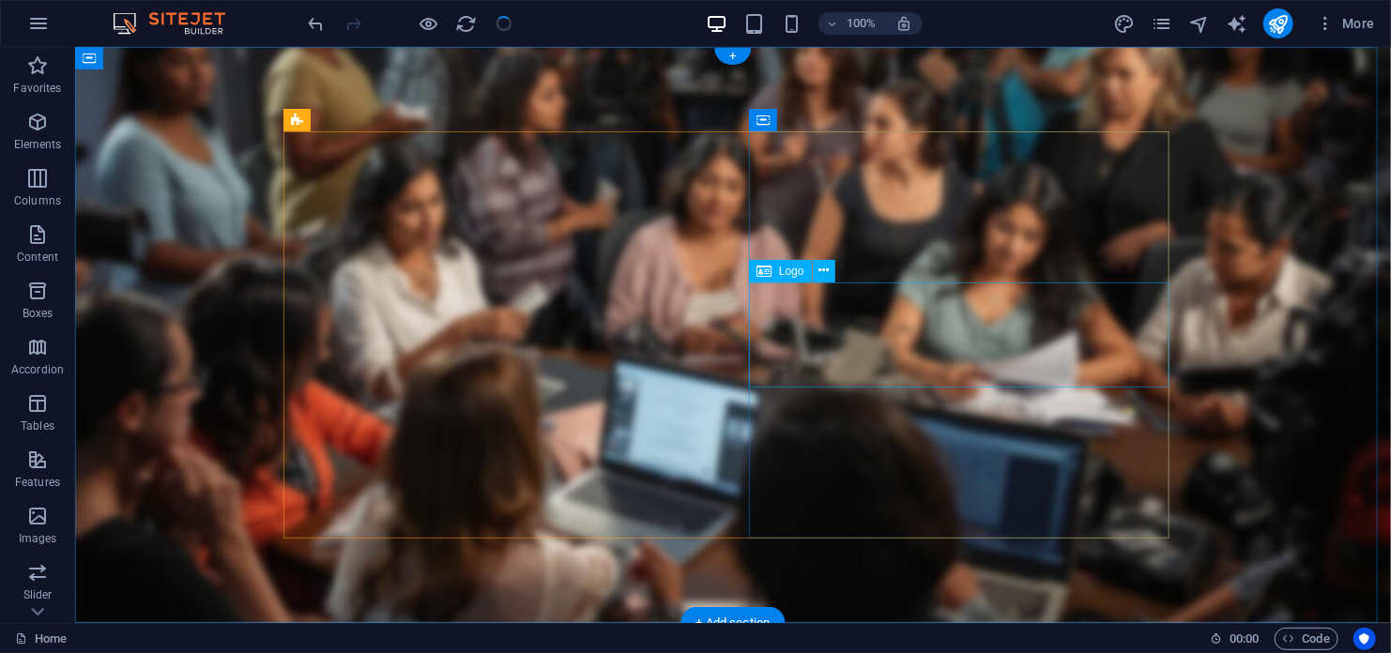
select select "px"
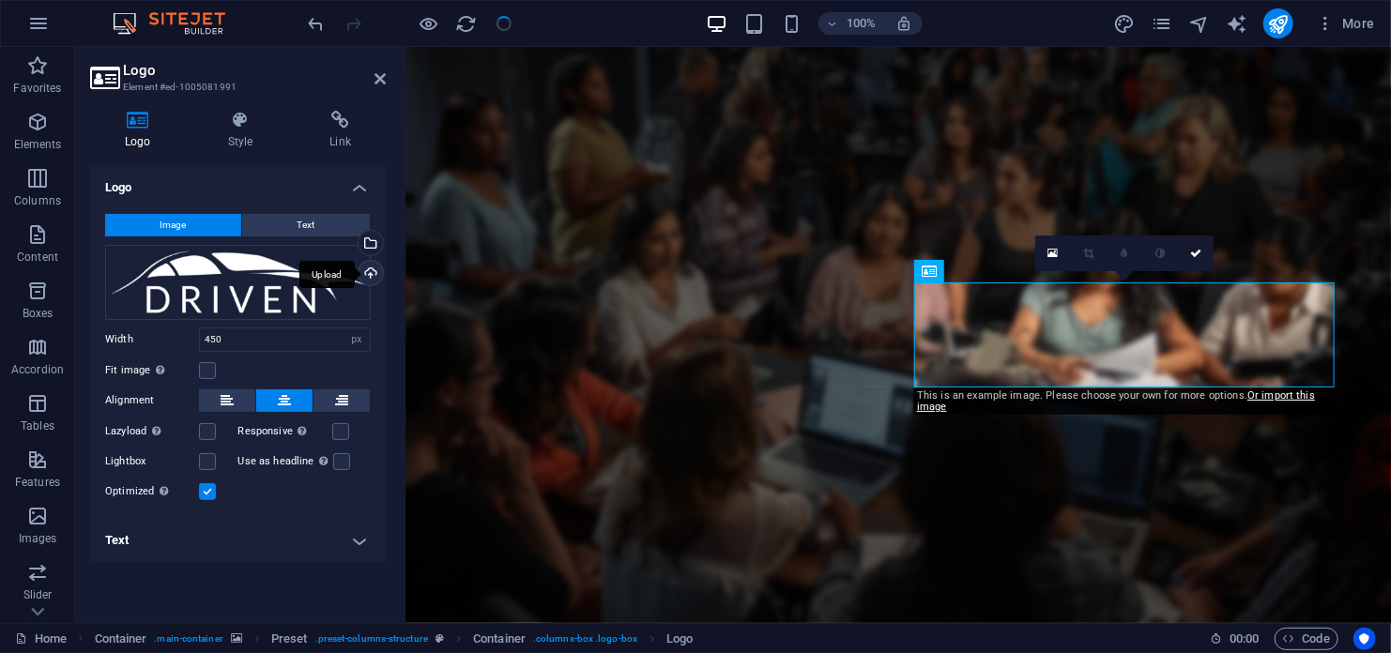
click at [373, 271] on div "Upload" at bounding box center [369, 275] width 28 height 28
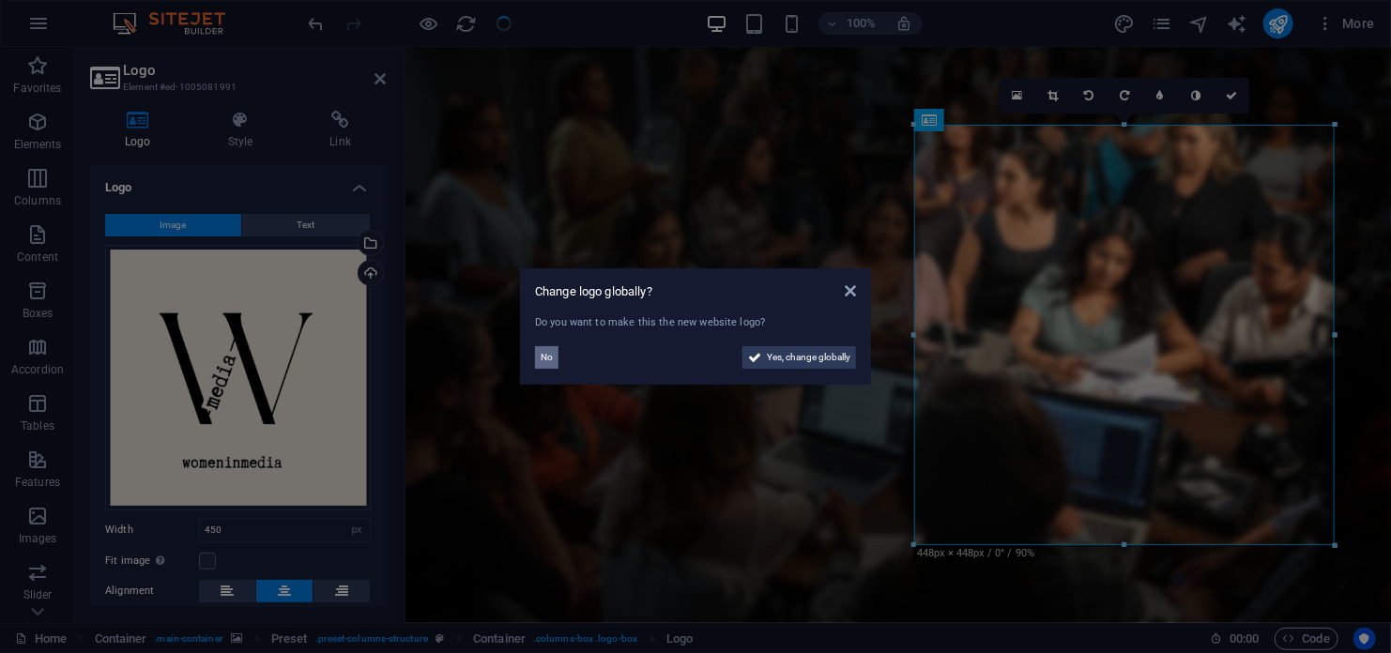
click at [545, 360] on span "No" at bounding box center [547, 357] width 12 height 23
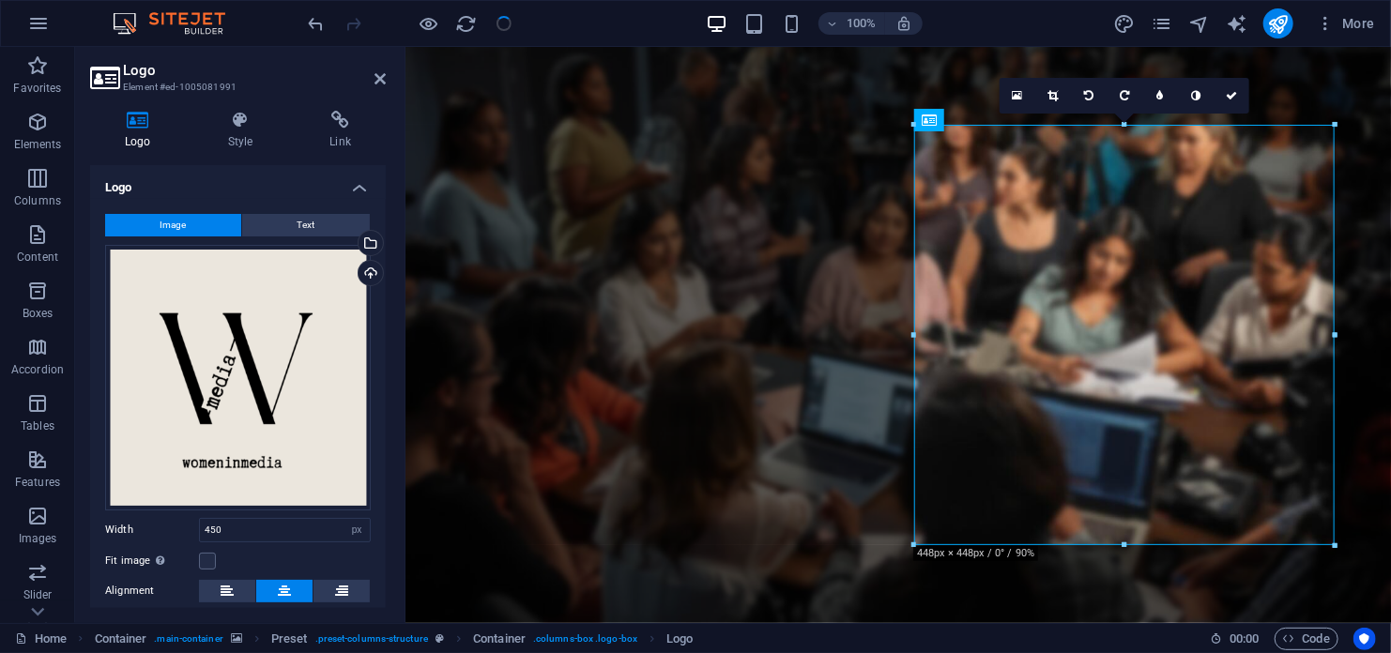
click at [922, 608] on figure at bounding box center [898, 334] width 986 height 576
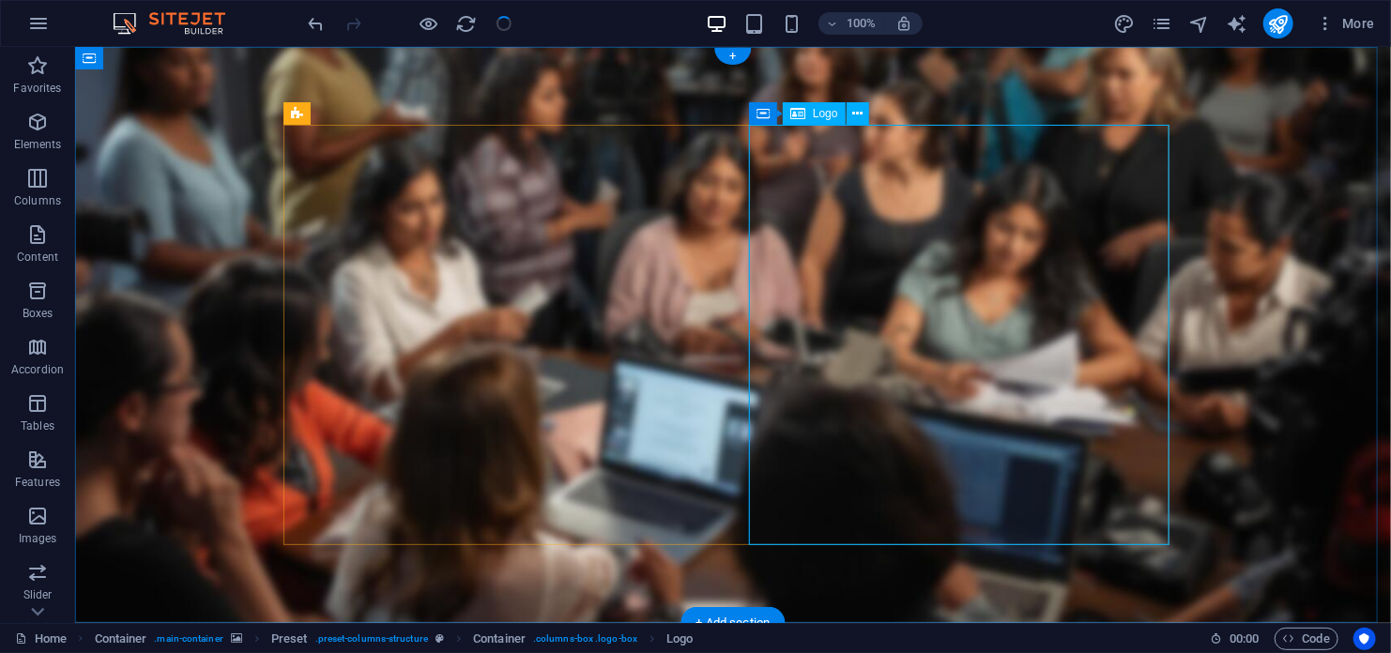
select select "px"
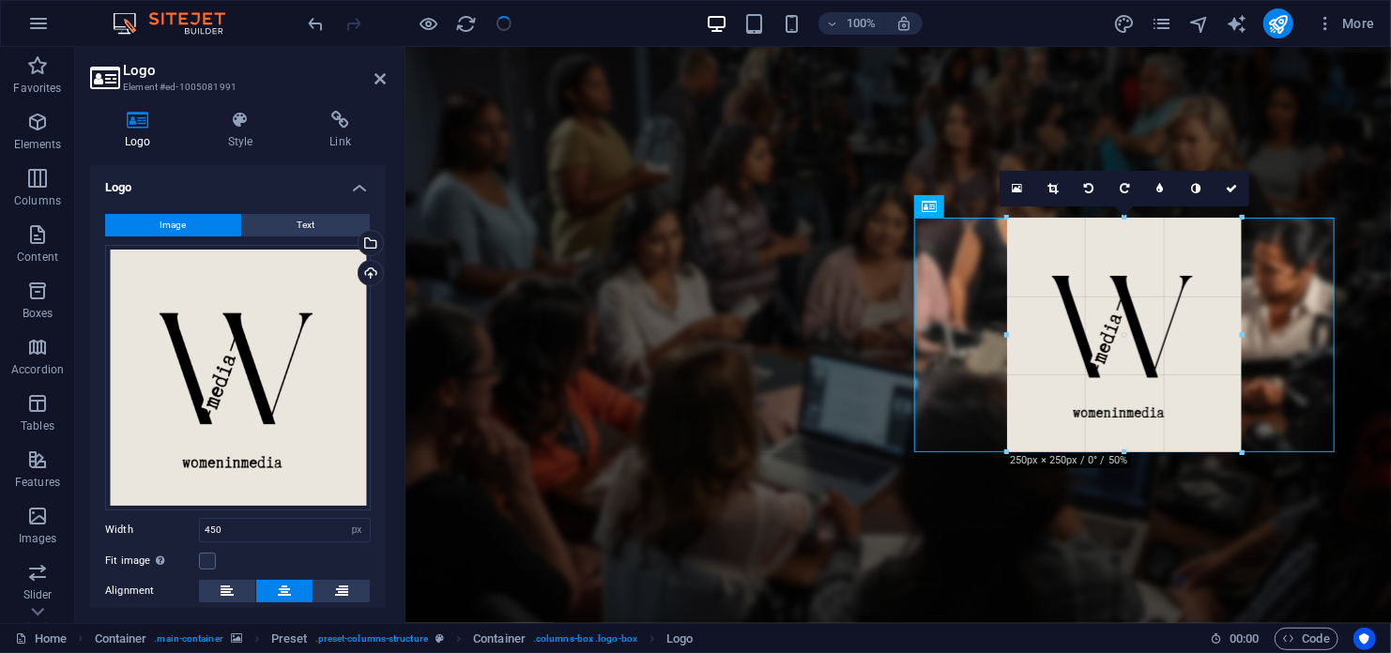
drag, startPoint x: 1335, startPoint y: 545, endPoint x: 1148, endPoint y: 308, distance: 302.1
type input "250"
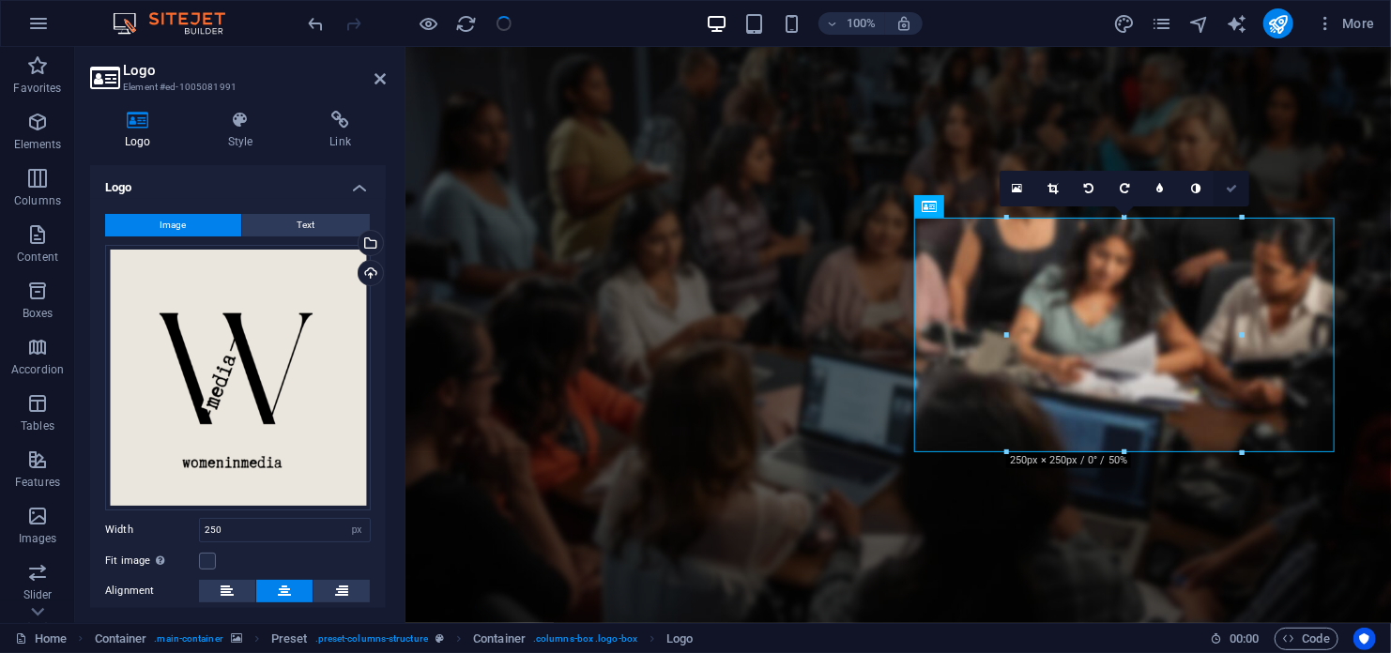
click at [1229, 185] on icon at bounding box center [1231, 188] width 11 height 11
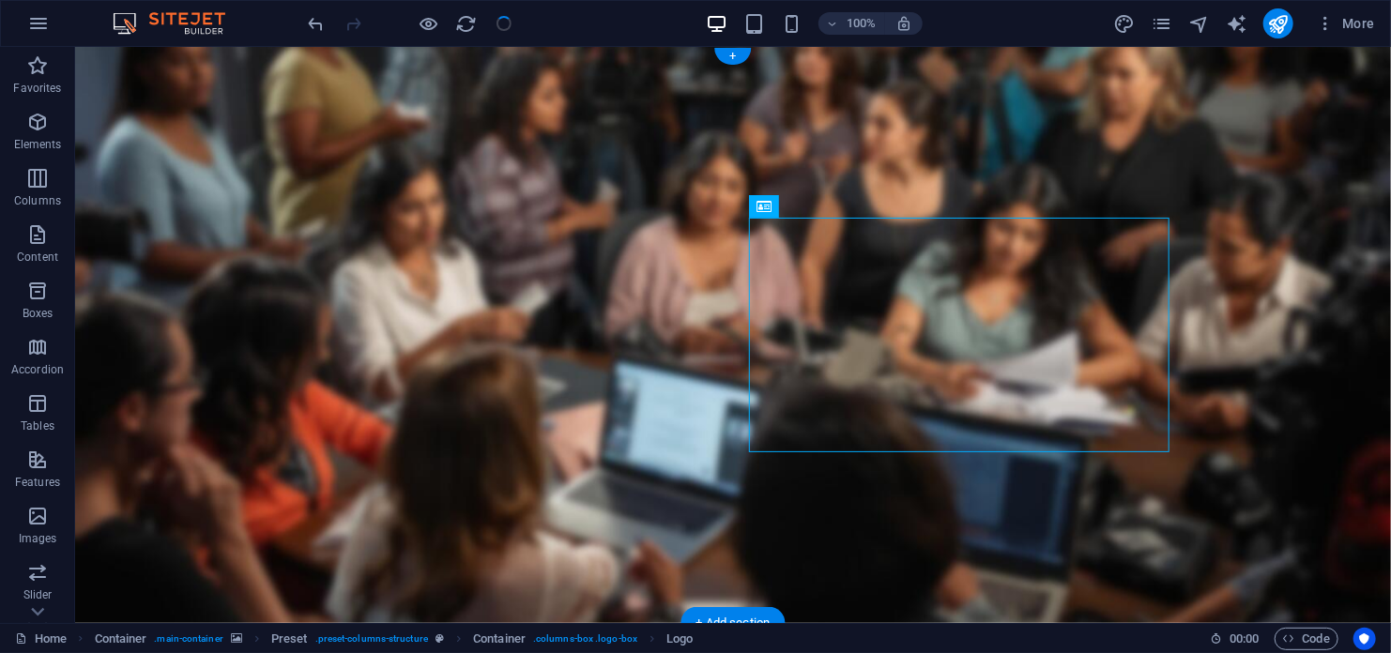
click at [1323, 462] on figure at bounding box center [732, 334] width 1316 height 576
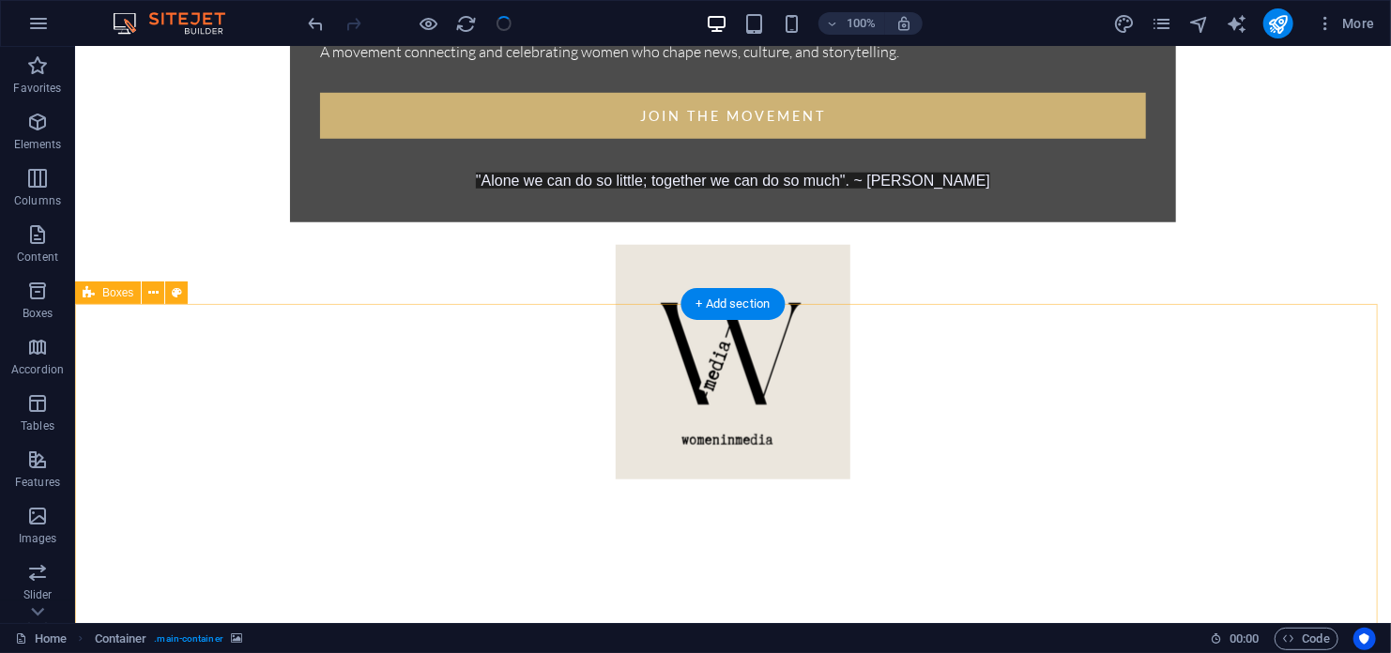
scroll to position [751, 0]
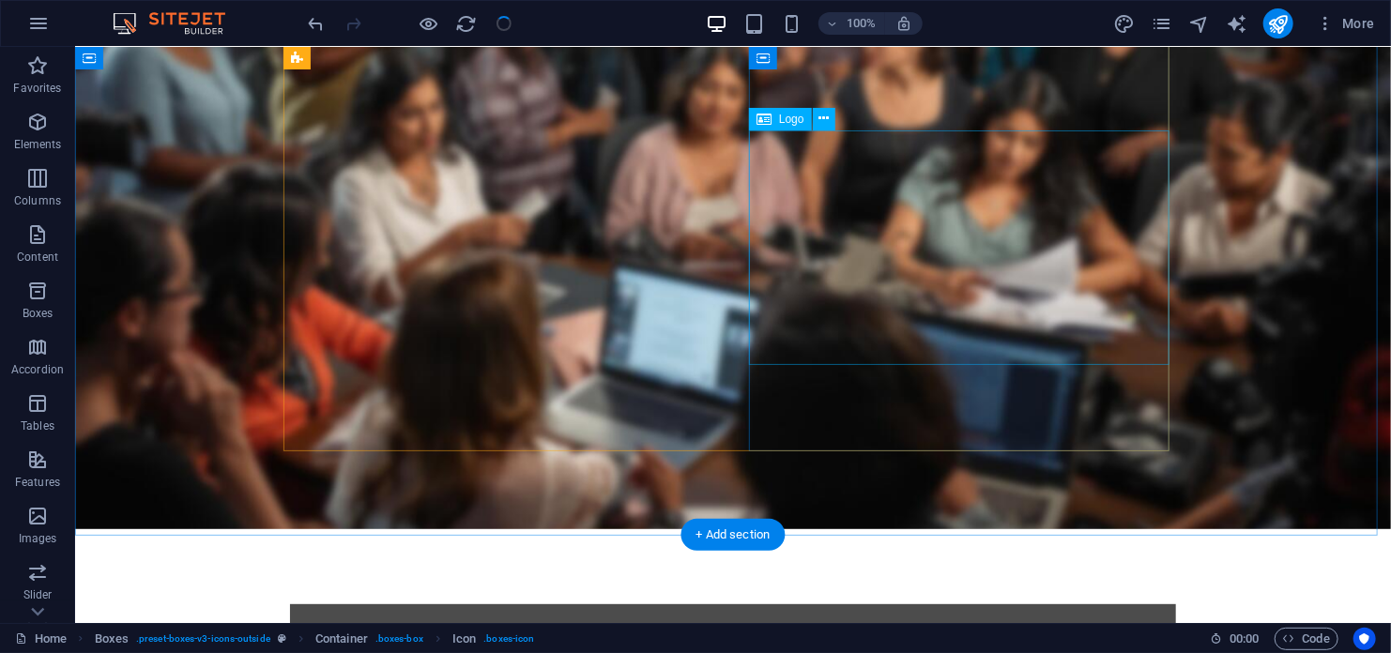
scroll to position [0, 0]
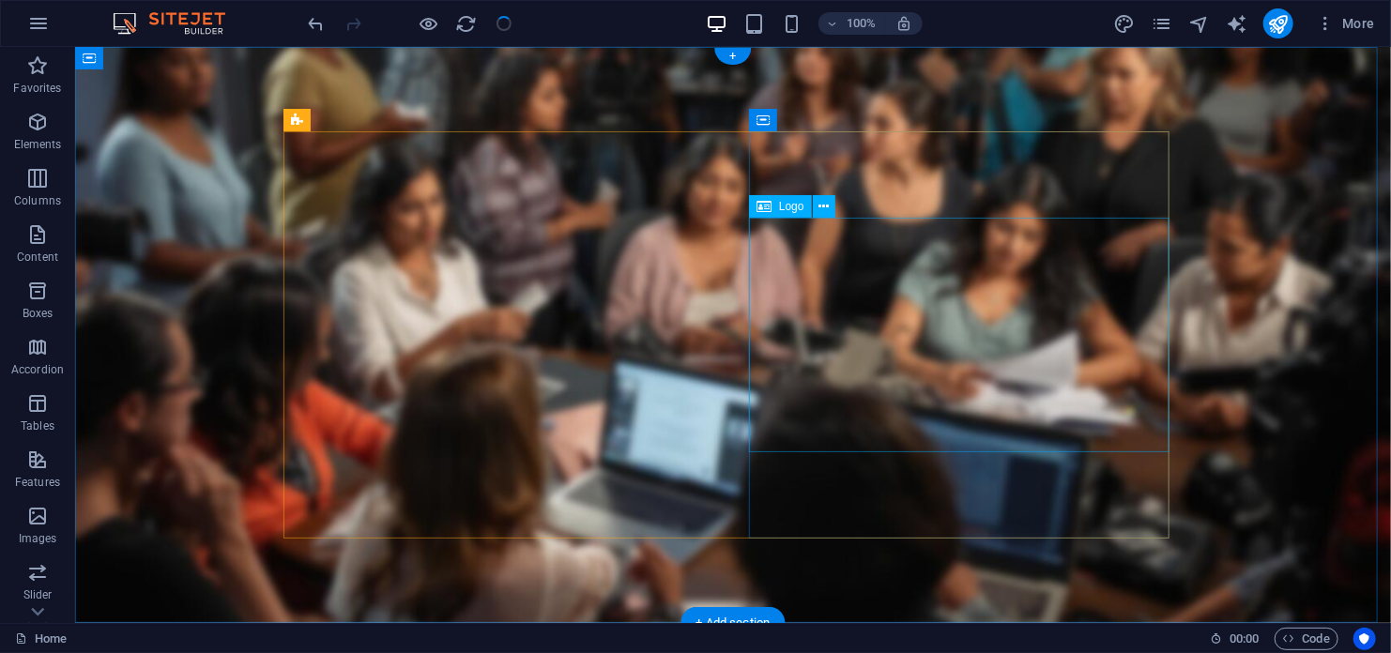
select select "px"
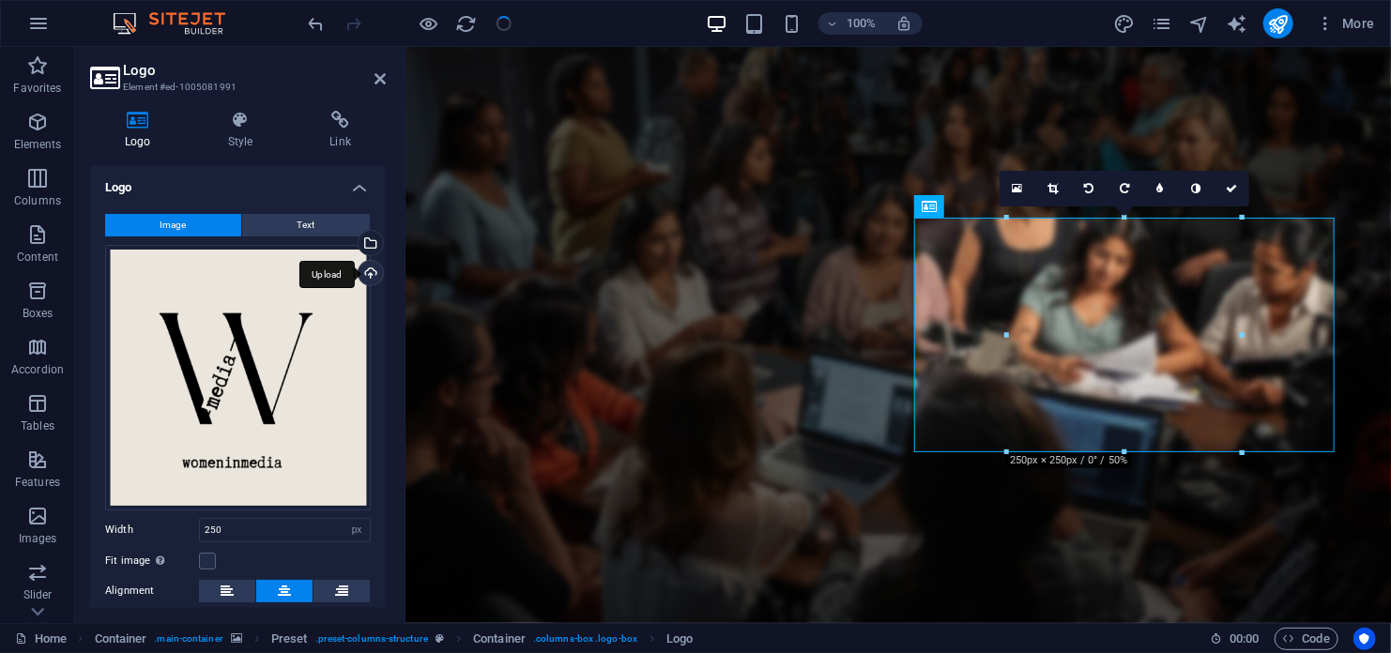
click at [367, 273] on div "Upload" at bounding box center [369, 275] width 28 height 28
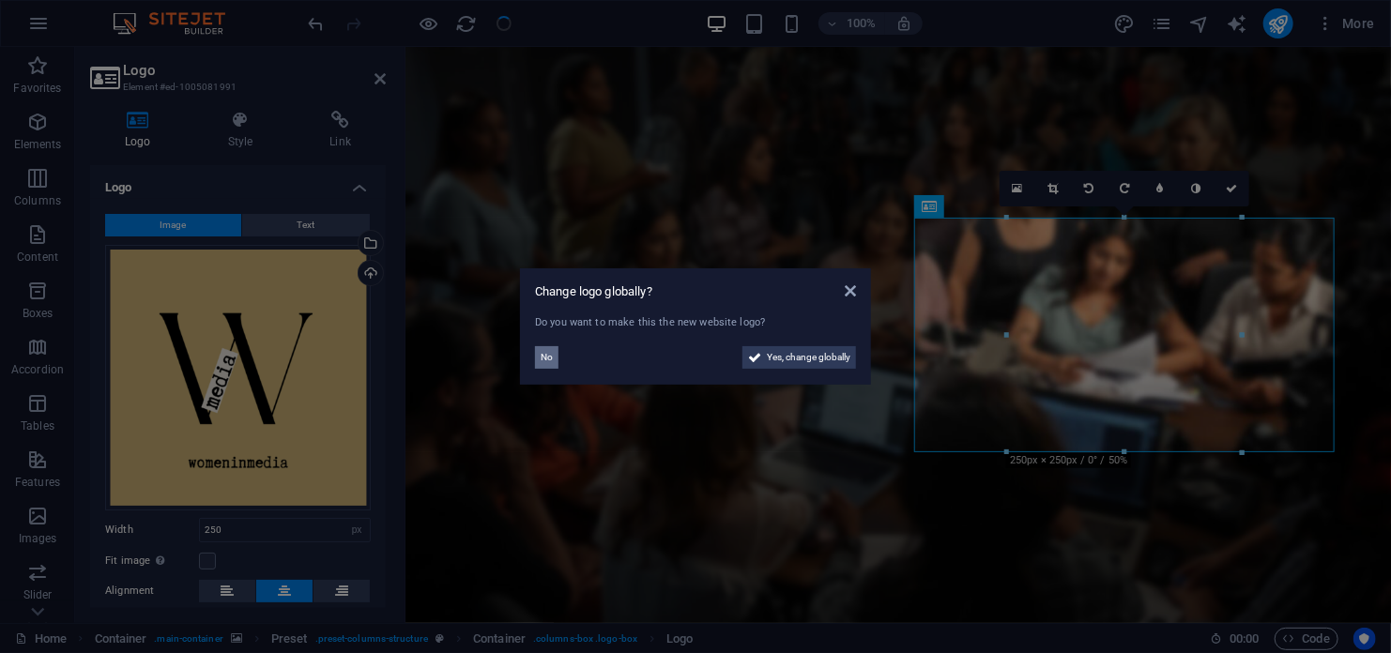
click at [542, 362] on span "No" at bounding box center [547, 357] width 12 height 23
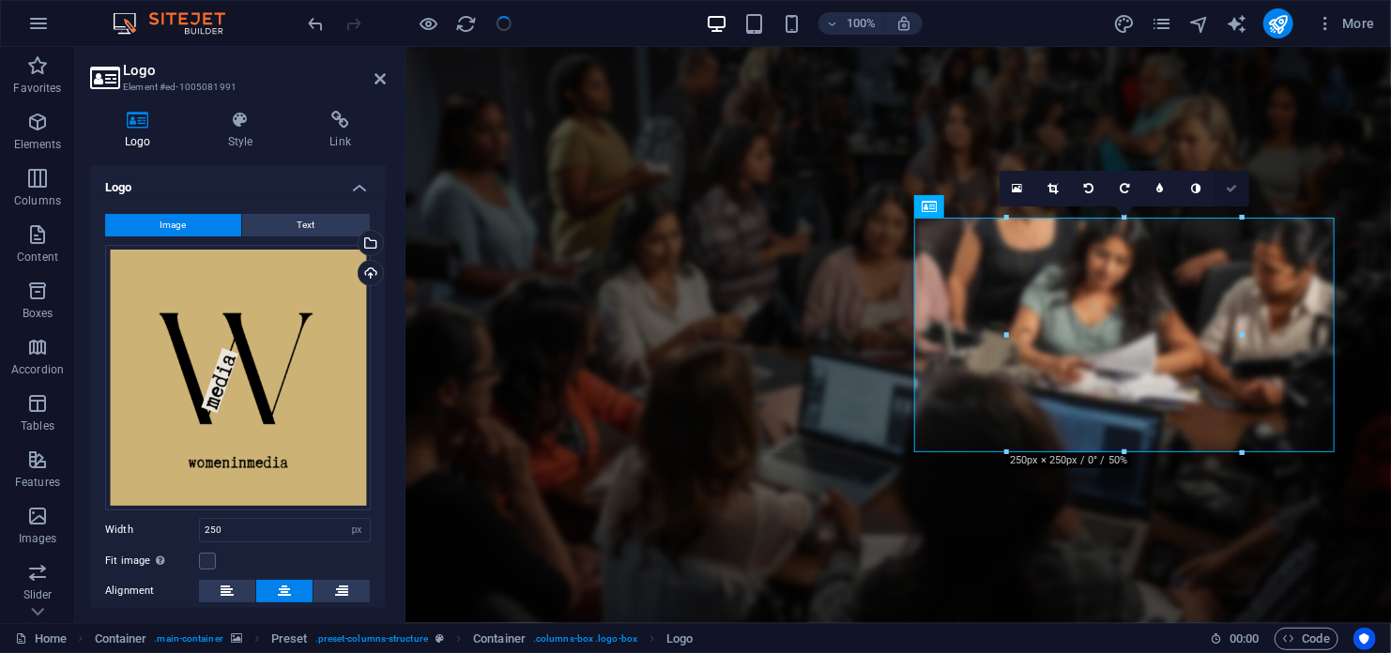
click at [1234, 191] on icon at bounding box center [1231, 188] width 11 height 11
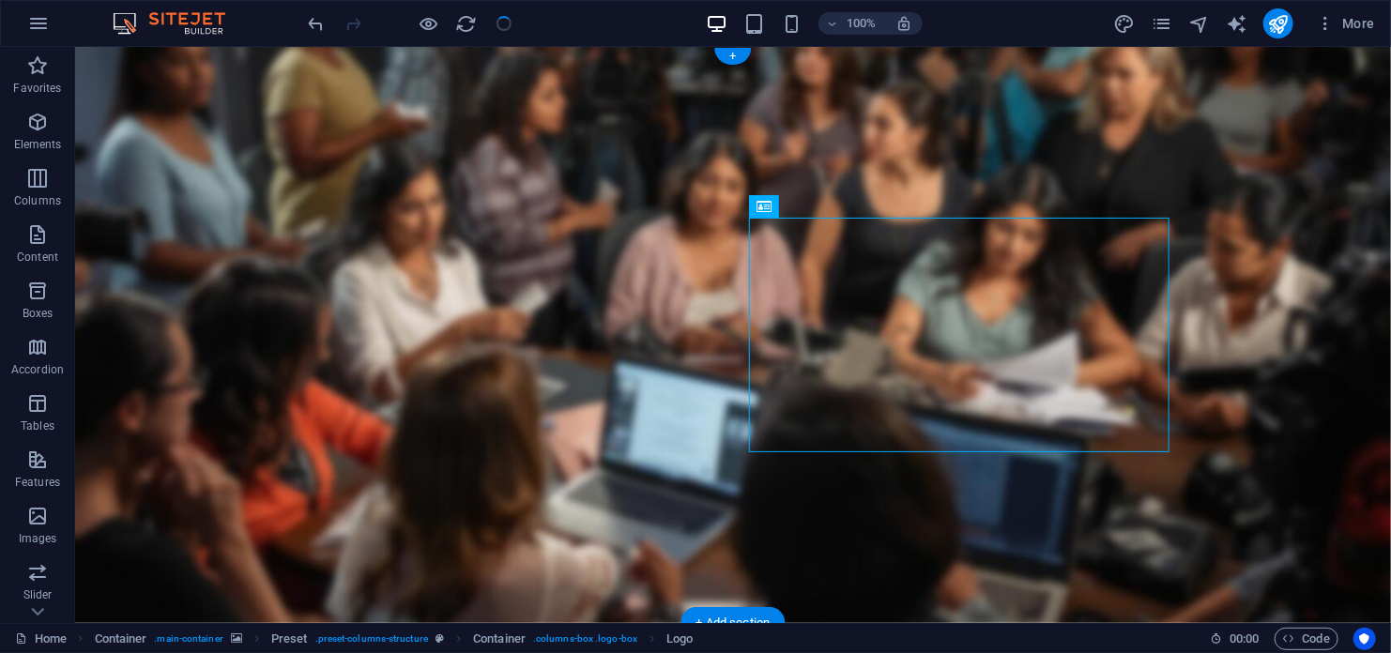
click at [1362, 528] on figure at bounding box center [732, 334] width 1316 height 576
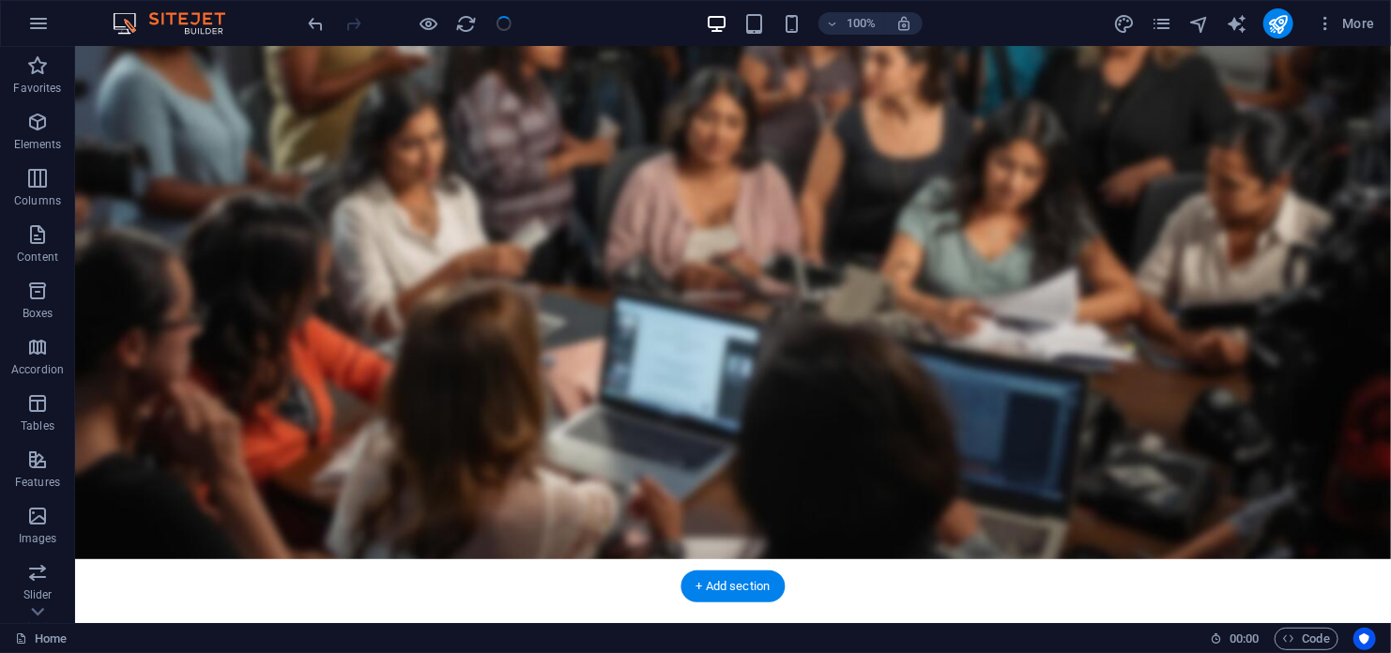
scroll to position [94, 0]
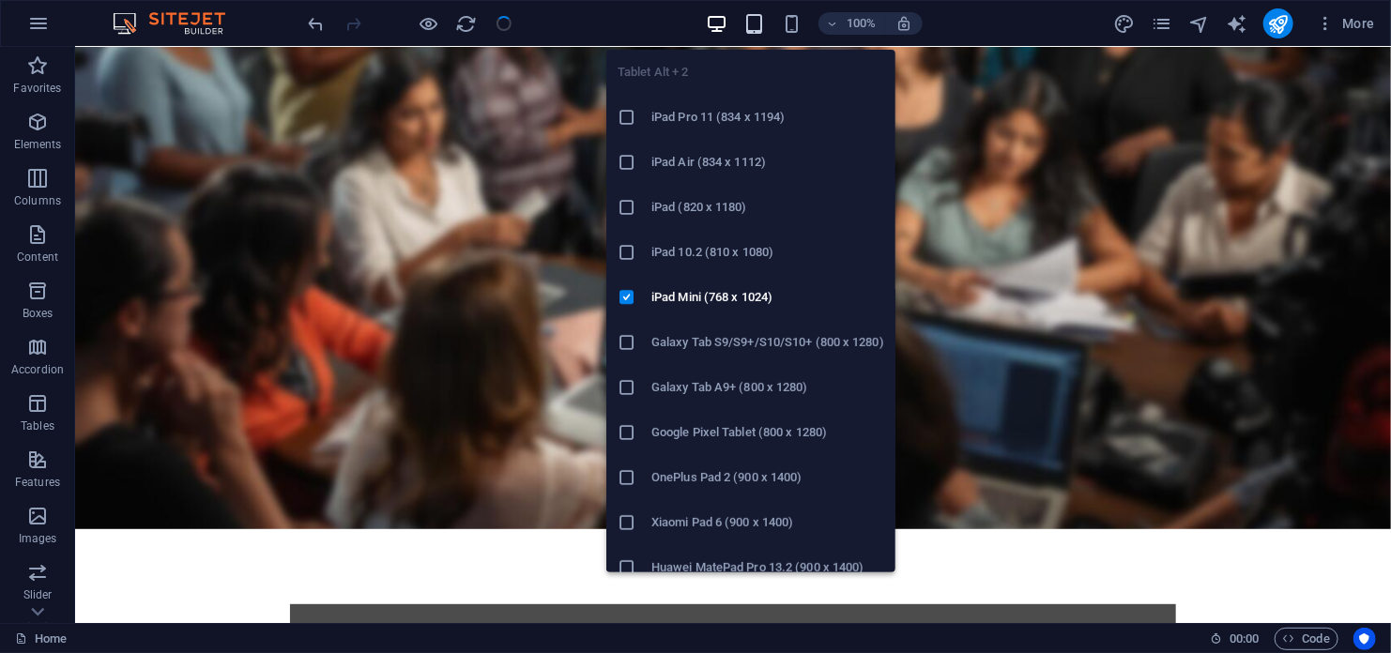
click at [751, 24] on icon "button" at bounding box center [754, 24] width 22 height 22
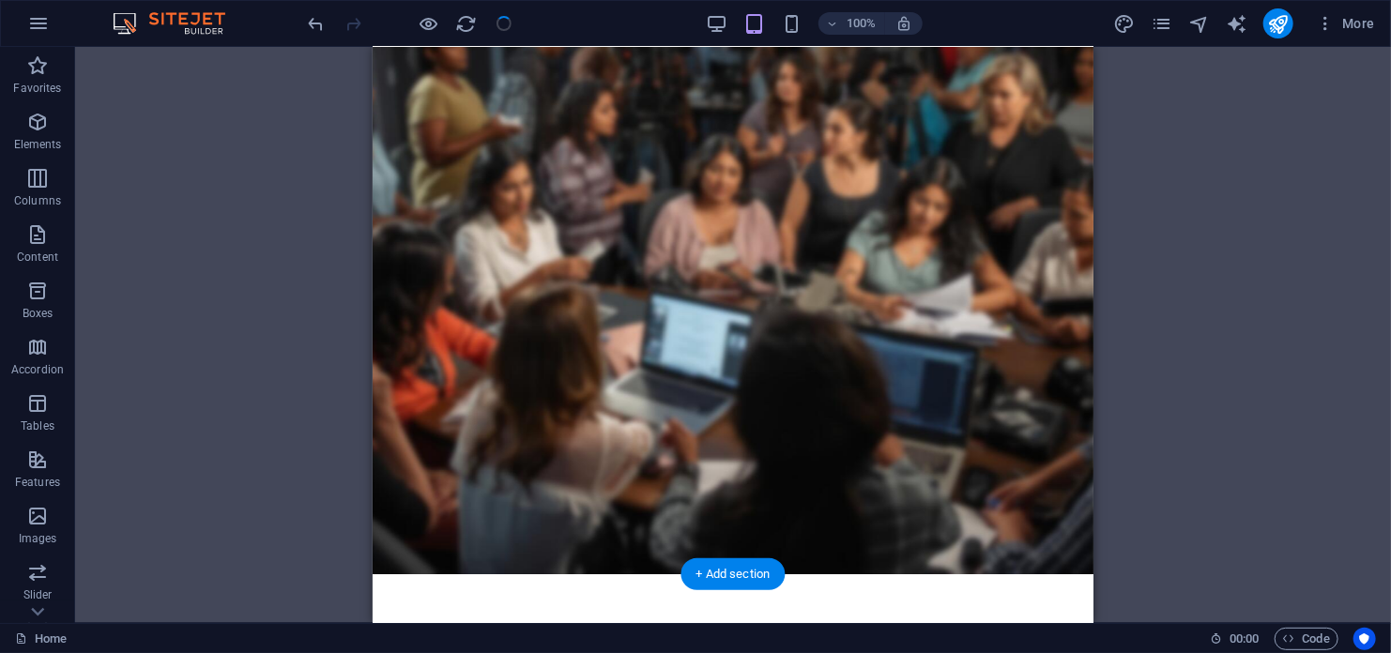
scroll to position [0, 0]
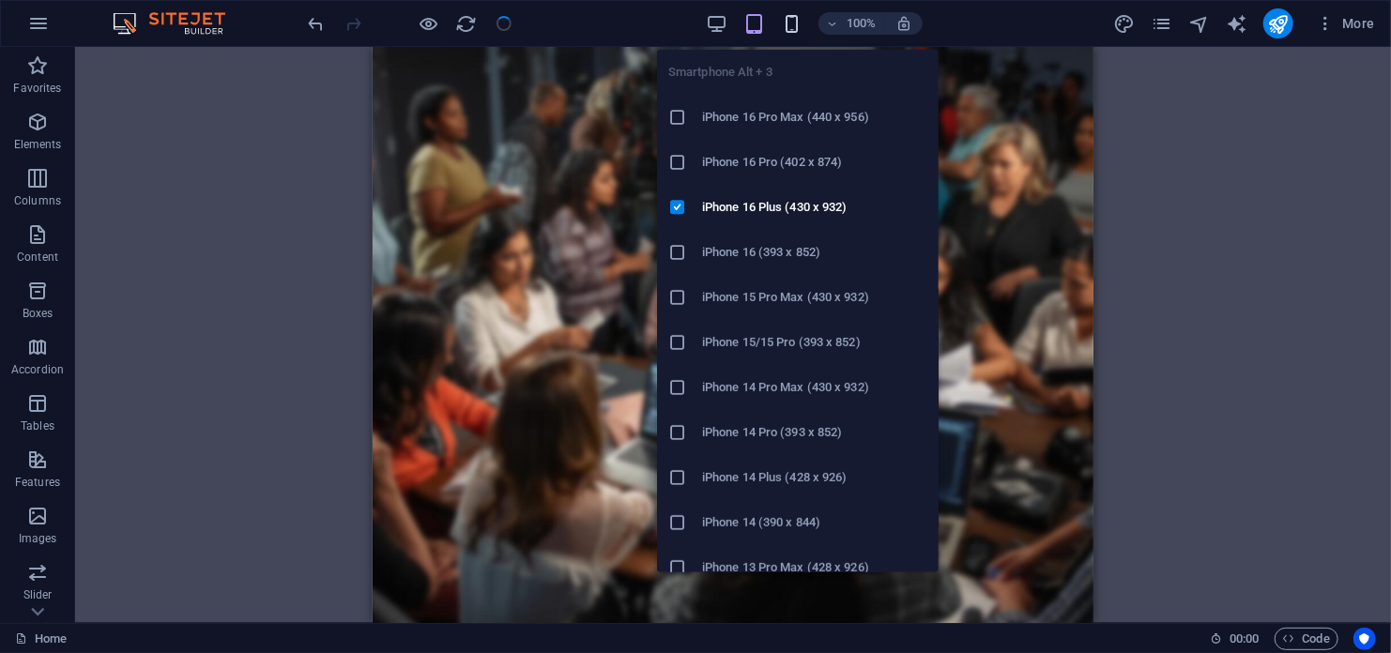
click at [788, 25] on icon "button" at bounding box center [792, 24] width 22 height 22
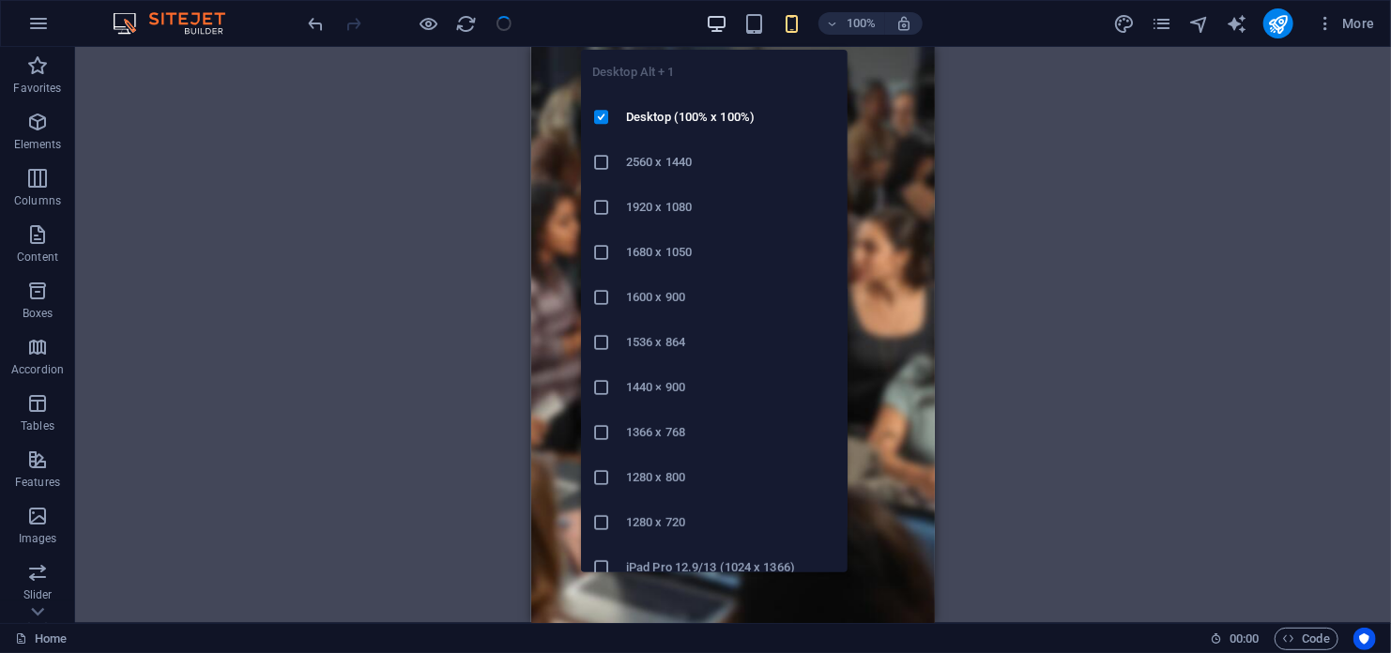
click at [711, 23] on icon "button" at bounding box center [717, 24] width 22 height 22
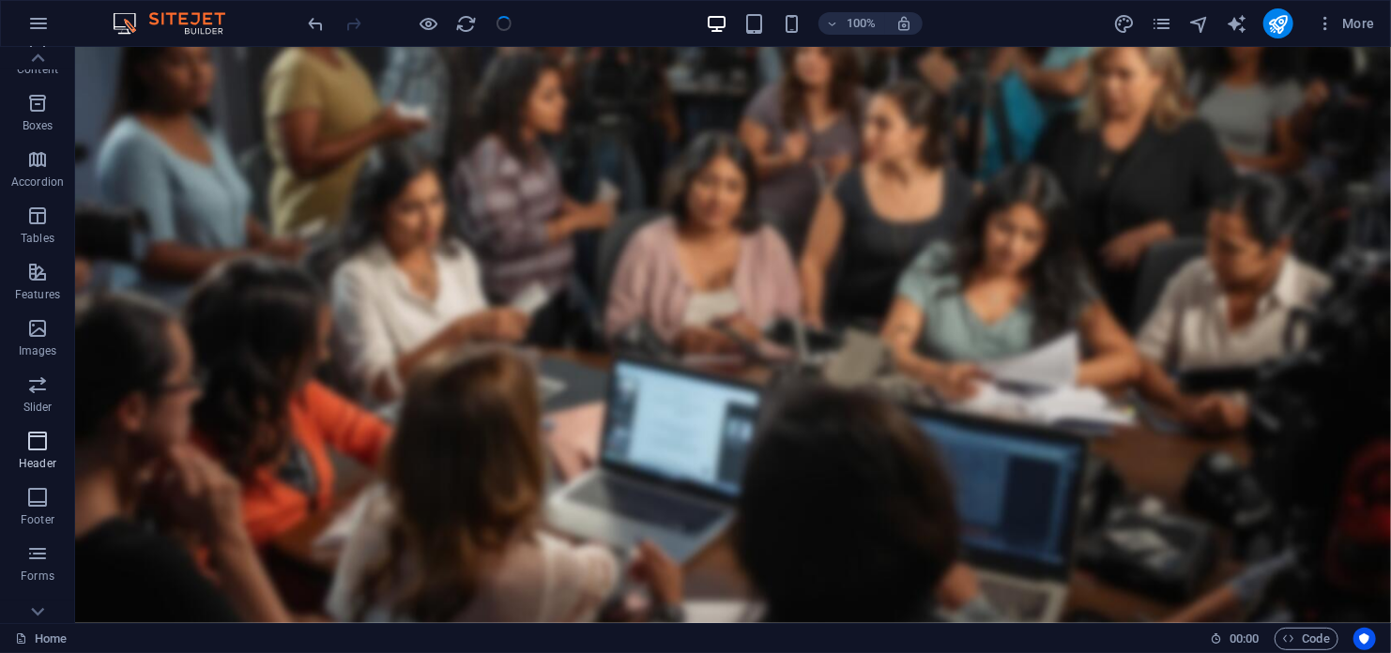
scroll to position [268, 0]
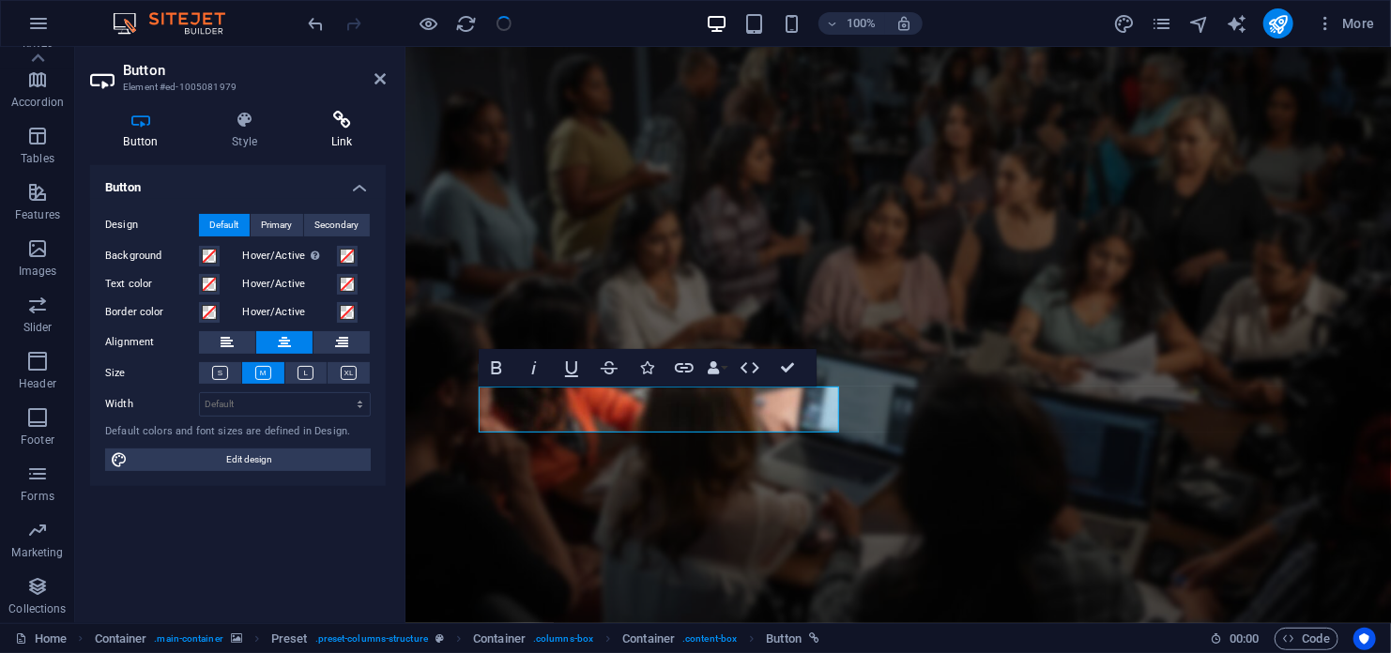
click at [344, 125] on icon at bounding box center [342, 120] width 88 height 19
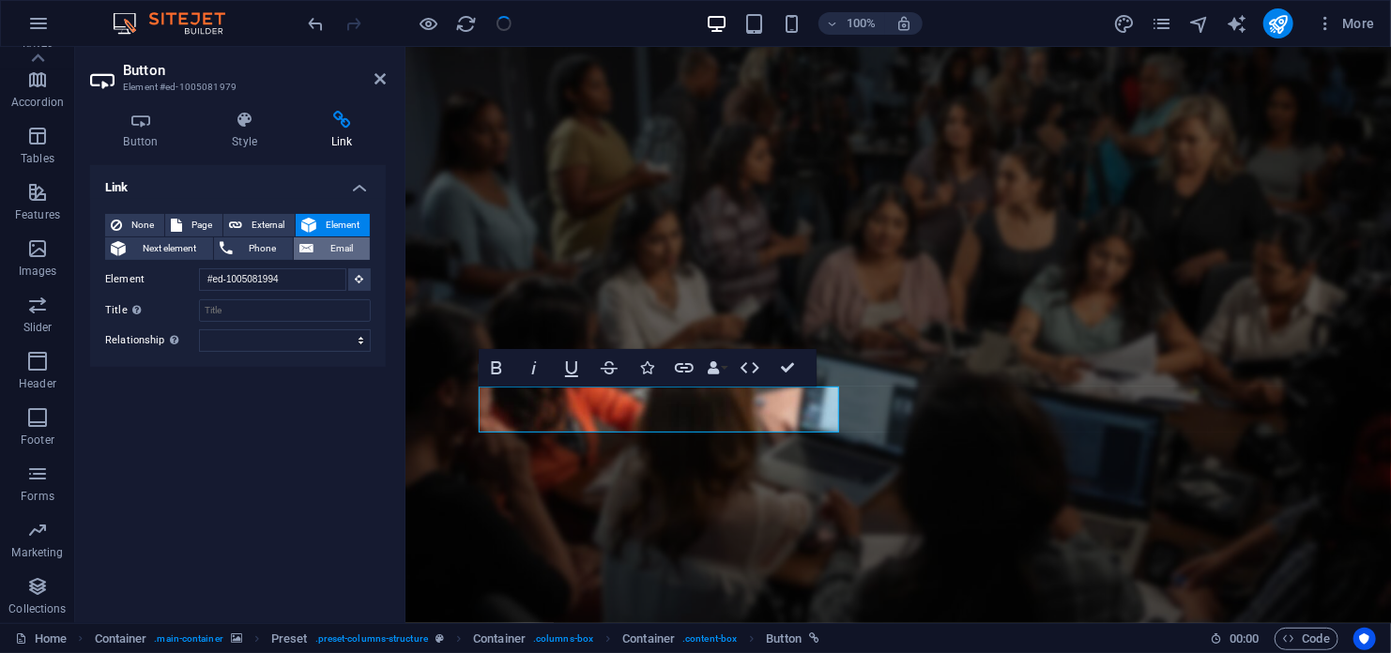
click at [327, 249] on span "Email" at bounding box center [341, 248] width 45 height 23
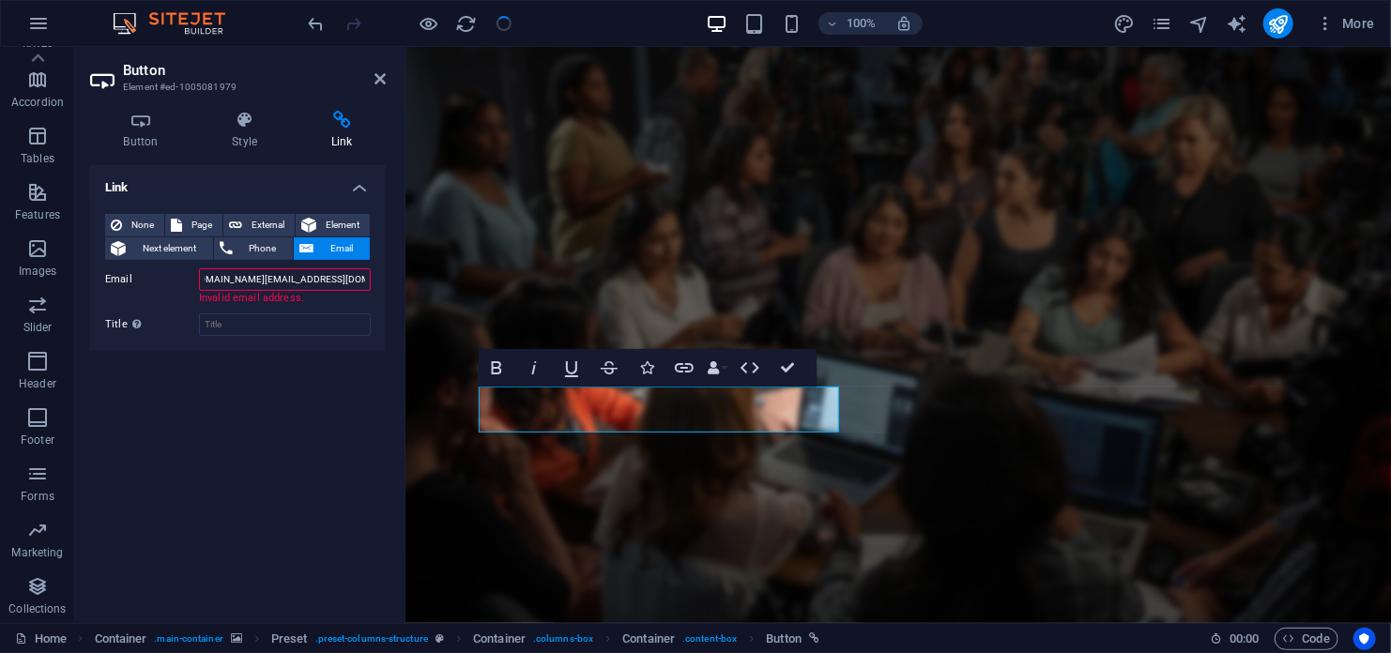
scroll to position [0, 20]
type input "[DOMAIN_NAME][EMAIL_ADDRESS][DOMAIN_NAME]"
click at [255, 313] on input "Title Additional link description, should not be the same as the link text. The…" at bounding box center [285, 309] width 172 height 23
type input "Join the Movement"
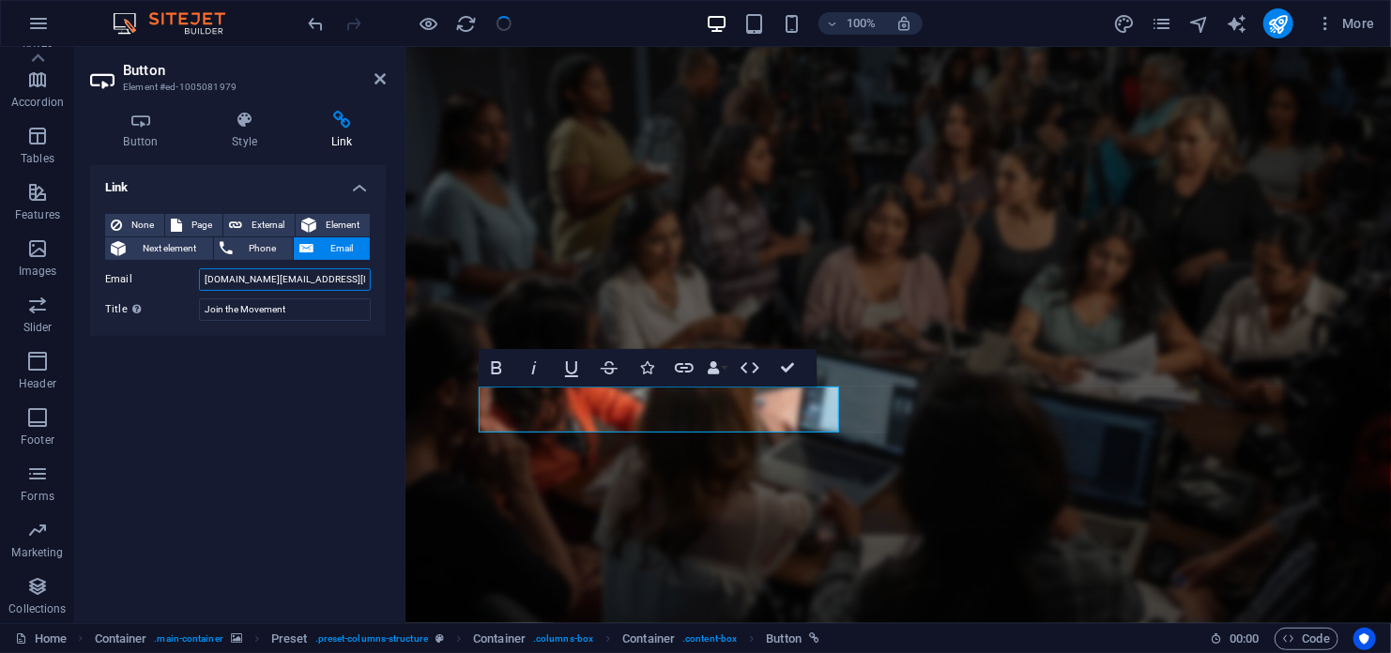
click at [242, 283] on input "[DOMAIN_NAME][EMAIL_ADDRESS][DOMAIN_NAME]" at bounding box center [285, 279] width 172 height 23
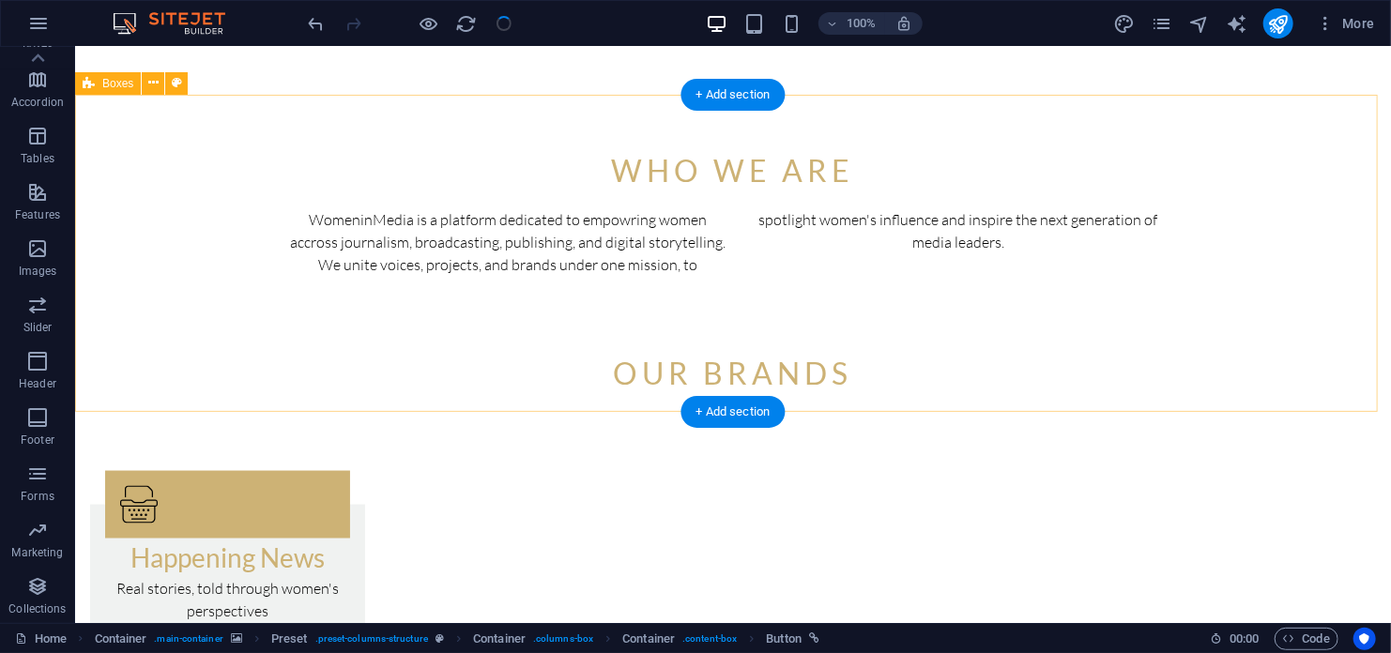
scroll to position [1243, 0]
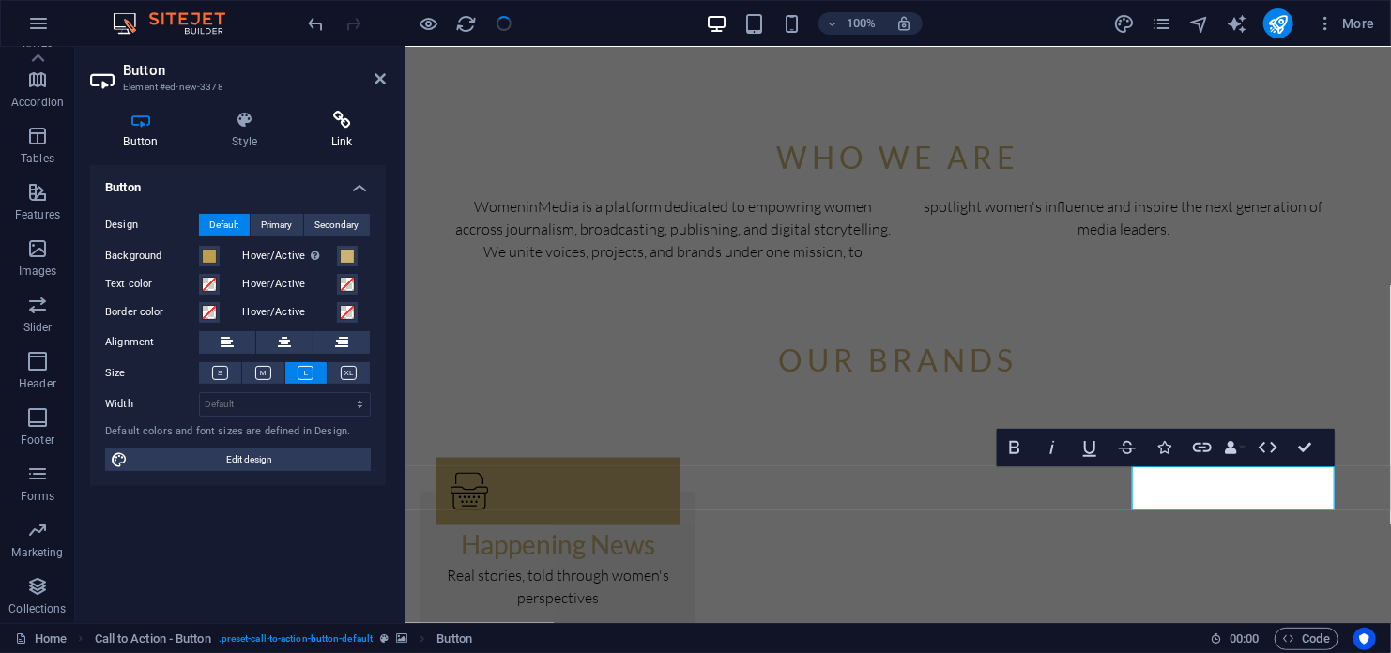
click at [356, 123] on icon at bounding box center [342, 120] width 88 height 19
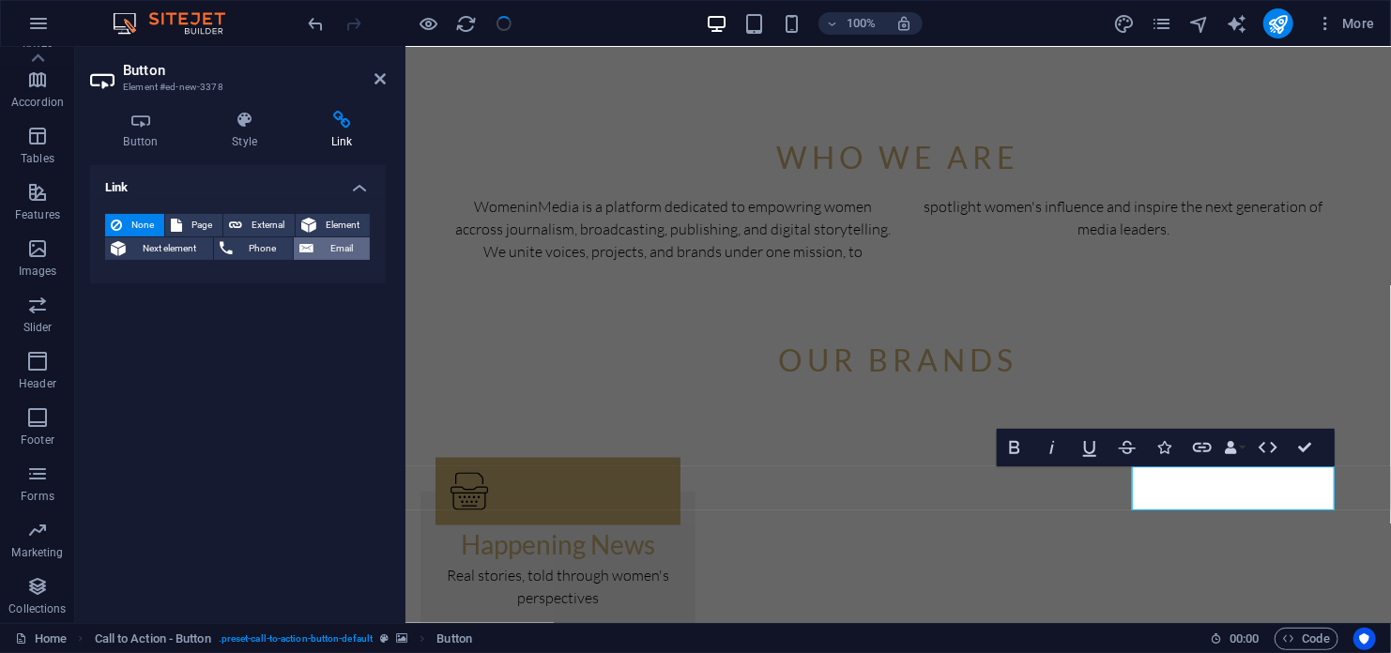
click at [334, 252] on span "Email" at bounding box center [341, 248] width 45 height 23
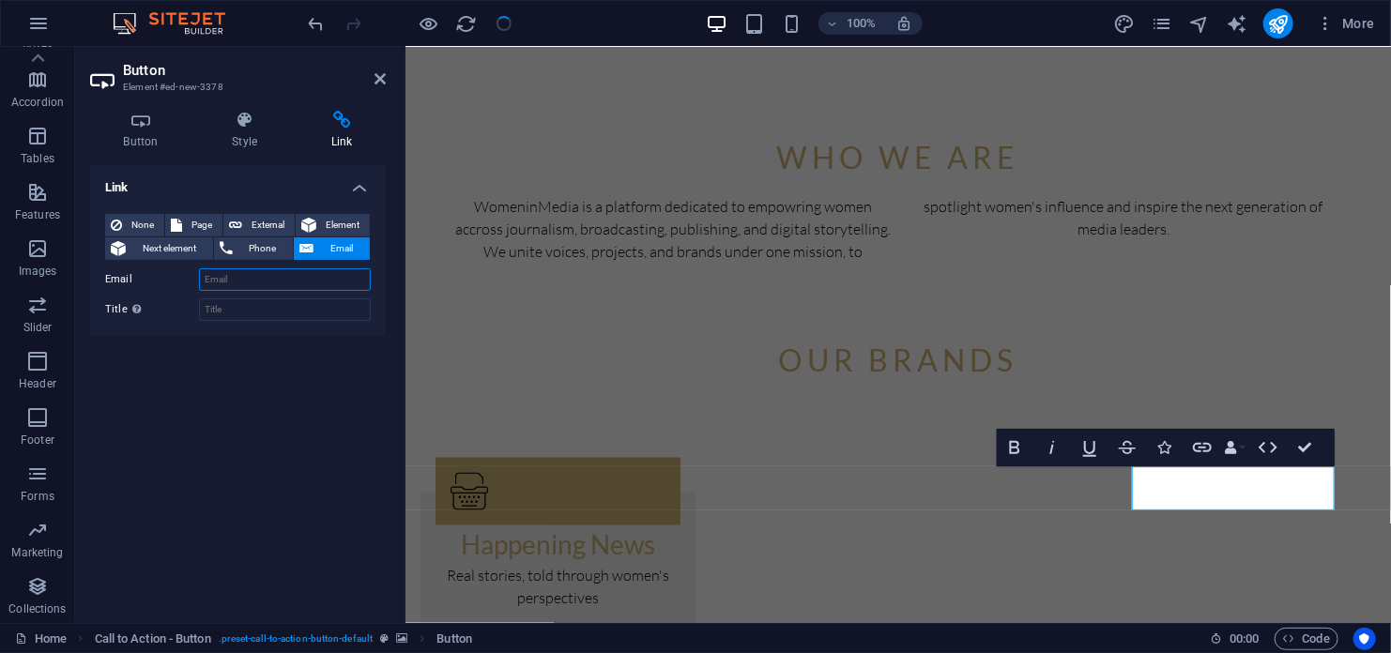
paste input "[DOMAIN_NAME][EMAIL_ADDRESS][DOMAIN_NAME]"
type input "[DOMAIN_NAME][EMAIL_ADDRESS][DOMAIN_NAME]"
click at [224, 313] on input "Title Additional link description, should not be the same as the link text. The…" at bounding box center [285, 309] width 172 height 23
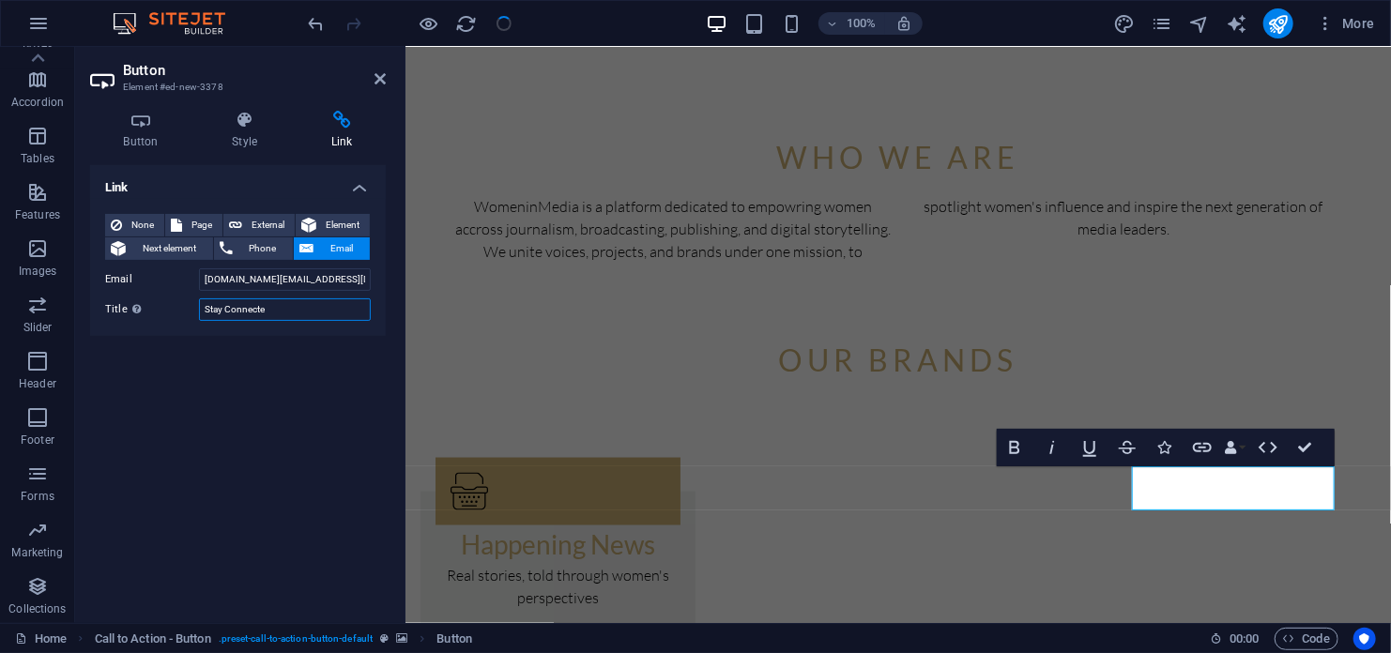
type input "Stay Connected"
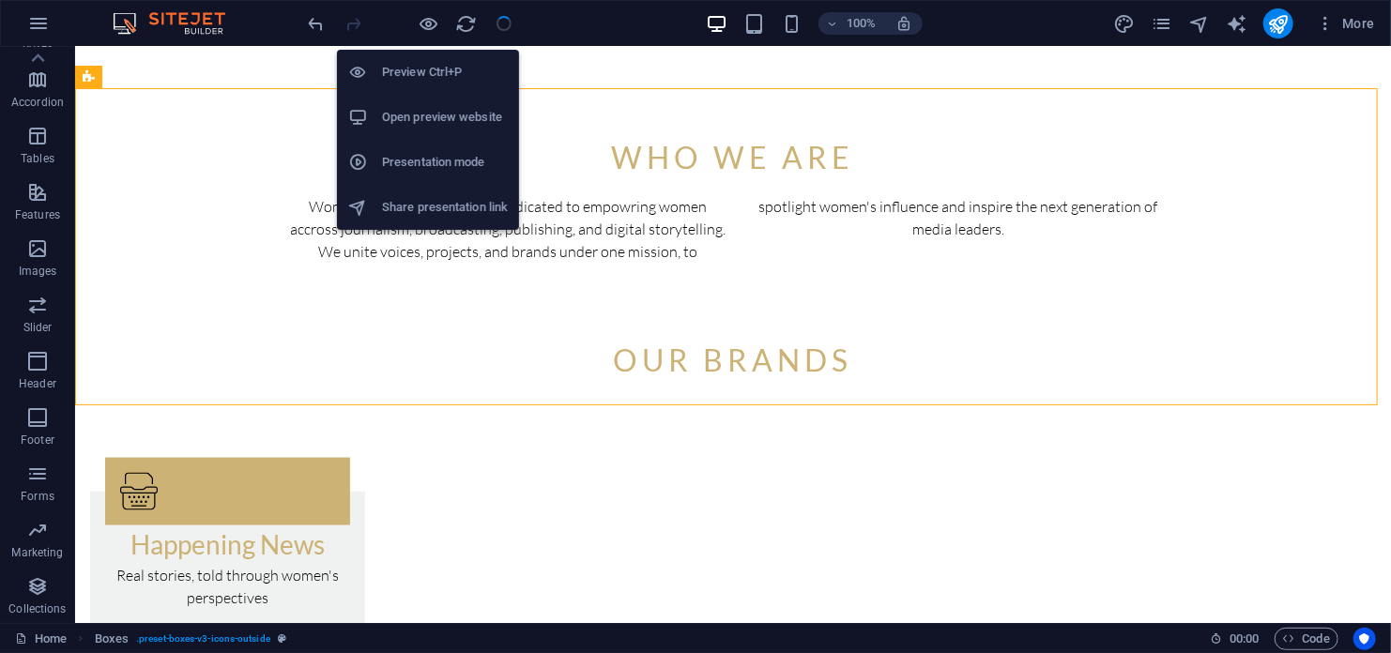
drag, startPoint x: 502, startPoint y: 159, endPoint x: 1204, endPoint y: 145, distance: 702.2
click at [414, 108] on h6 "Open preview website" at bounding box center [445, 117] width 126 height 23
click at [440, 153] on h6 "Presentation mode" at bounding box center [445, 162] width 126 height 23
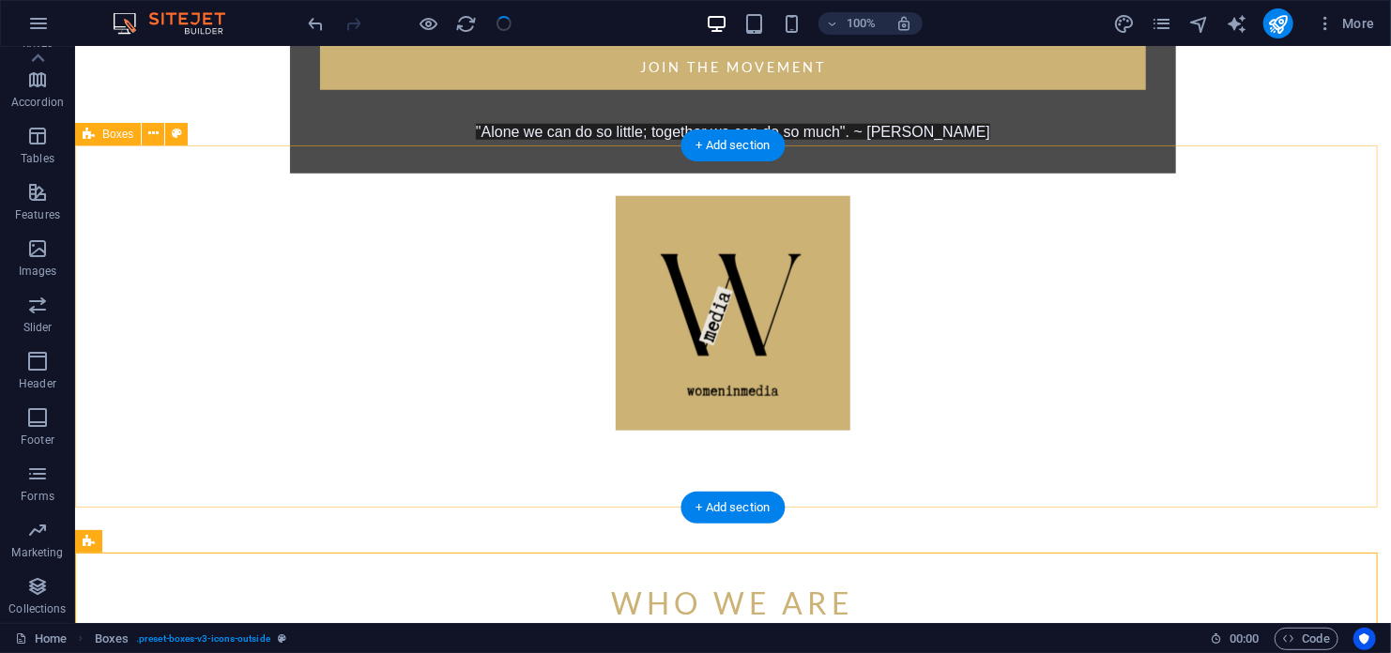
scroll to position [773, 0]
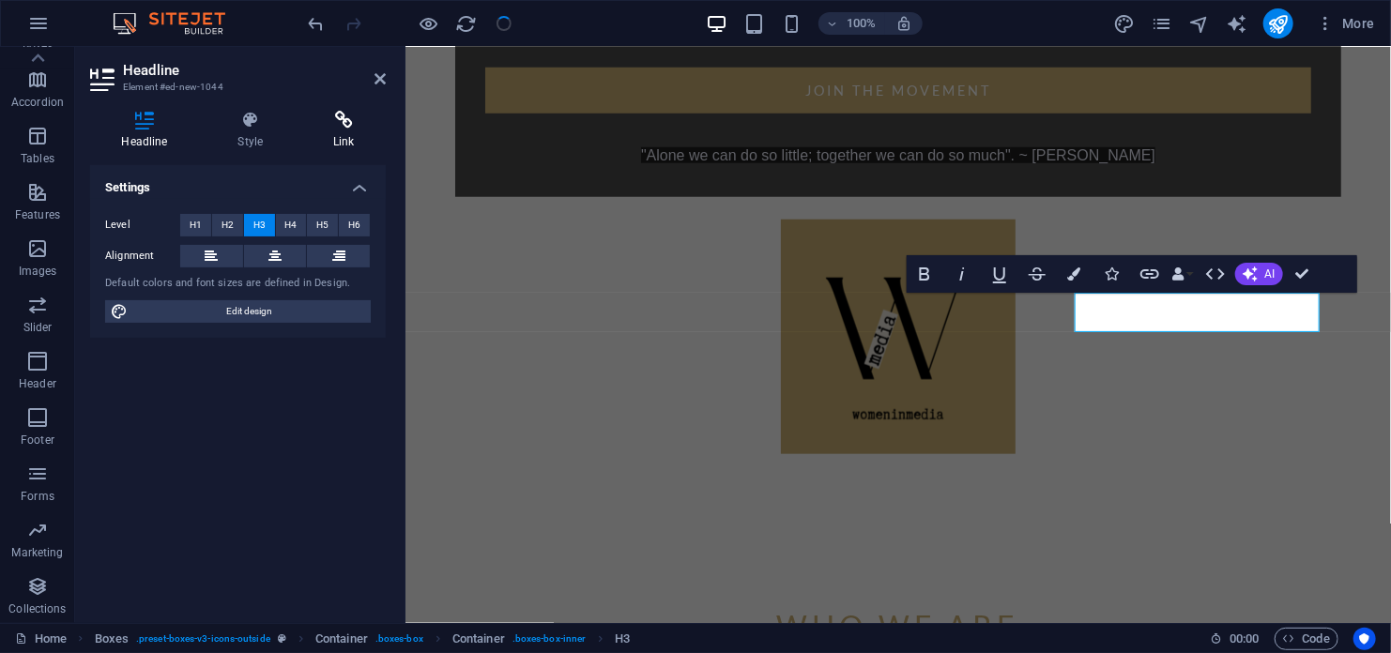
click at [348, 125] on icon at bounding box center [344, 120] width 84 height 19
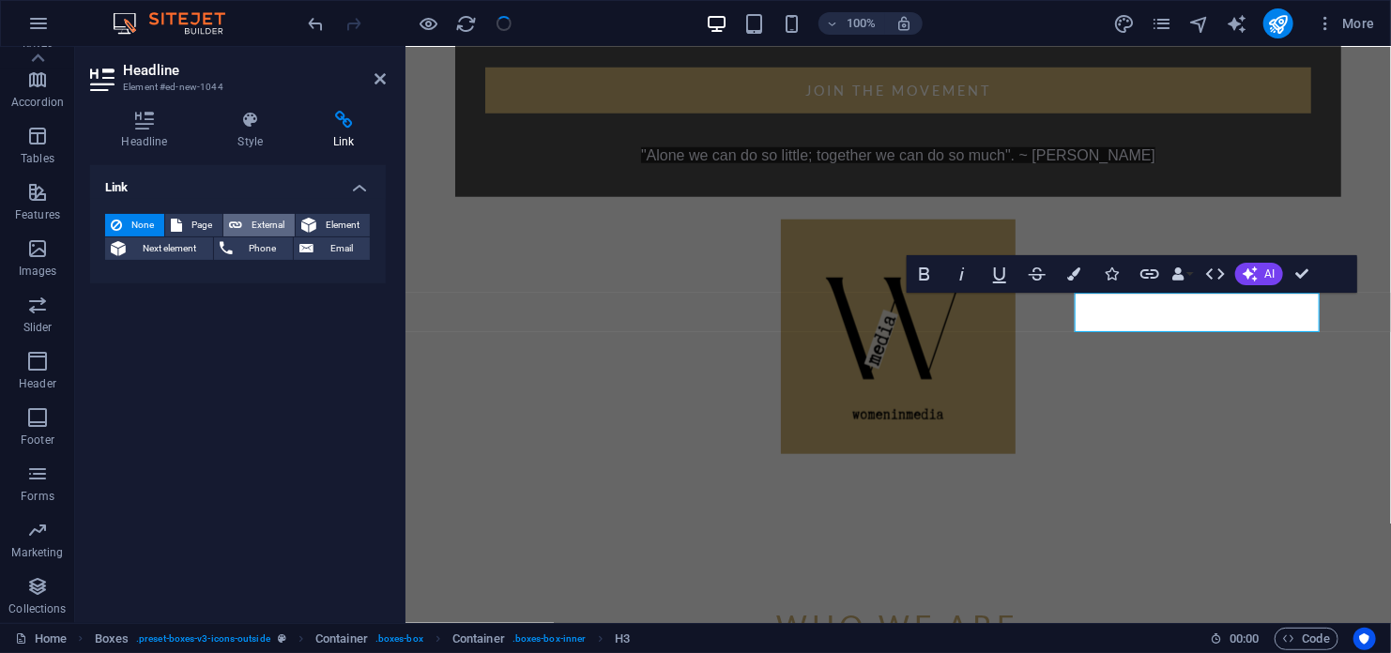
click at [253, 222] on span "External" at bounding box center [268, 225] width 41 height 23
select select "blank"
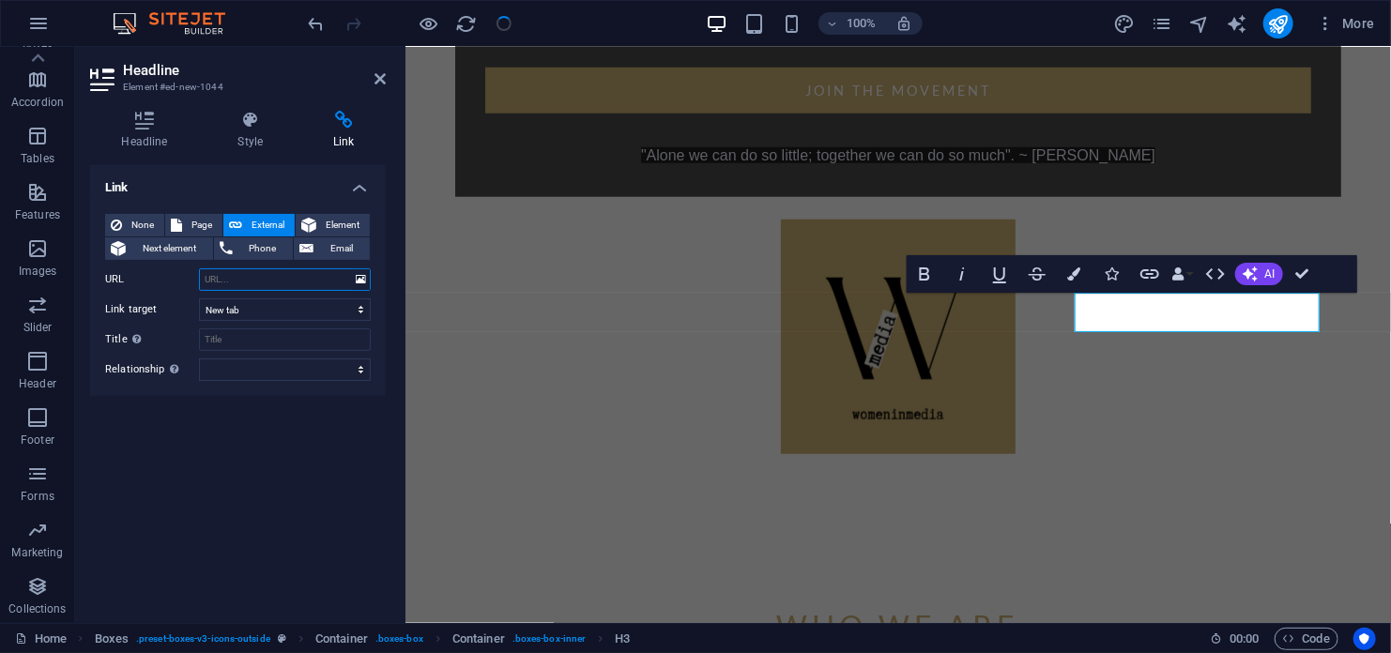
paste input "[URL][DOMAIN_NAME]"
type input "[URL][DOMAIN_NAME]"
click at [217, 341] on input "Title Additional link description, should not be the same as the link text. The…" at bounding box center [285, 340] width 172 height 23
type input "[DOMAIN_NAME]"
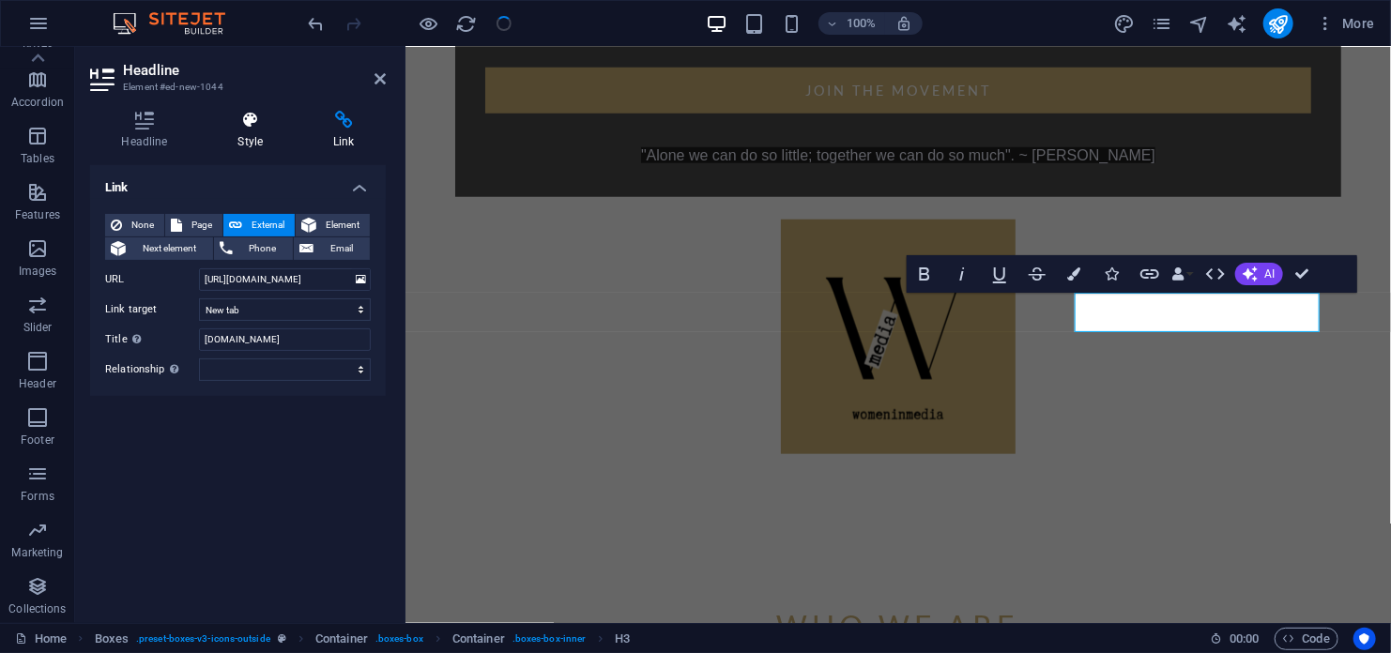
click at [251, 131] on h4 "Style" at bounding box center [254, 130] width 96 height 39
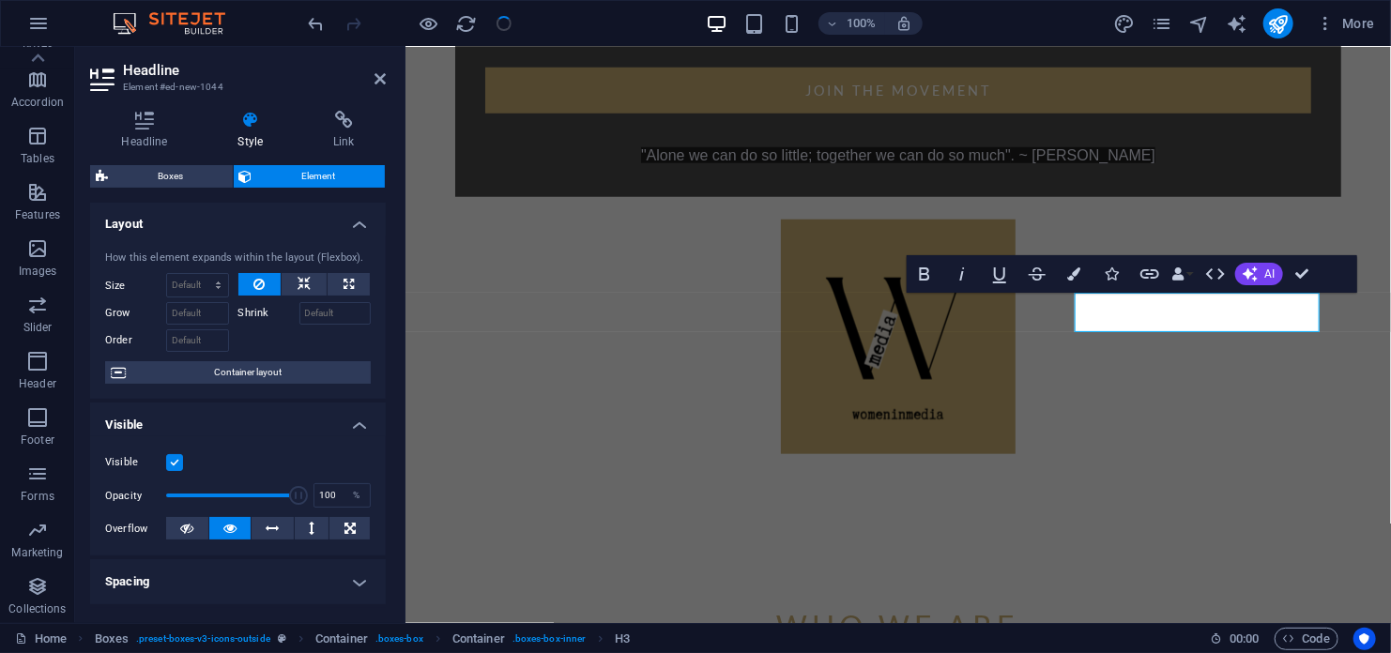
scroll to position [0, 0]
click at [1073, 276] on icon "button" at bounding box center [1074, 274] width 13 height 13
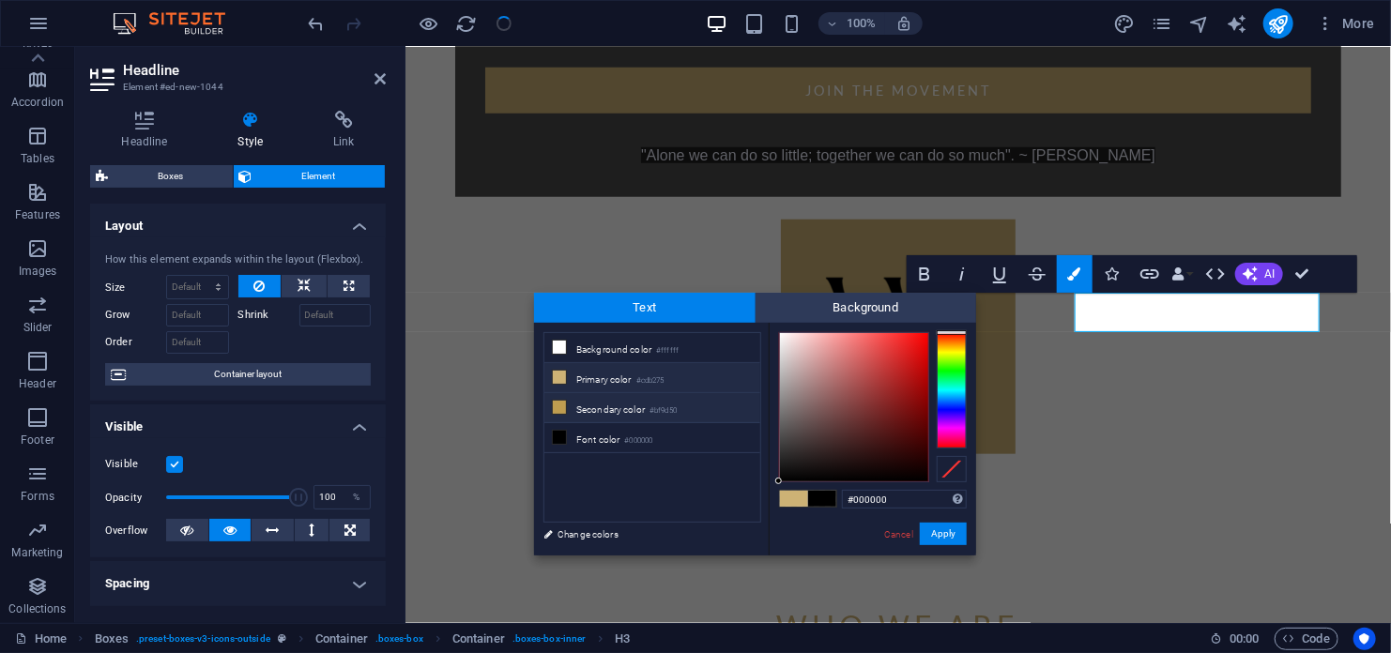
click at [562, 403] on icon at bounding box center [559, 407] width 13 height 13
type input "#bf9d50"
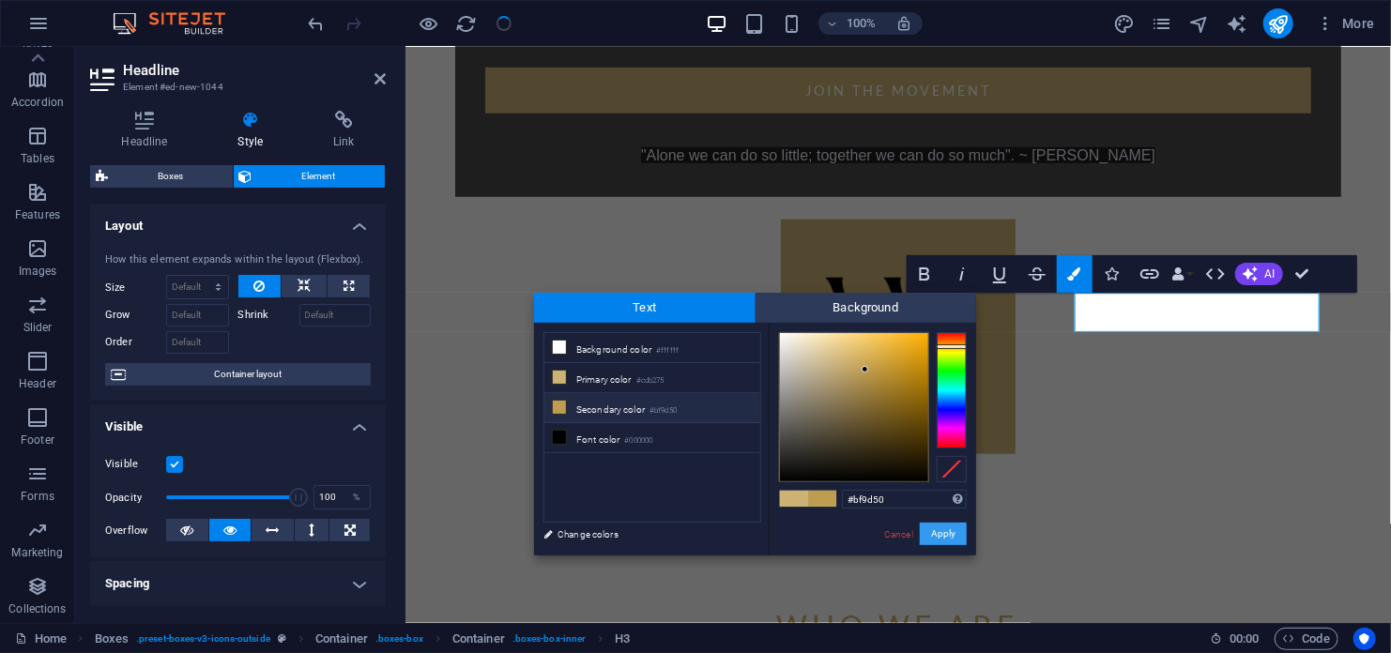
click at [949, 537] on button "Apply" at bounding box center [943, 534] width 47 height 23
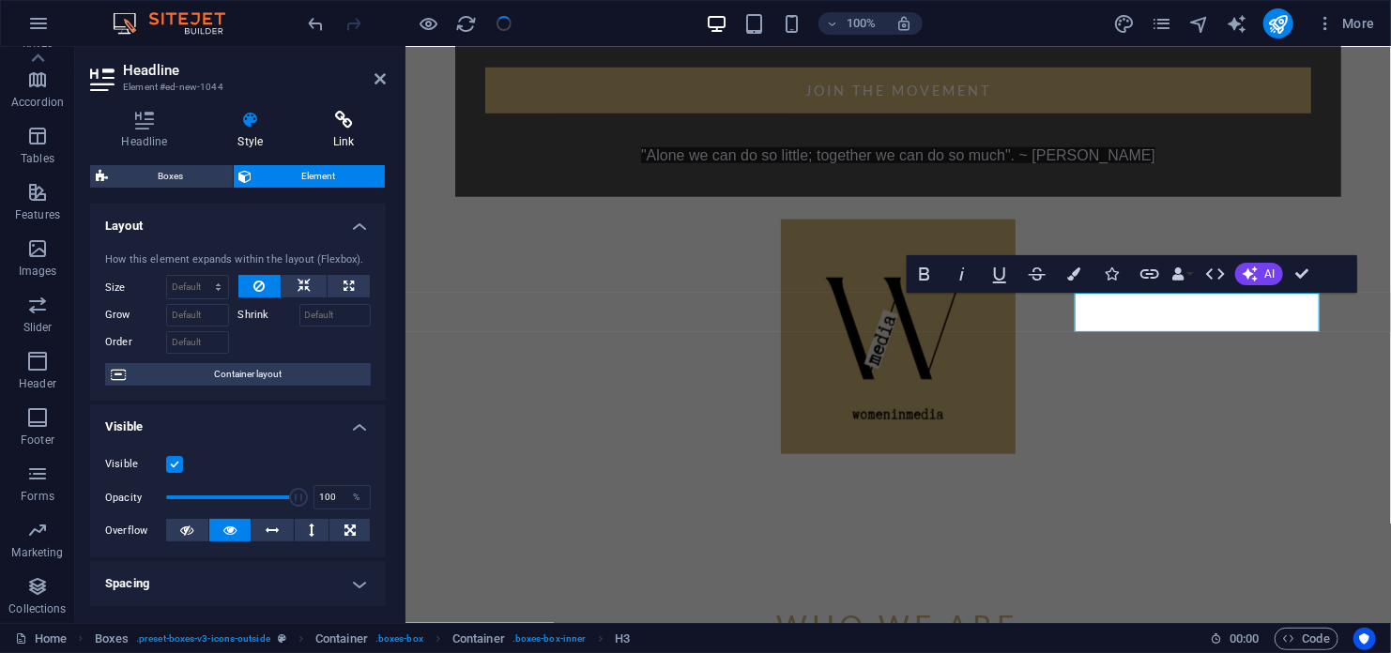
click at [348, 122] on icon at bounding box center [344, 120] width 84 height 19
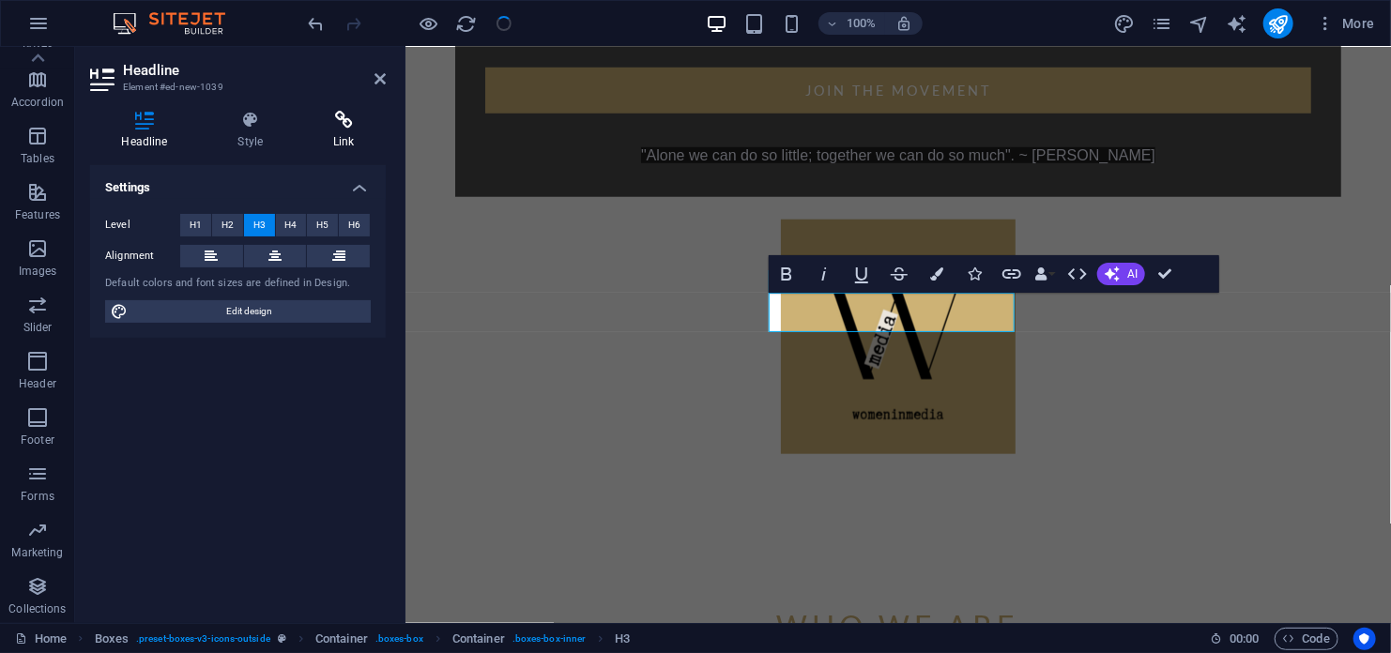
click at [348, 117] on icon at bounding box center [344, 120] width 84 height 19
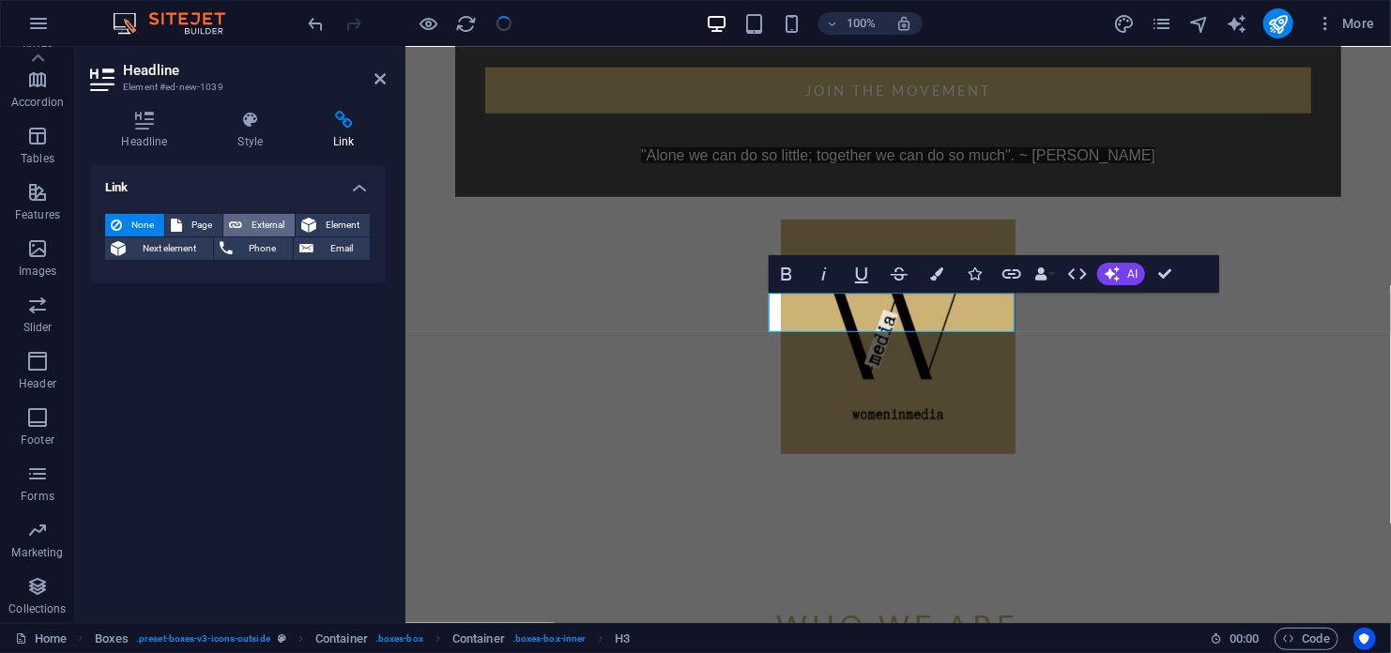
click at [256, 226] on span "External" at bounding box center [268, 225] width 41 height 23
select select "blank"
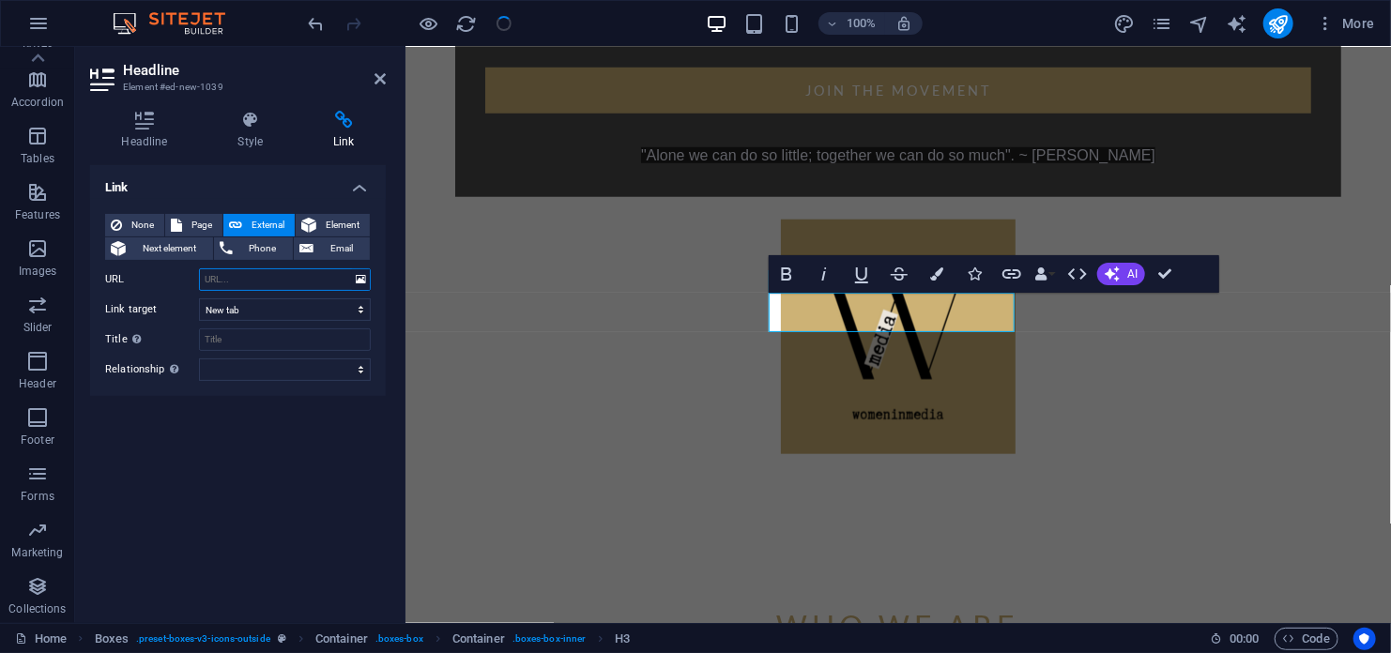
paste input "[URL][DOMAIN_NAME]"
type input "[URL][DOMAIN_NAME]"
click at [222, 311] on select "New tab Same tab Overlay" at bounding box center [285, 309] width 172 height 23
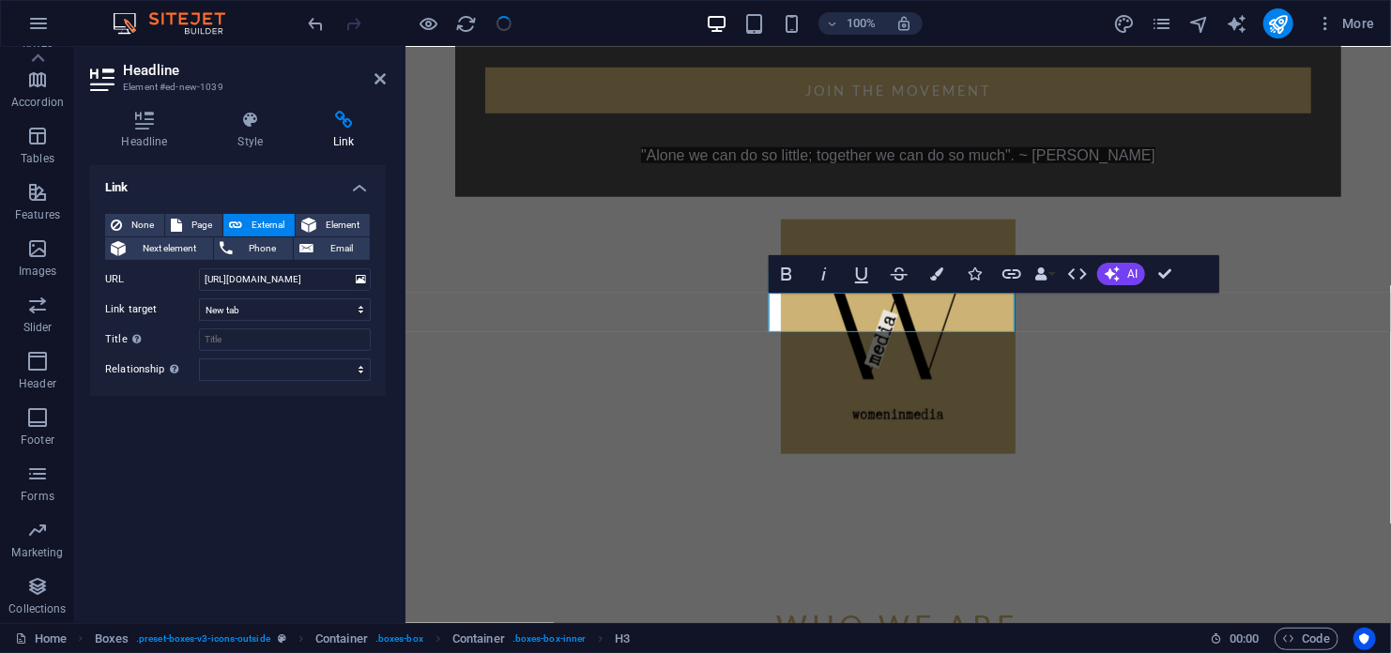
click at [96, 496] on div "Link None Page External Element Next element Phone Email Page Home Legal Notice…" at bounding box center [238, 386] width 296 height 443
click at [213, 337] on input "Title Additional link description, should not be the same as the link text. The…" at bounding box center [285, 340] width 172 height 23
type input "V"
type input "R"
type input "Truth is in wine"
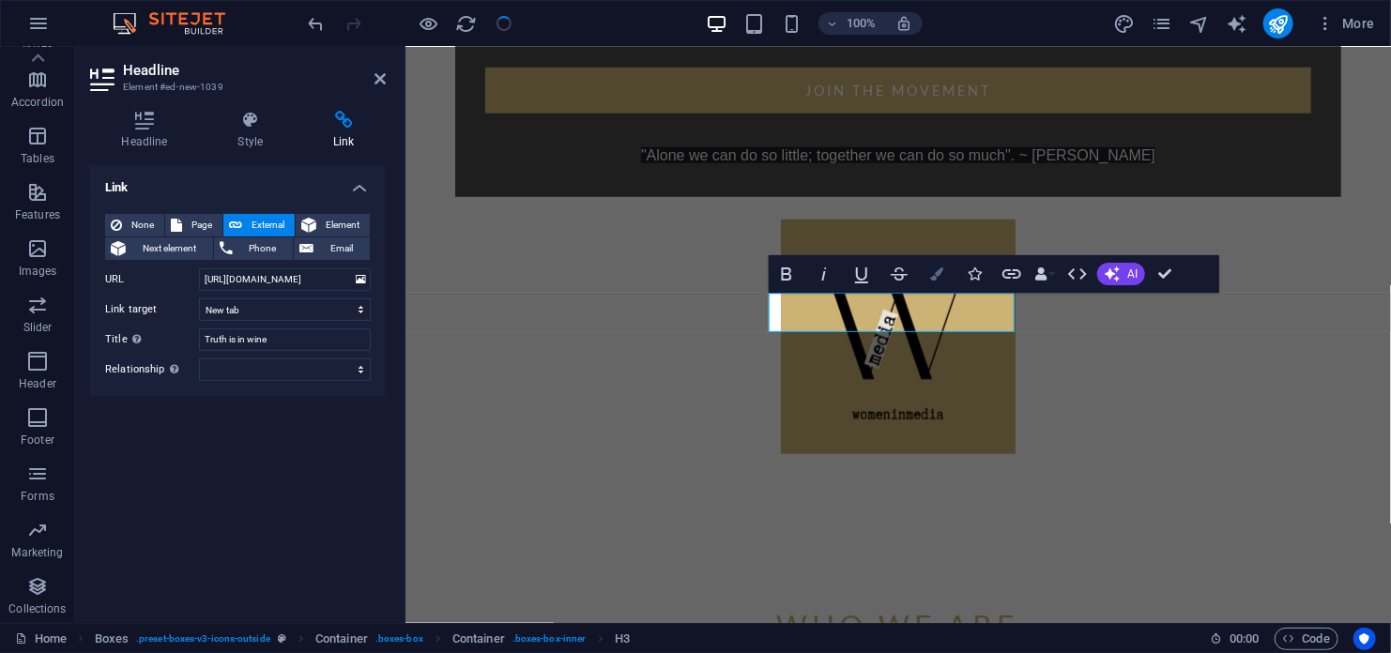
click at [938, 273] on icon "button" at bounding box center [936, 274] width 13 height 13
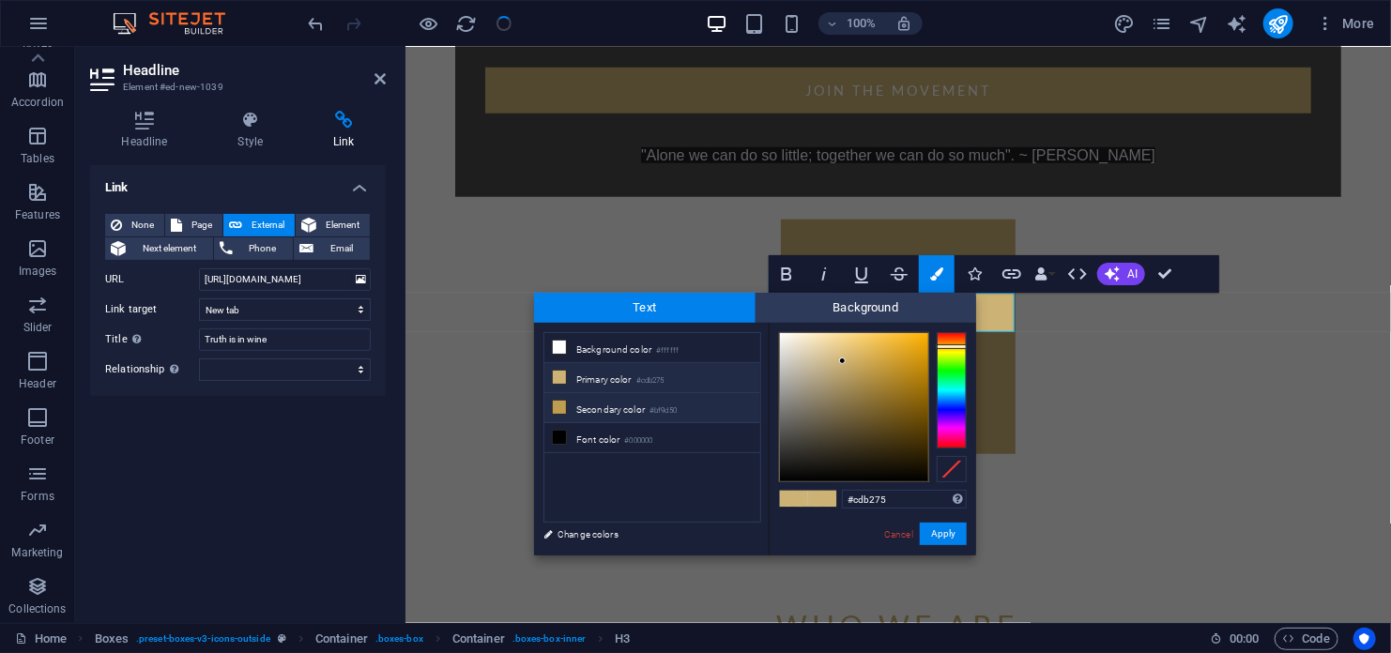
click at [624, 406] on li "Secondary color #bf9d50" at bounding box center [652, 408] width 216 height 30
type input "#bf9d50"
click at [944, 531] on button "Apply" at bounding box center [943, 534] width 47 height 23
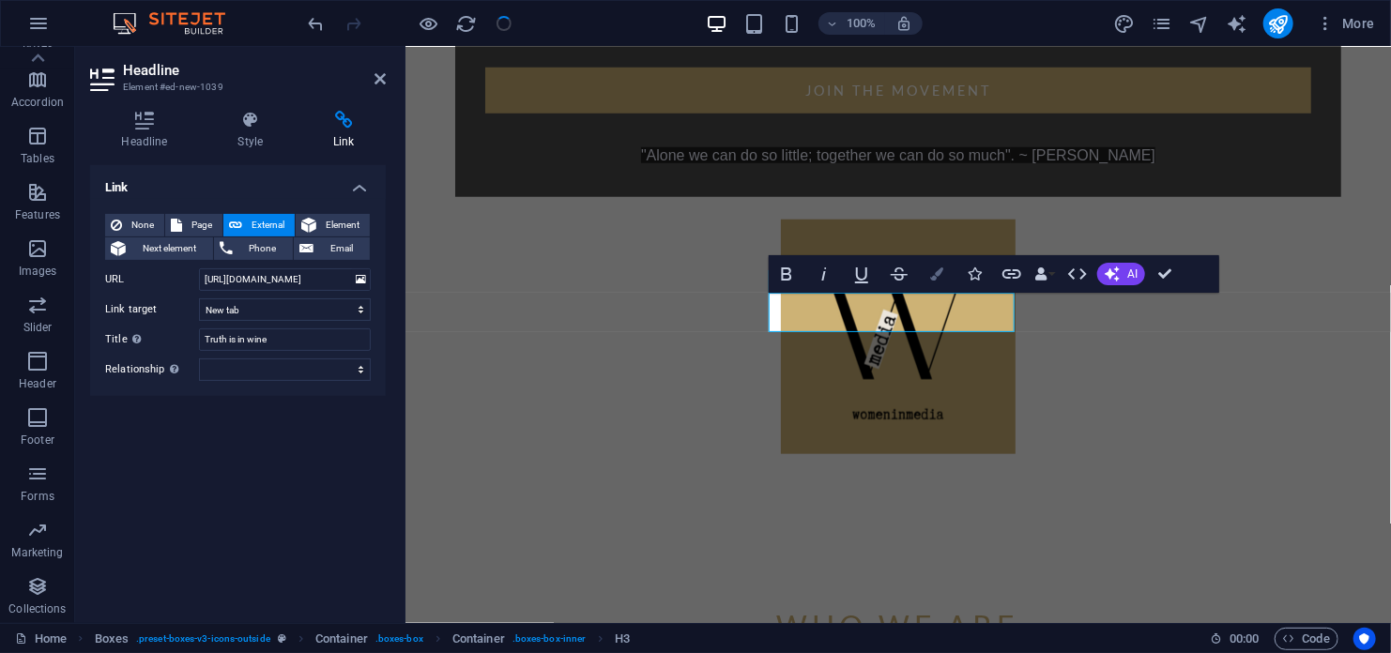
click at [939, 279] on icon "button" at bounding box center [936, 274] width 13 height 13
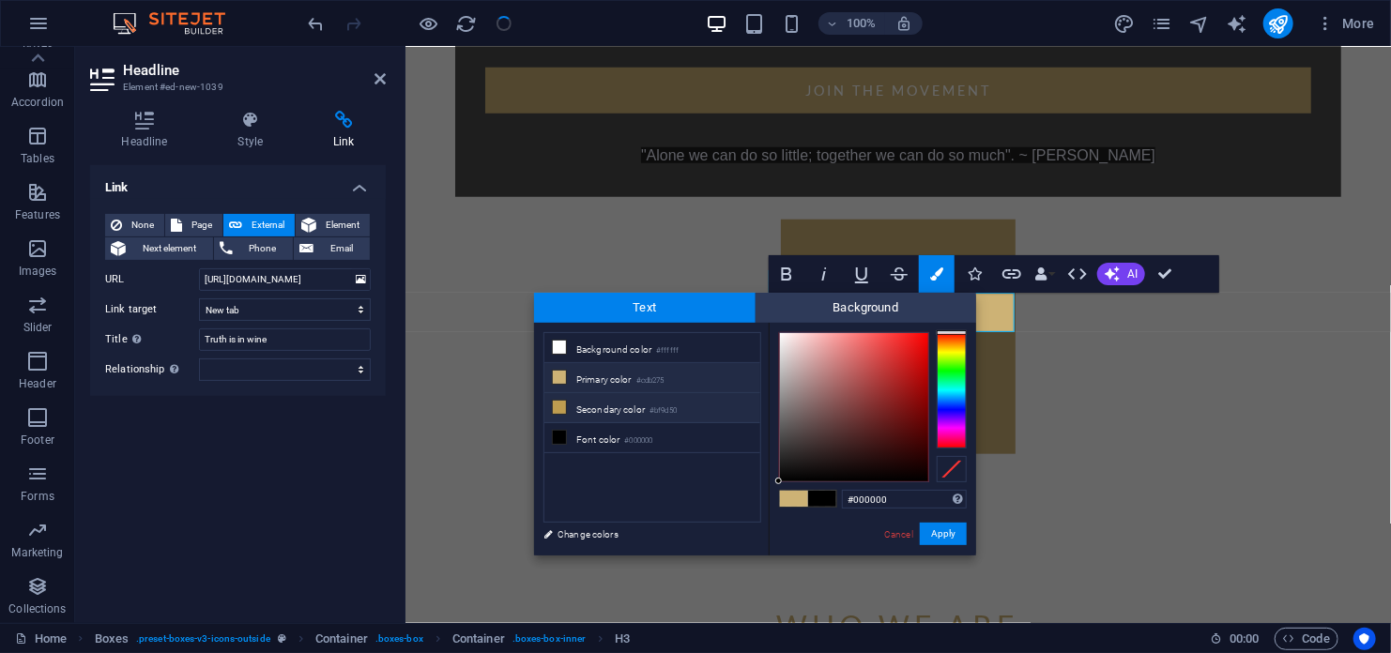
click at [634, 414] on li "Secondary color #bf9d50" at bounding box center [652, 408] width 216 height 30
type input "#bf9d50"
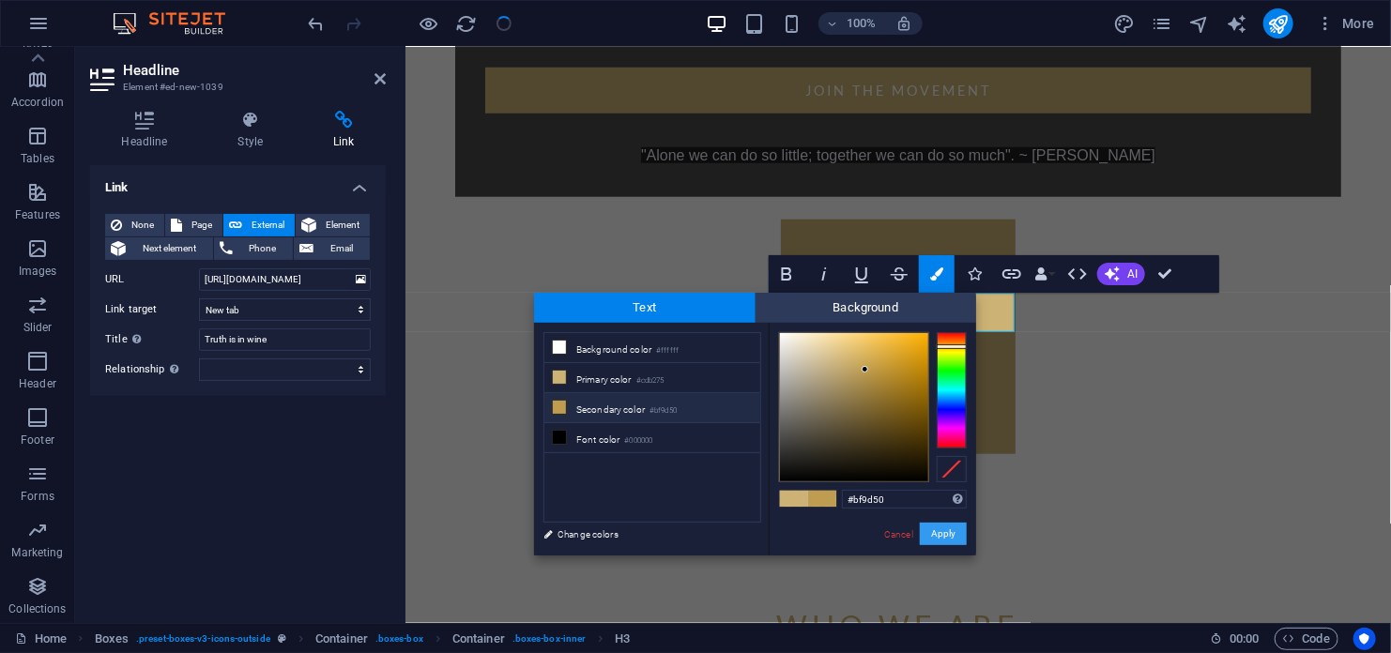
click at [936, 534] on button "Apply" at bounding box center [943, 534] width 47 height 23
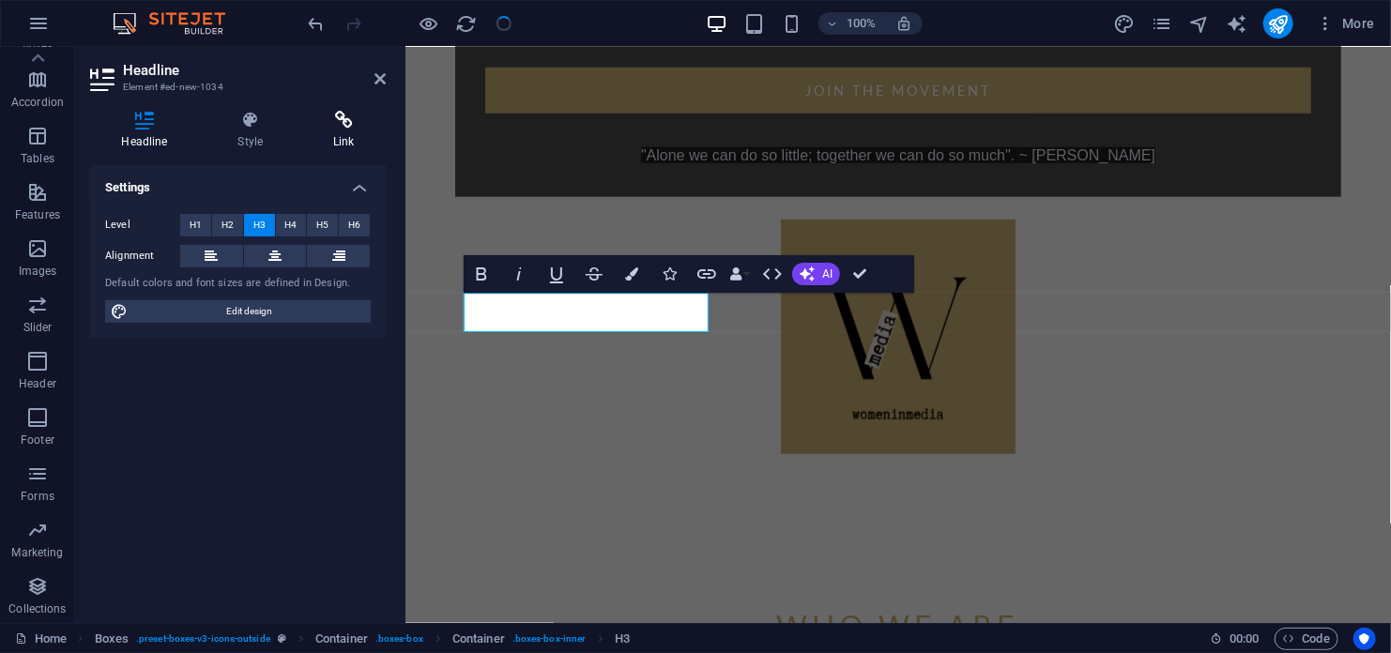
click at [348, 124] on icon at bounding box center [344, 120] width 84 height 19
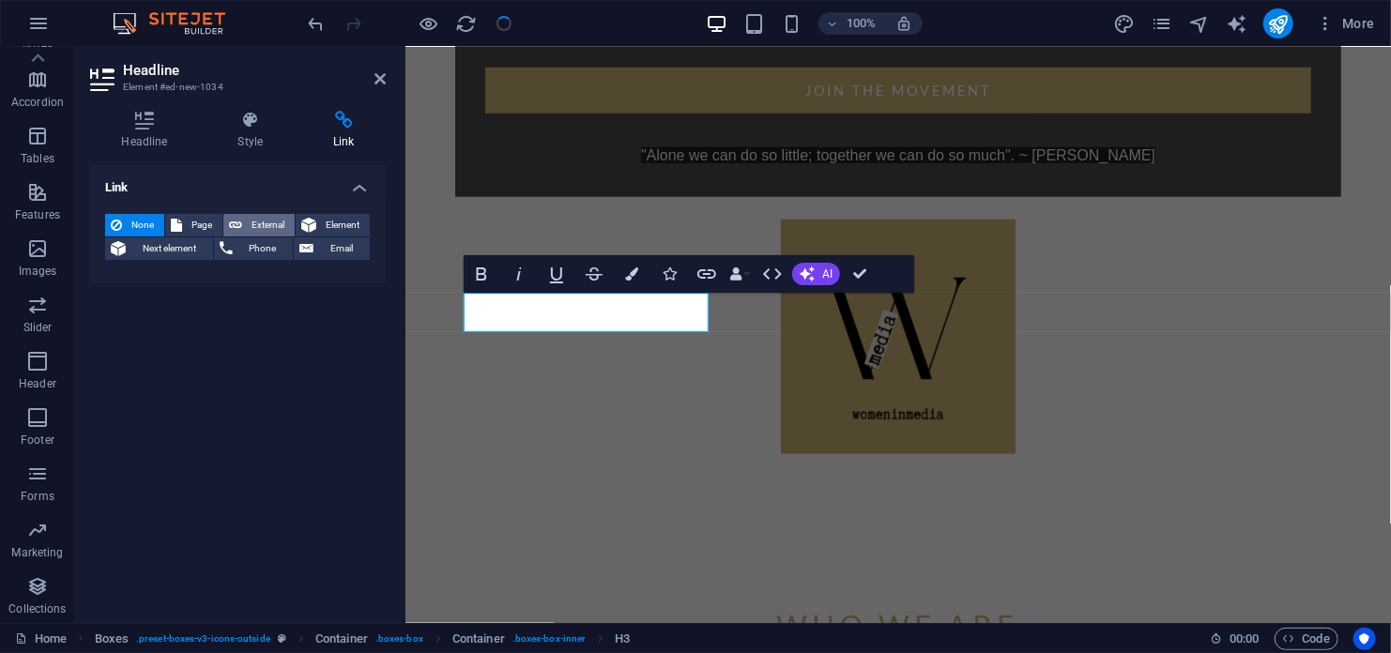
click at [256, 220] on span "External" at bounding box center [268, 225] width 41 height 23
select select "blank"
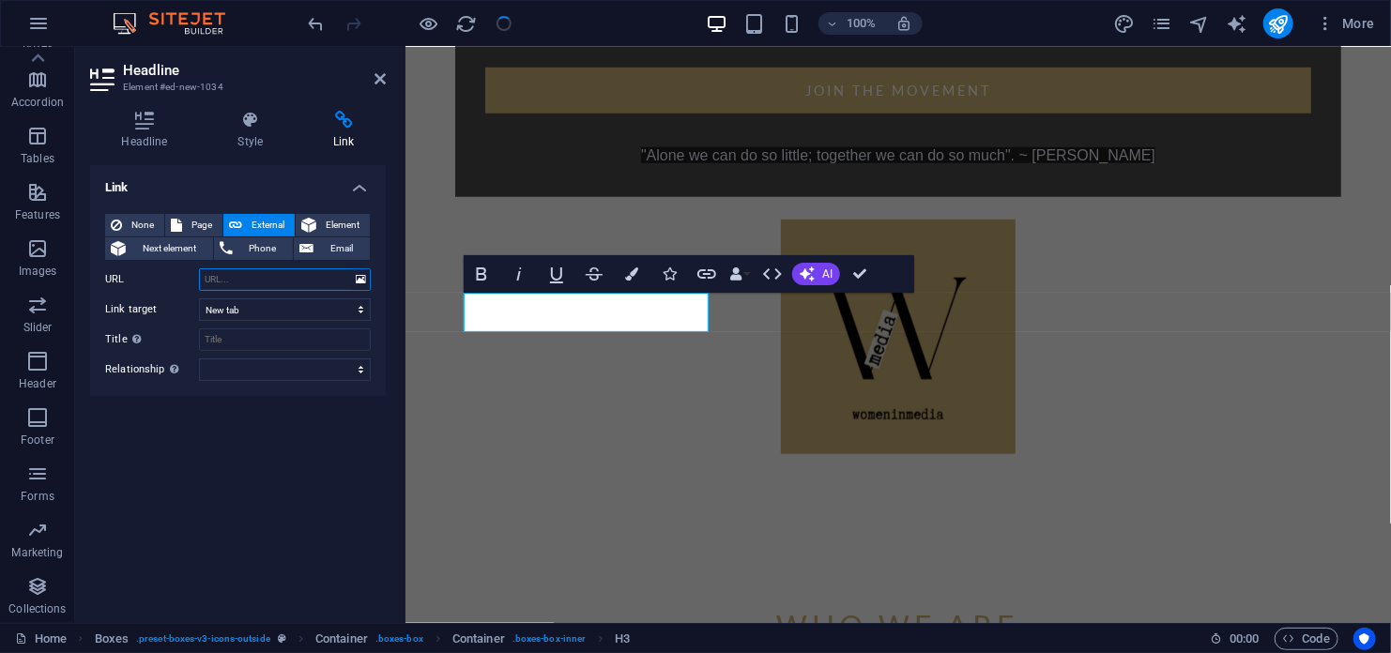
paste input "[URL][DOMAIN_NAME]"
type input "[URL][DOMAIN_NAME]"
click at [222, 342] on input "Title Additional link description, should not be the same as the link text. The…" at bounding box center [285, 340] width 172 height 23
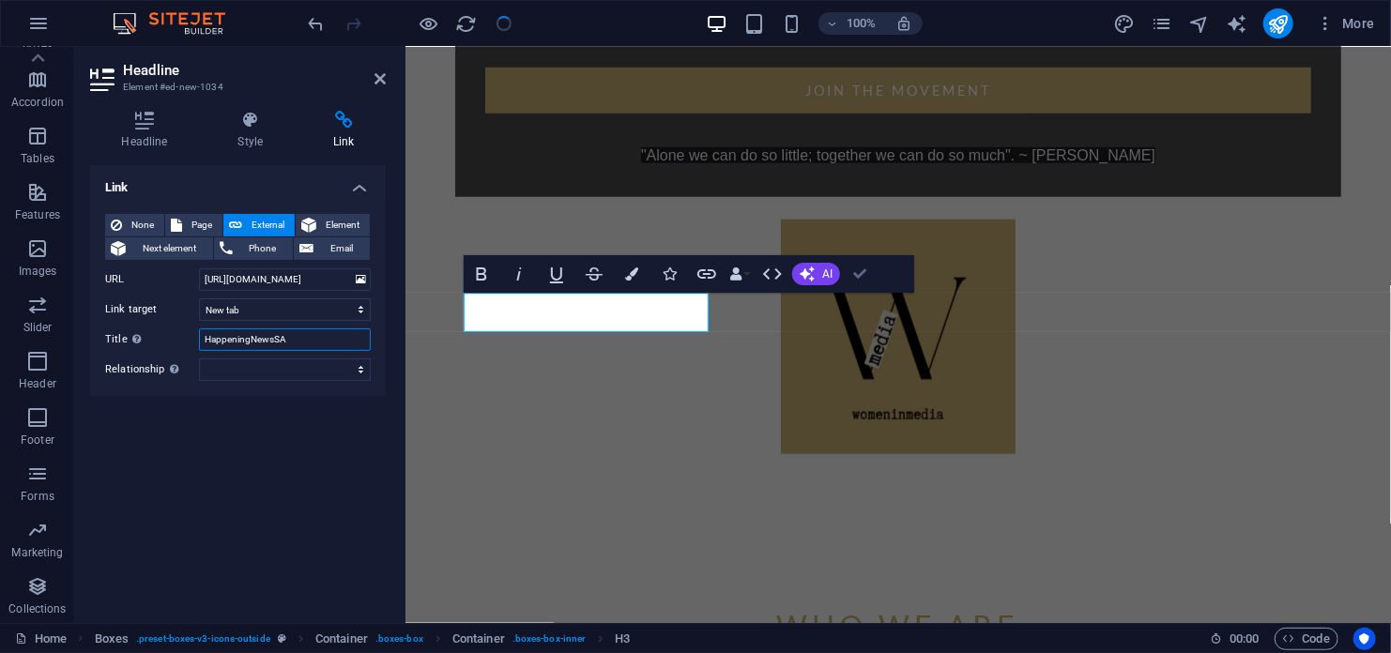
type input "HappeningNewsSA"
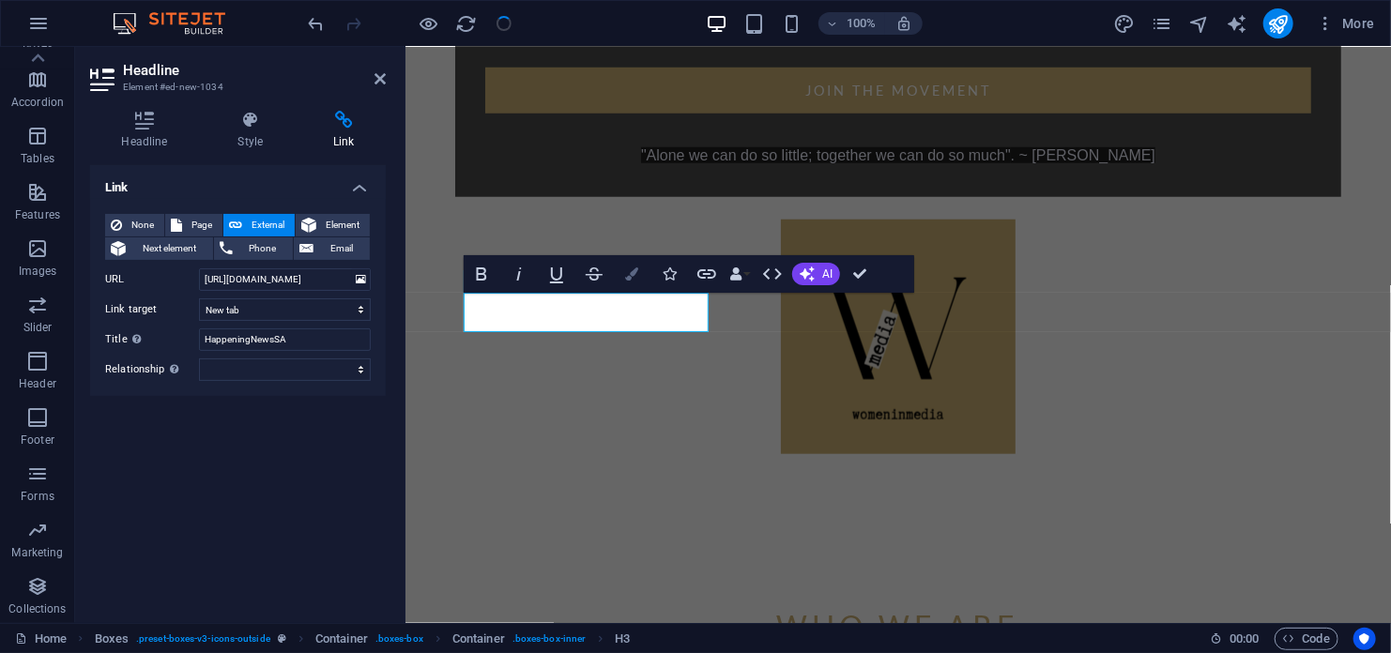
click at [632, 276] on icon "button" at bounding box center [631, 274] width 13 height 13
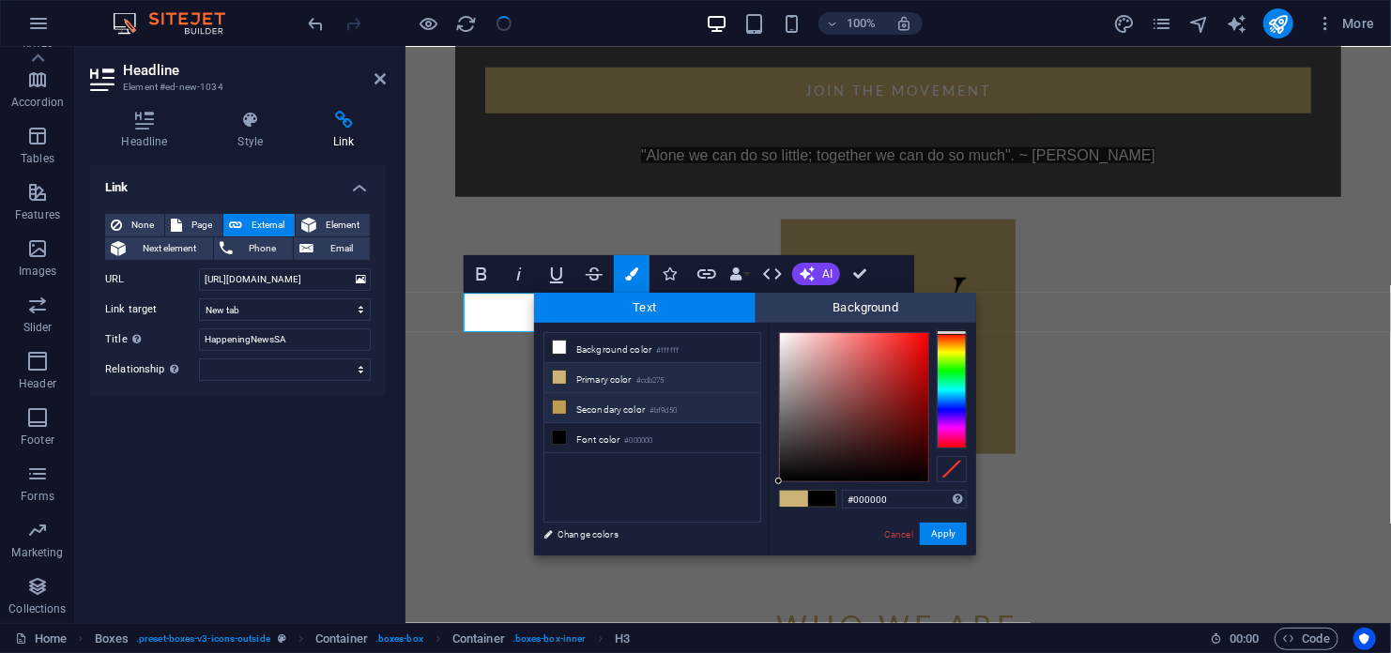
click at [619, 406] on li "Secondary color #bf9d50" at bounding box center [652, 408] width 216 height 30
type input "#bf9d50"
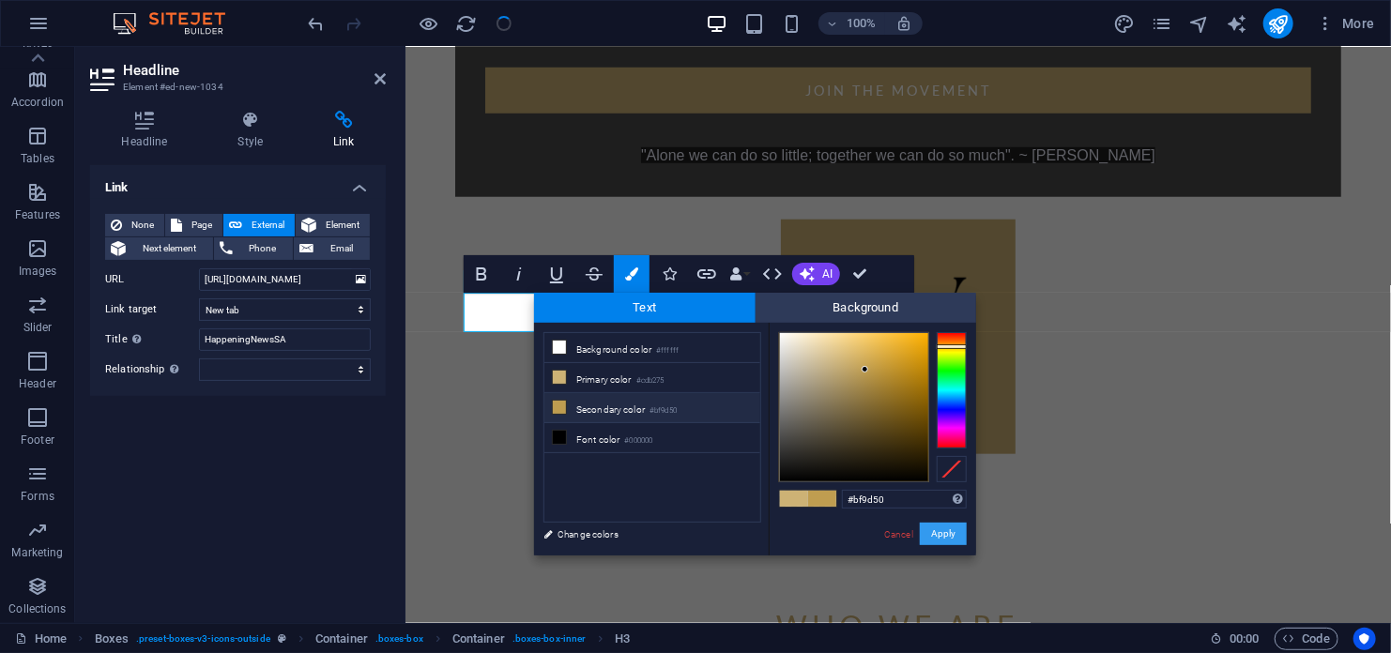
click at [942, 537] on button "Apply" at bounding box center [943, 534] width 47 height 23
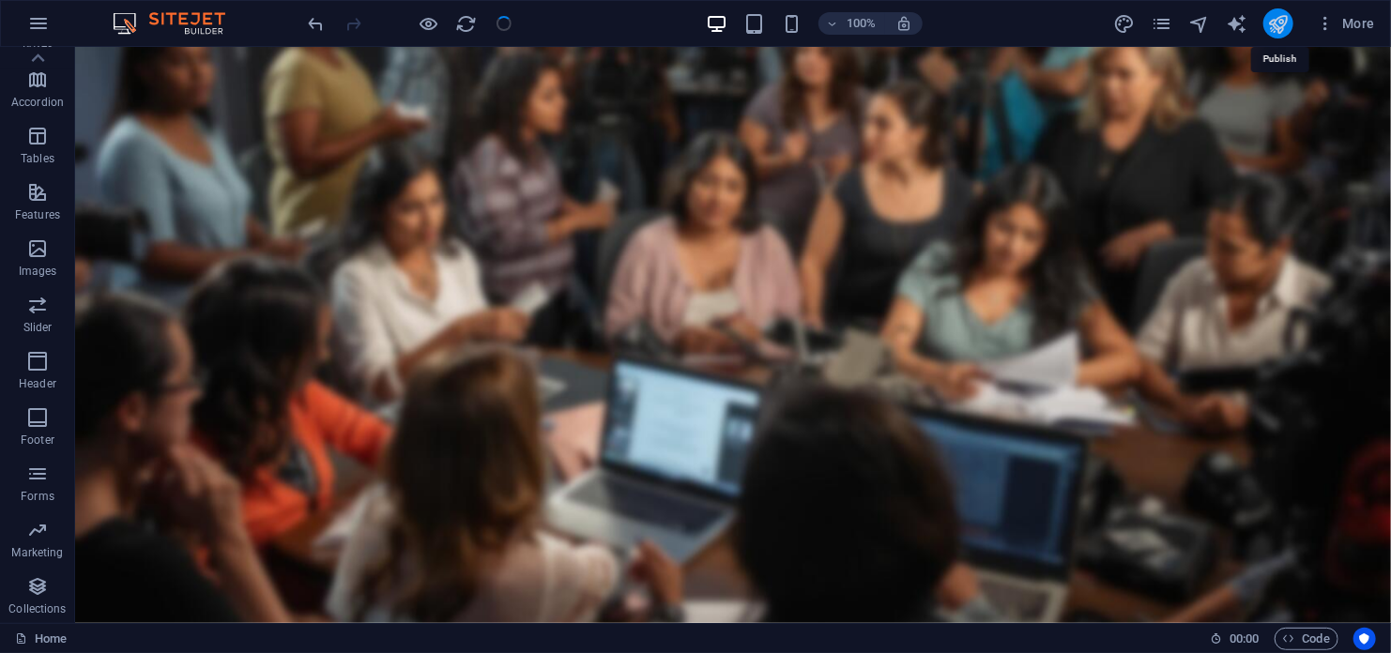
click at [1272, 21] on icon "publish" at bounding box center [1278, 24] width 22 height 22
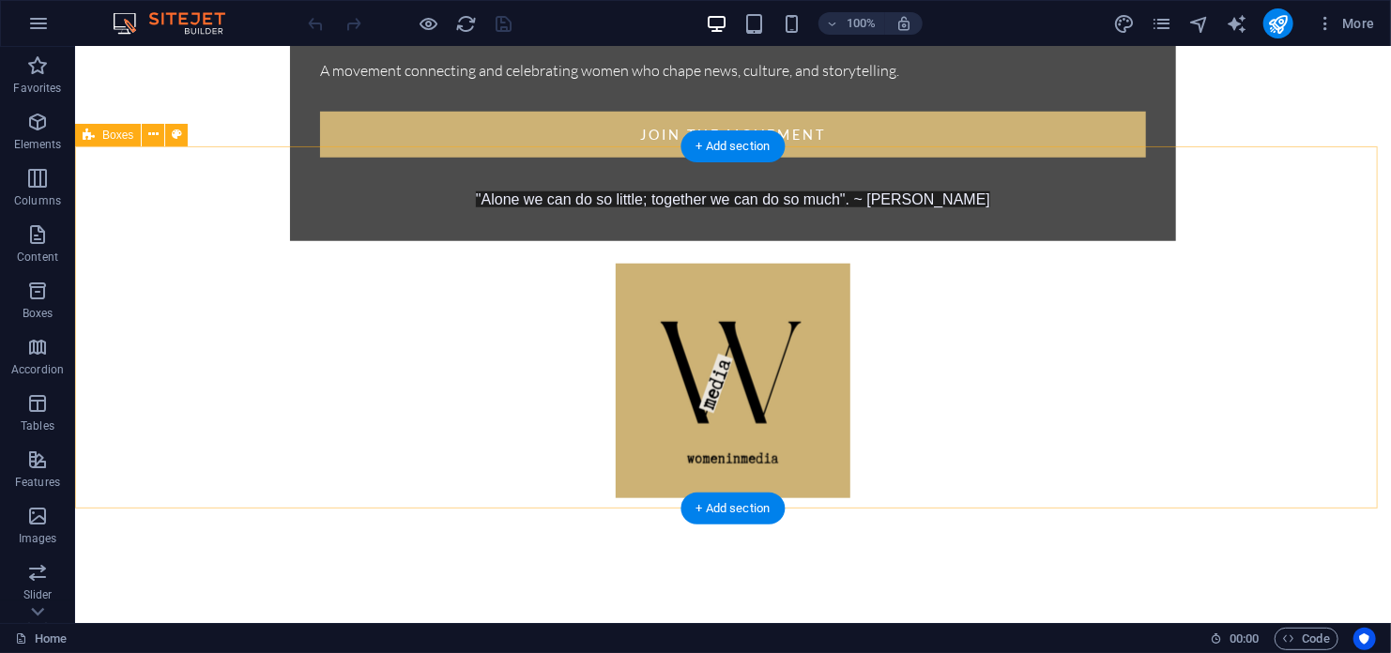
scroll to position [845, 0]
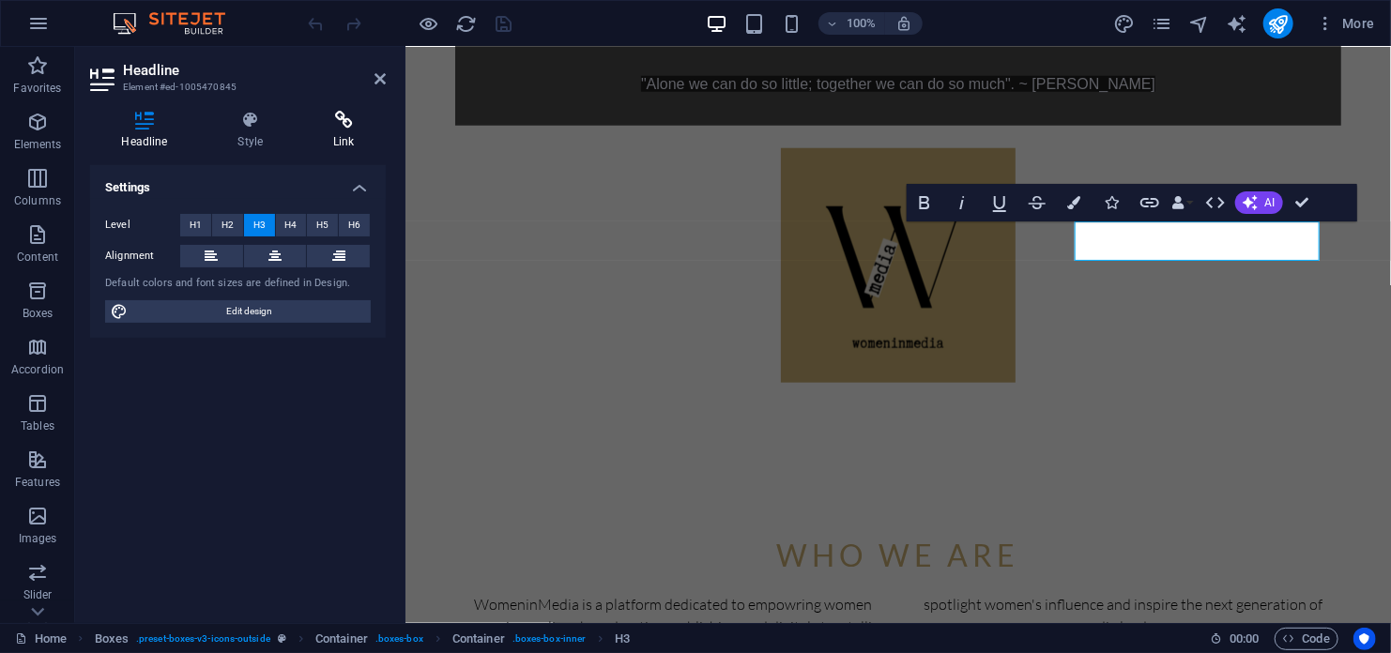
click at [344, 129] on icon at bounding box center [344, 120] width 84 height 19
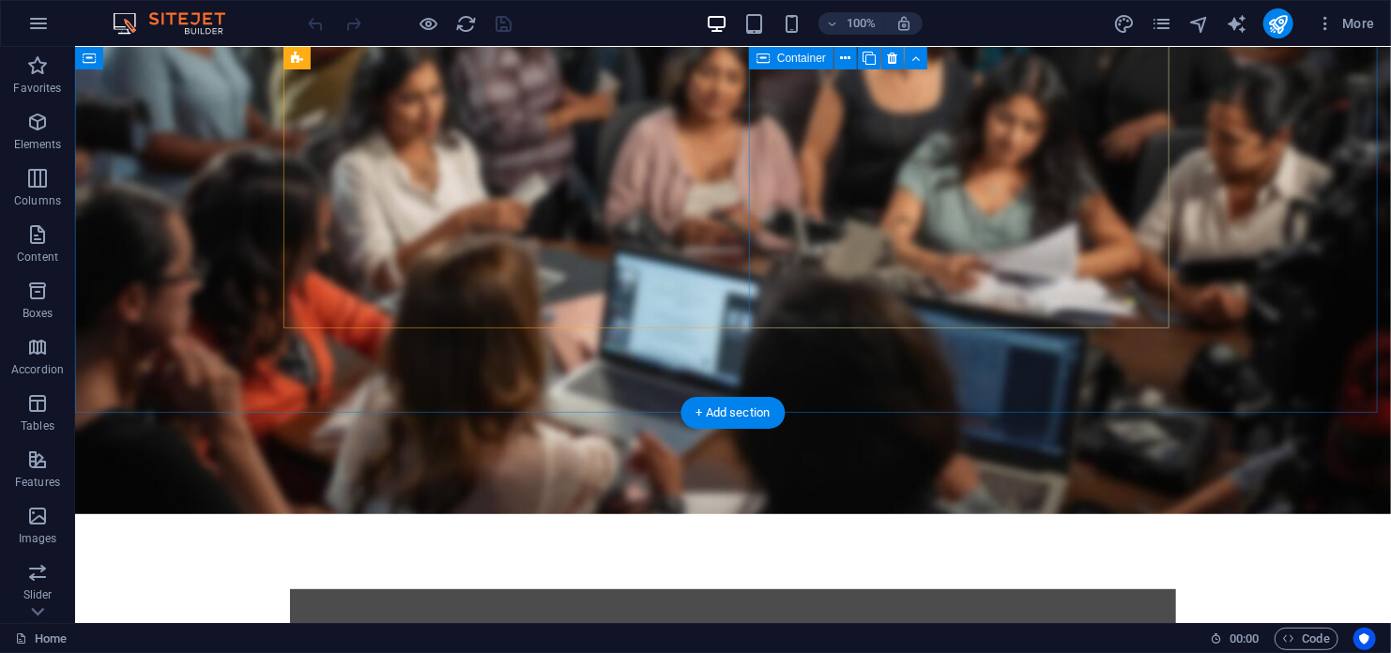
scroll to position [0, 0]
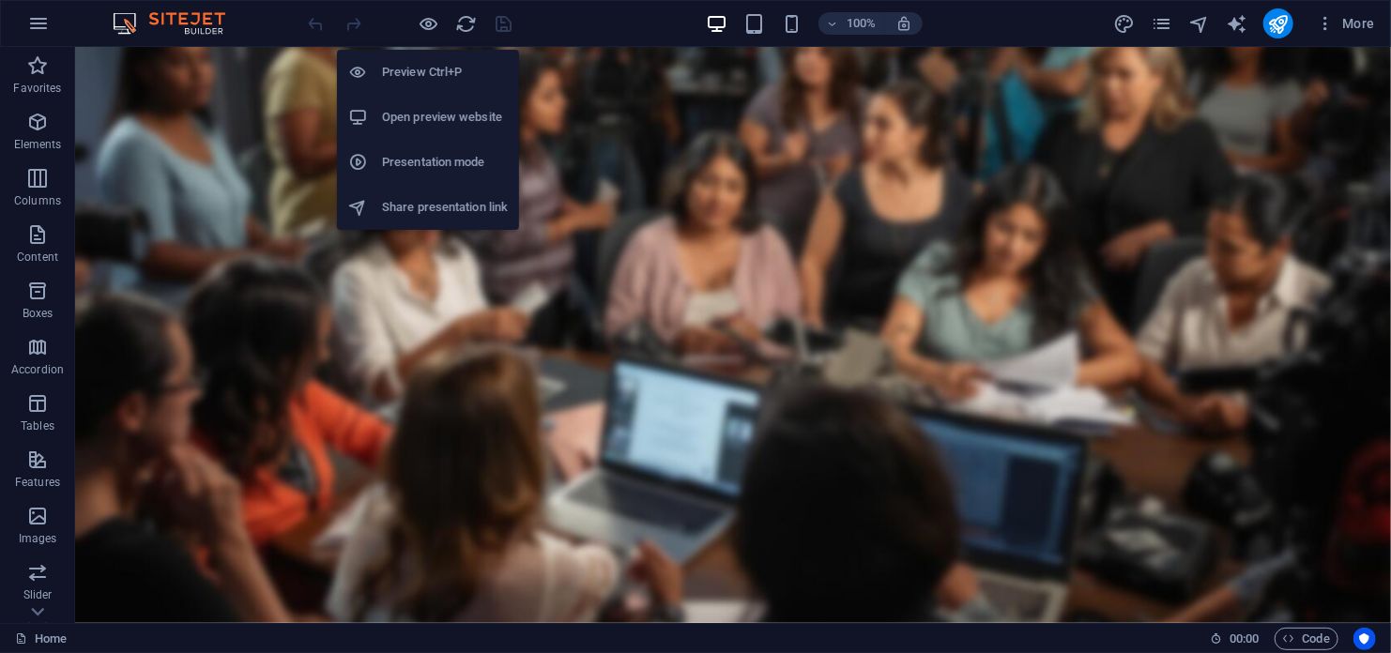
click at [417, 66] on h6 "Preview Ctrl+P" at bounding box center [445, 72] width 126 height 23
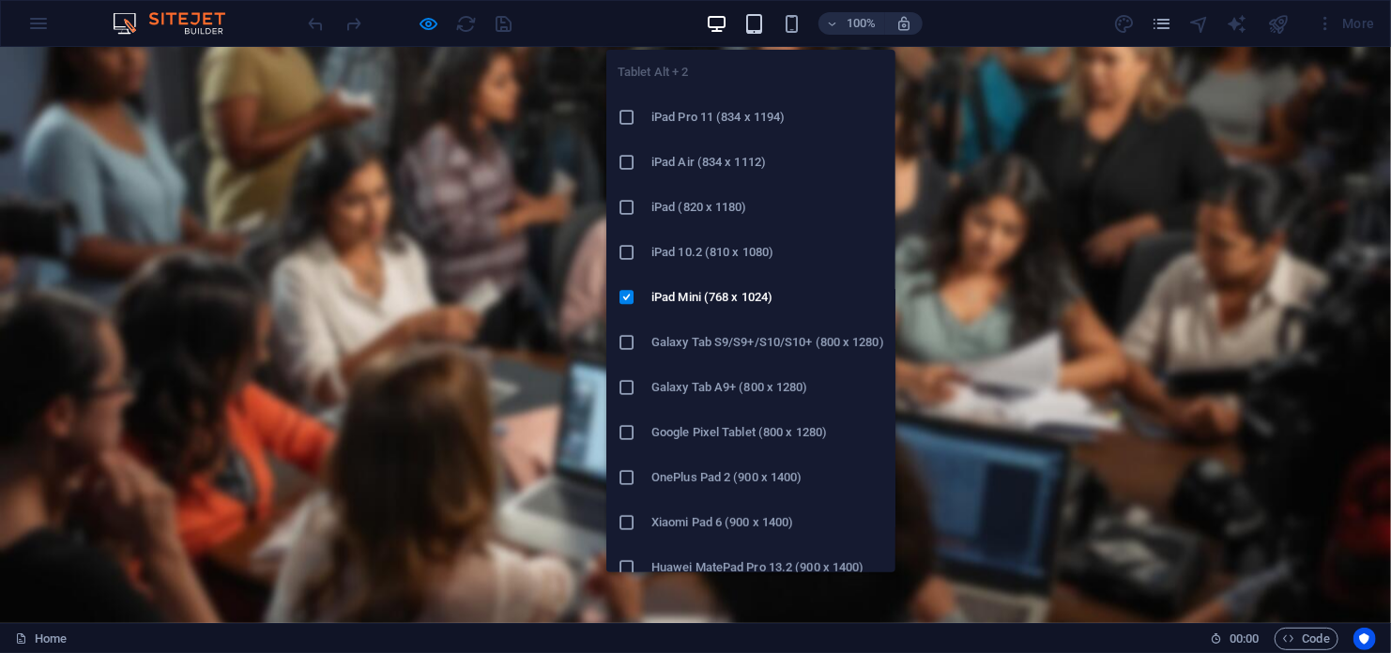
click at [749, 23] on icon "button" at bounding box center [754, 24] width 22 height 22
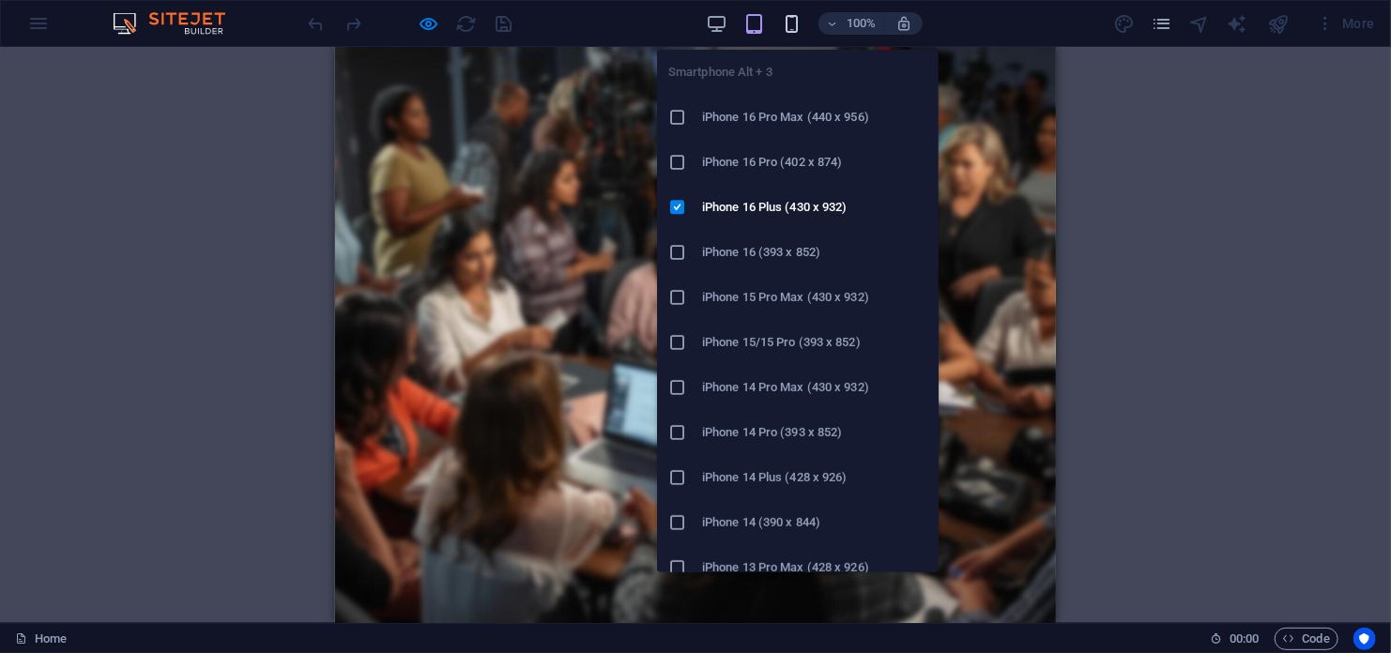
click at [788, 25] on icon "button" at bounding box center [792, 24] width 22 height 22
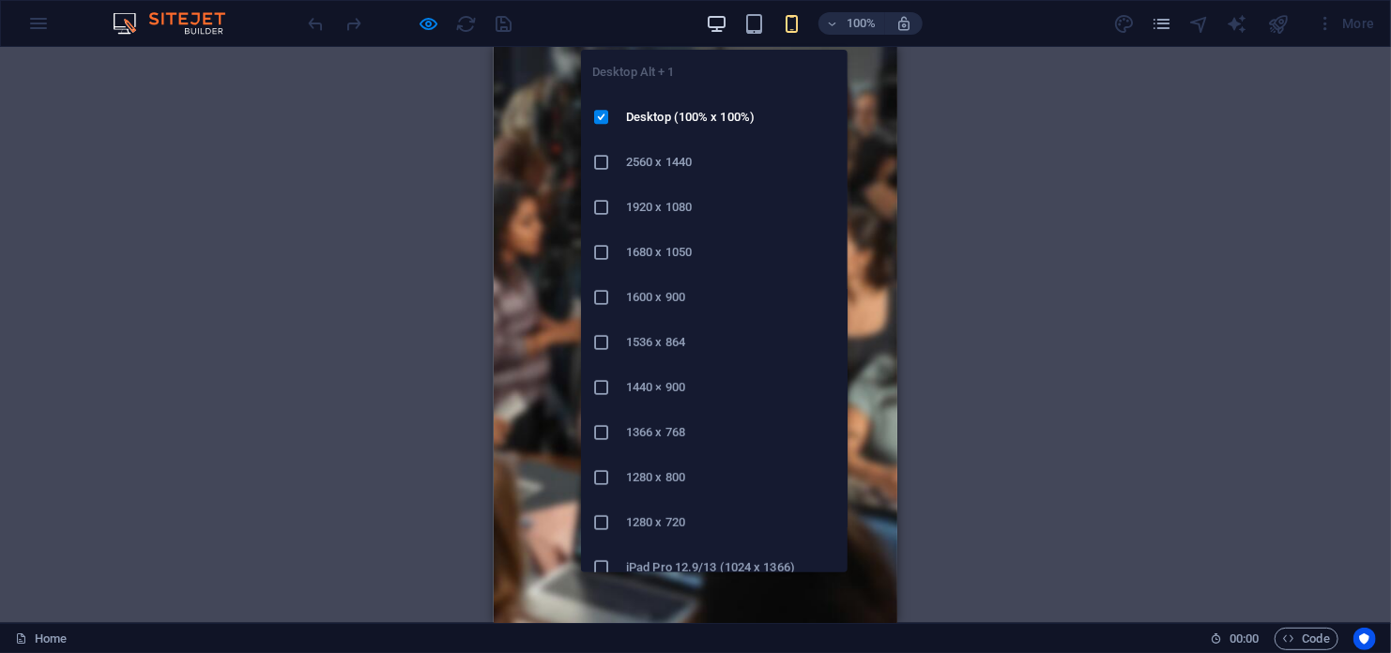
click at [715, 20] on icon "button" at bounding box center [717, 24] width 22 height 22
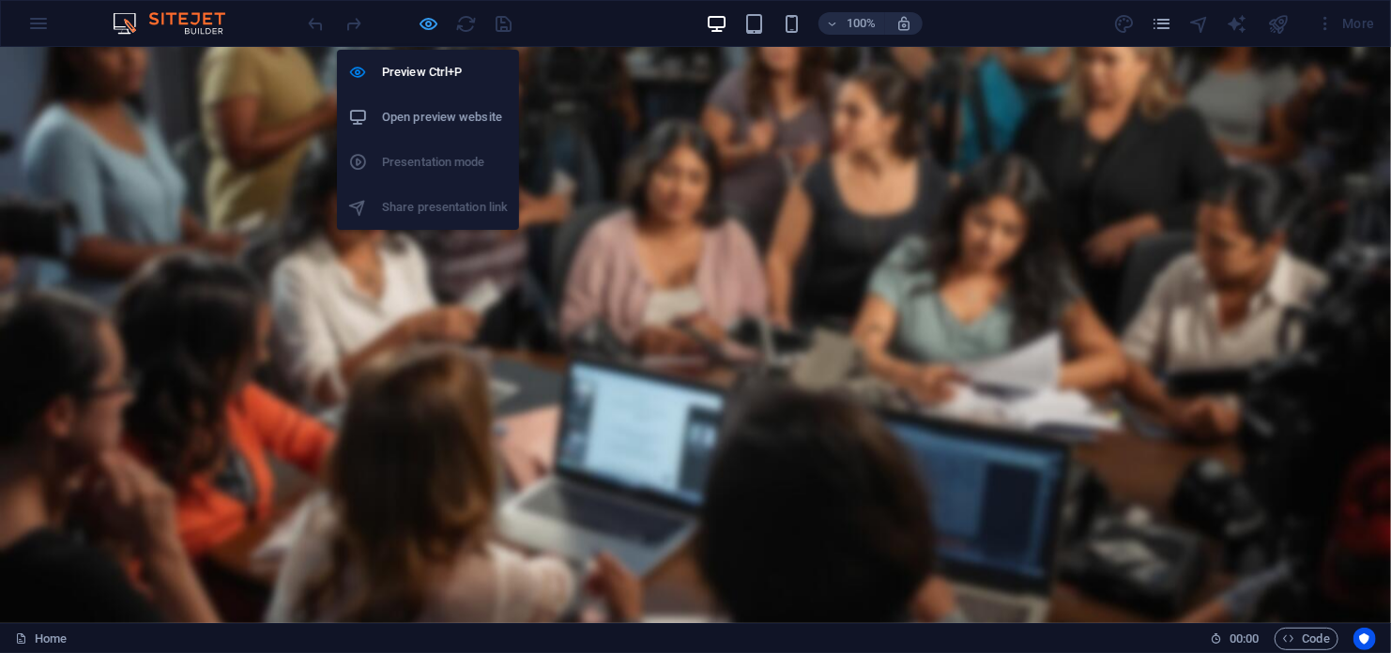
click at [429, 22] on icon "button" at bounding box center [430, 24] width 22 height 22
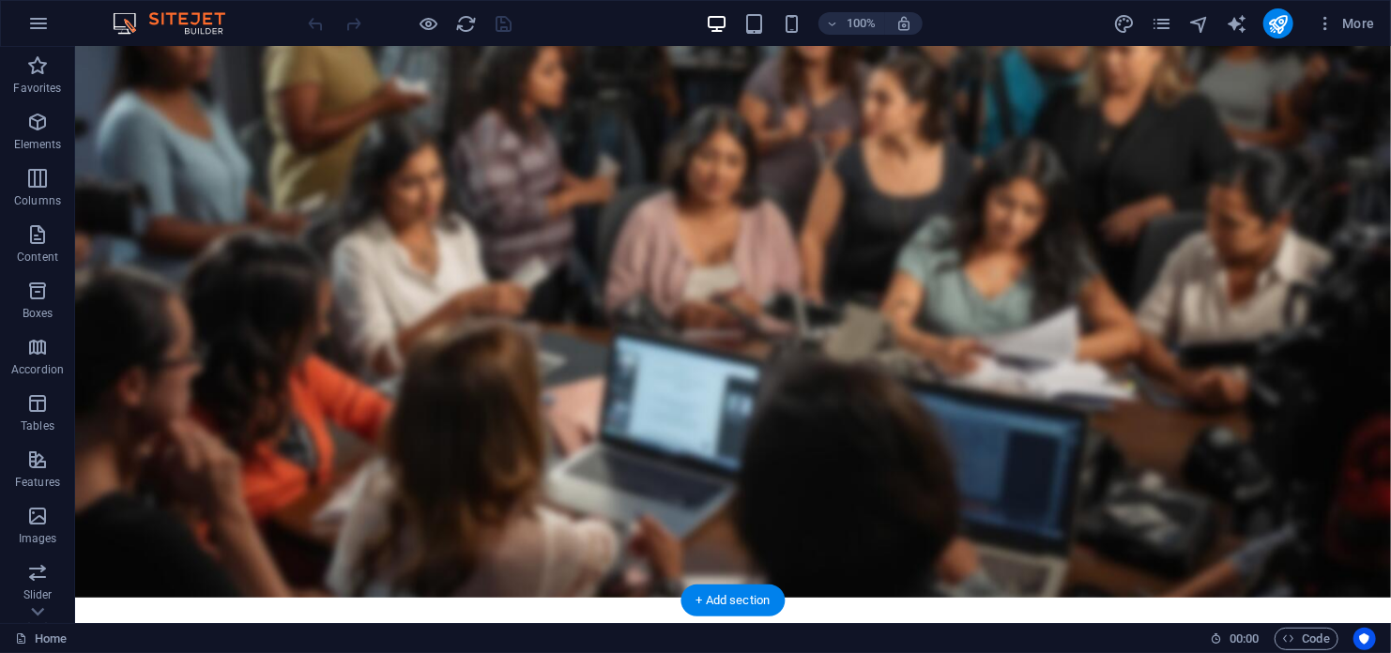
scroll to position [23, 0]
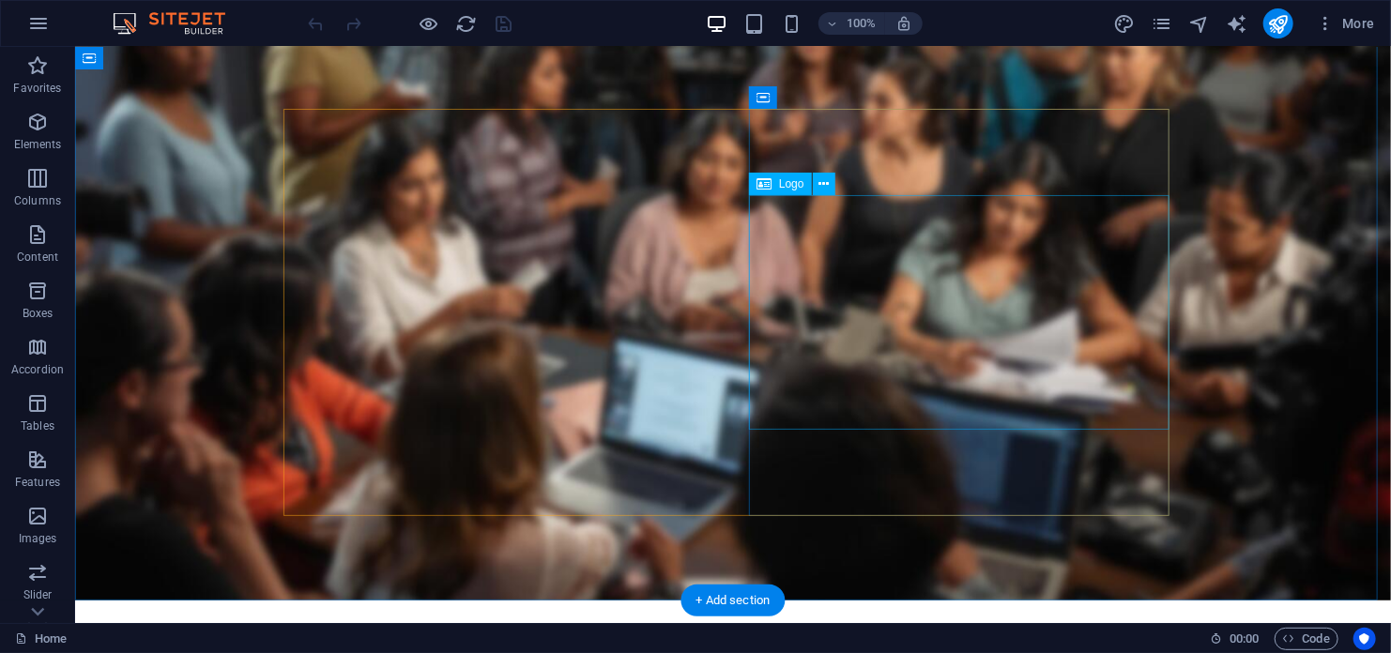
select select "px"
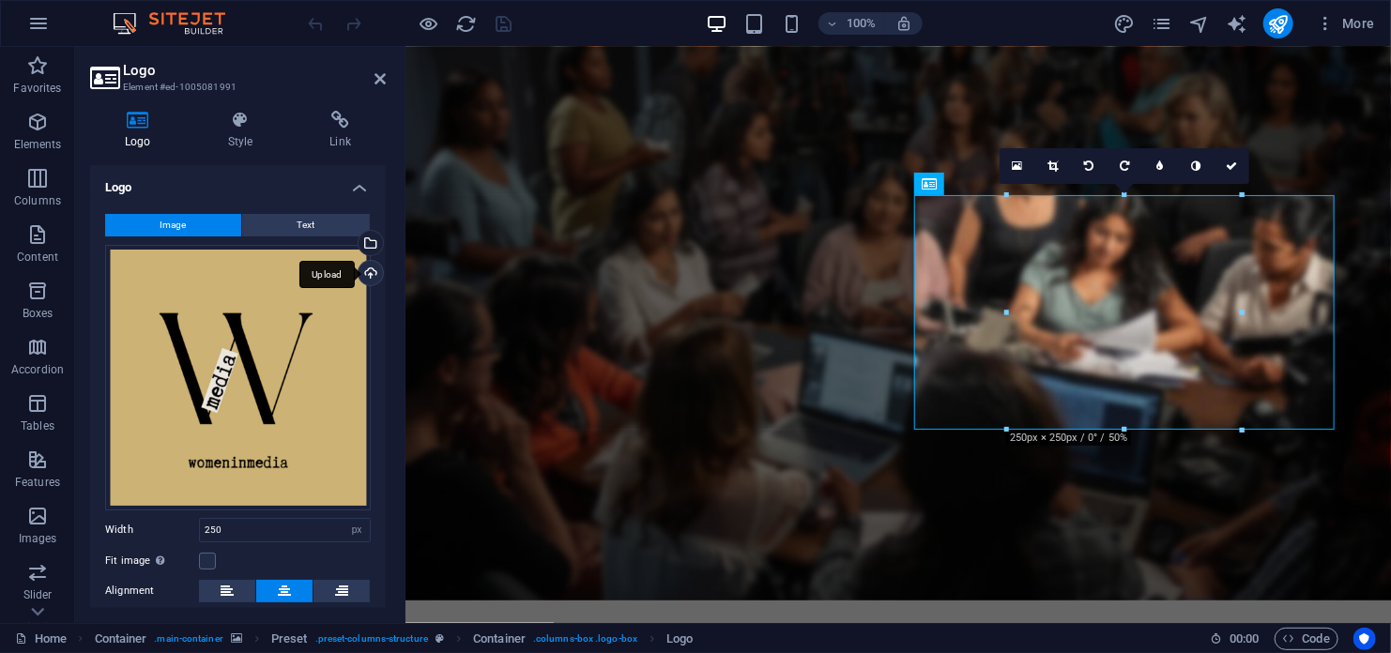
click at [366, 267] on div "Upload" at bounding box center [369, 275] width 28 height 28
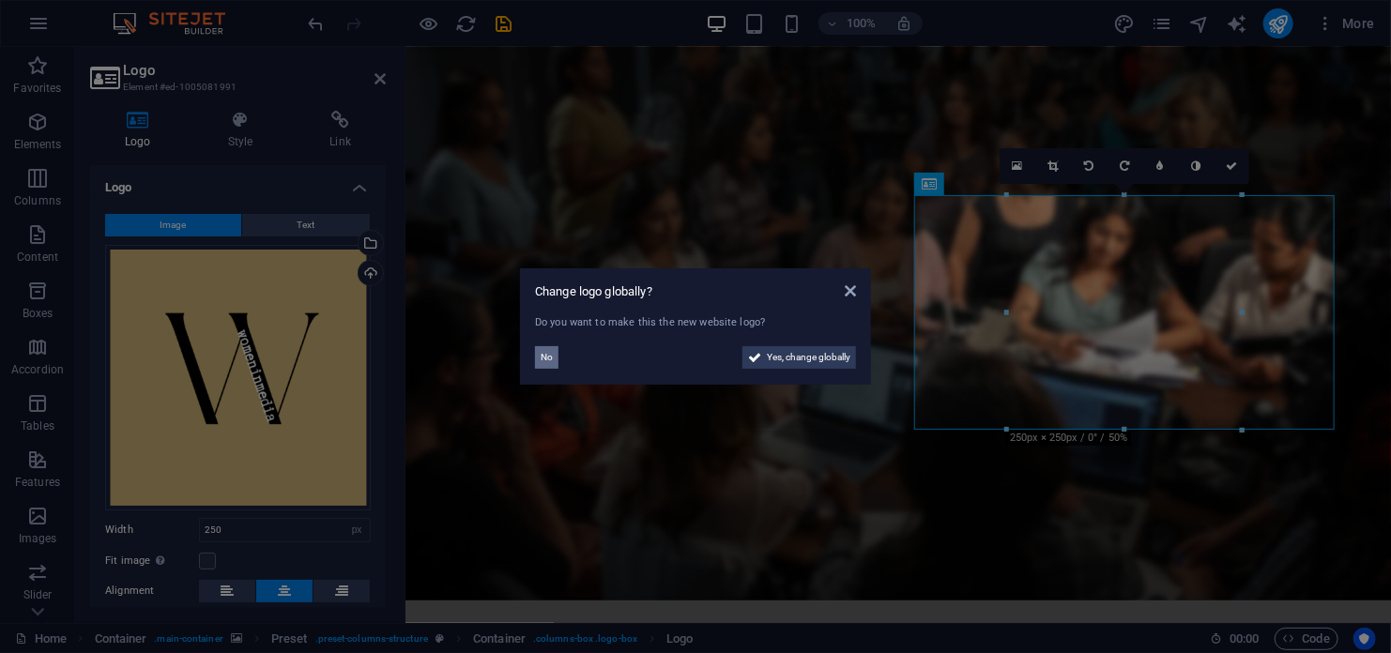
click at [543, 361] on span "No" at bounding box center [547, 357] width 12 height 23
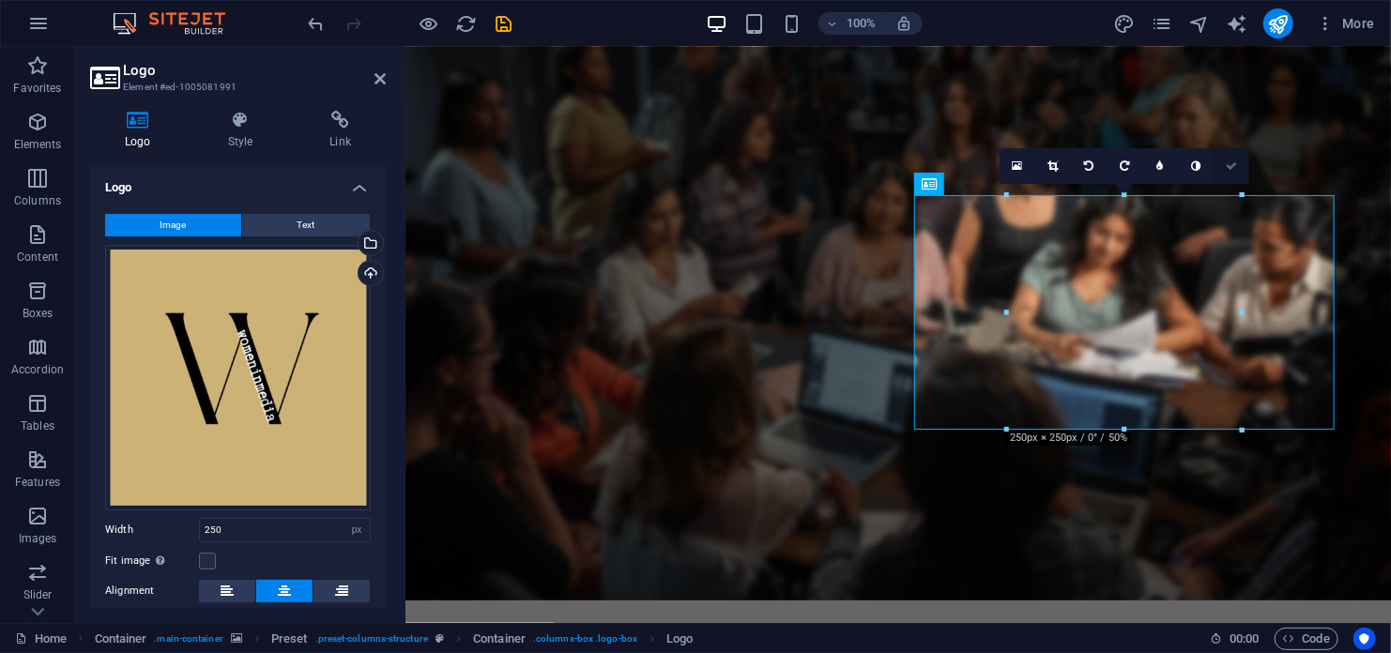
click at [1231, 168] on icon at bounding box center [1231, 166] width 11 height 11
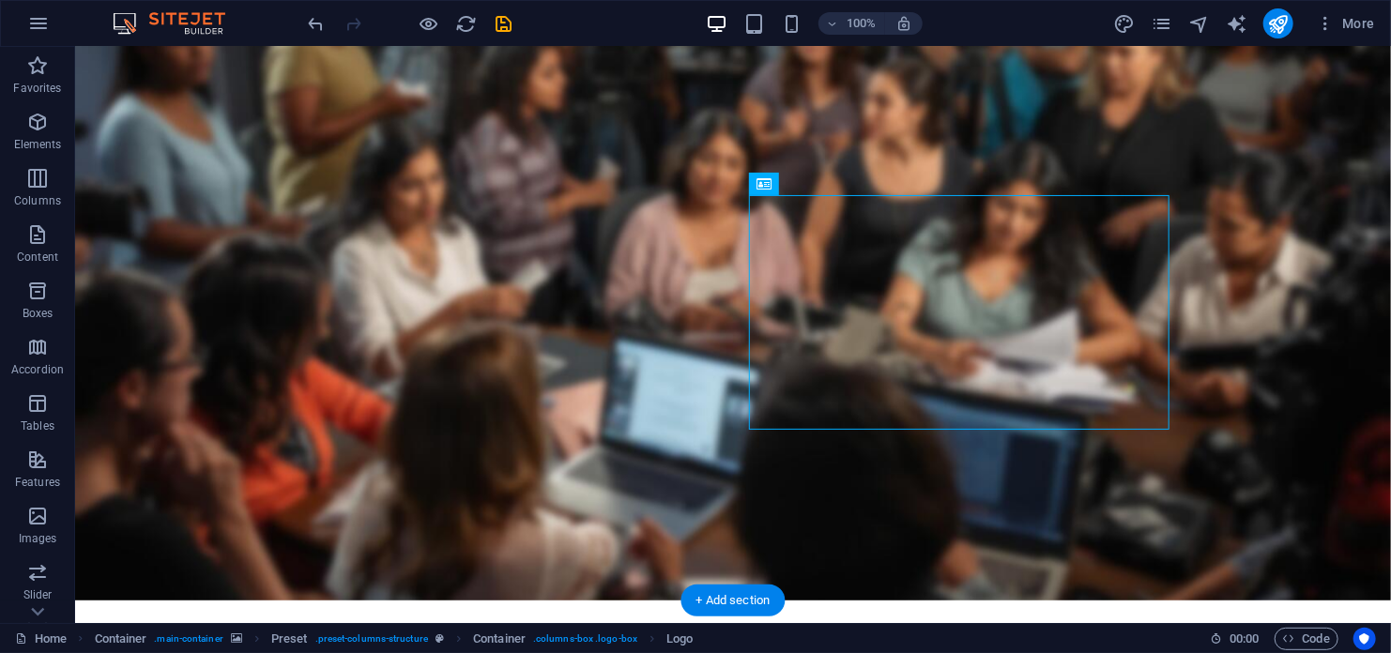
click at [1275, 408] on figure at bounding box center [732, 311] width 1316 height 576
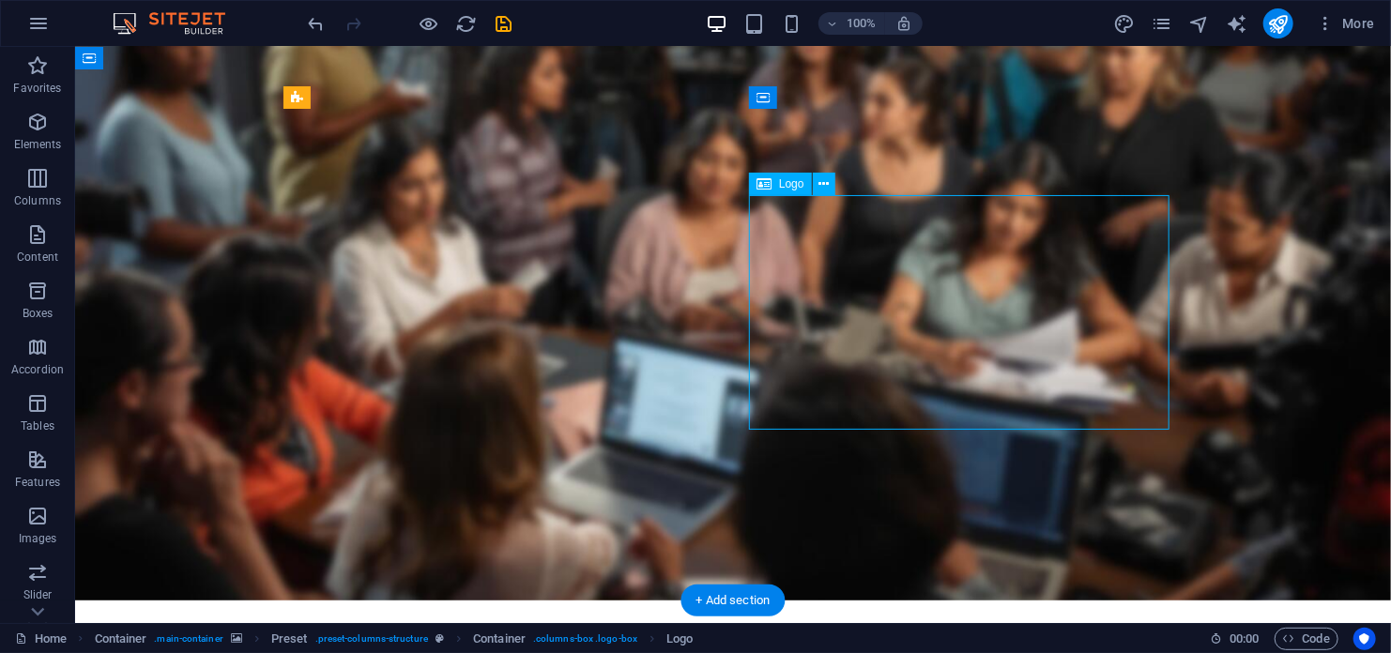
select select "px"
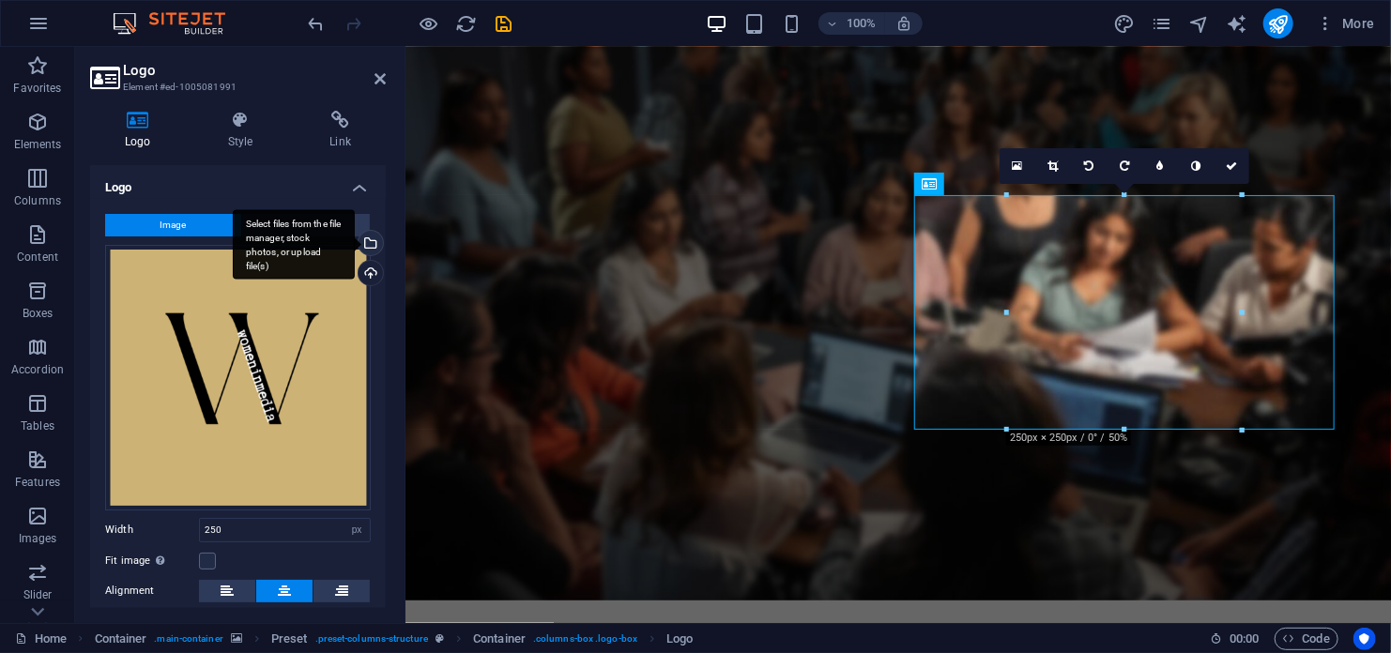
click at [355, 237] on div "Select files from the file manager, stock photos, or upload file(s)" at bounding box center [294, 244] width 122 height 70
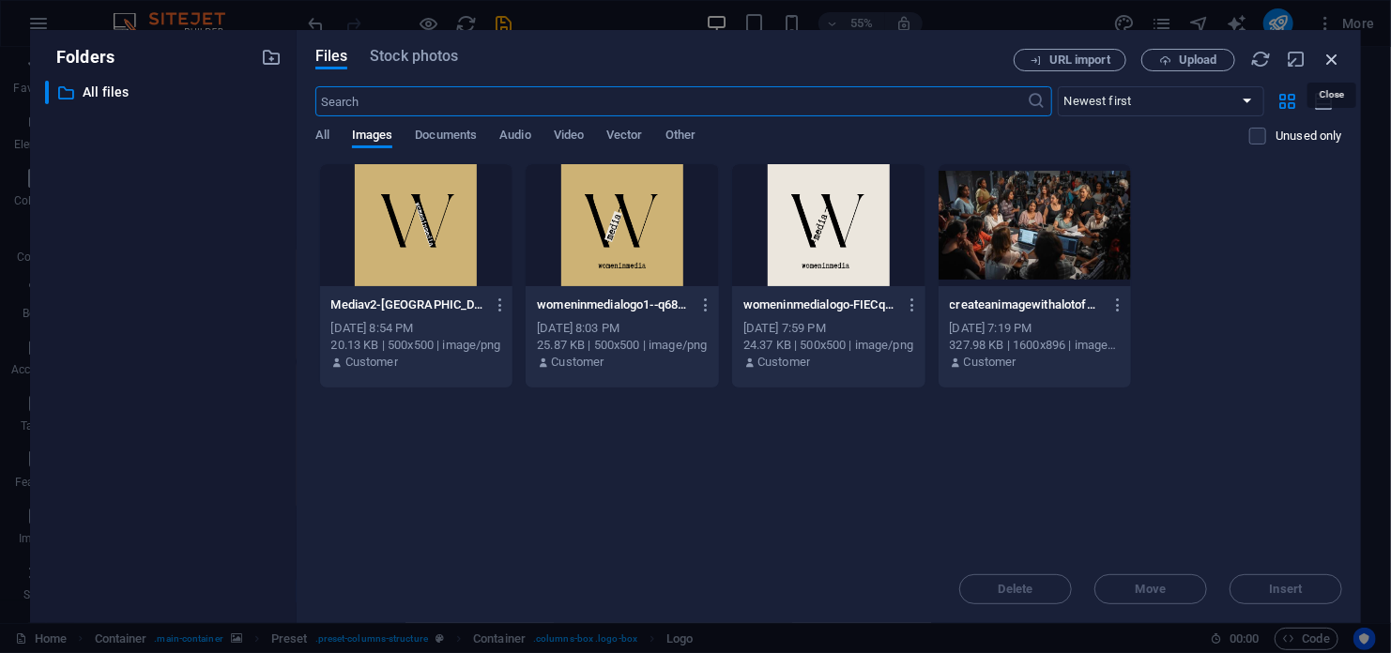
click at [1324, 58] on icon "button" at bounding box center [1332, 59] width 21 height 21
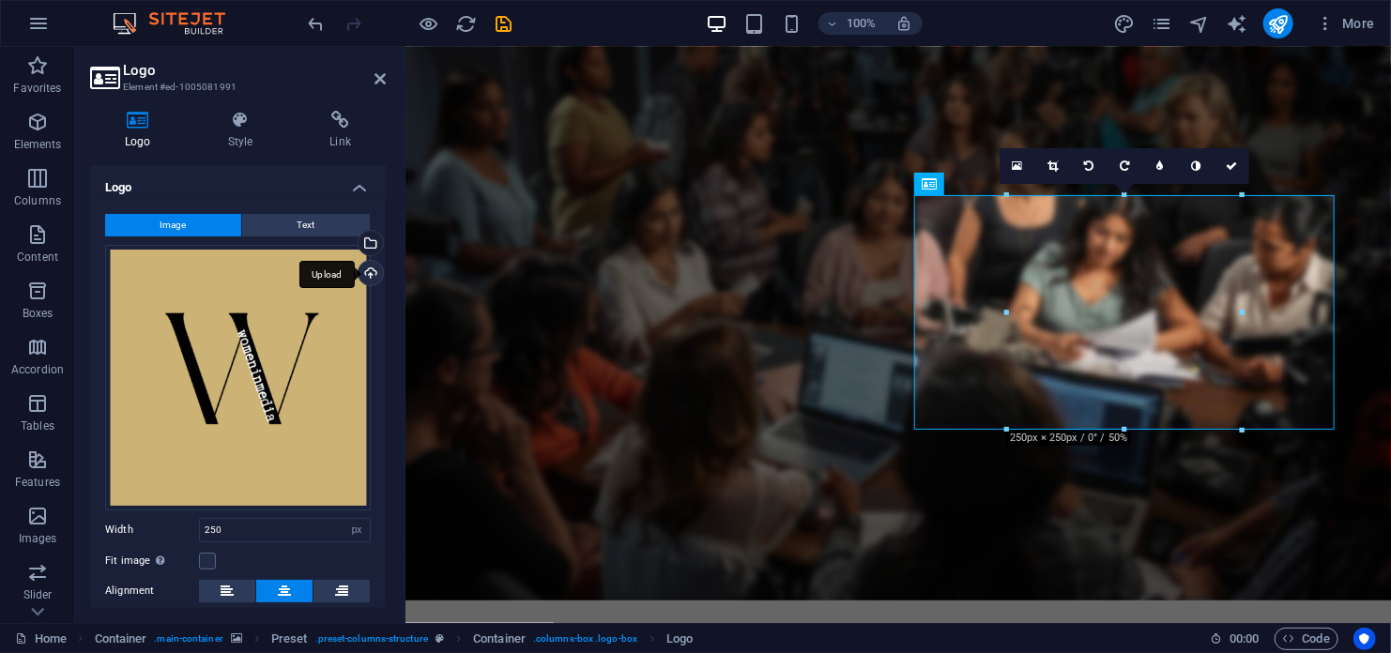
click at [364, 268] on div "Upload" at bounding box center [369, 275] width 28 height 28
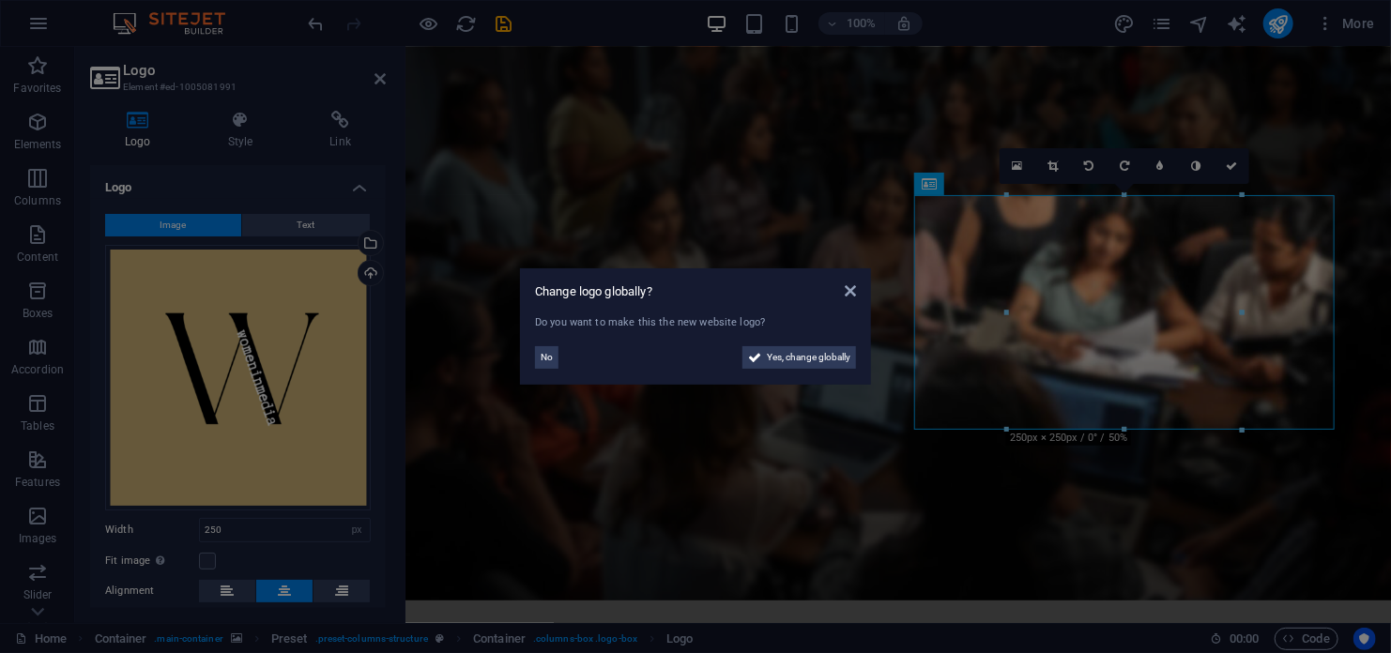
click at [368, 265] on aside "Change logo globally? Do you want to make this the new website logo? No Yes, ch…" at bounding box center [695, 326] width 1391 height 653
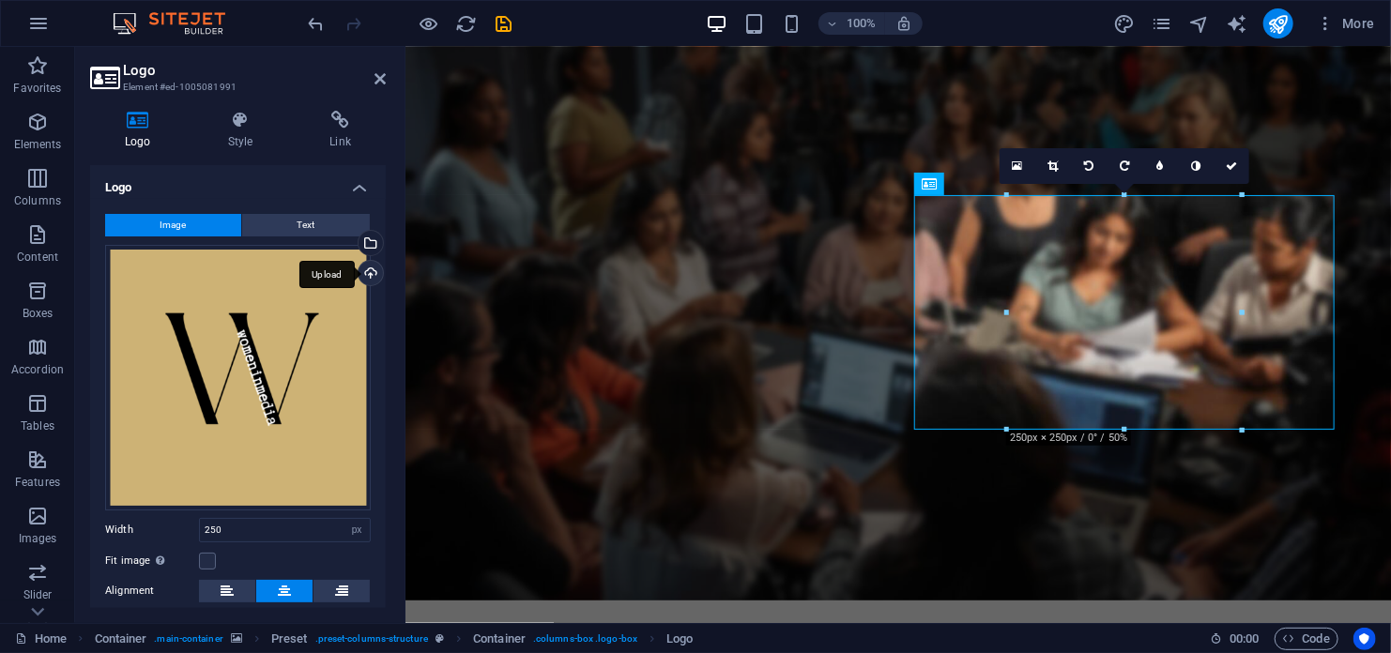
click at [360, 271] on div "Upload" at bounding box center [369, 275] width 28 height 28
click at [362, 266] on div "Upload" at bounding box center [369, 275] width 28 height 28
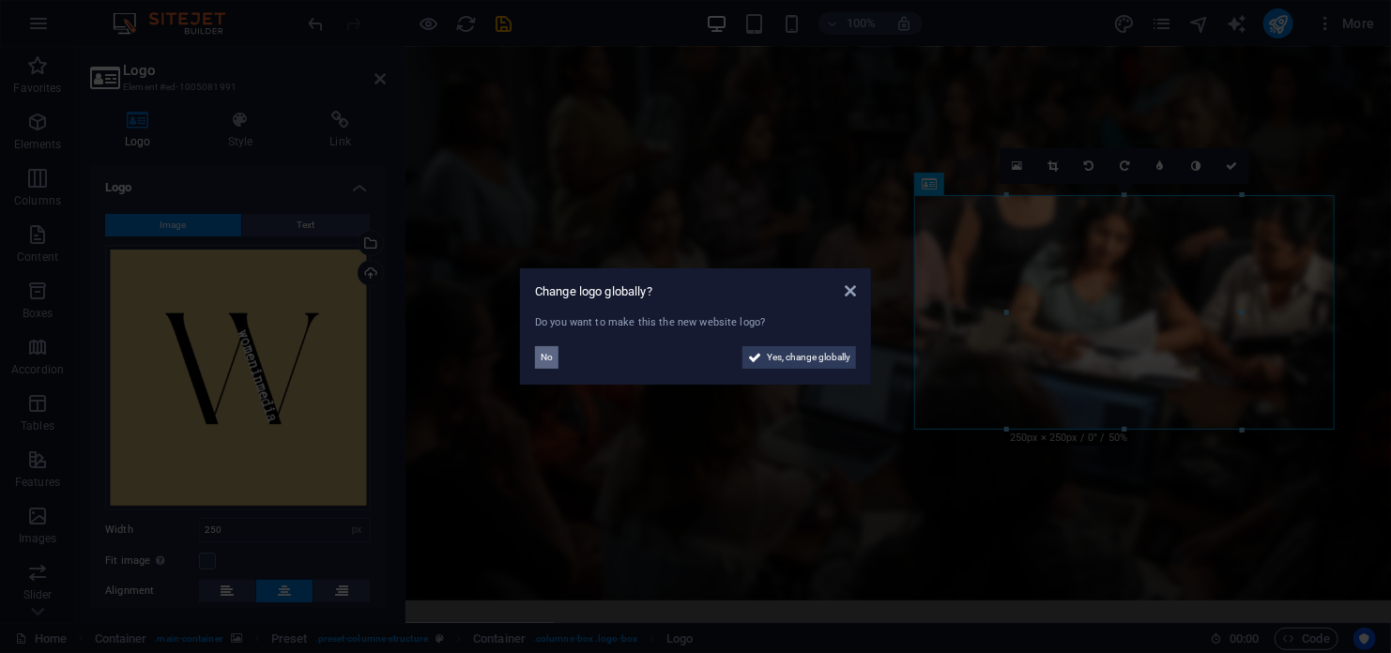
click at [556, 359] on button "No" at bounding box center [546, 357] width 23 height 23
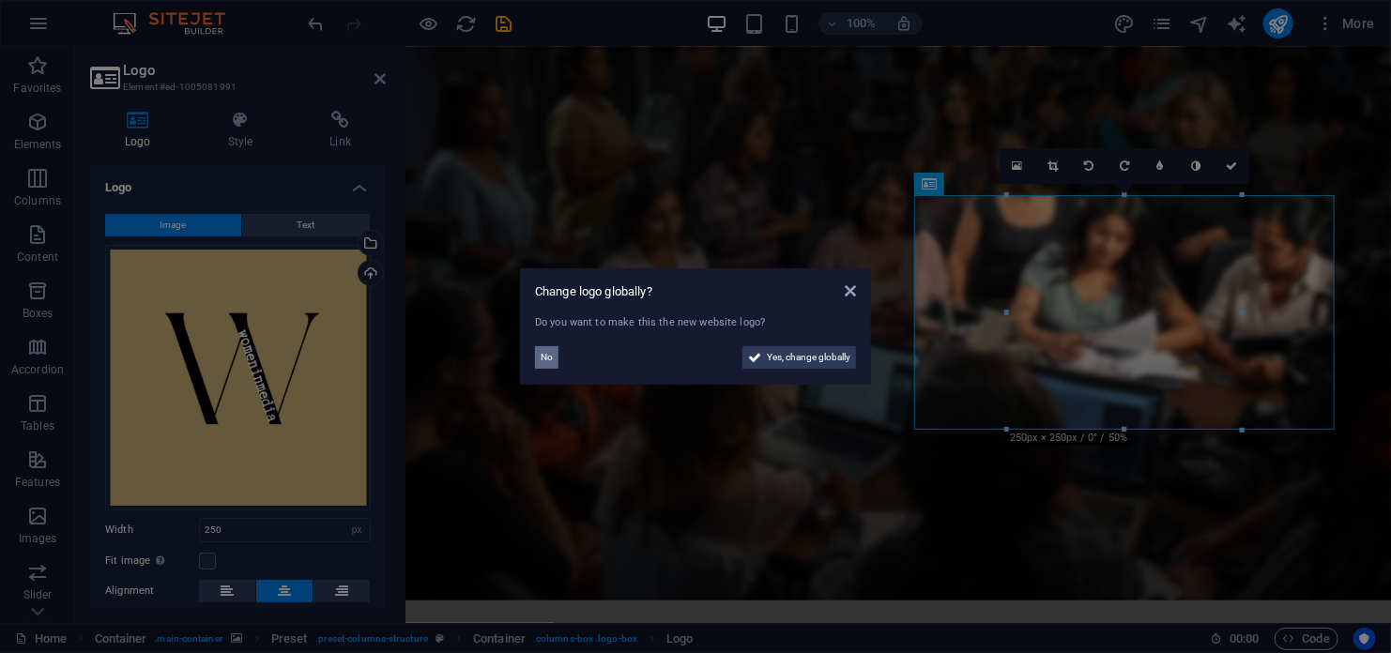
click at [541, 365] on span "No" at bounding box center [547, 357] width 12 height 23
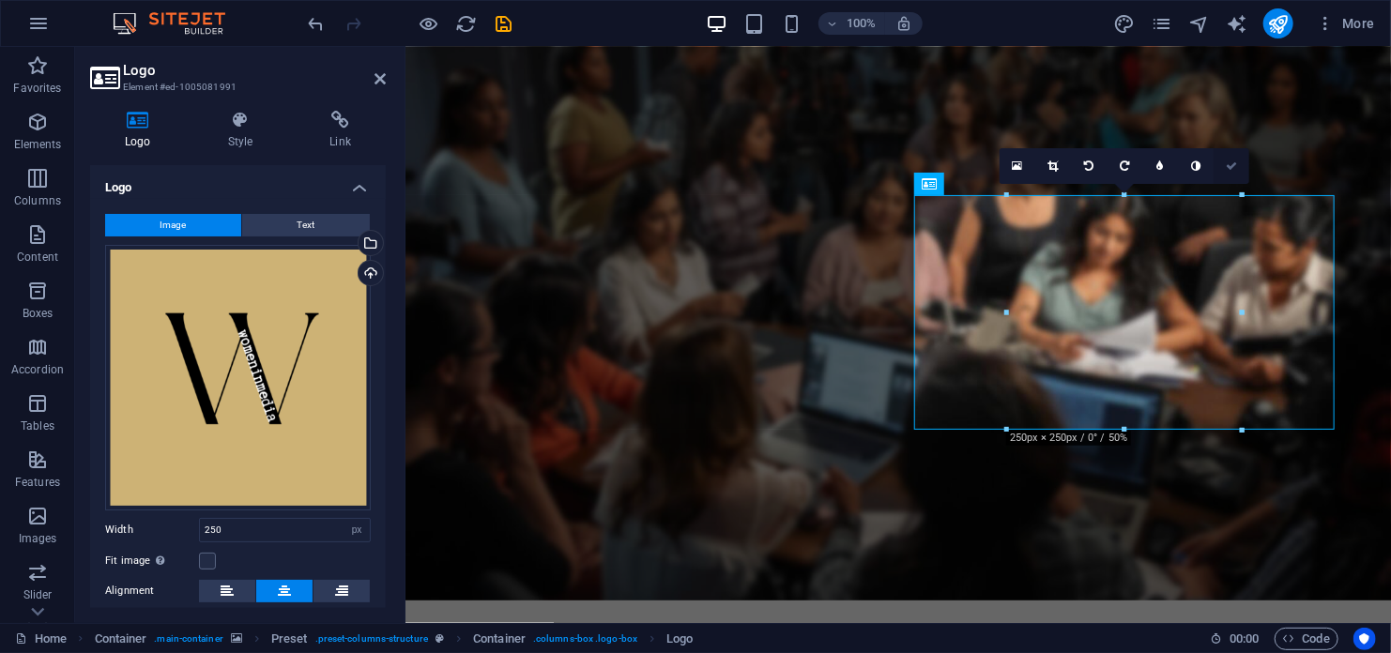
click at [1229, 166] on icon at bounding box center [1231, 166] width 11 height 11
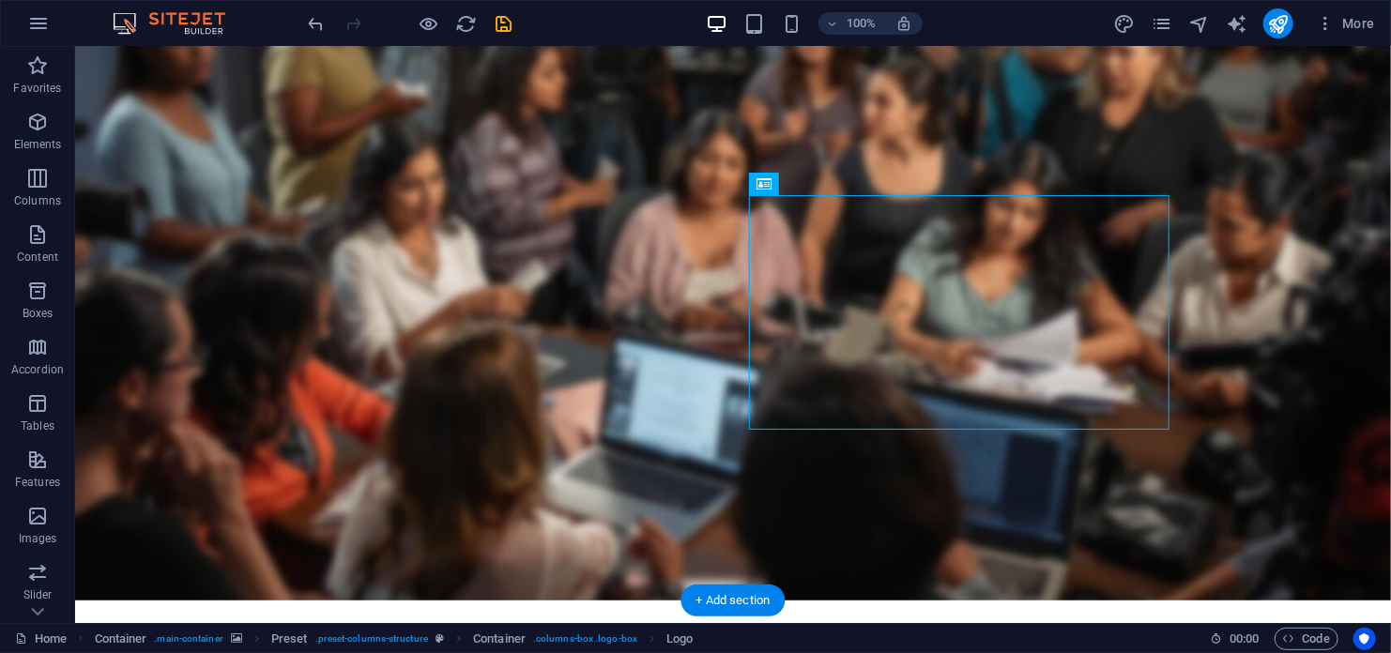
click at [1255, 443] on figure at bounding box center [732, 311] width 1316 height 576
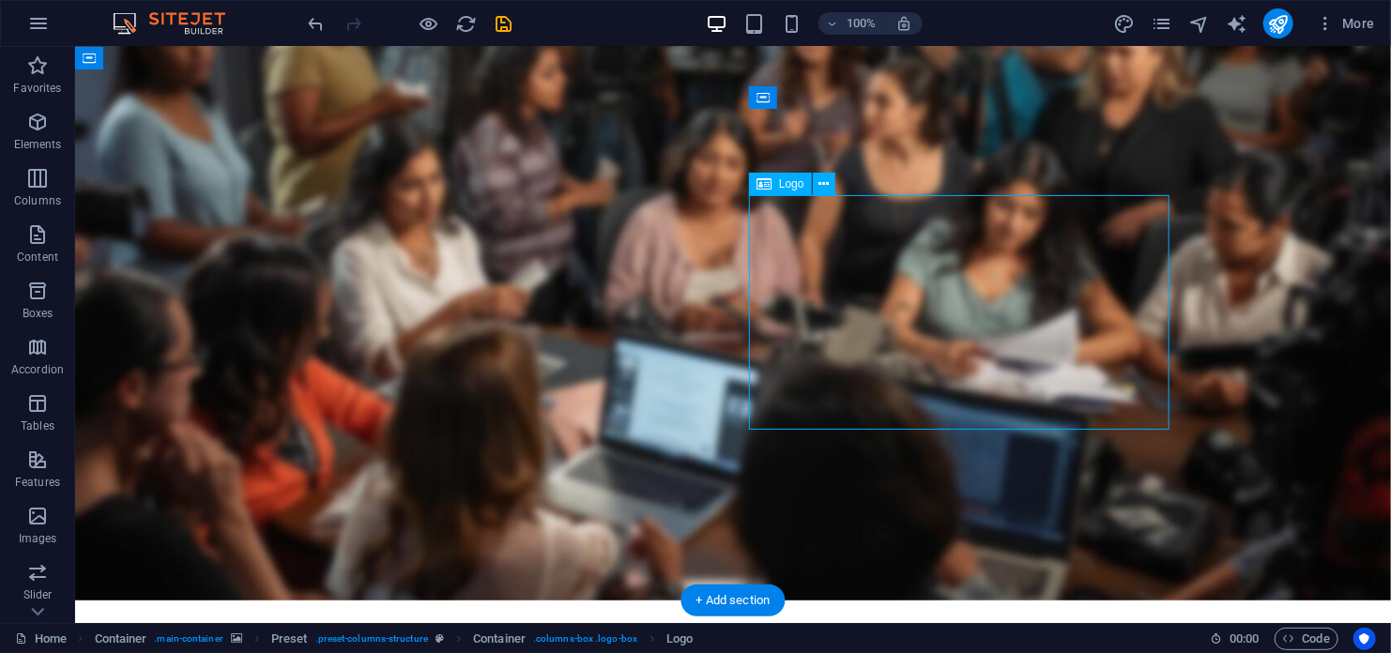
select select "px"
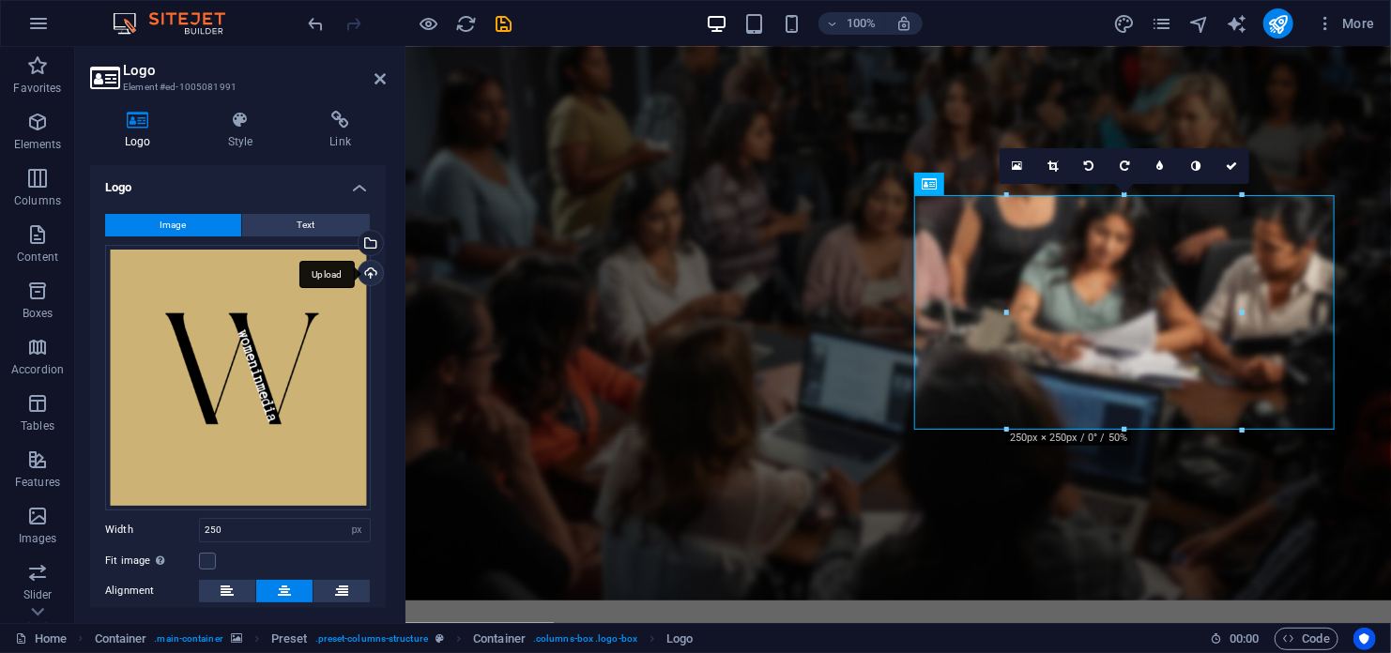
click at [364, 271] on div "Upload" at bounding box center [369, 275] width 28 height 28
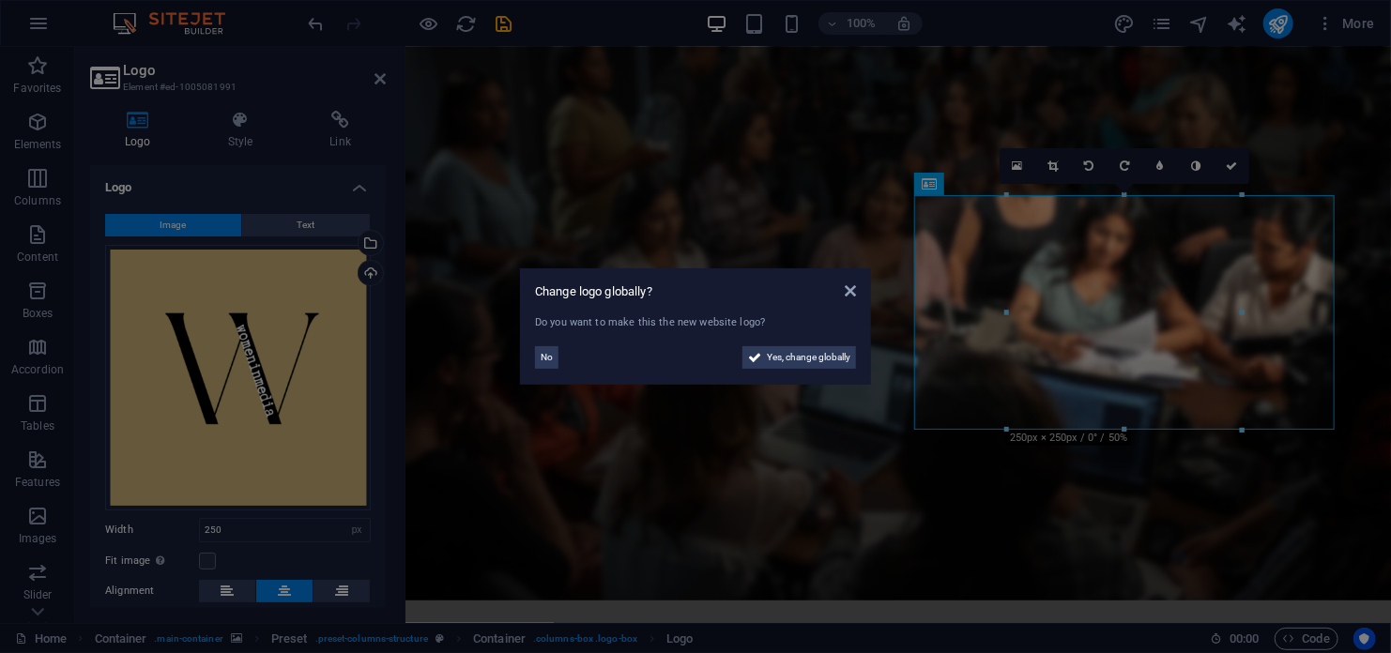
click at [1229, 163] on aside "Change logo globally? Do you want to make this the new website logo? No Yes, ch…" at bounding box center [695, 326] width 1391 height 653
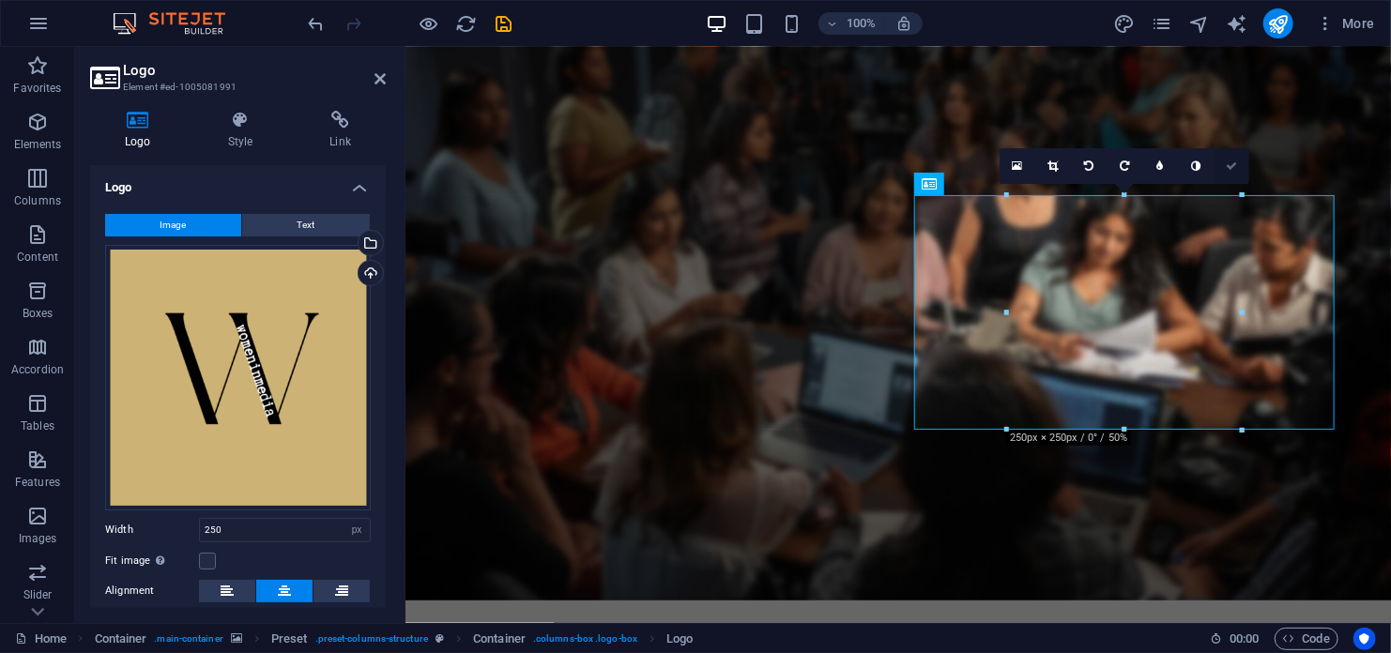
click at [1229, 163] on icon at bounding box center [1231, 166] width 11 height 11
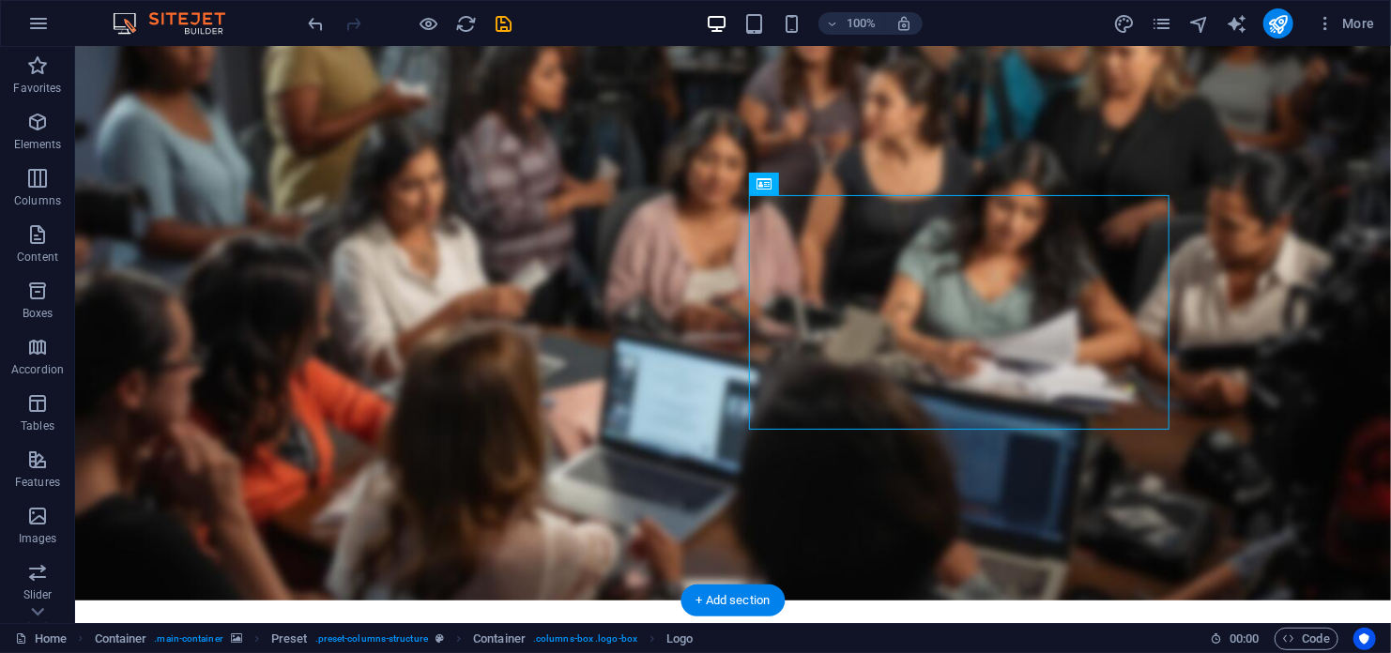
click at [1316, 319] on figure at bounding box center [732, 311] width 1316 height 576
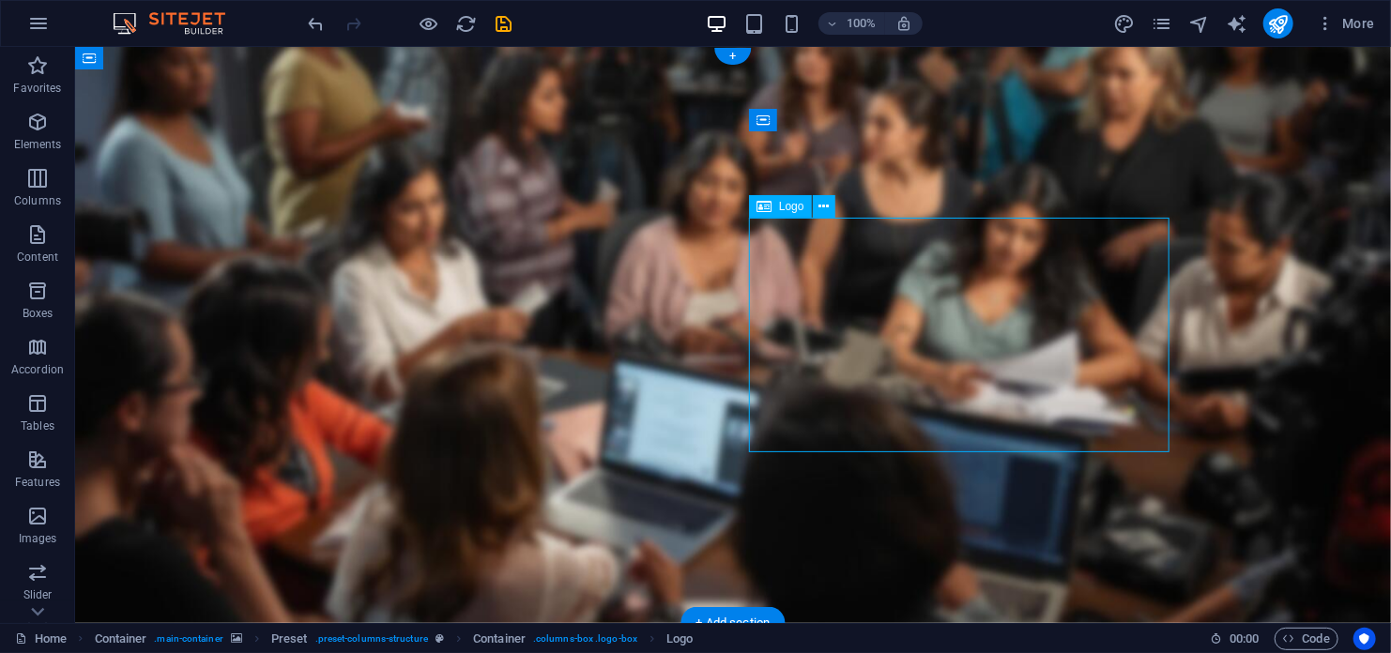
select select "px"
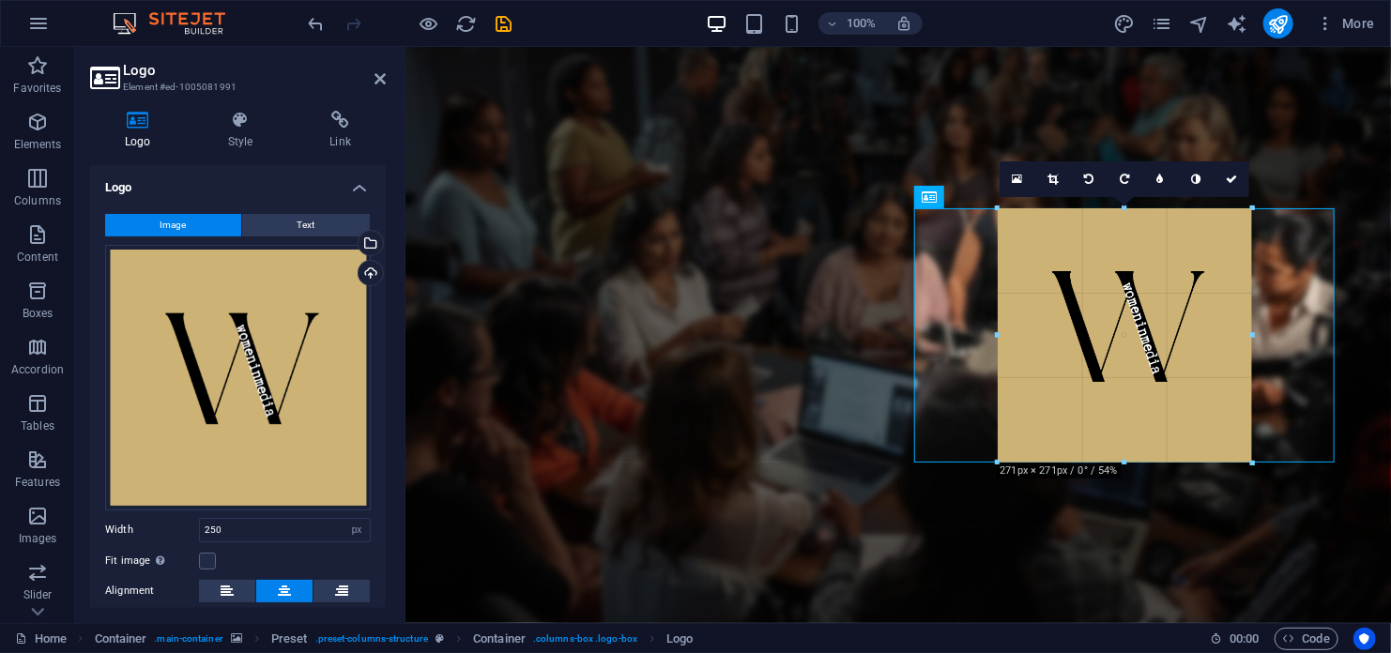
drag, startPoint x: 1241, startPoint y: 451, endPoint x: 1247, endPoint y: 471, distance: 20.8
type input "271"
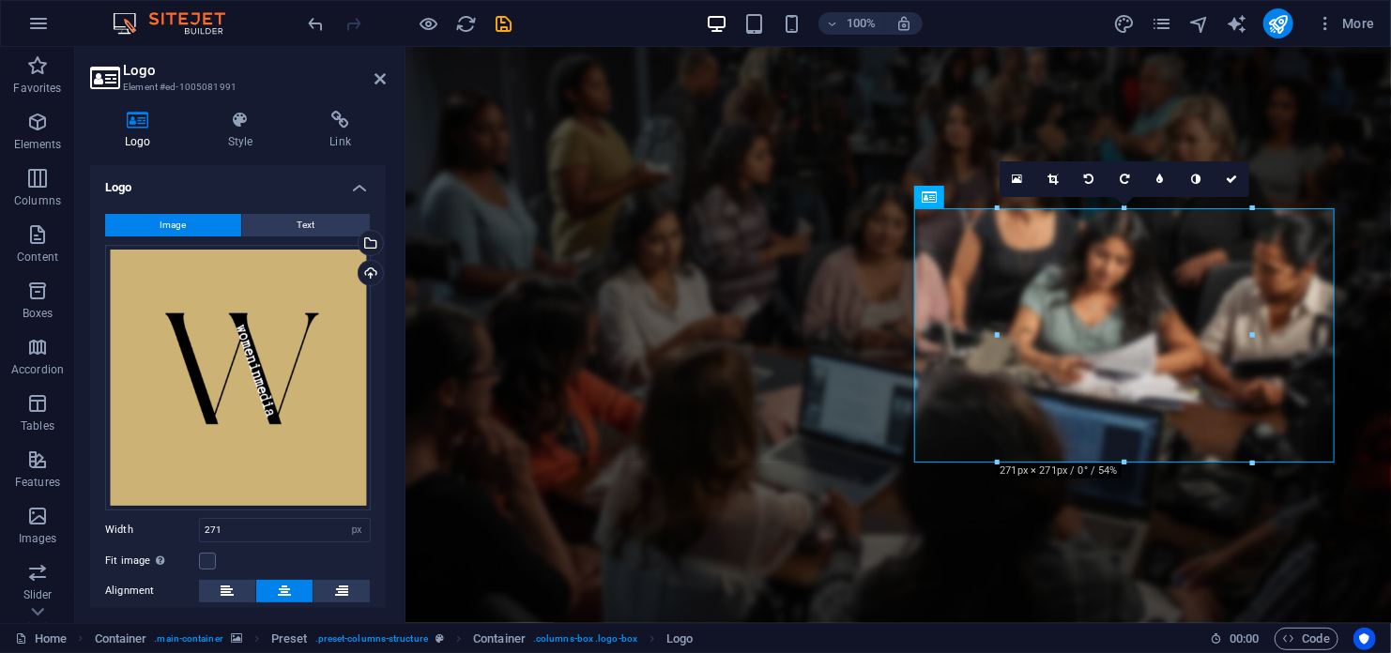
click at [1353, 437] on figure at bounding box center [898, 334] width 986 height 576
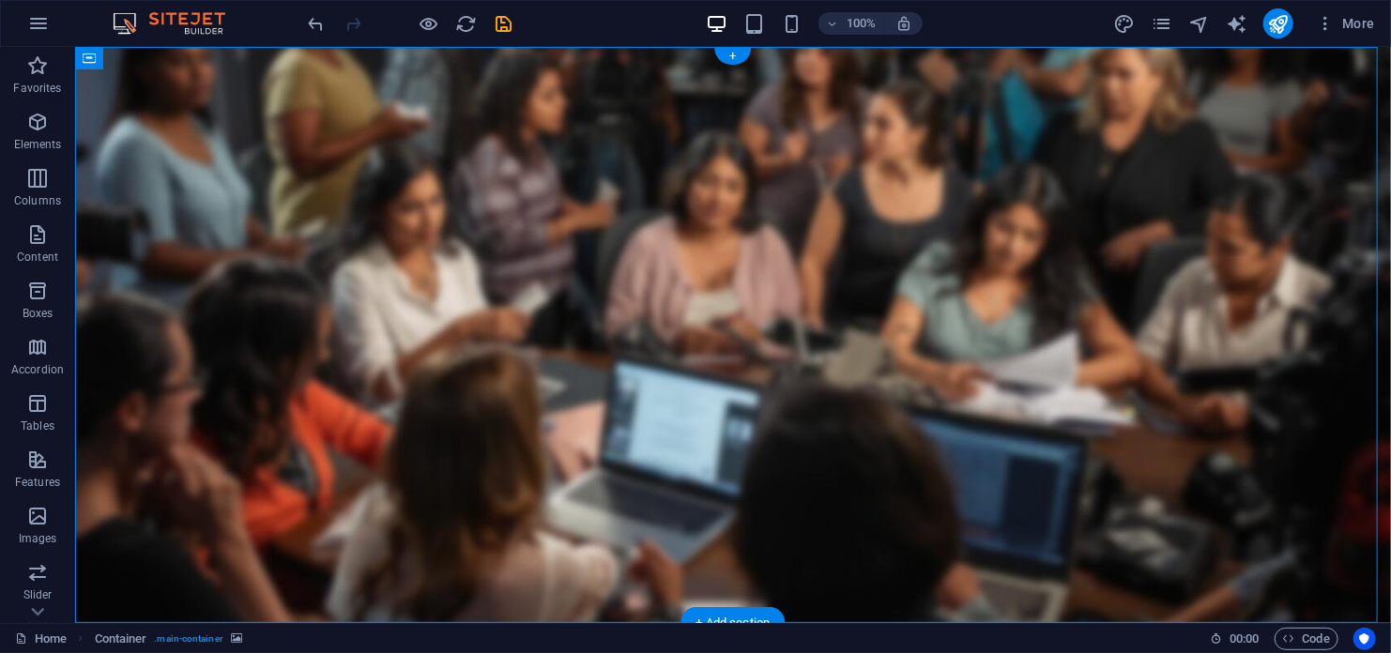
click at [1320, 543] on figure at bounding box center [732, 334] width 1316 height 576
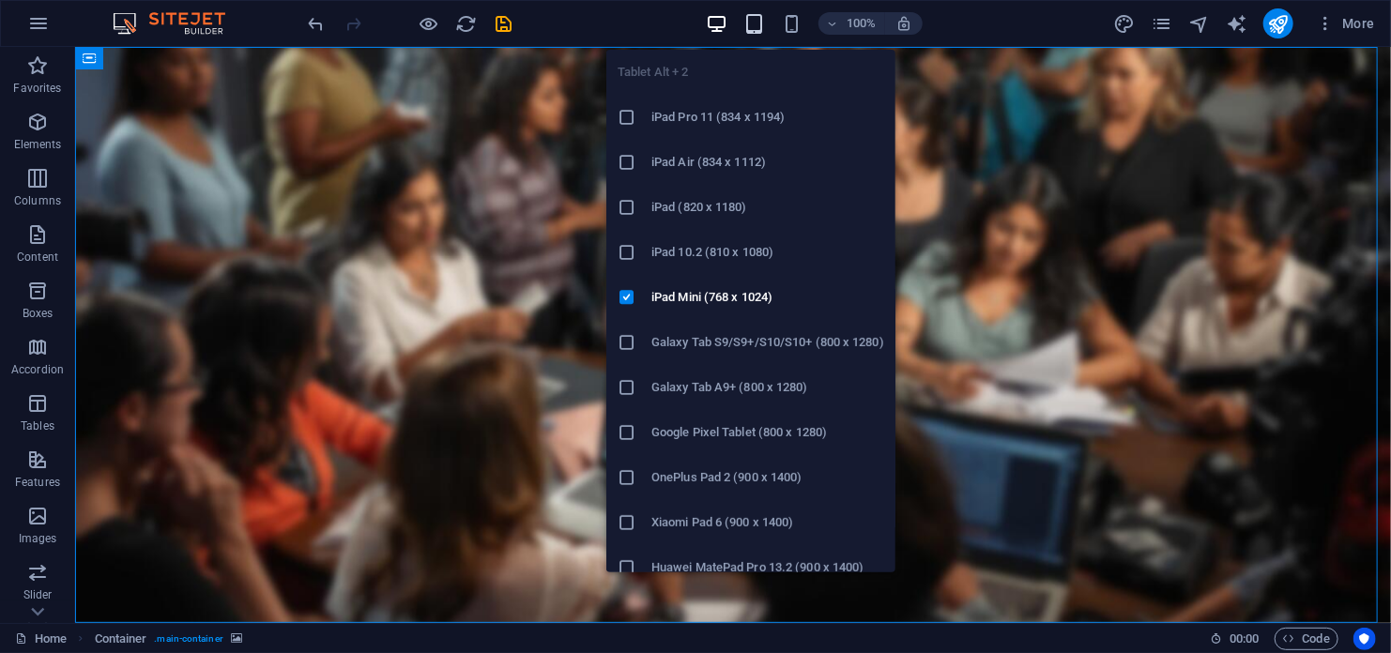
click at [761, 26] on icon "button" at bounding box center [754, 24] width 22 height 22
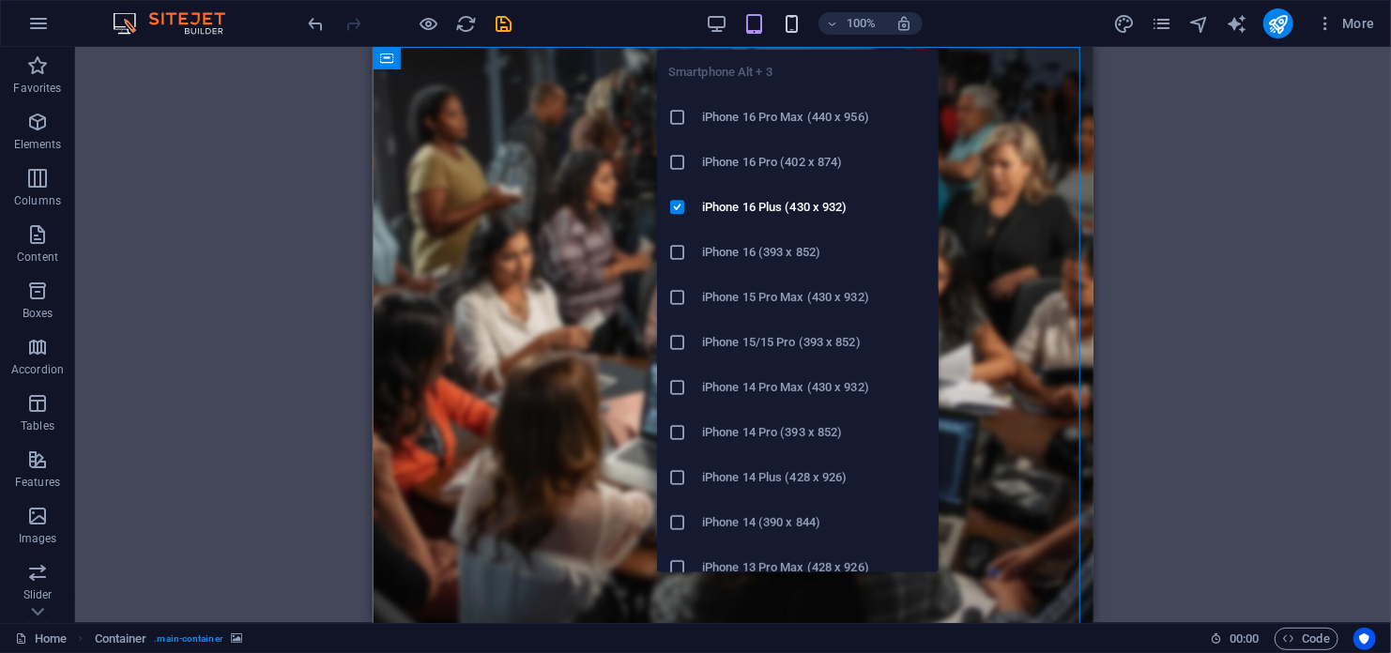
click at [787, 21] on icon "button" at bounding box center [792, 24] width 22 height 22
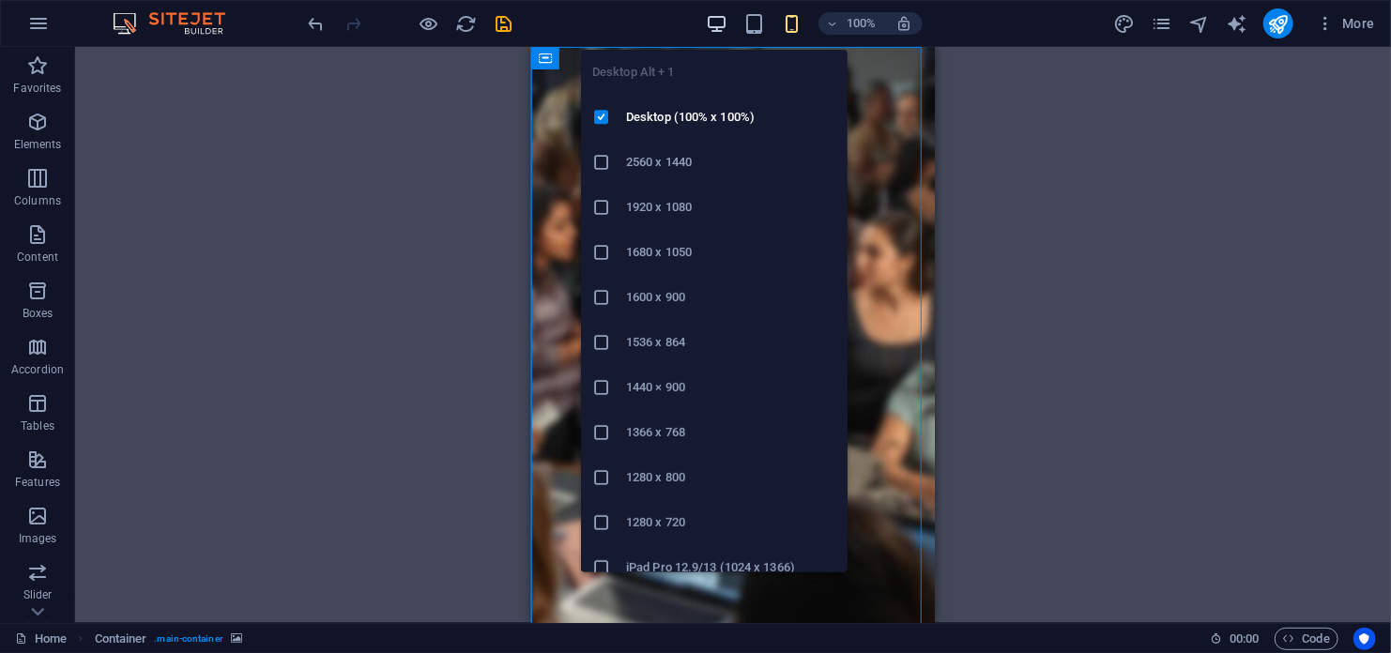
click at [711, 27] on icon "button" at bounding box center [717, 24] width 22 height 22
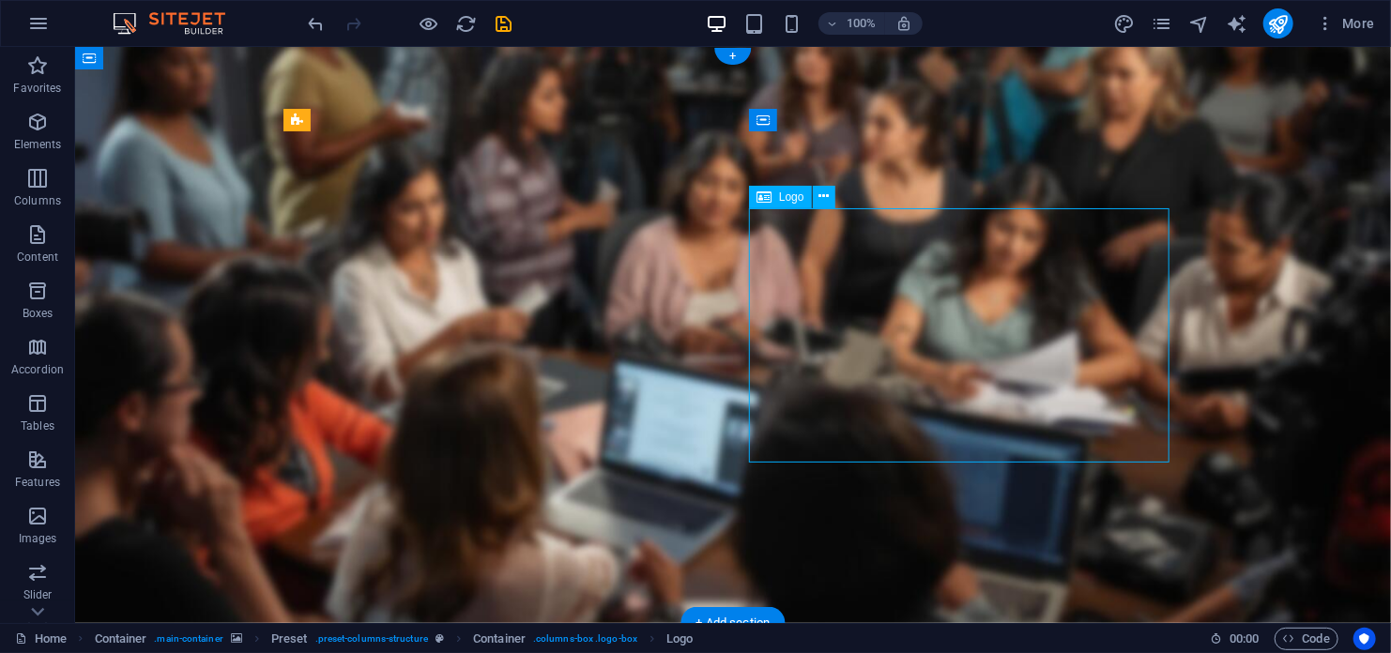
select select "px"
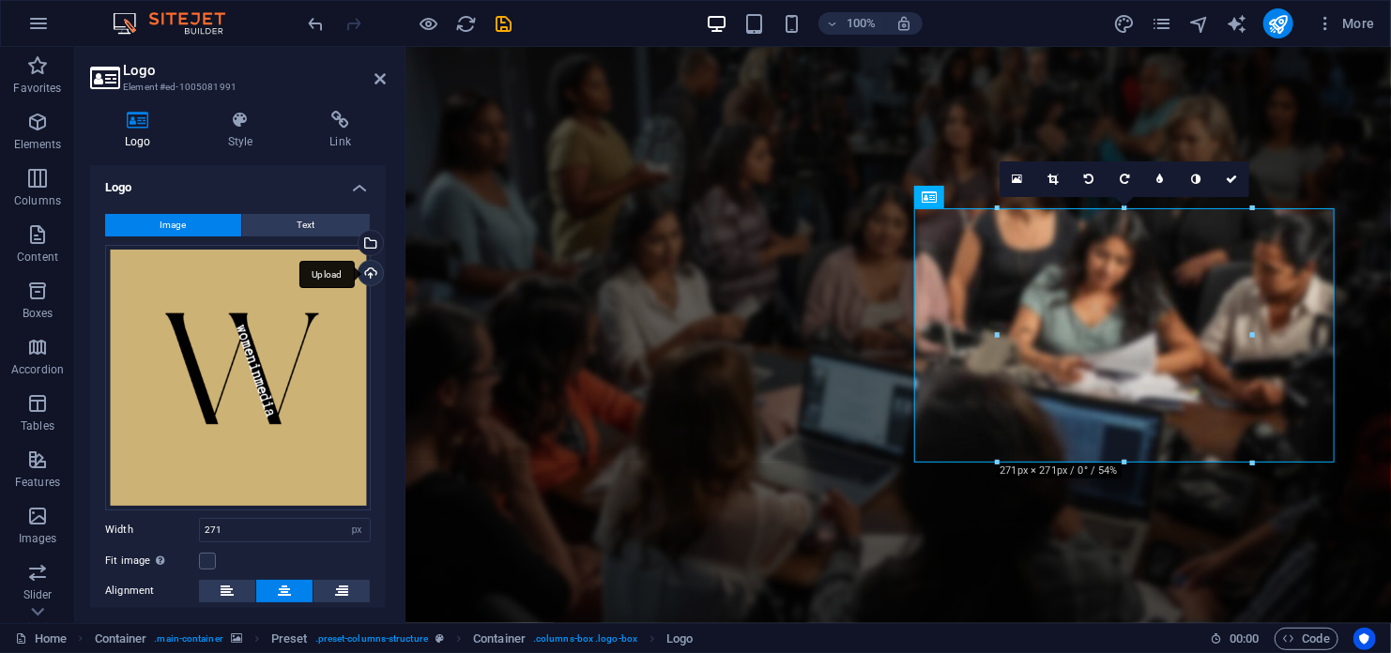
click at [364, 269] on div "Upload" at bounding box center [369, 275] width 28 height 28
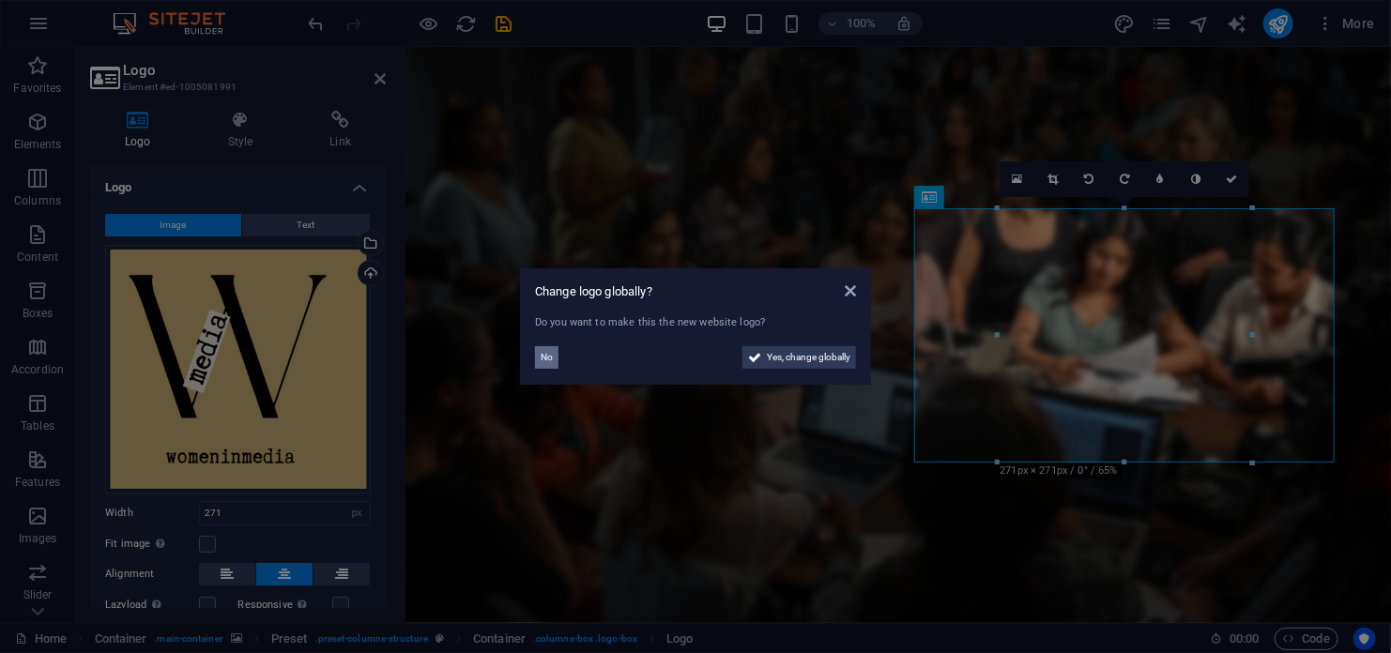
click at [542, 359] on span "No" at bounding box center [547, 357] width 12 height 23
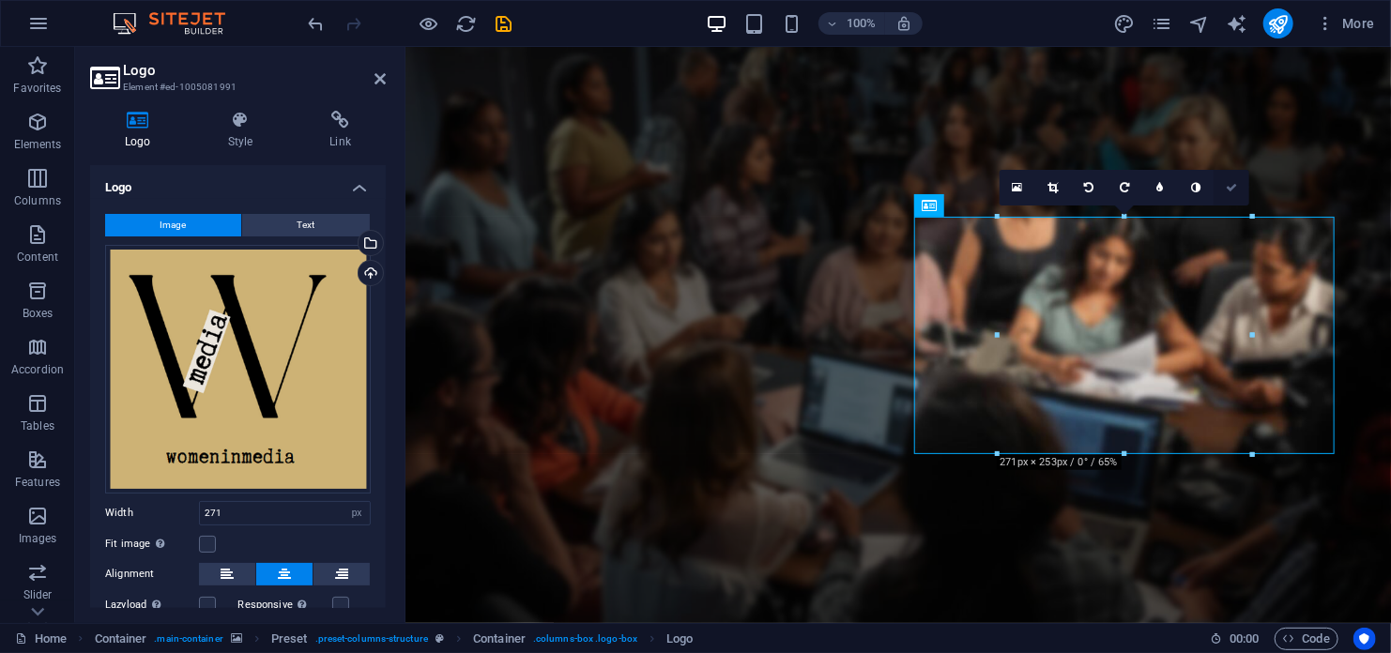
click at [1229, 189] on icon at bounding box center [1231, 187] width 11 height 11
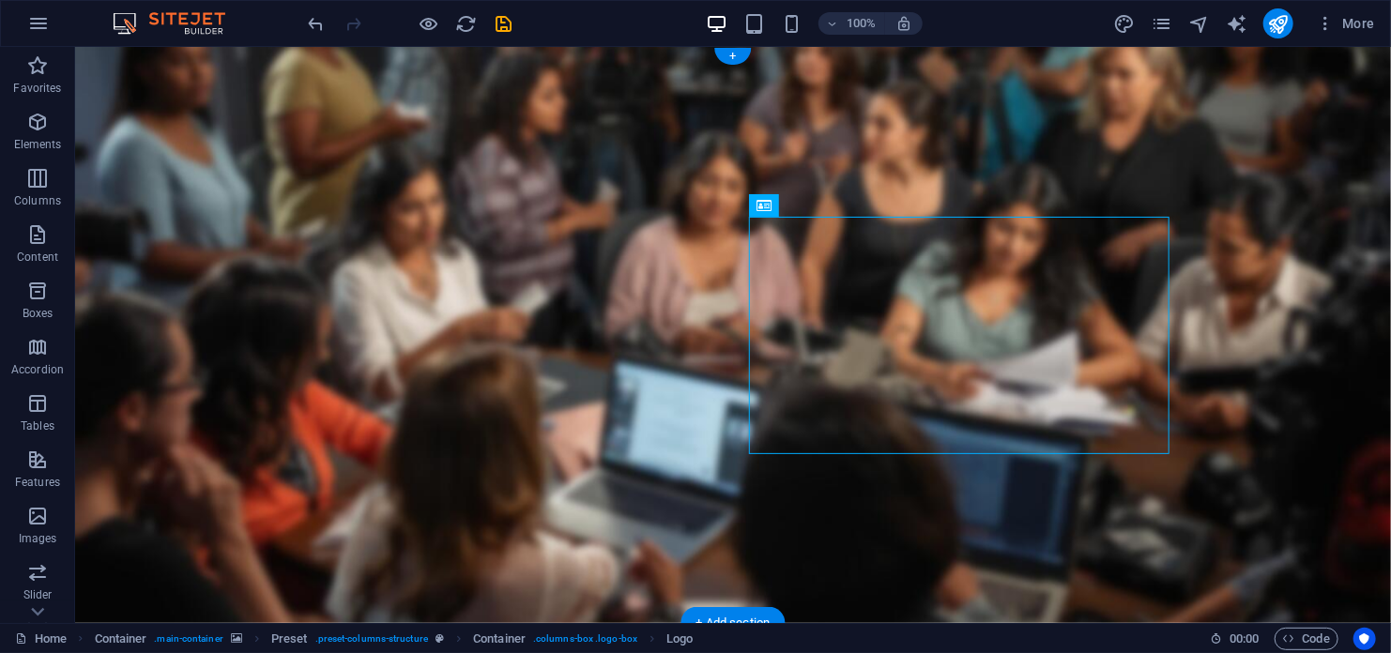
click at [1293, 469] on figure at bounding box center [732, 334] width 1316 height 576
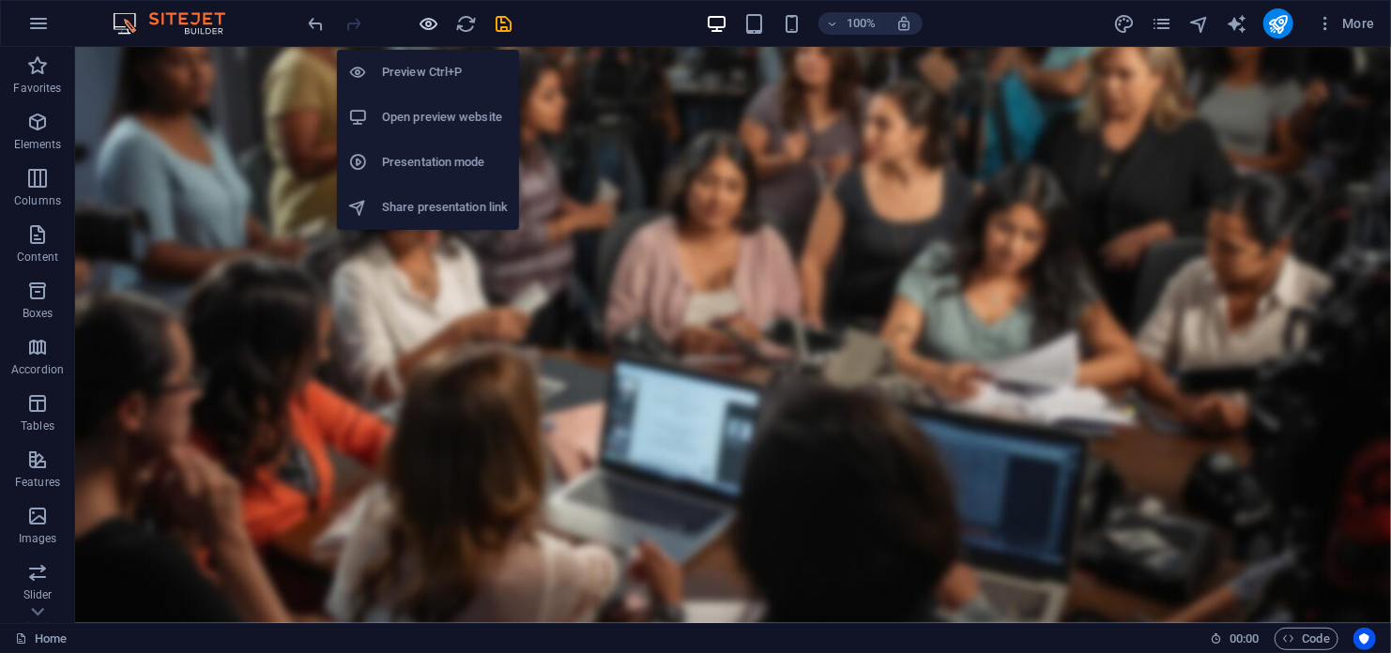
click at [432, 20] on icon "button" at bounding box center [430, 24] width 22 height 22
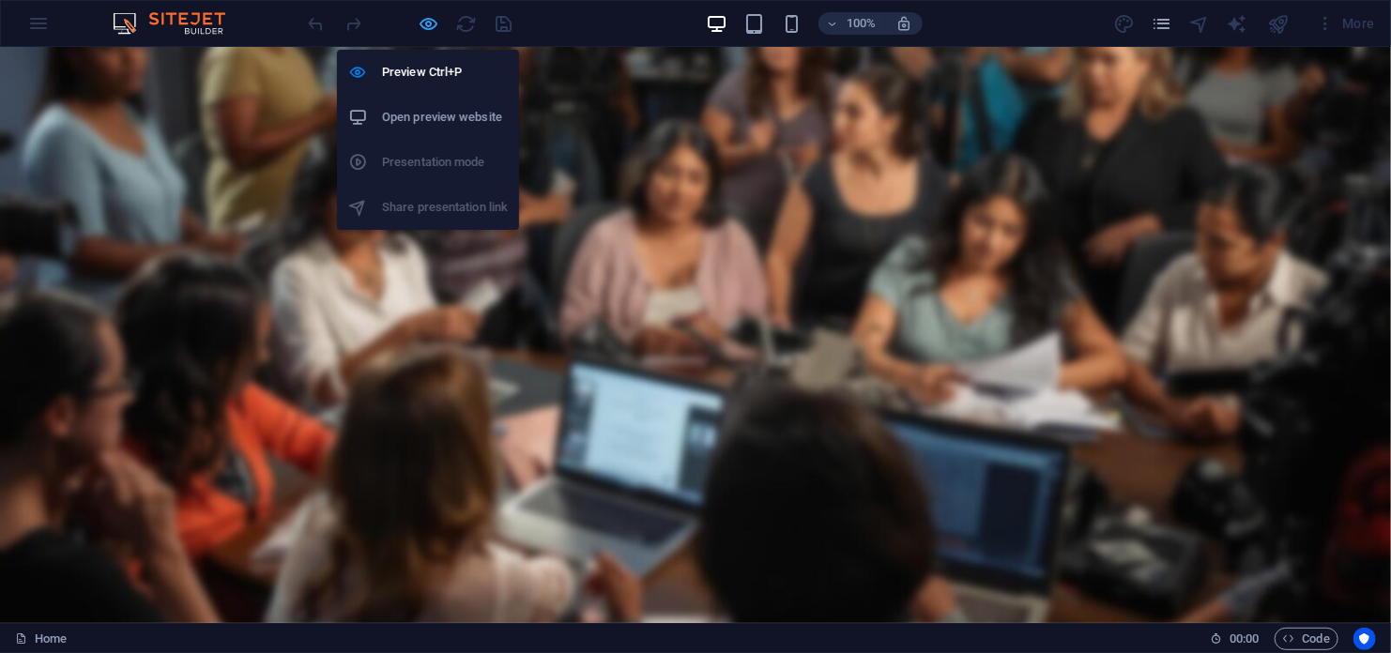
click at [425, 22] on icon "button" at bounding box center [430, 24] width 22 height 22
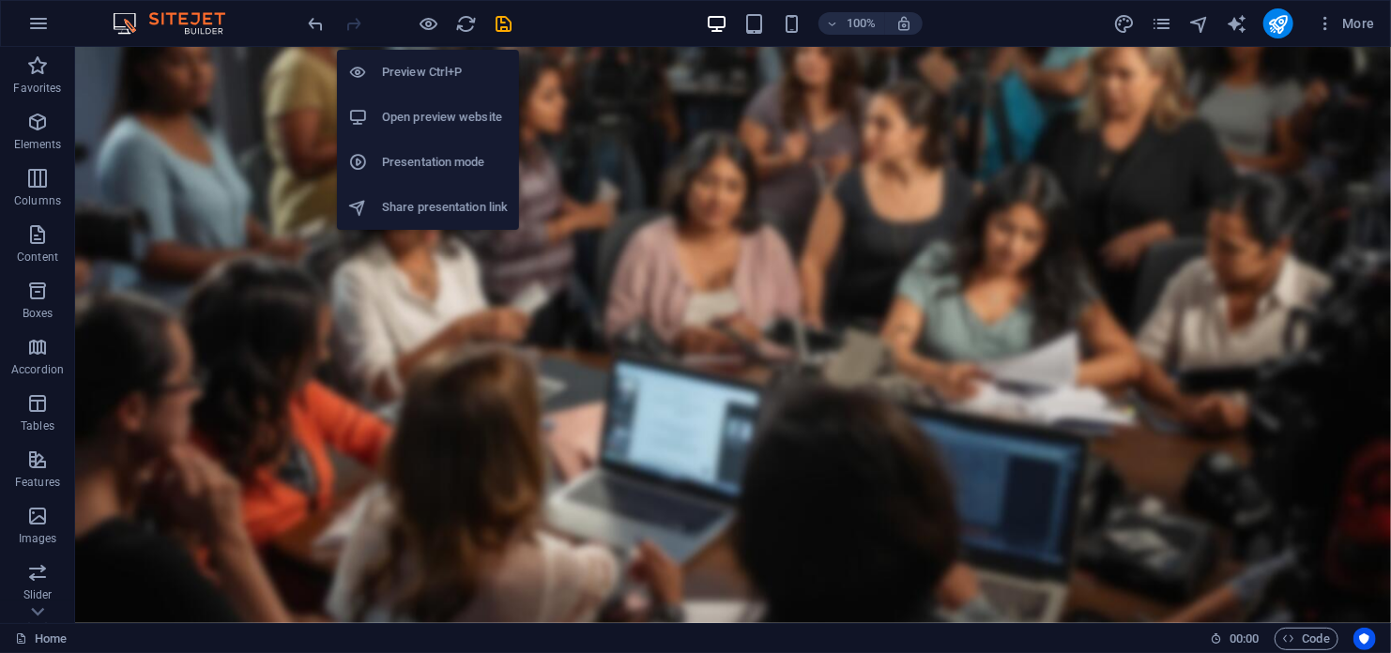
click at [416, 119] on h6 "Open preview website" at bounding box center [445, 117] width 126 height 23
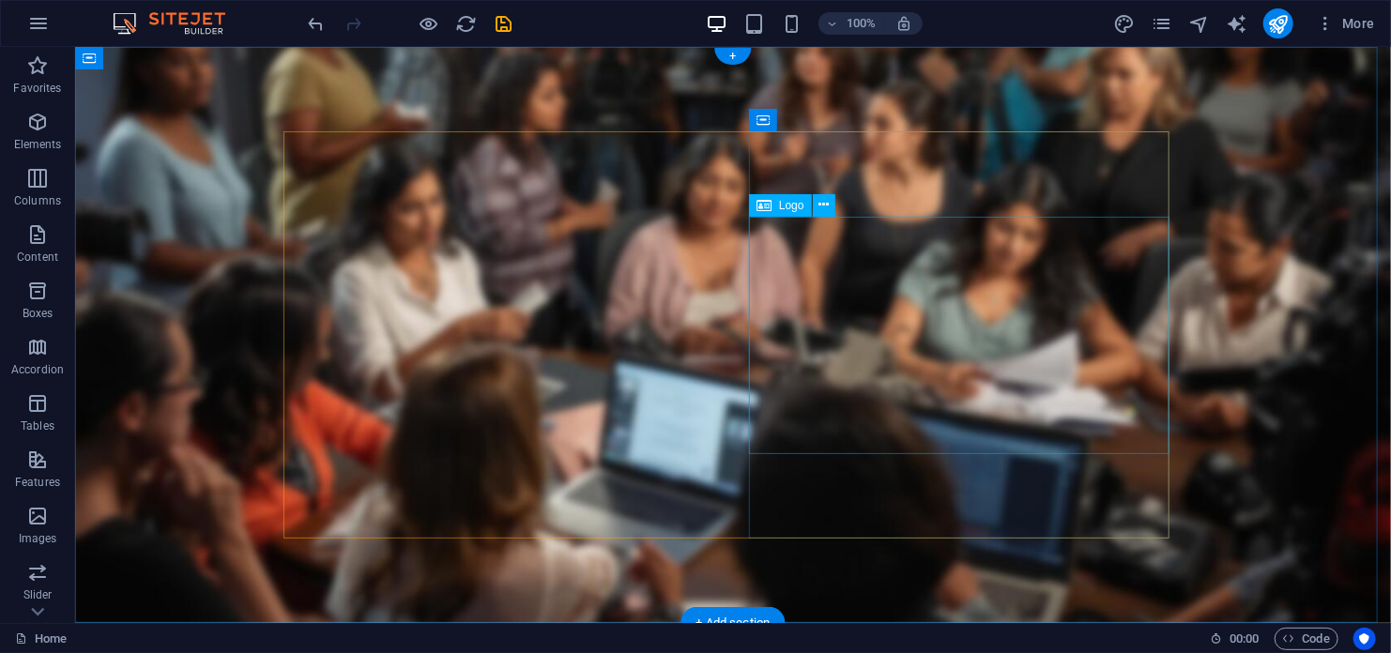
select select "px"
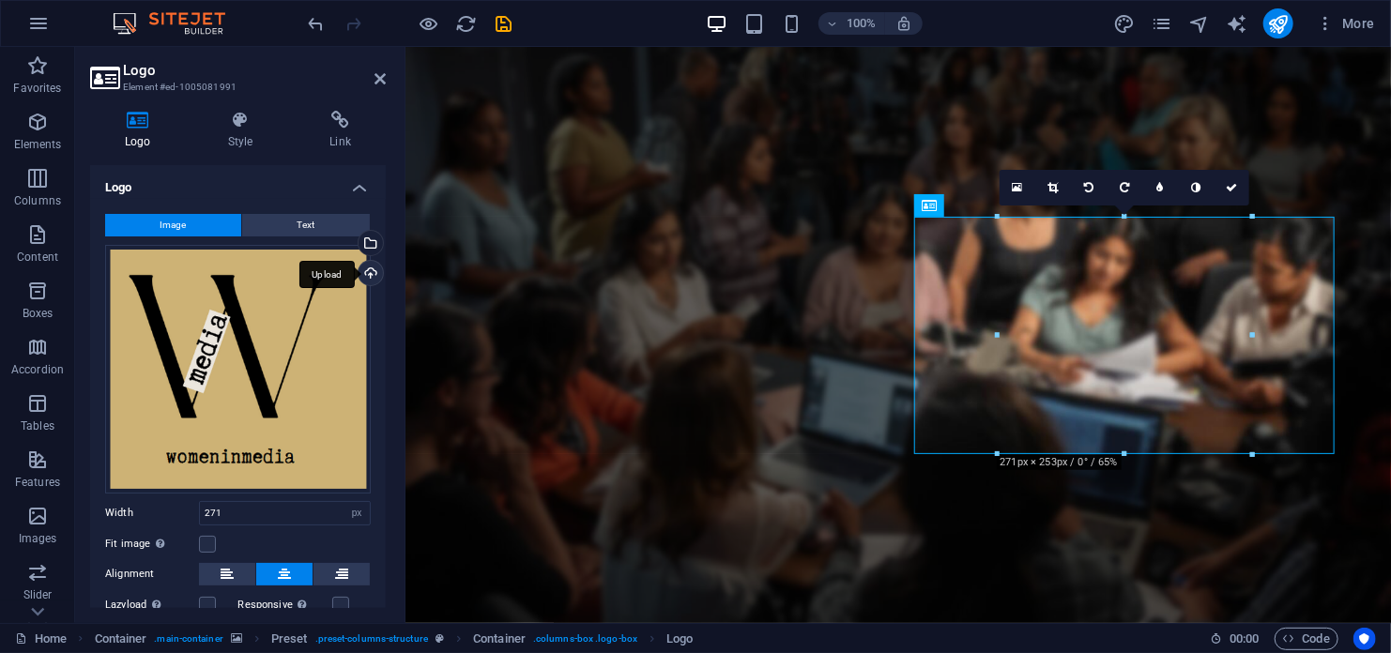
click at [371, 271] on div "Upload" at bounding box center [369, 275] width 28 height 28
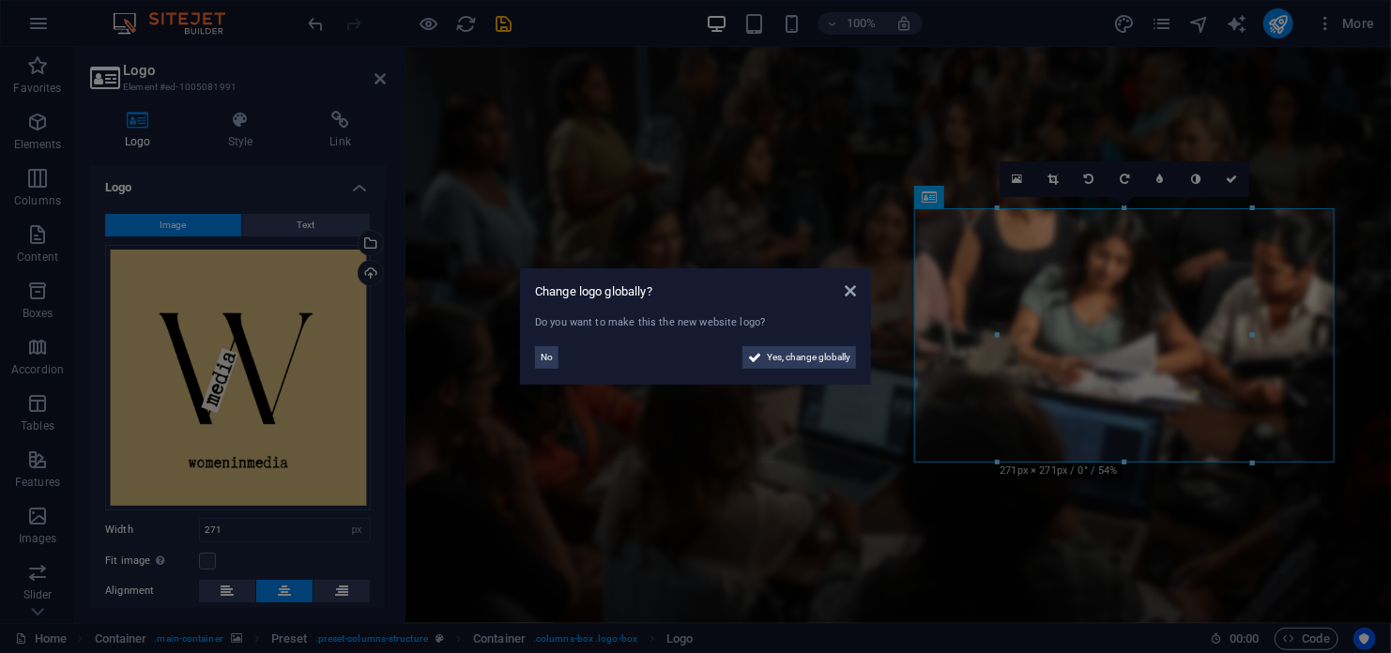
click at [1232, 177] on aside "Change logo globally? Do you want to make this the new website logo? No Yes, ch…" at bounding box center [695, 326] width 1391 height 653
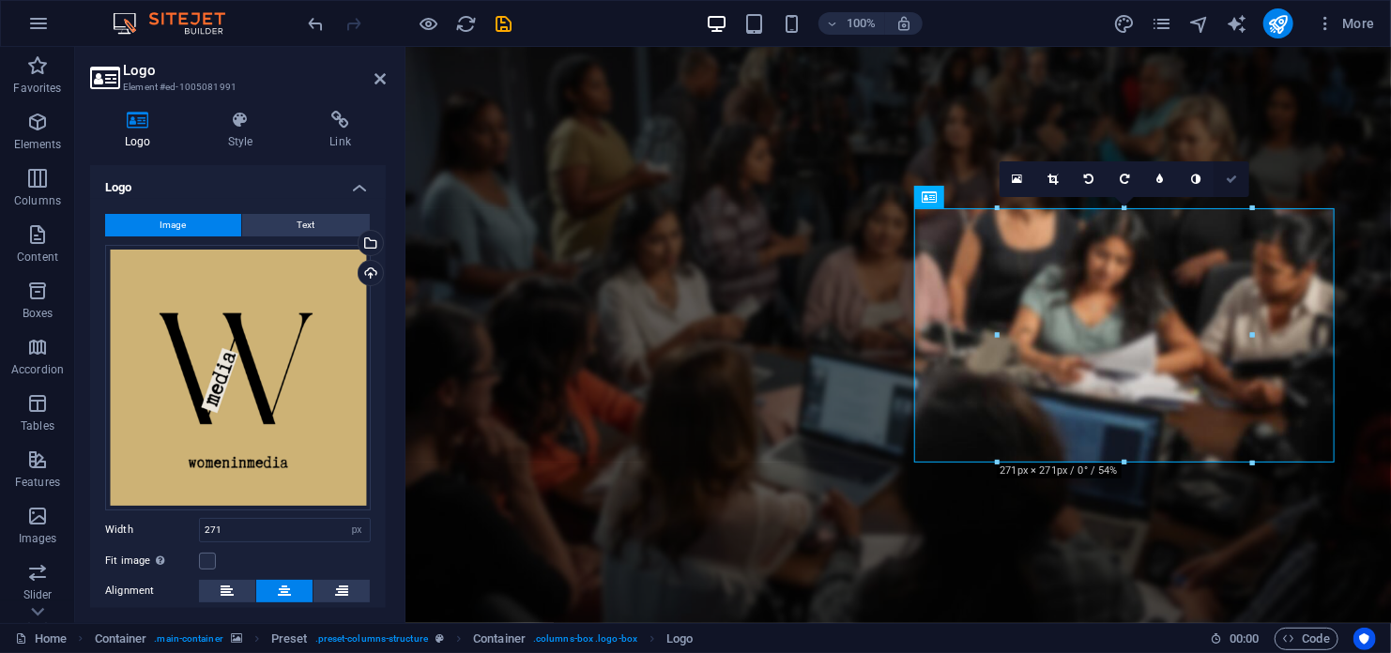
click at [1232, 177] on icon at bounding box center [1231, 179] width 11 height 11
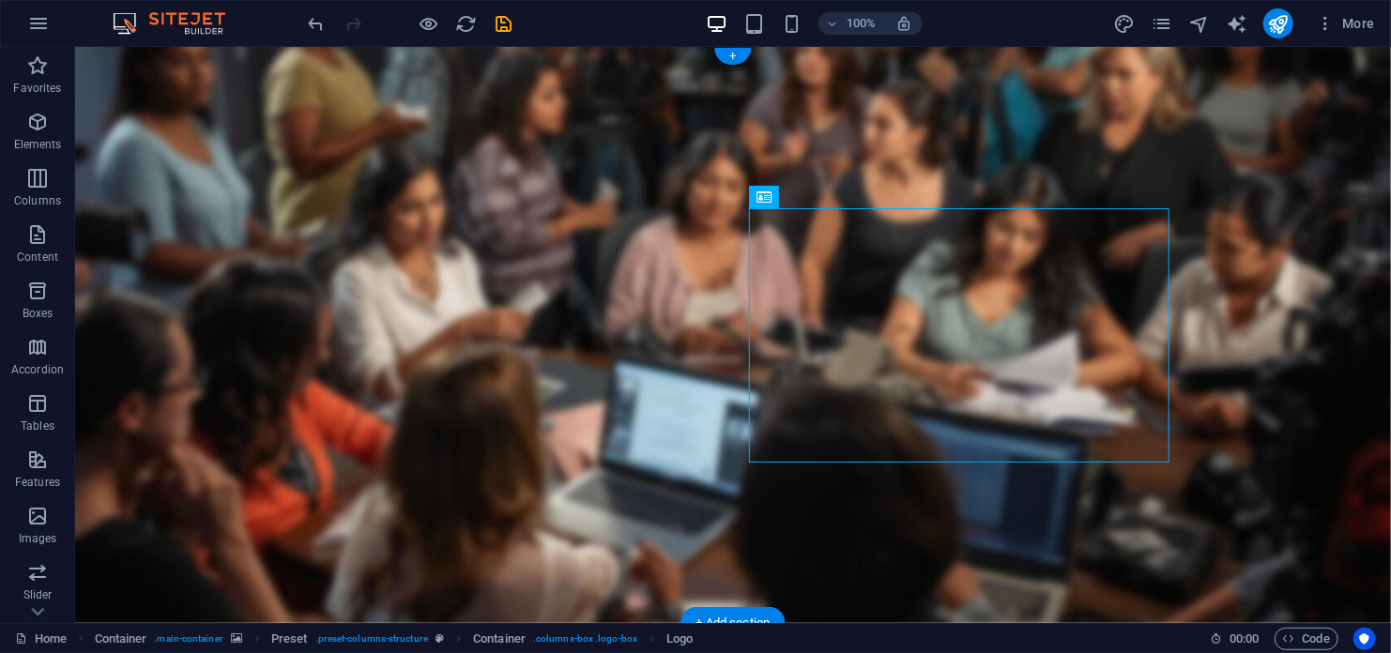
click at [1290, 432] on figure at bounding box center [732, 334] width 1316 height 576
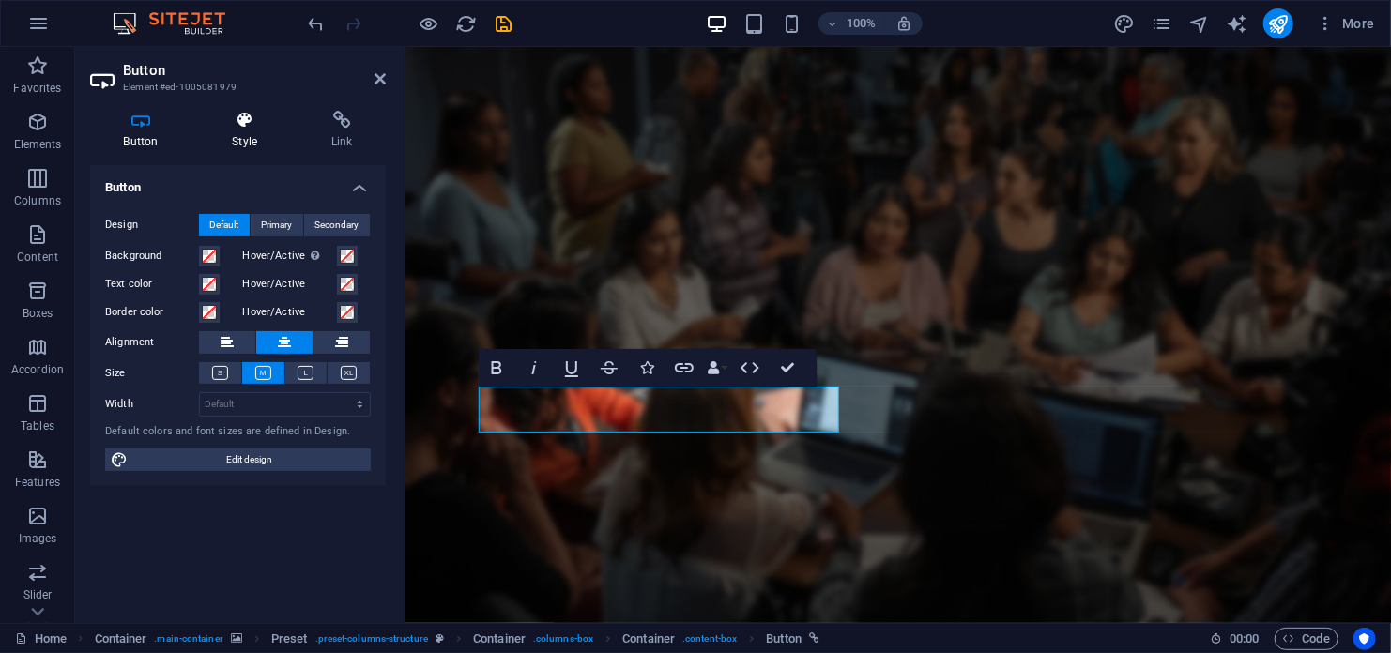
click at [245, 126] on icon at bounding box center [245, 120] width 92 height 19
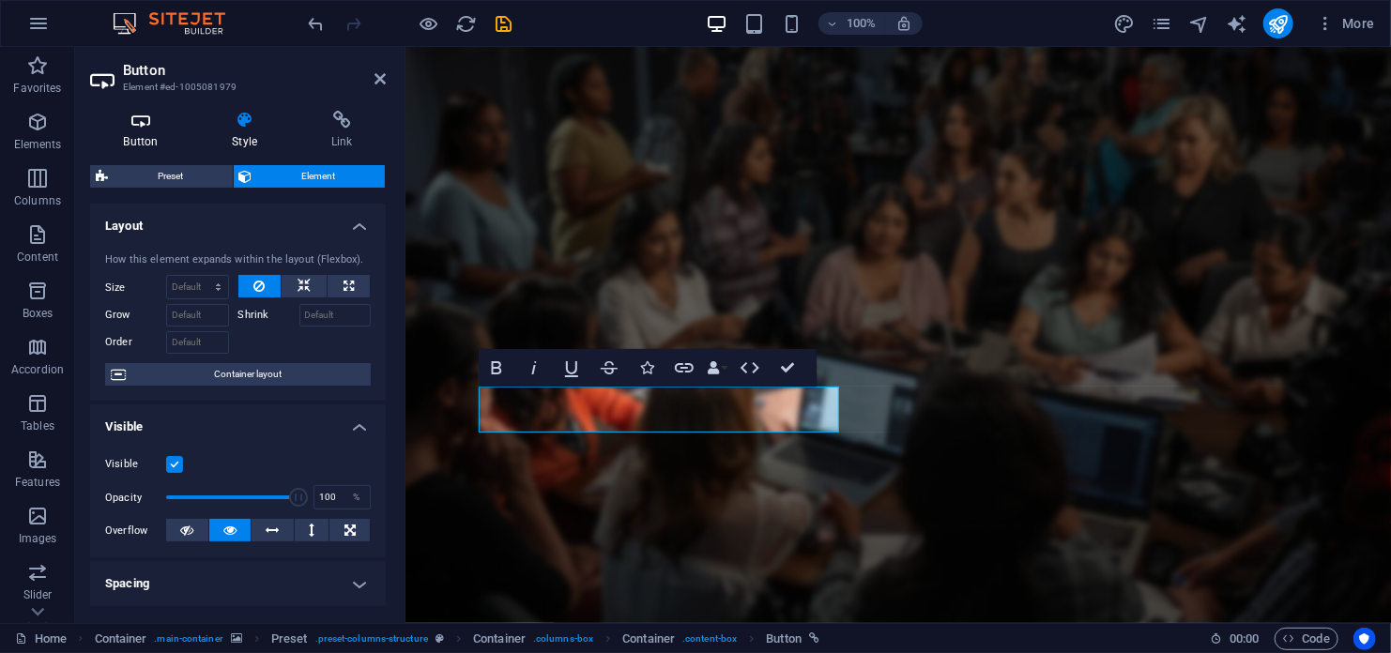
click at [137, 134] on h4 "Button" at bounding box center [144, 130] width 109 height 39
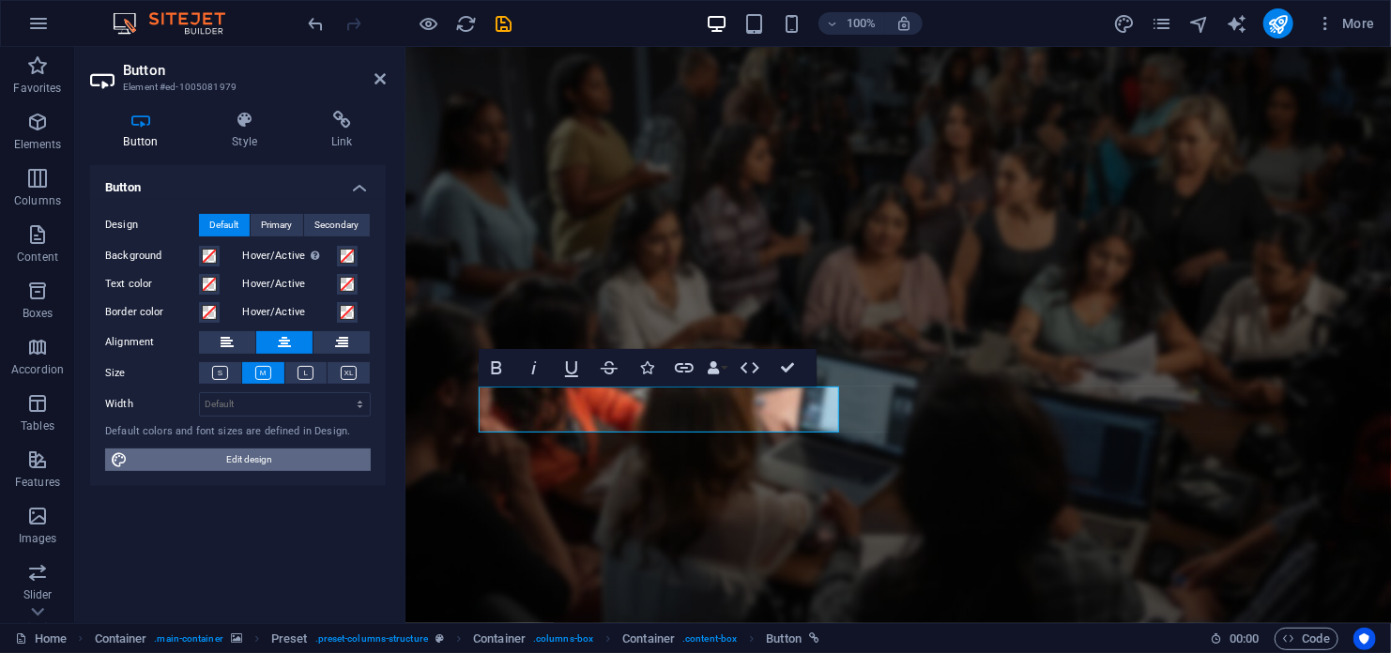
click at [261, 459] on span "Edit design" at bounding box center [249, 460] width 232 height 23
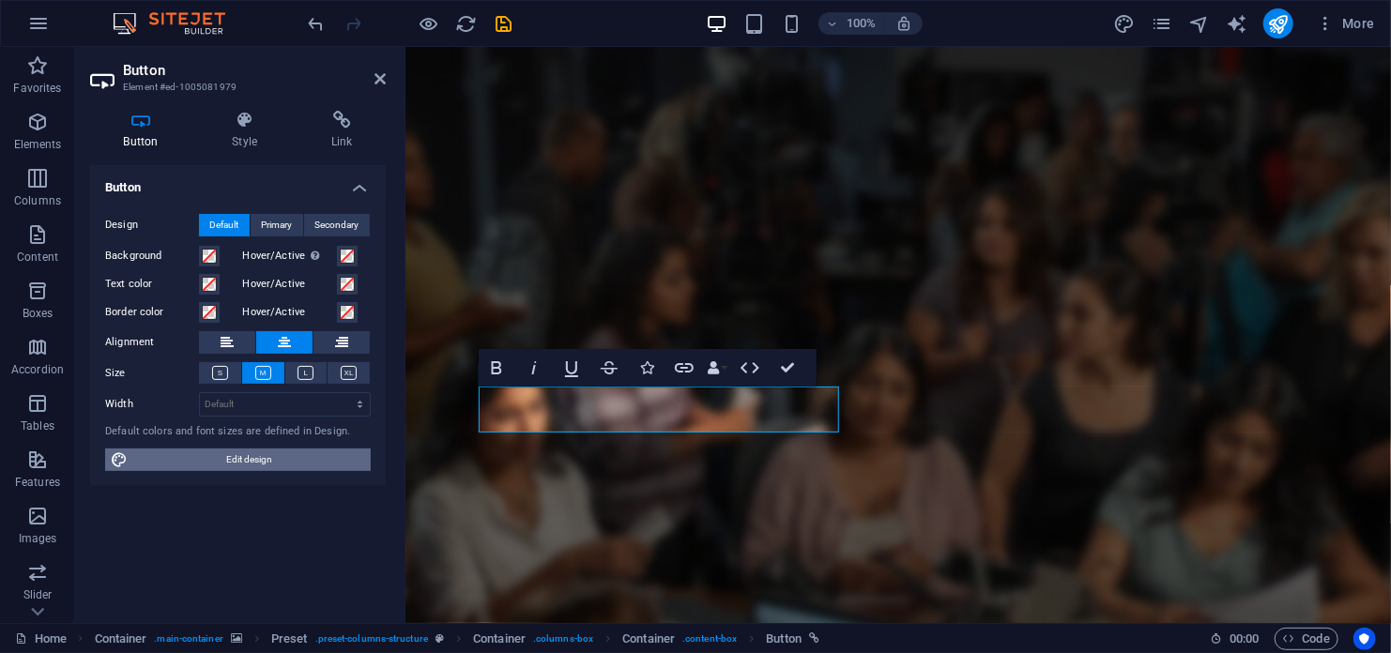
select select "px"
select select "300"
select select "px"
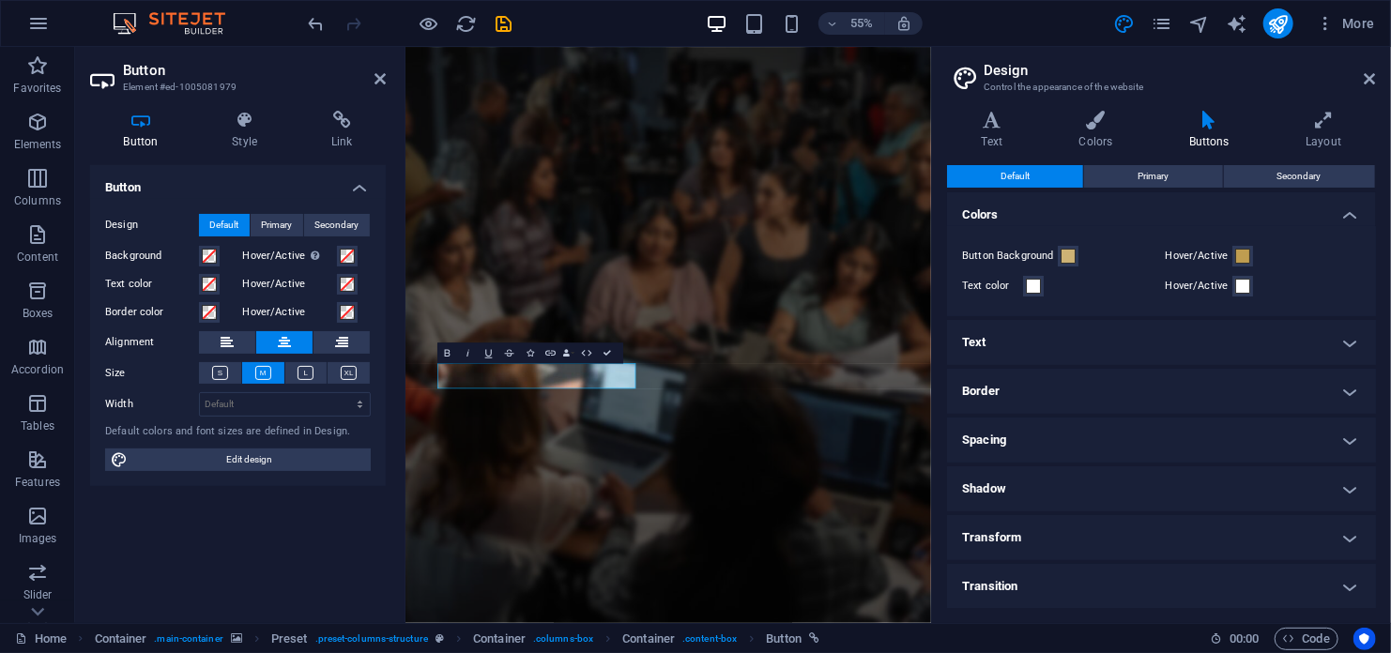
click at [1353, 346] on h4 "Text" at bounding box center [1161, 342] width 429 height 45
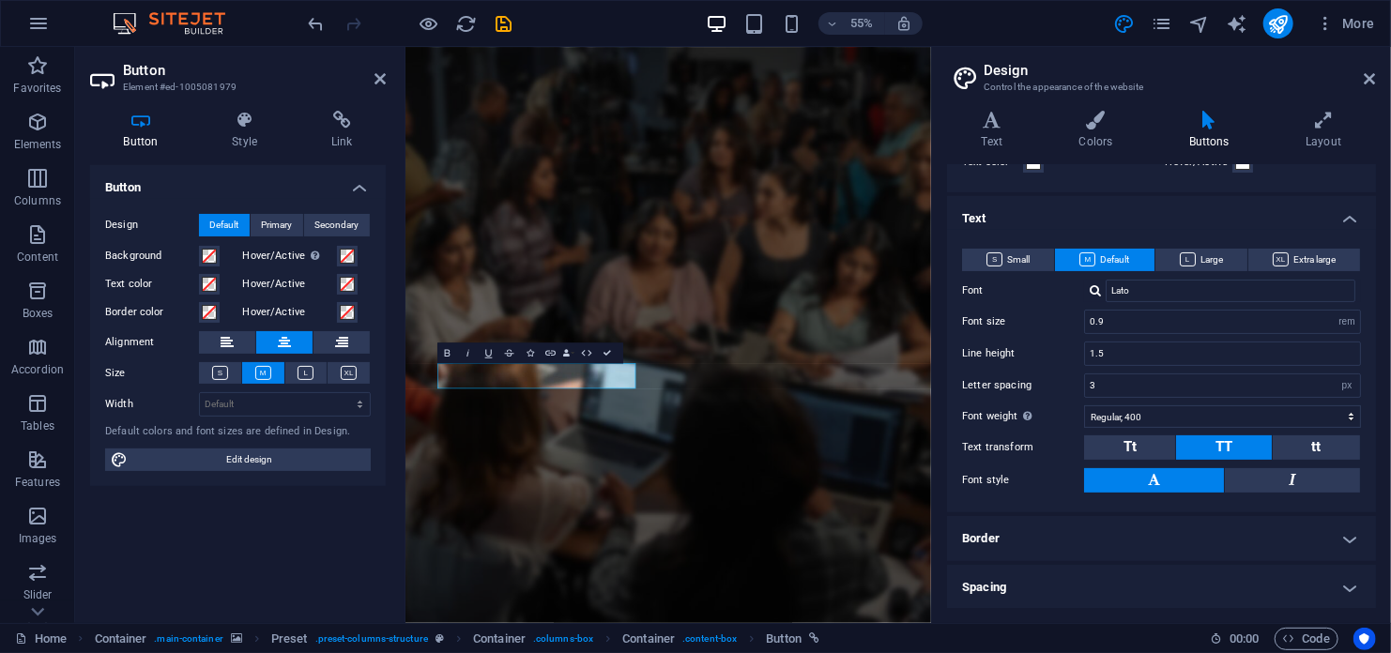
scroll to position [94, 0]
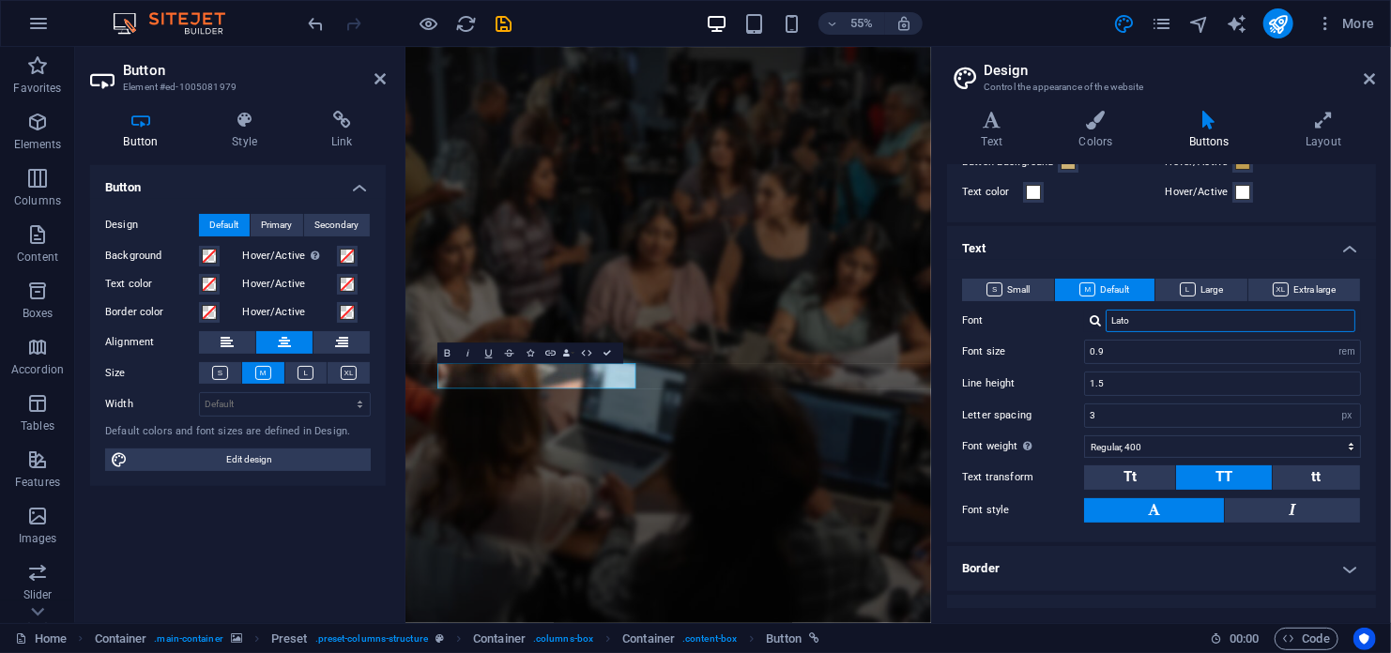
drag, startPoint x: 1146, startPoint y: 318, endPoint x: 1100, endPoint y: 320, distance: 46.0
click at [1100, 320] on div "Lato" at bounding box center [1222, 321] width 277 height 23
click at [1087, 322] on div "Typewrter Manage fonts →" at bounding box center [1222, 321] width 277 height 23
click at [1093, 324] on div at bounding box center [1095, 320] width 11 height 12
click at [310, 25] on icon "undo" at bounding box center [317, 24] width 22 height 22
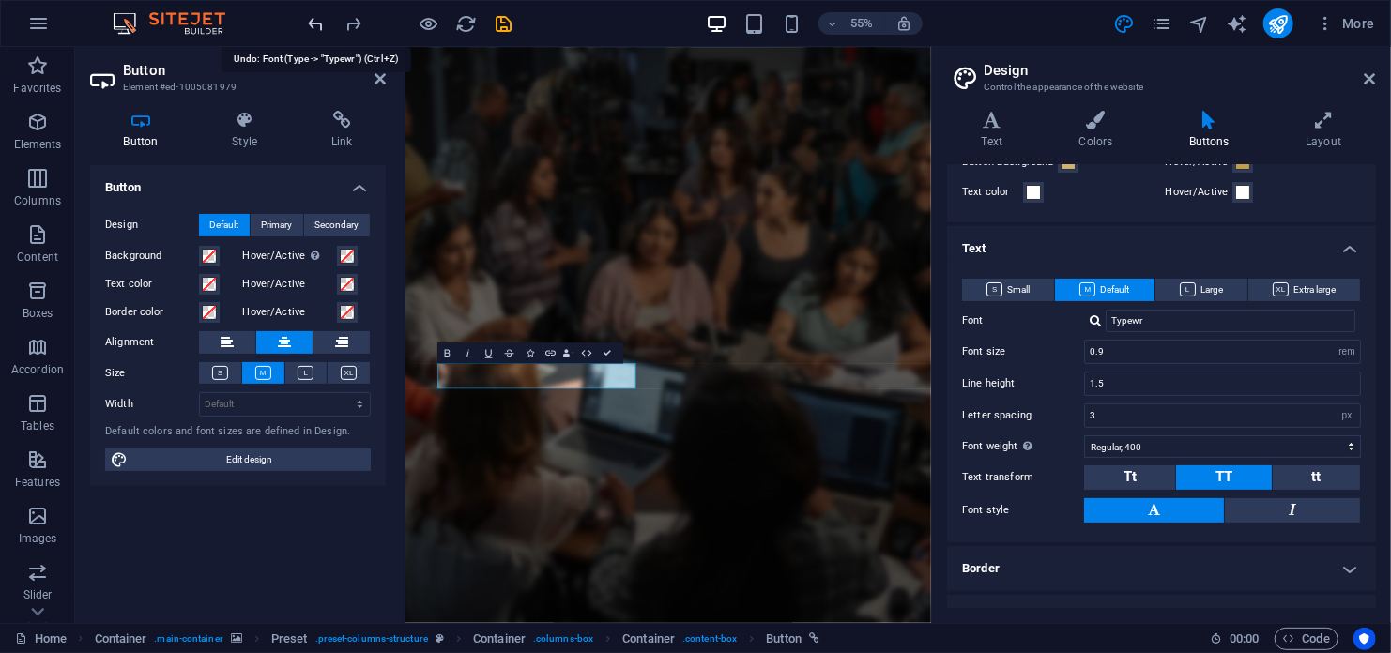
click at [310, 25] on icon "undo" at bounding box center [317, 24] width 22 height 22
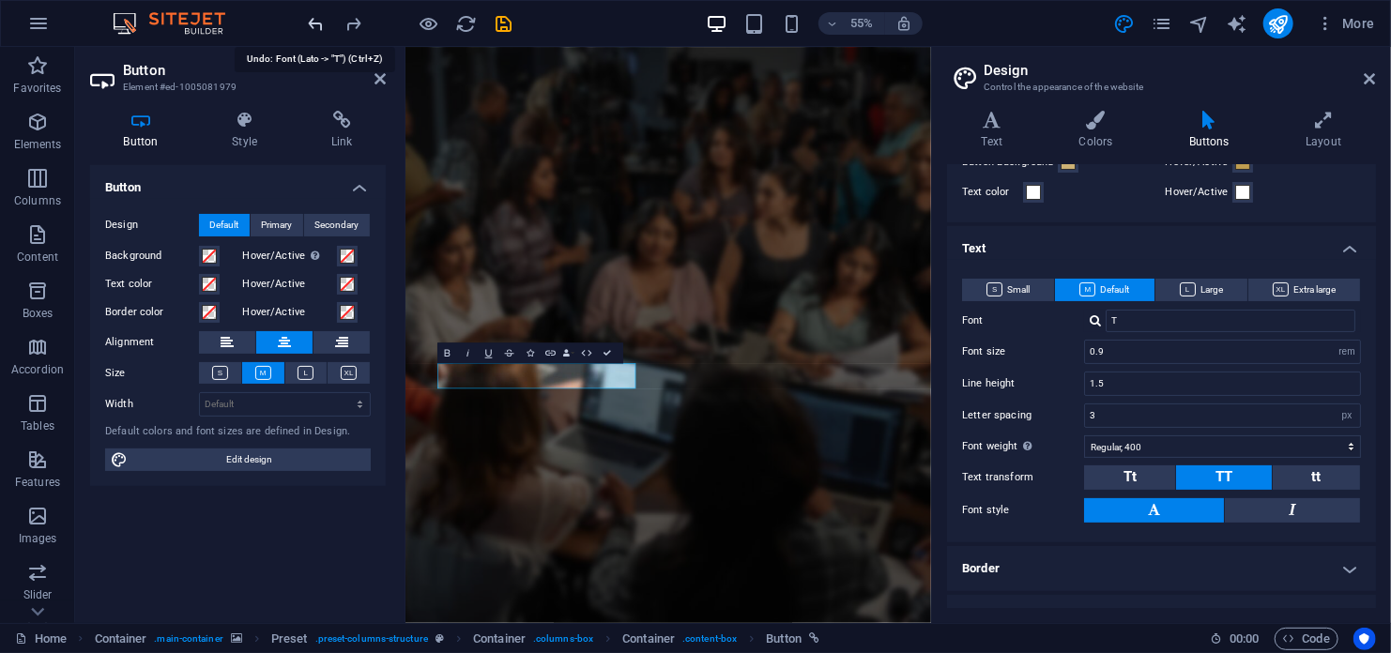
type input "Lato"
click at [1368, 82] on icon at bounding box center [1370, 78] width 11 height 15
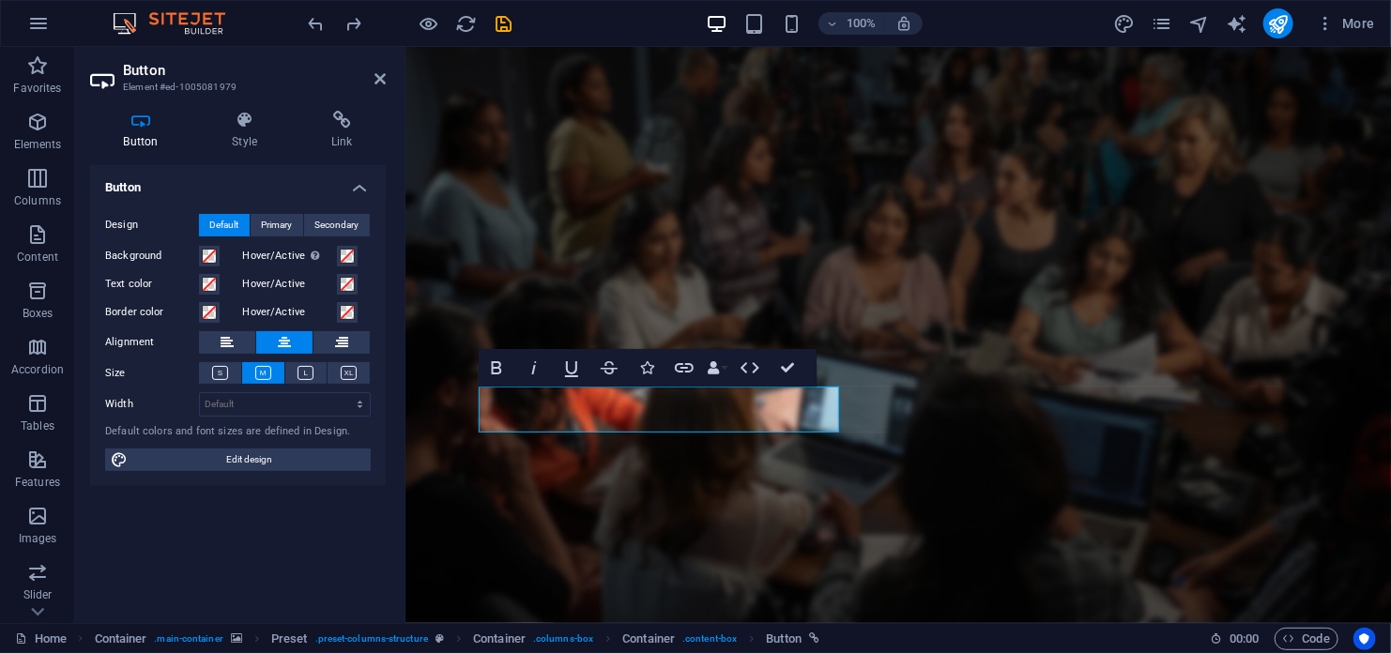
click at [1242, 543] on figure at bounding box center [898, 334] width 986 height 576
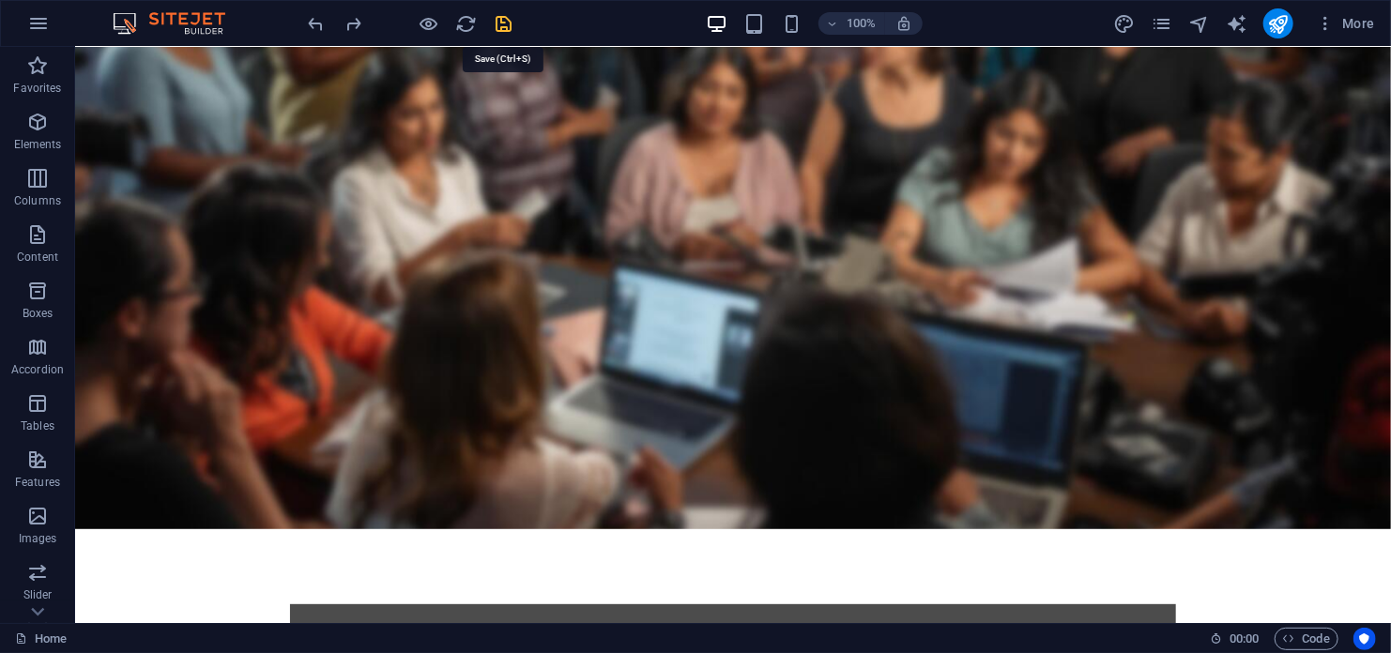
click at [498, 25] on icon "save" at bounding box center [505, 24] width 22 height 22
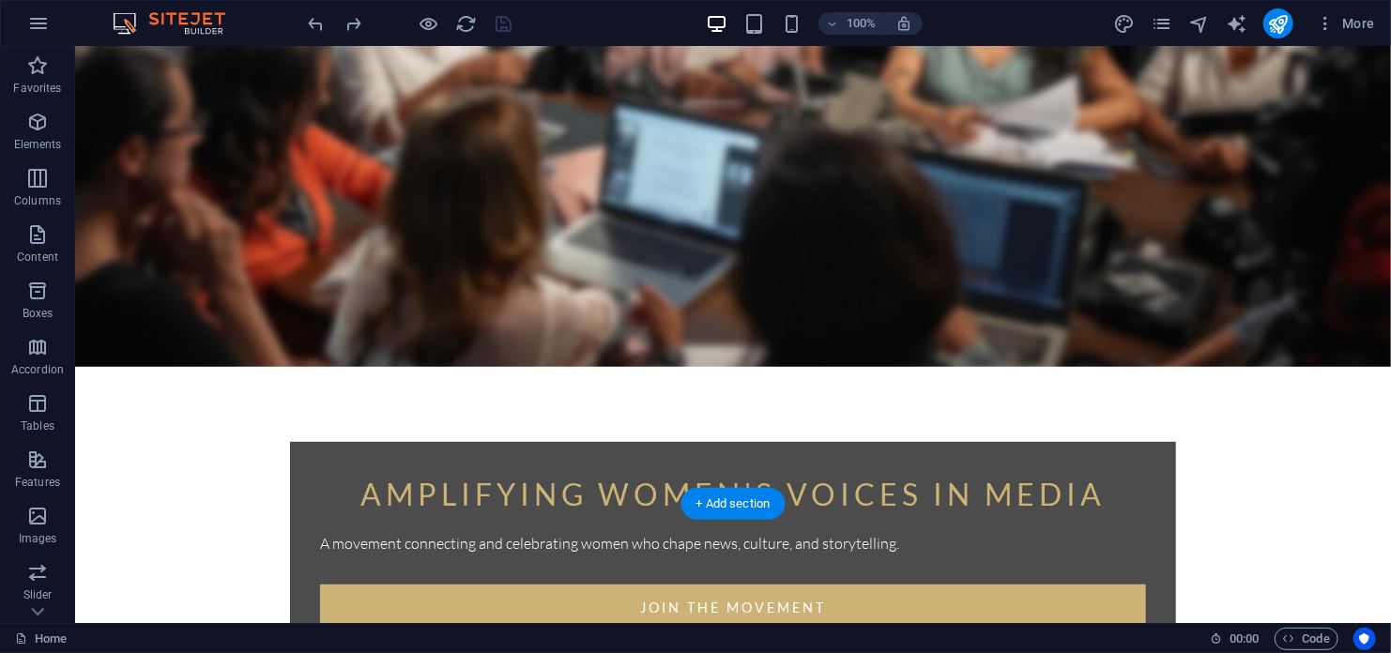
scroll to position [282, 0]
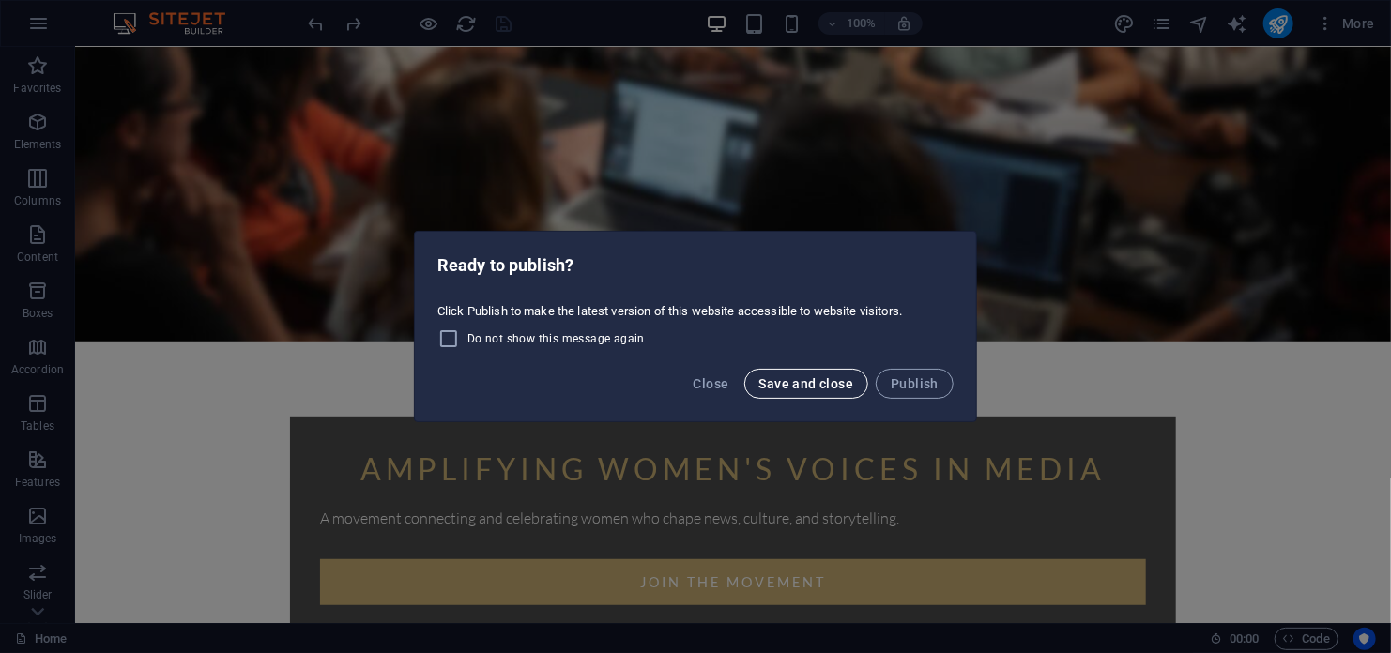
click at [820, 387] on span "Save and close" at bounding box center [806, 383] width 95 height 15
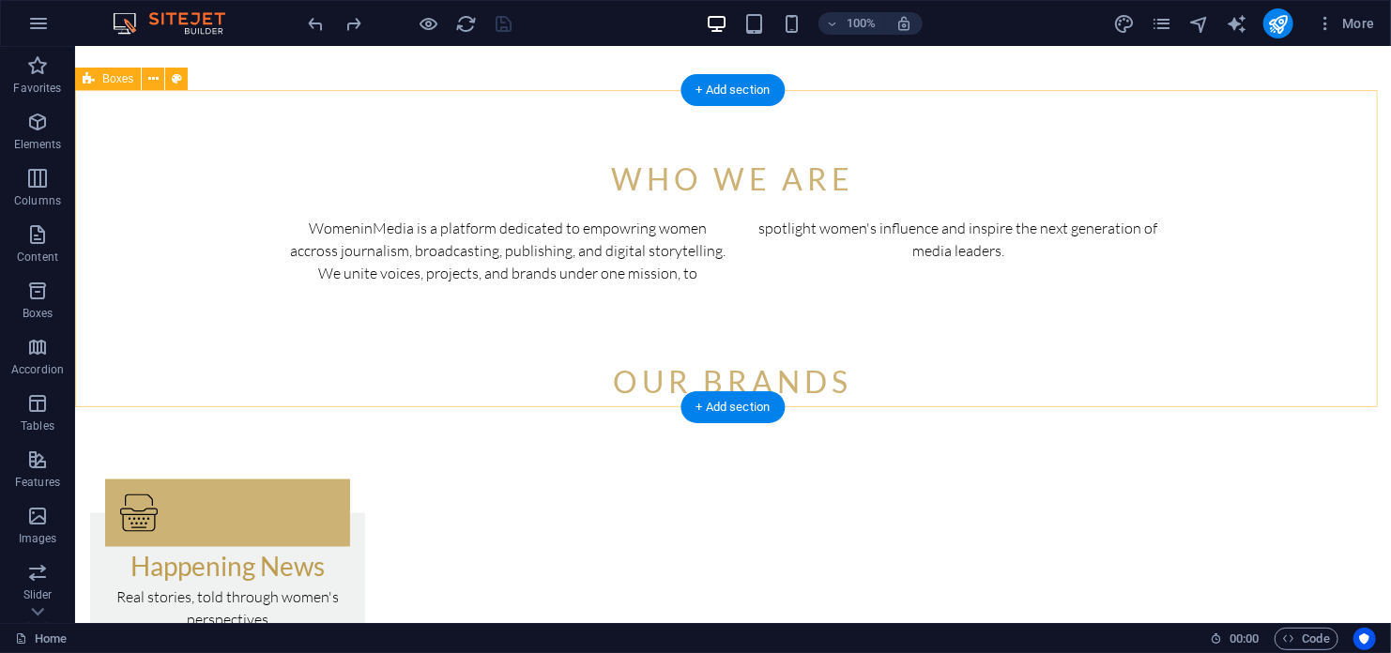
scroll to position [1243, 0]
